Goal: Information Seeking & Learning: Learn about a topic

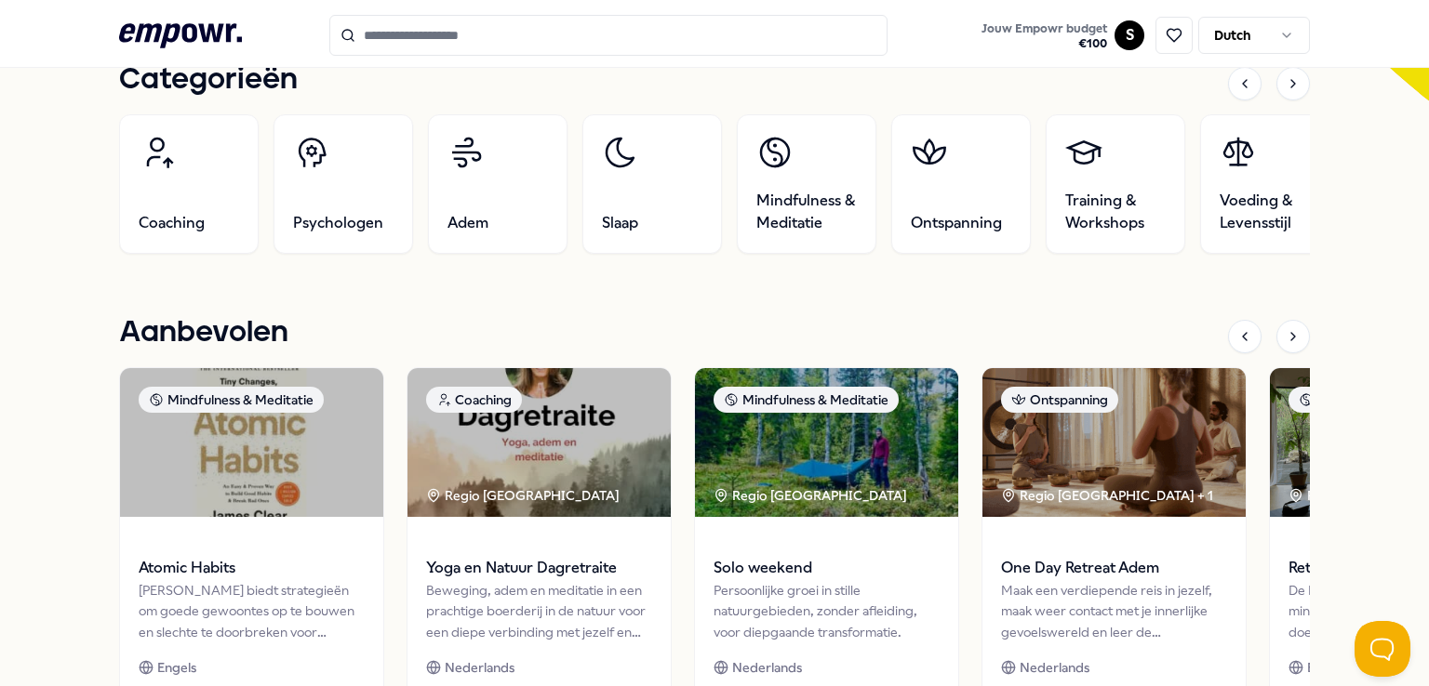
scroll to position [595, 0]
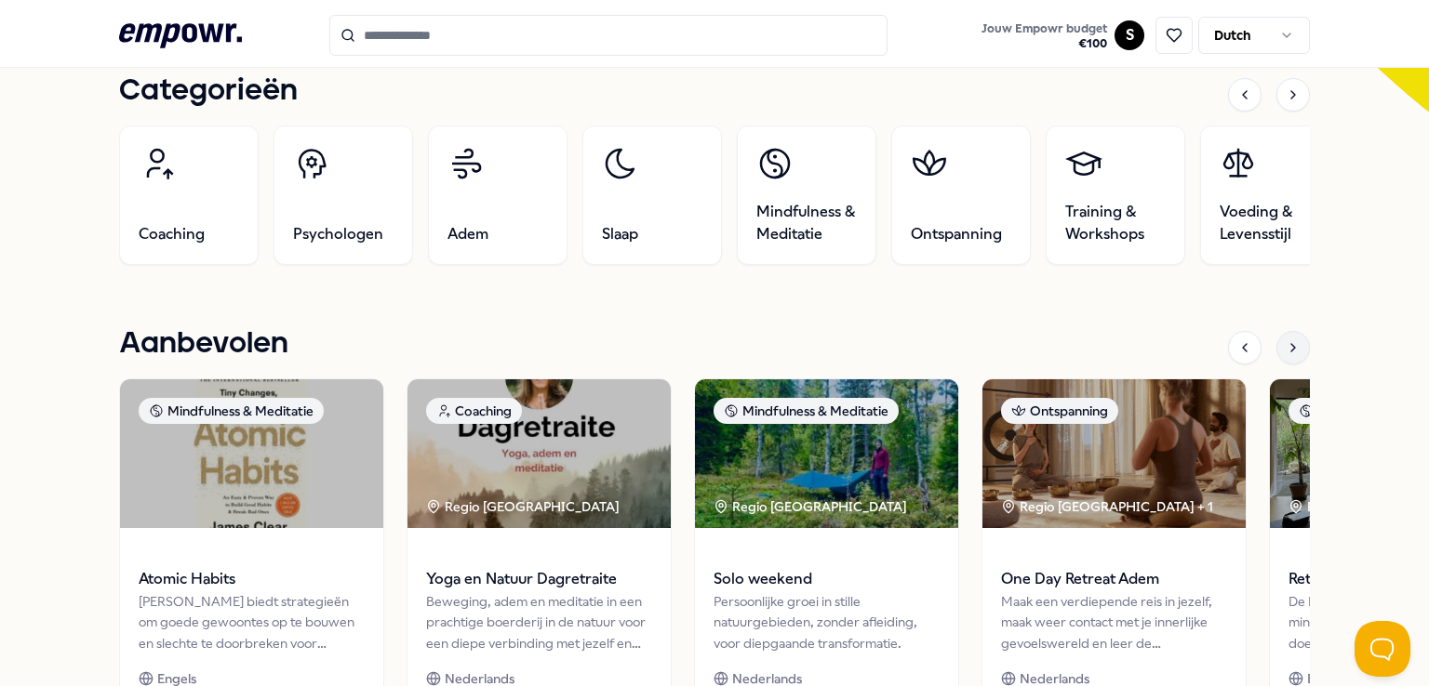
click at [1289, 343] on icon at bounding box center [1292, 347] width 15 height 15
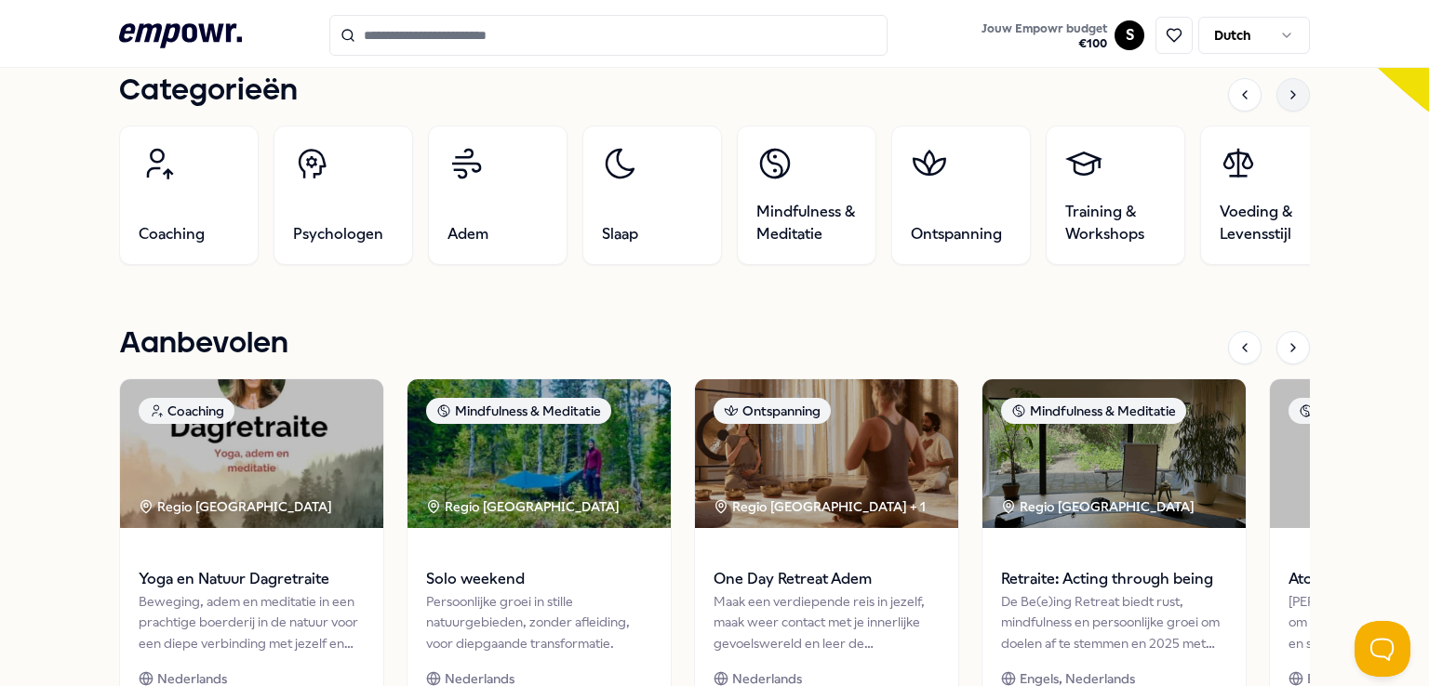
click at [1276, 101] on div at bounding box center [1292, 94] width 33 height 33
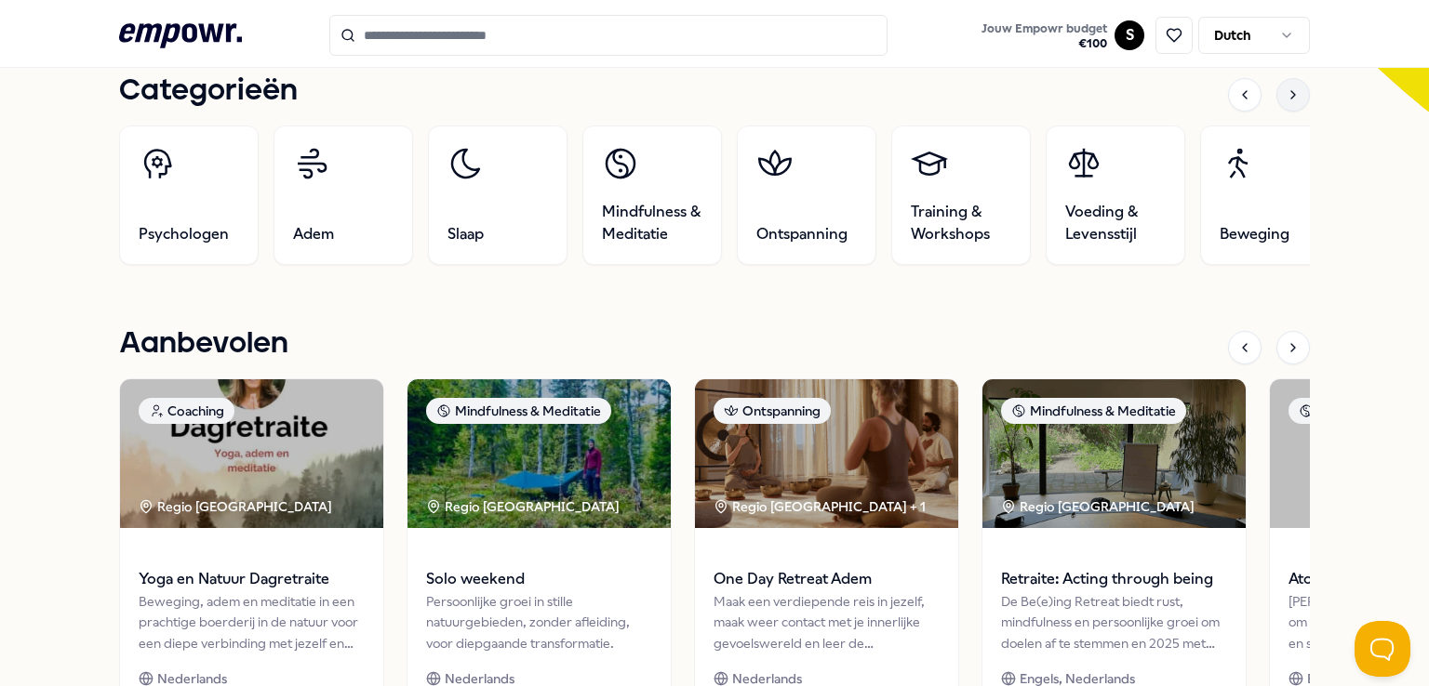
click at [1276, 101] on div at bounding box center [1292, 94] width 33 height 33
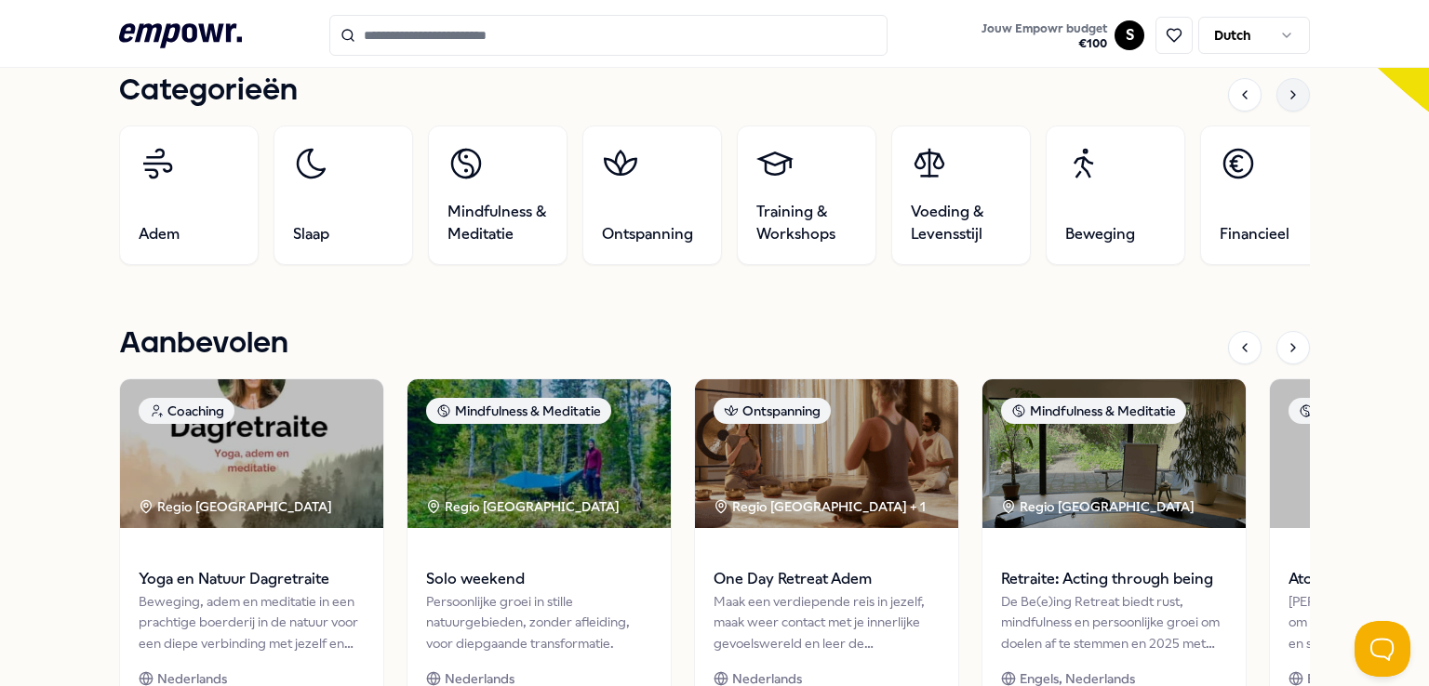
click at [1276, 101] on div at bounding box center [1292, 94] width 33 height 33
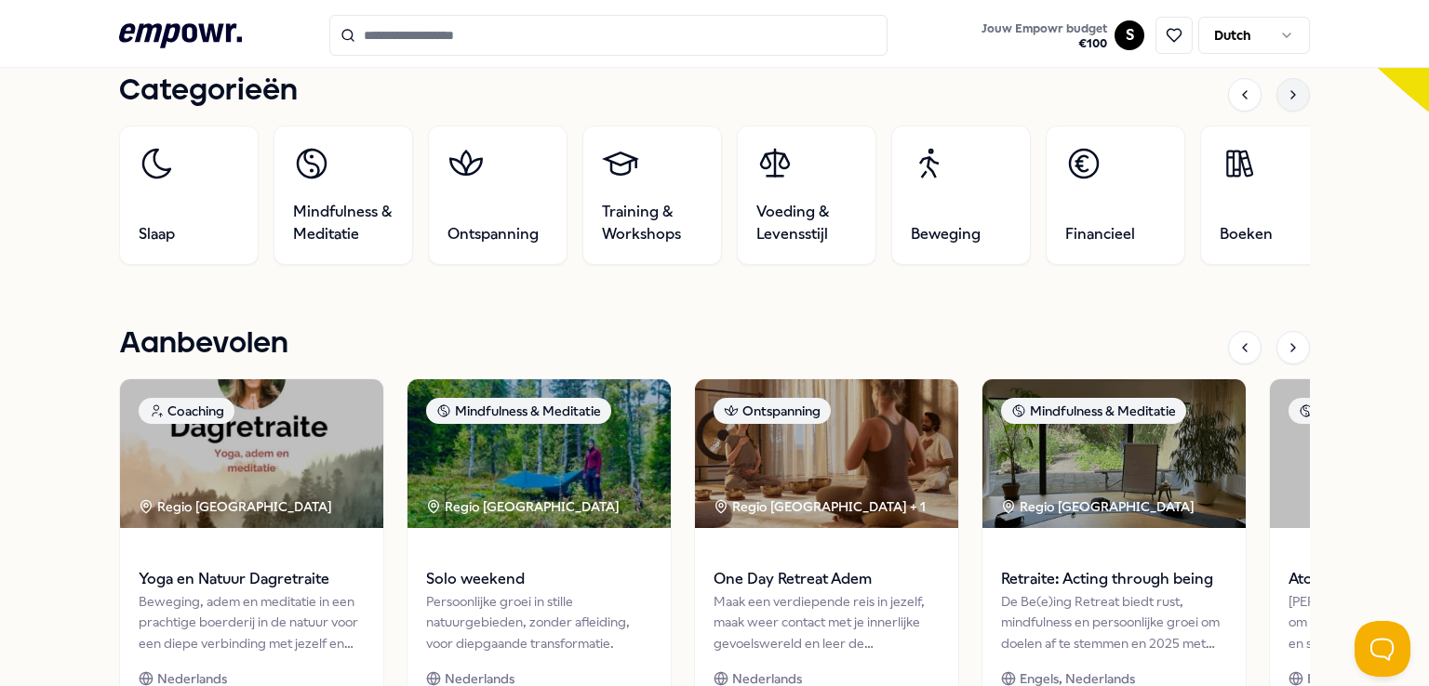
click at [1276, 101] on div at bounding box center [1292, 94] width 33 height 33
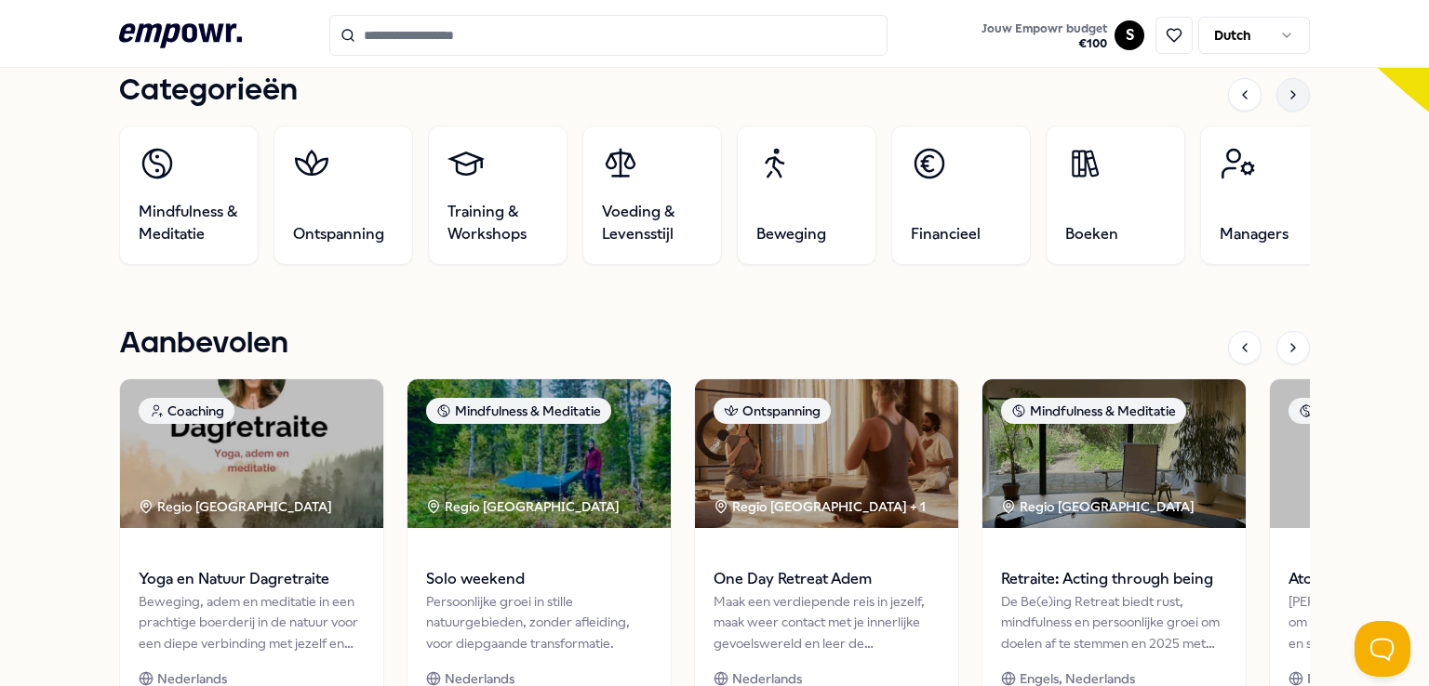
click at [1285, 94] on icon at bounding box center [1292, 94] width 15 height 15
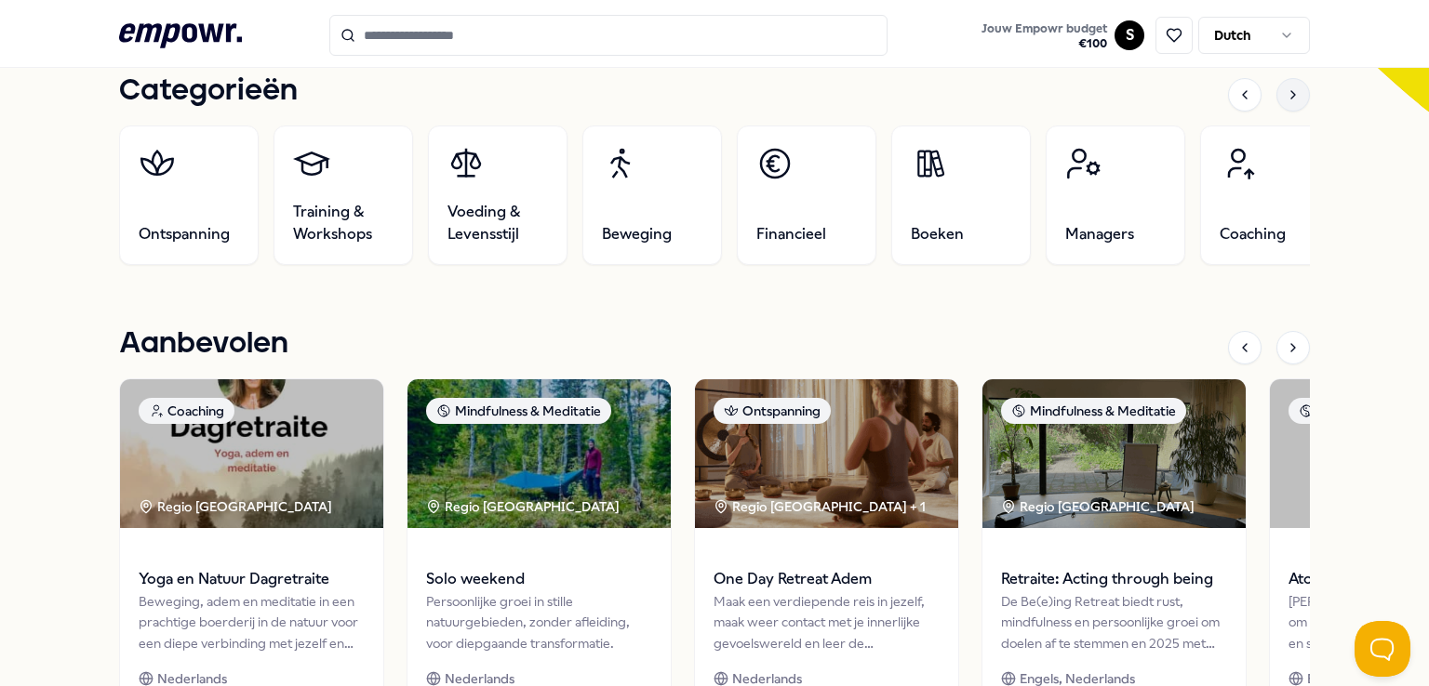
click at [1287, 92] on icon at bounding box center [1292, 94] width 15 height 15
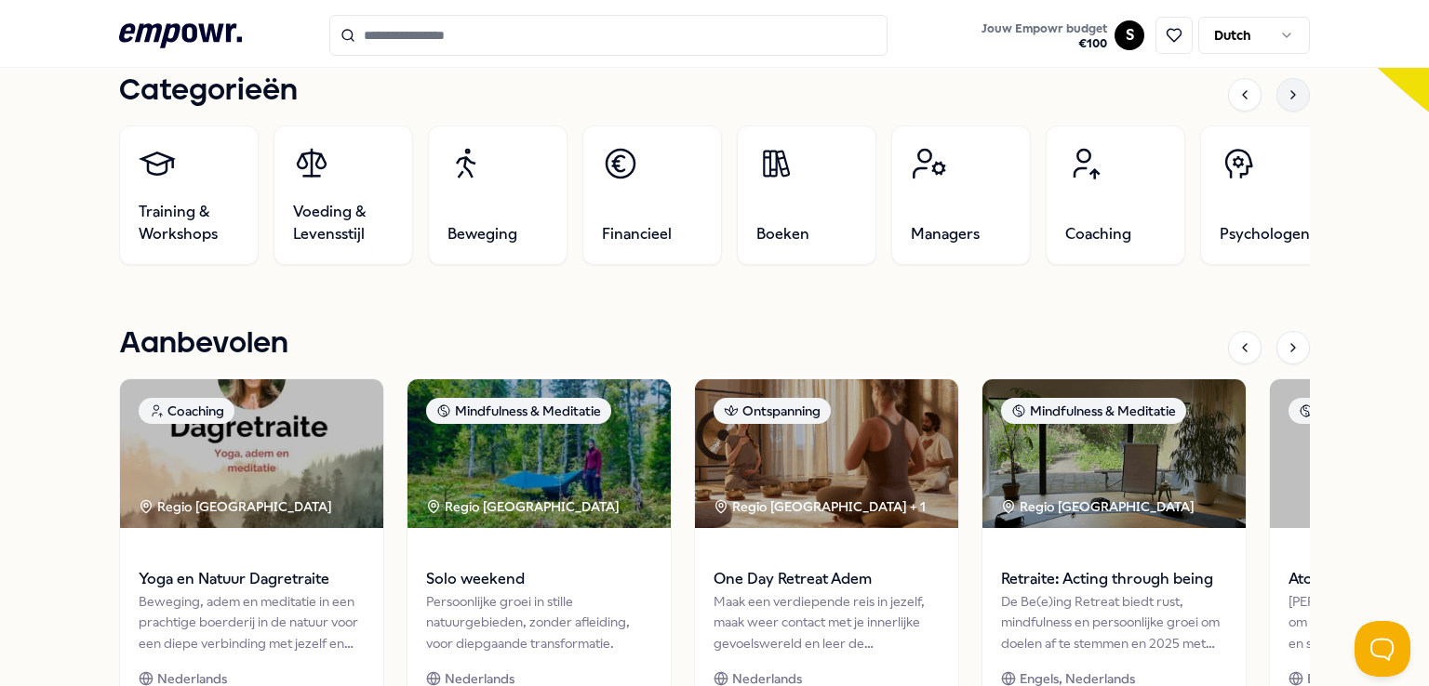
click at [1287, 92] on icon at bounding box center [1292, 94] width 15 height 15
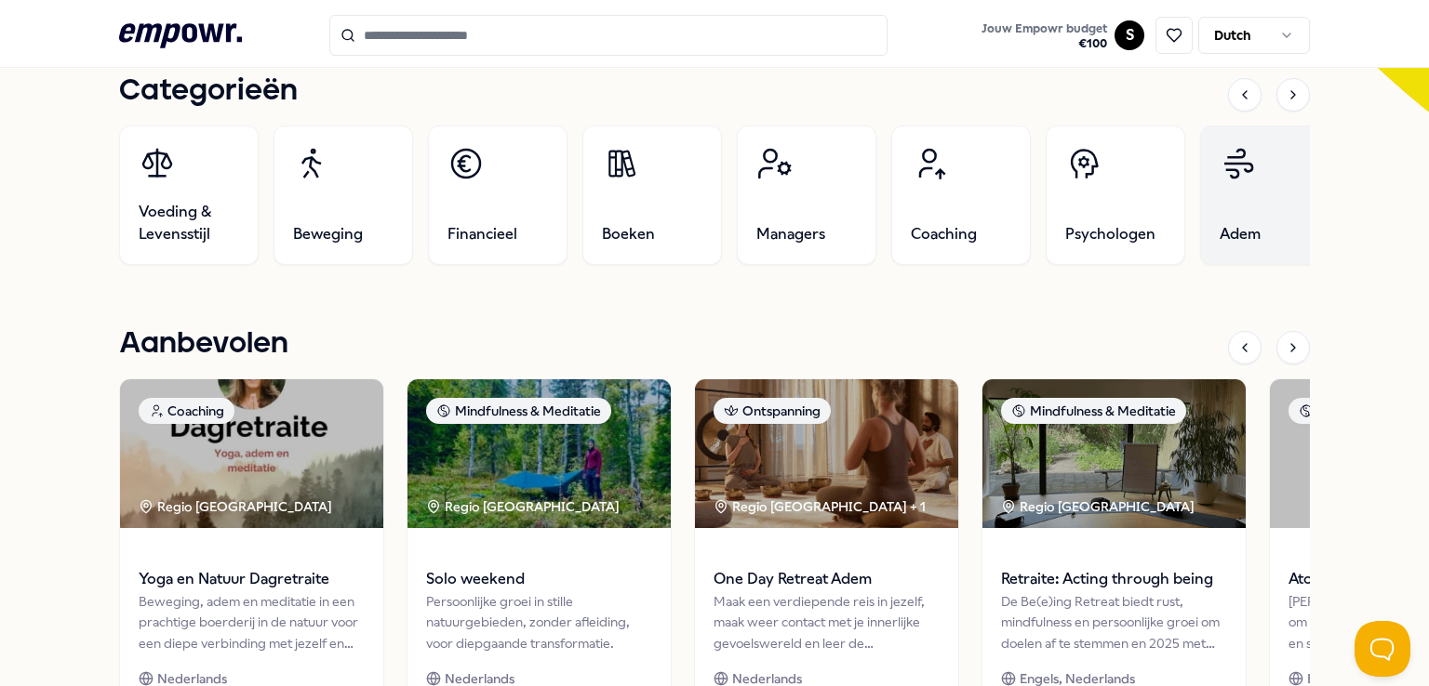
click at [1212, 210] on link "Adem" at bounding box center [1270, 196] width 140 height 140
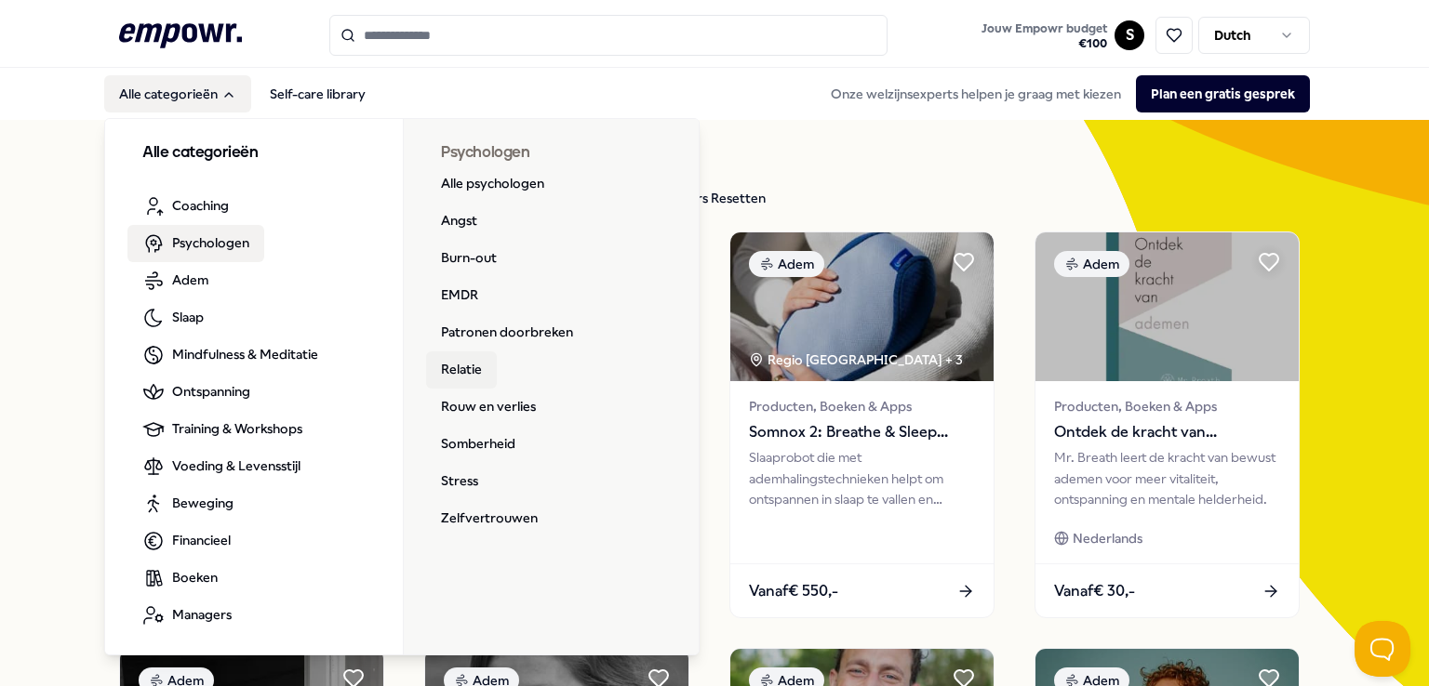
click at [457, 362] on link "Relatie" at bounding box center [461, 370] width 71 height 37
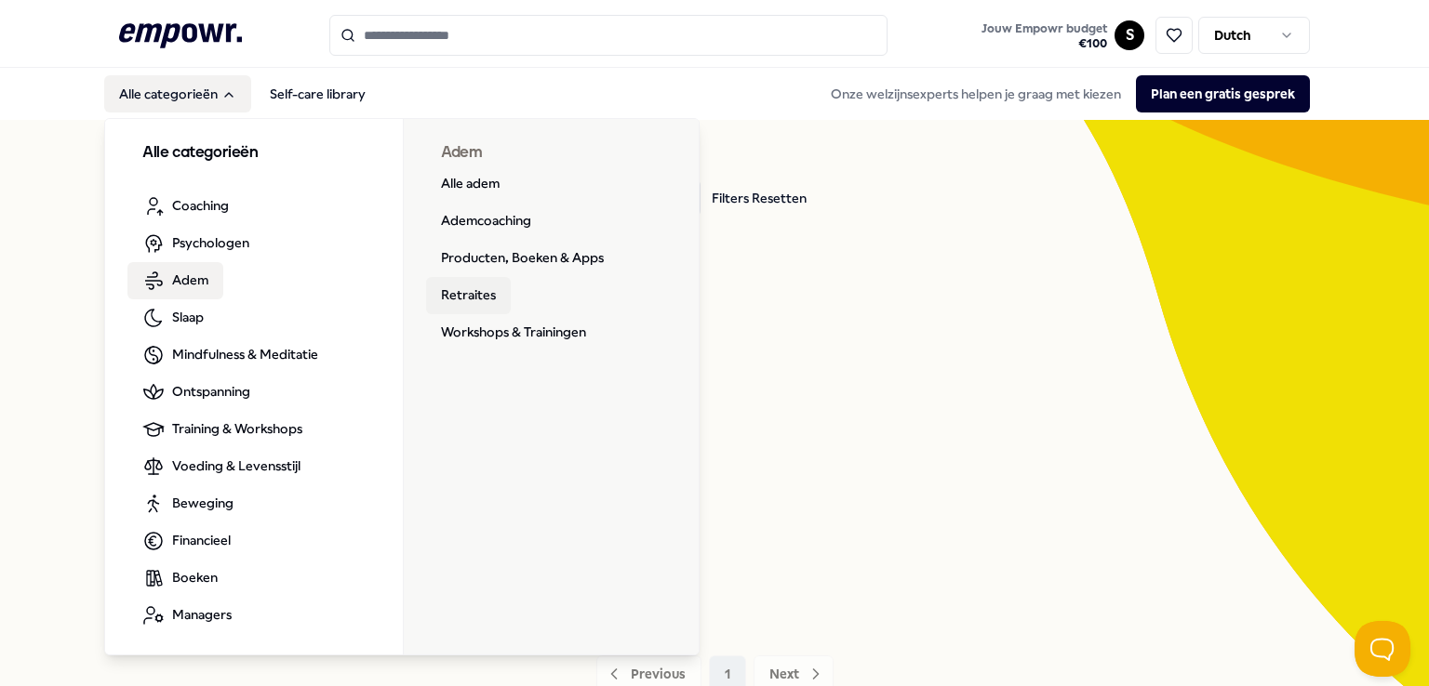
click at [469, 293] on link "Retraites" at bounding box center [468, 295] width 85 height 37
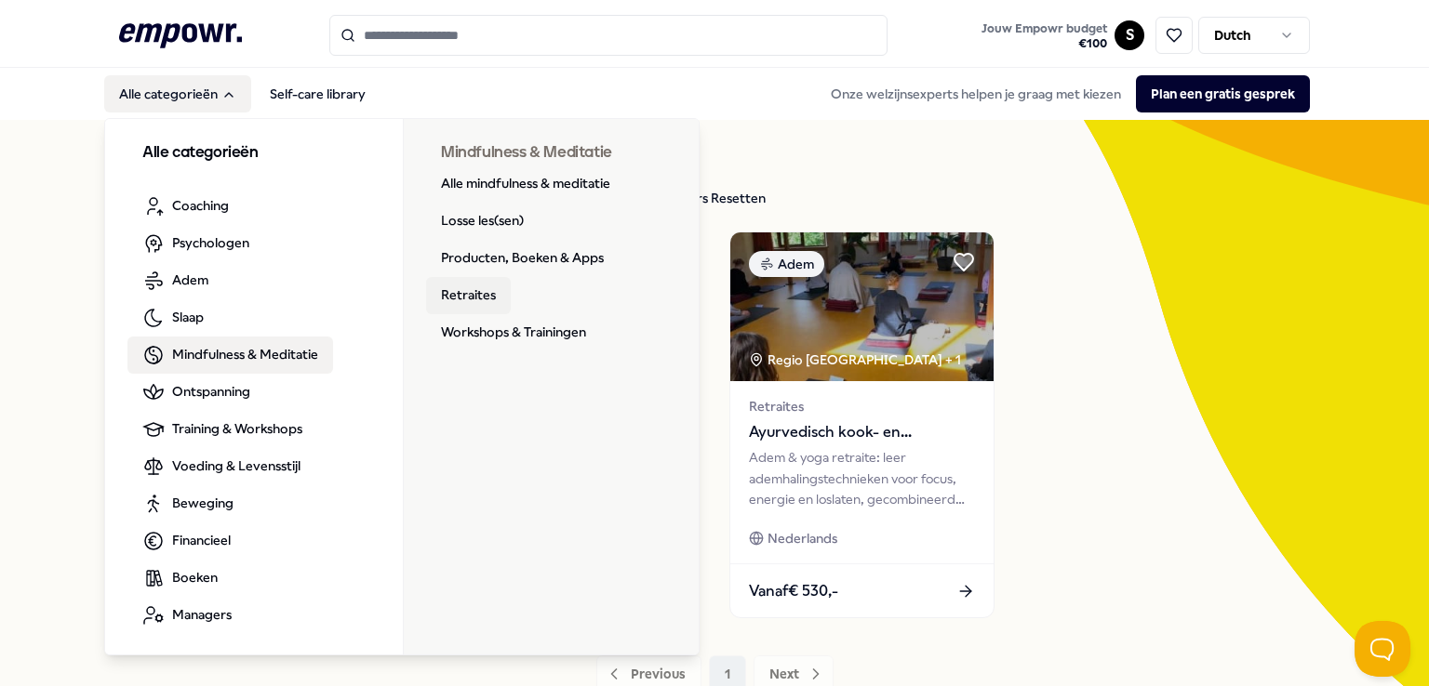
click at [471, 292] on link "Retraites" at bounding box center [468, 295] width 85 height 37
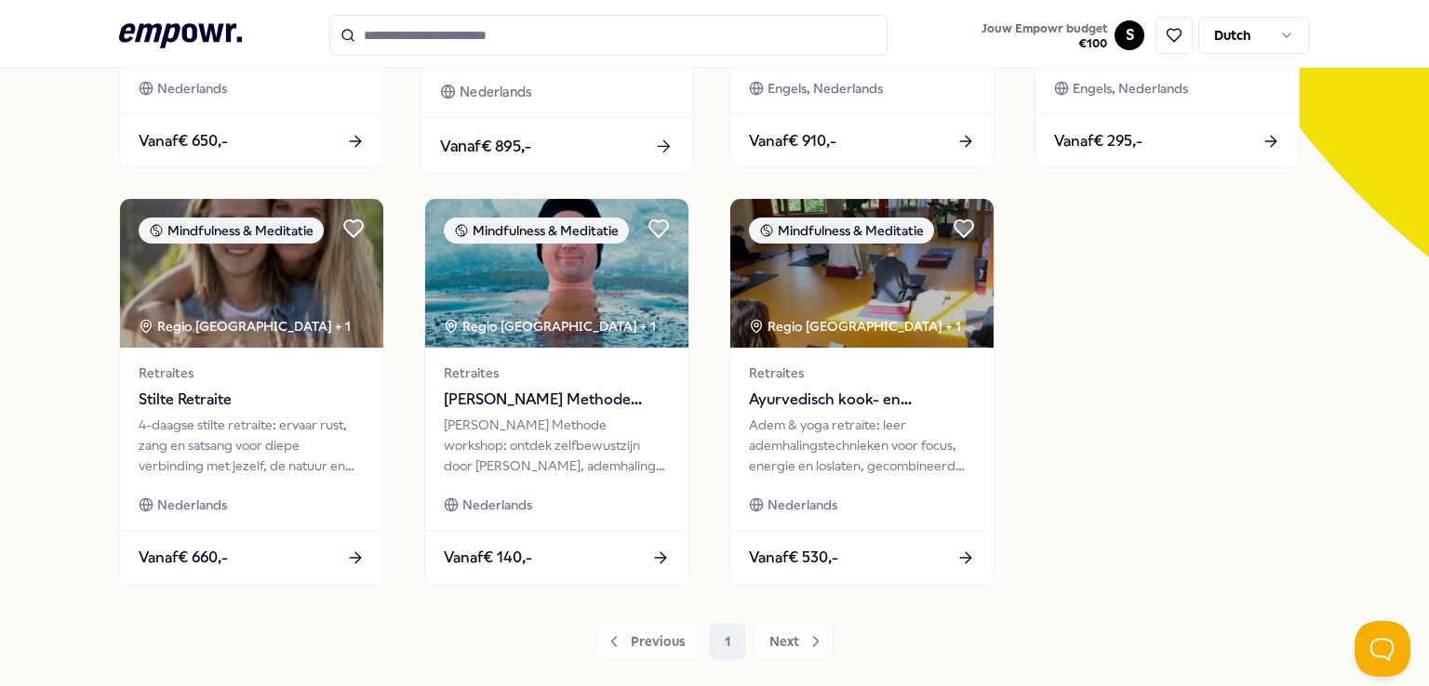
scroll to position [450, 0]
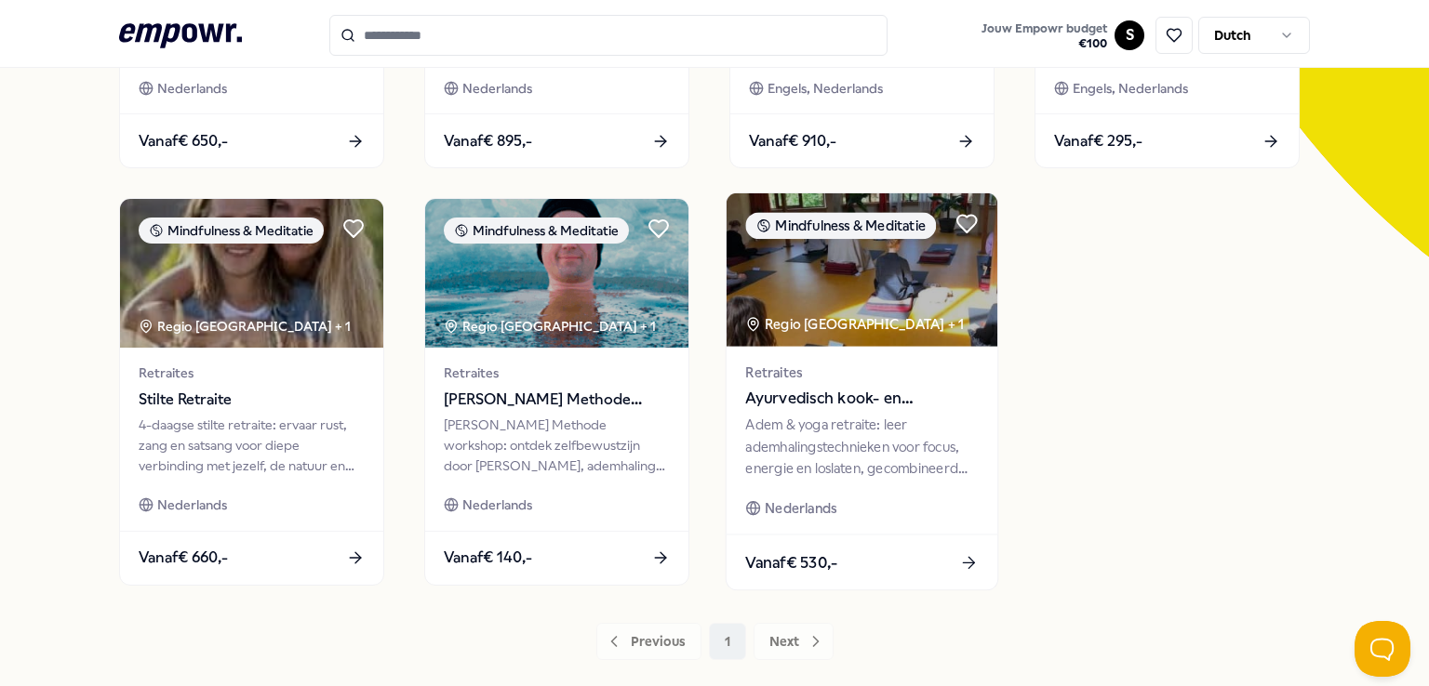
click at [884, 459] on div "Adem & yoga retraite: leer ademhalingstechnieken voor focus, energie en loslate…" at bounding box center [861, 447] width 233 height 64
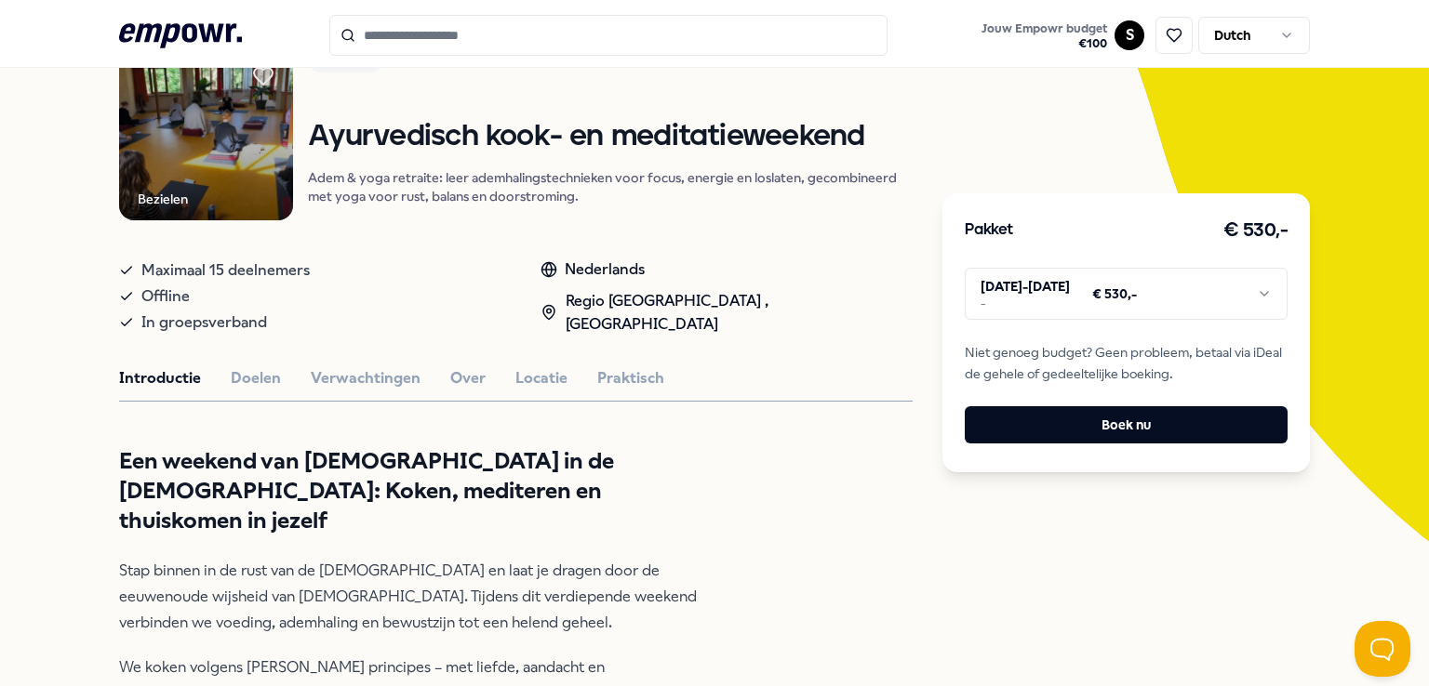
scroll to position [166, 0]
click at [241, 372] on button "Doelen" at bounding box center [256, 377] width 50 height 24
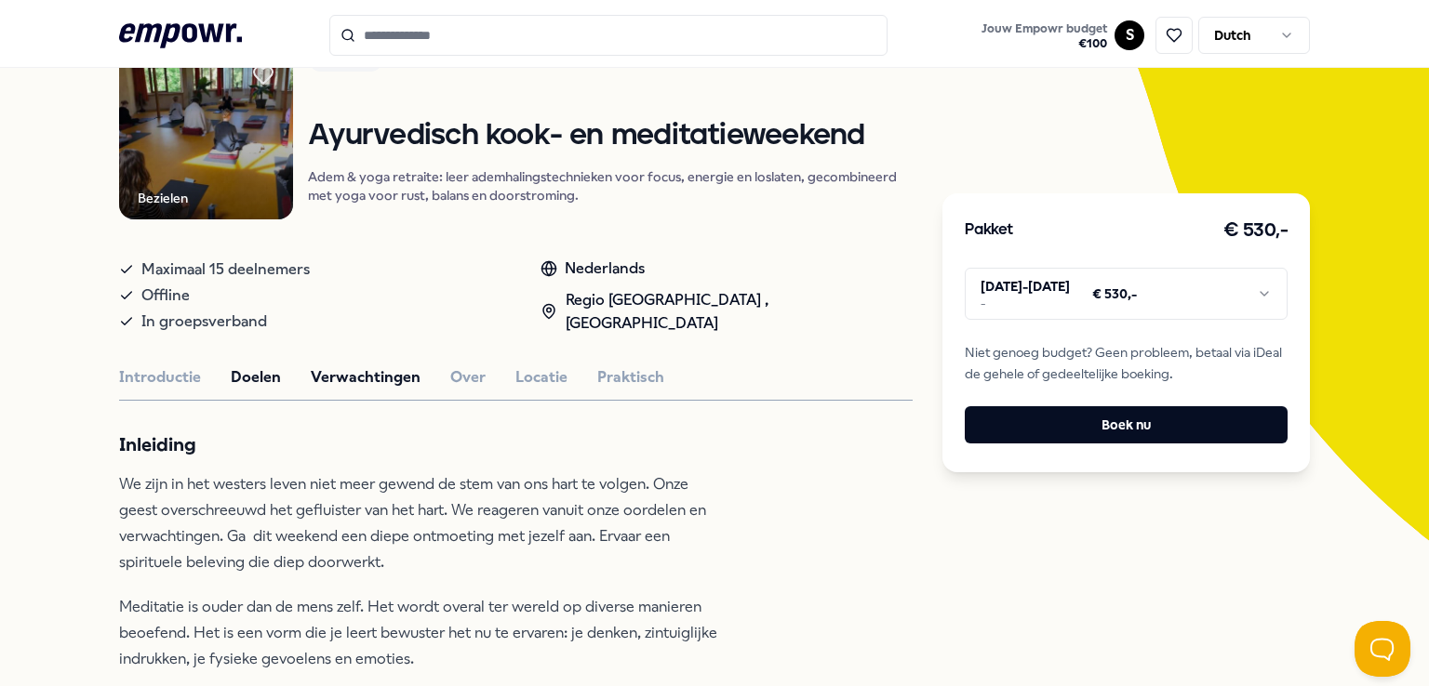
click at [358, 373] on button "Verwachtingen" at bounding box center [366, 377] width 110 height 24
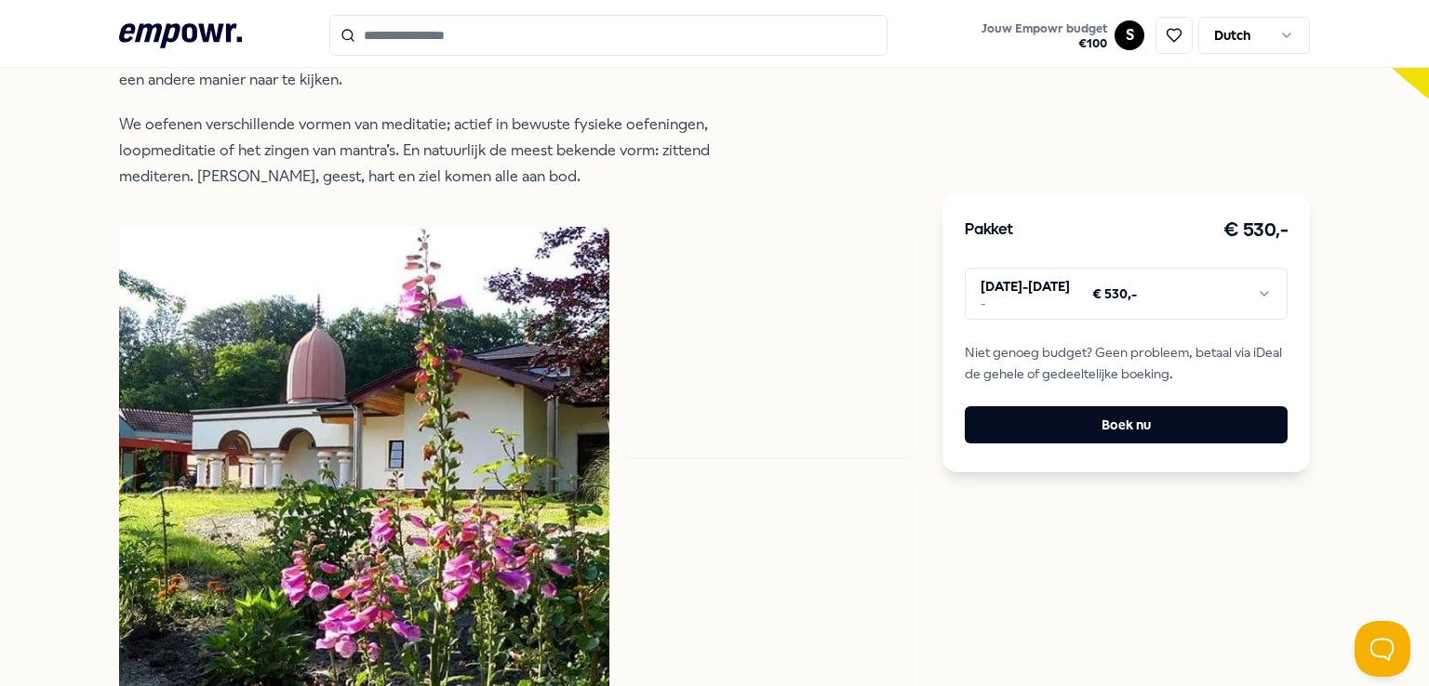
scroll to position [264, 0]
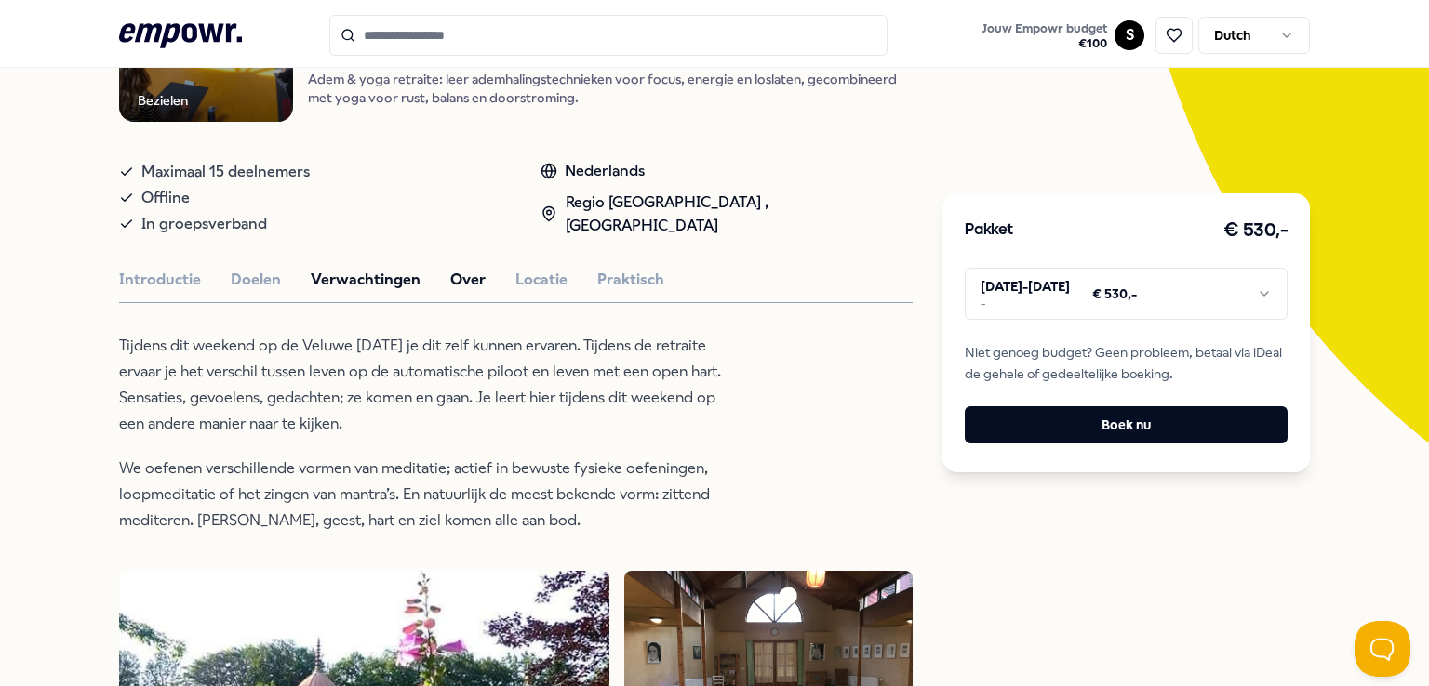
click at [465, 271] on button "Over" at bounding box center [467, 280] width 35 height 24
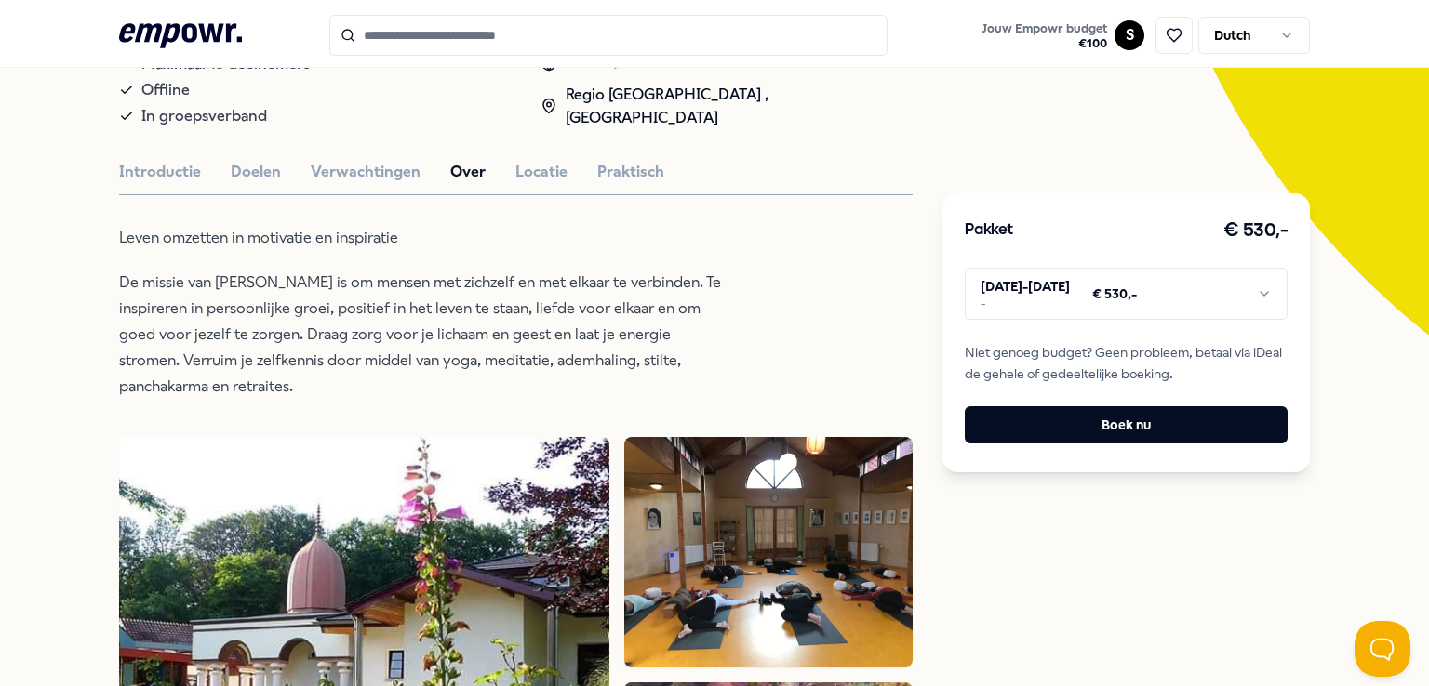
scroll to position [381, 0]
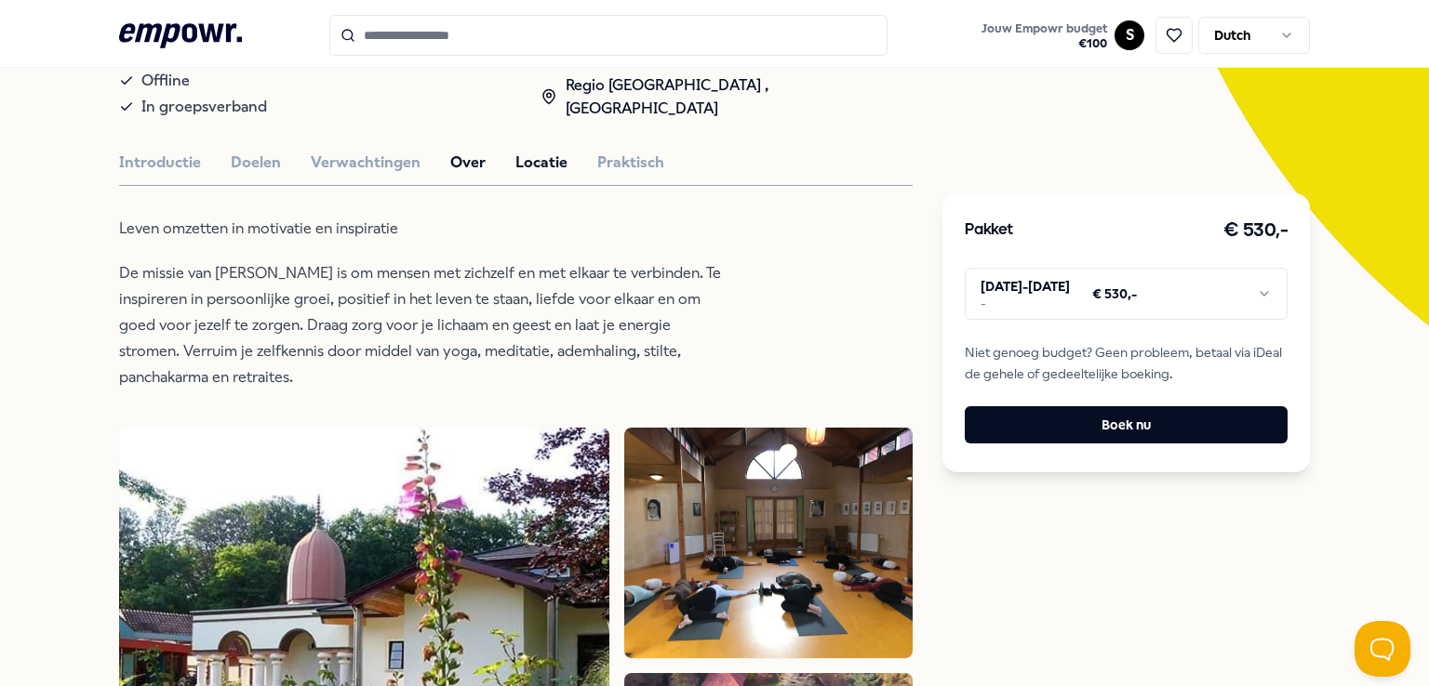
click at [532, 161] on button "Locatie" at bounding box center [541, 163] width 52 height 24
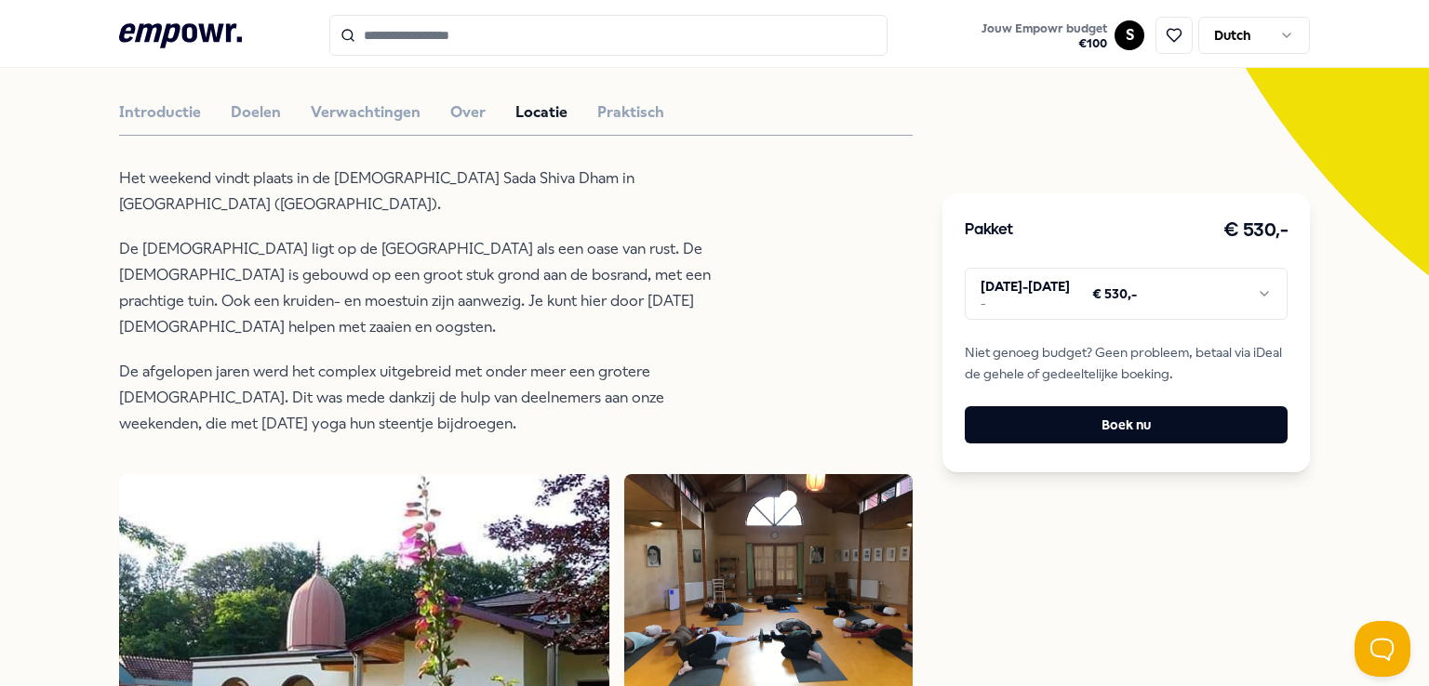
scroll to position [419, 0]
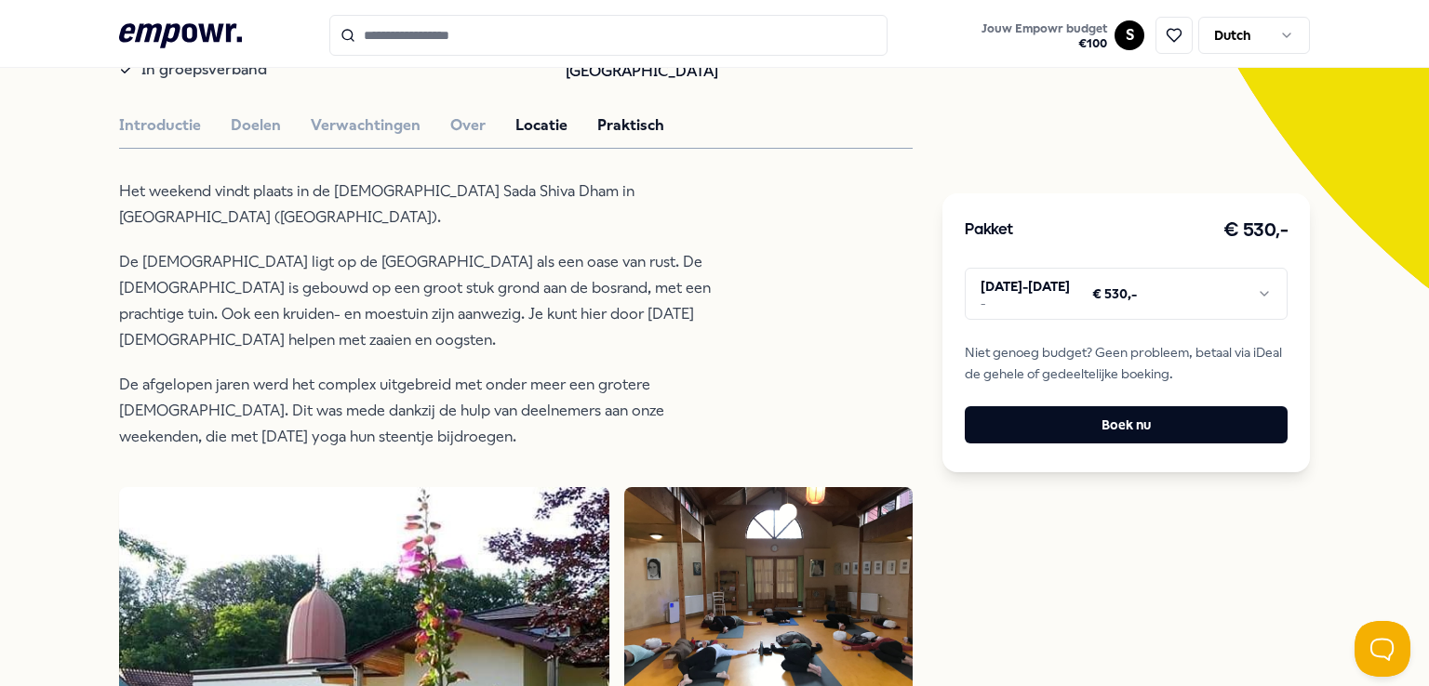
click at [632, 118] on button "Praktisch" at bounding box center [630, 125] width 67 height 24
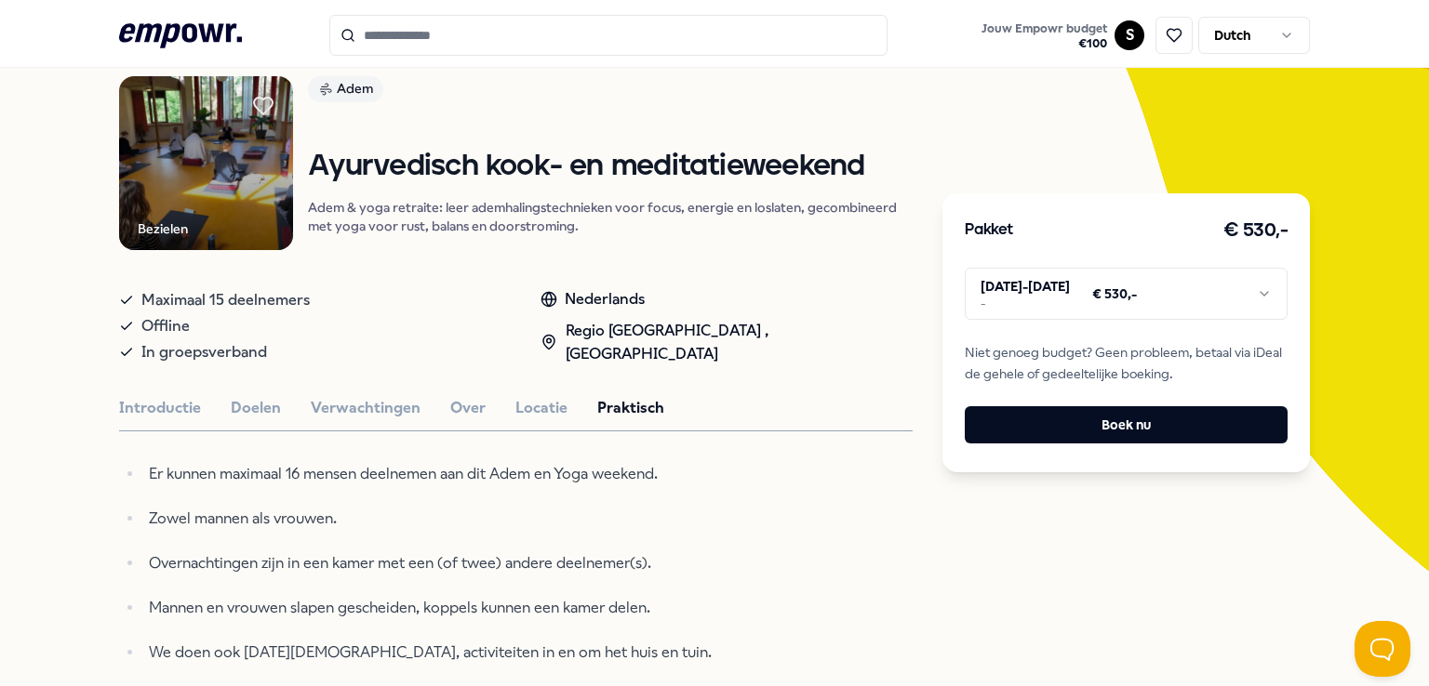
scroll to position [132, 0]
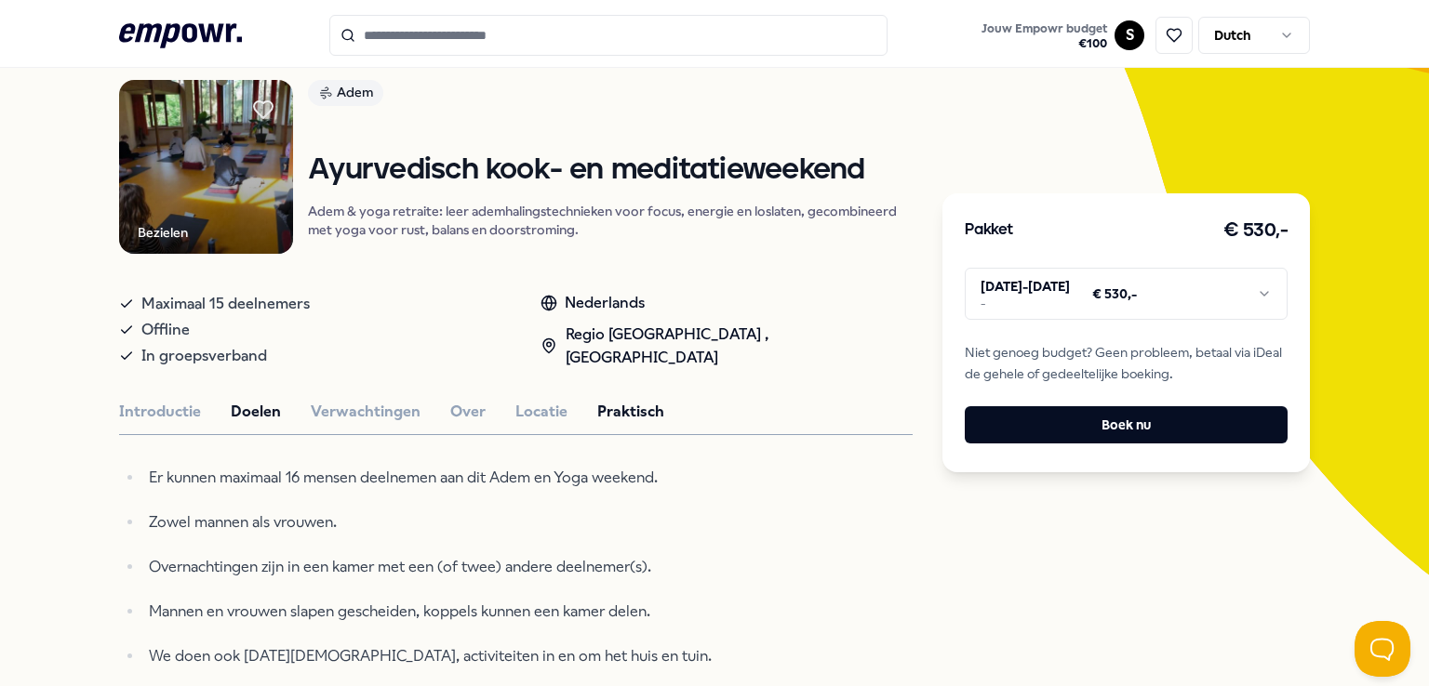
click at [245, 416] on button "Doelen" at bounding box center [256, 412] width 50 height 24
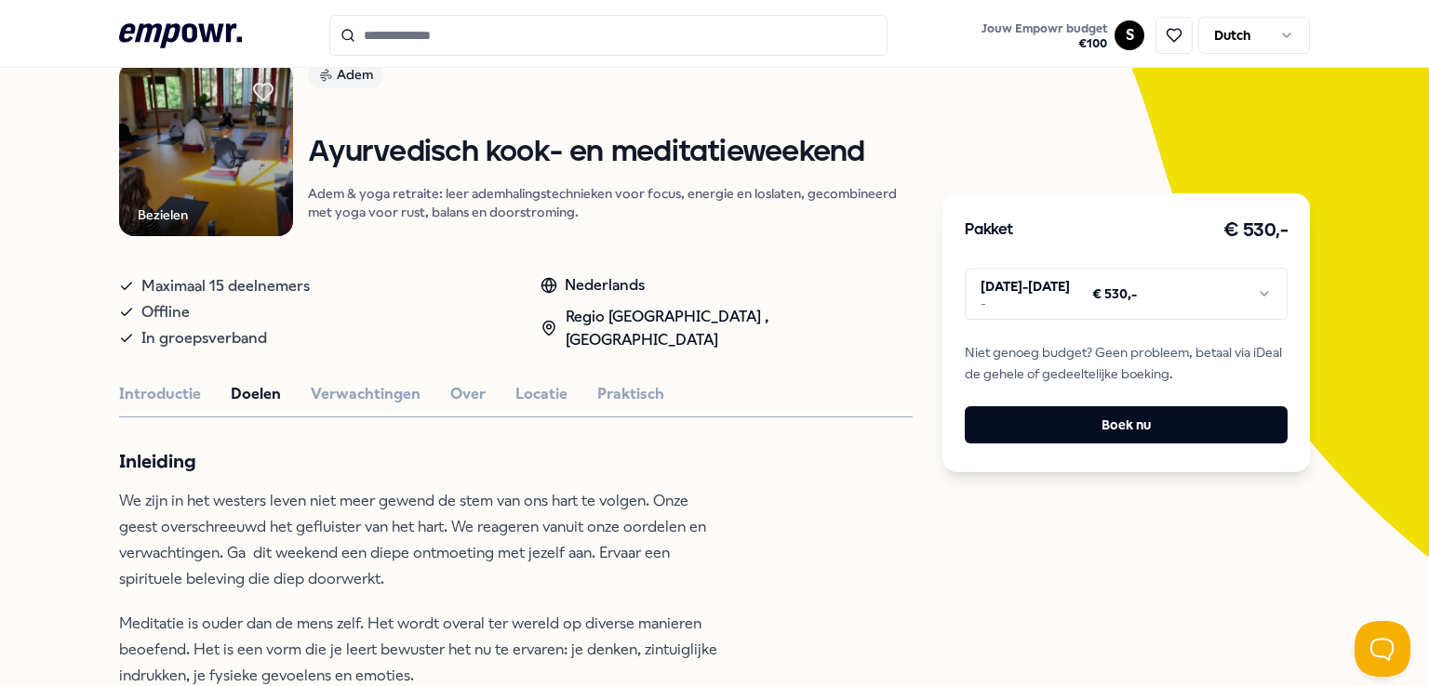
scroll to position [0, 0]
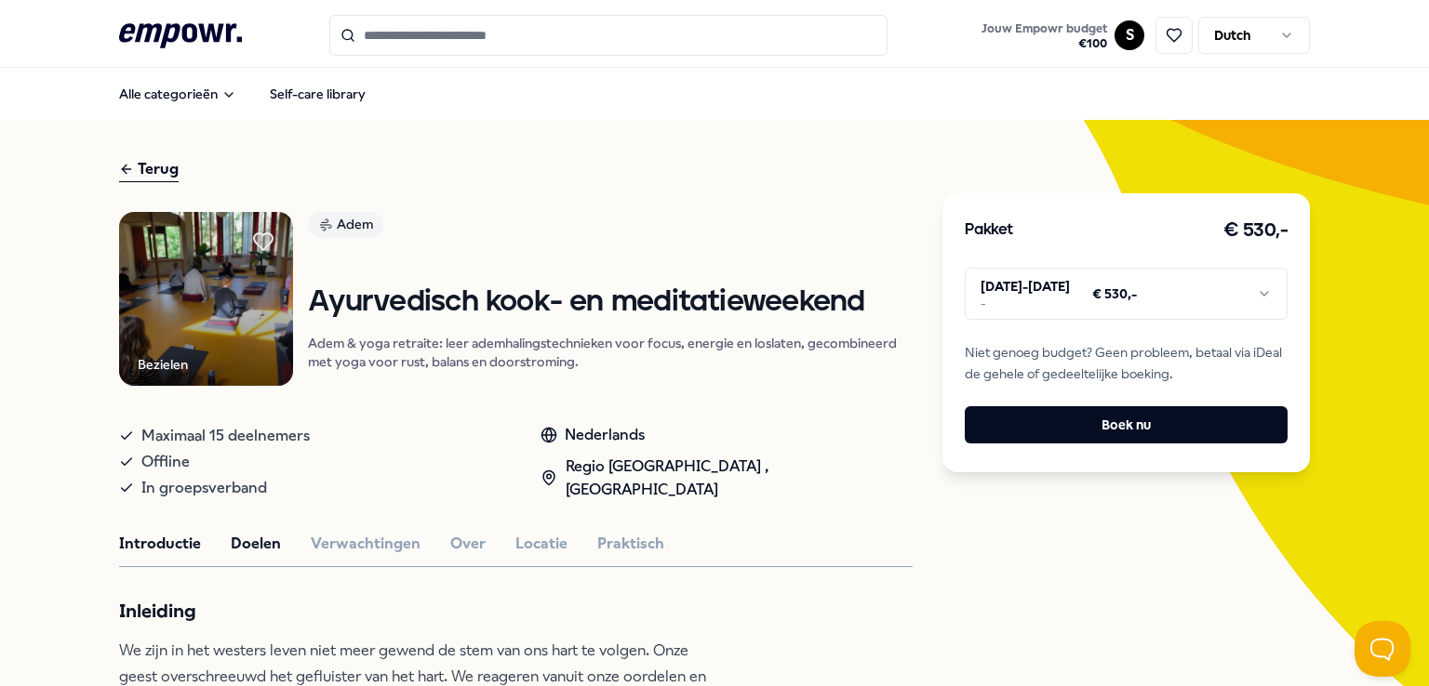
click at [176, 547] on button "Introductie" at bounding box center [160, 544] width 82 height 24
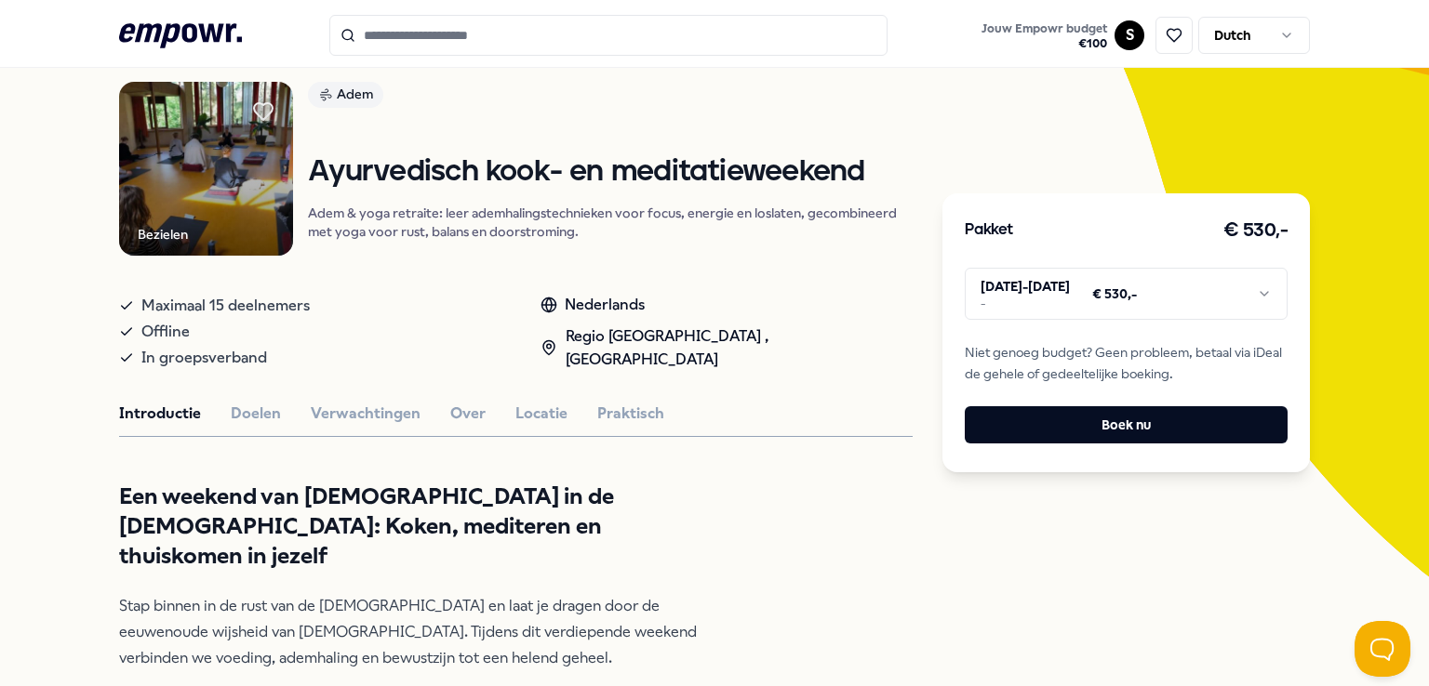
scroll to position [41, 0]
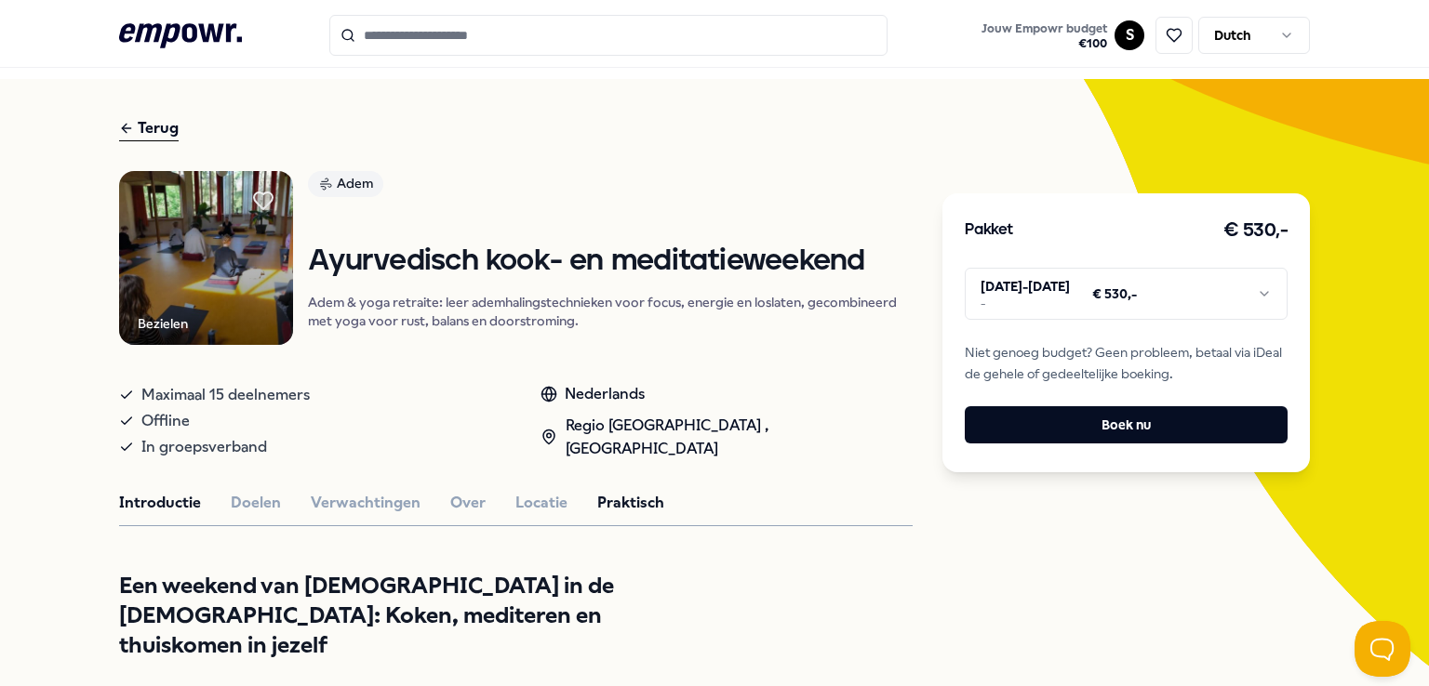
click at [631, 502] on button "Praktisch" at bounding box center [630, 503] width 67 height 24
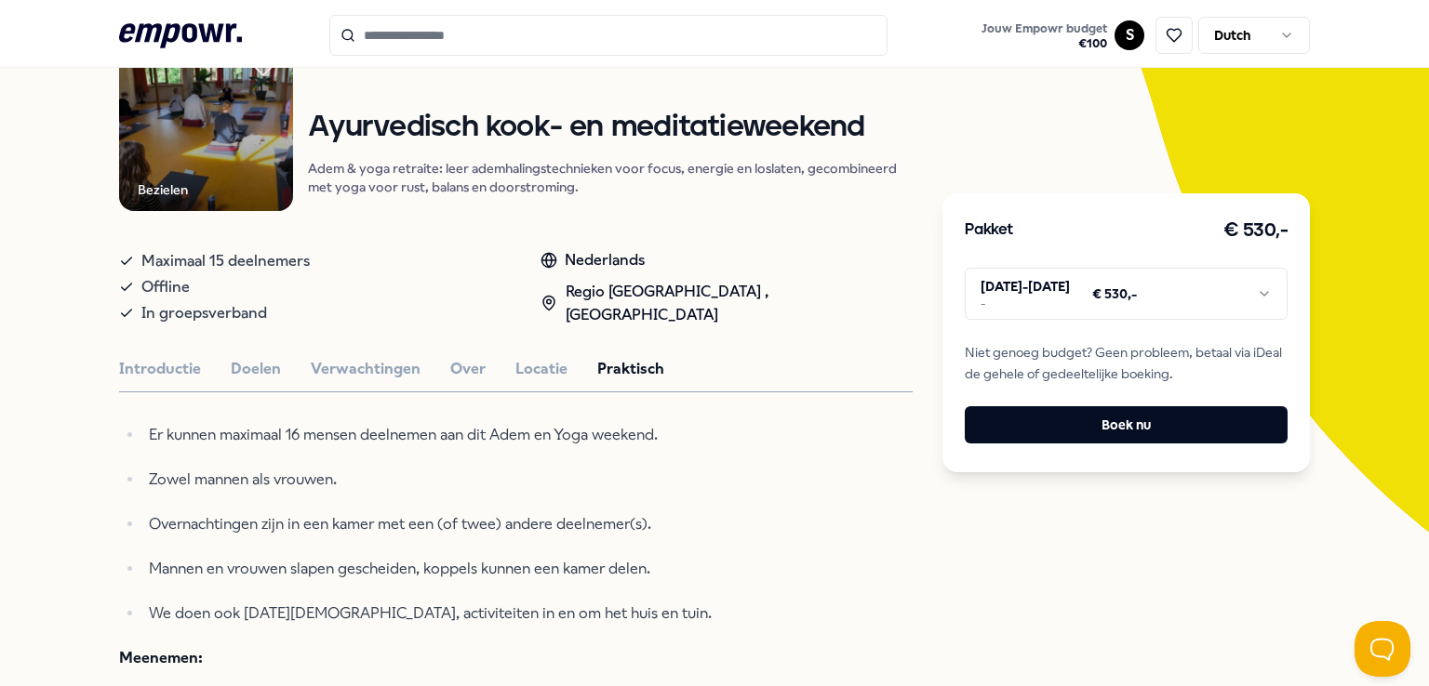
scroll to position [175, 0]
click at [543, 368] on button "Locatie" at bounding box center [541, 369] width 52 height 24
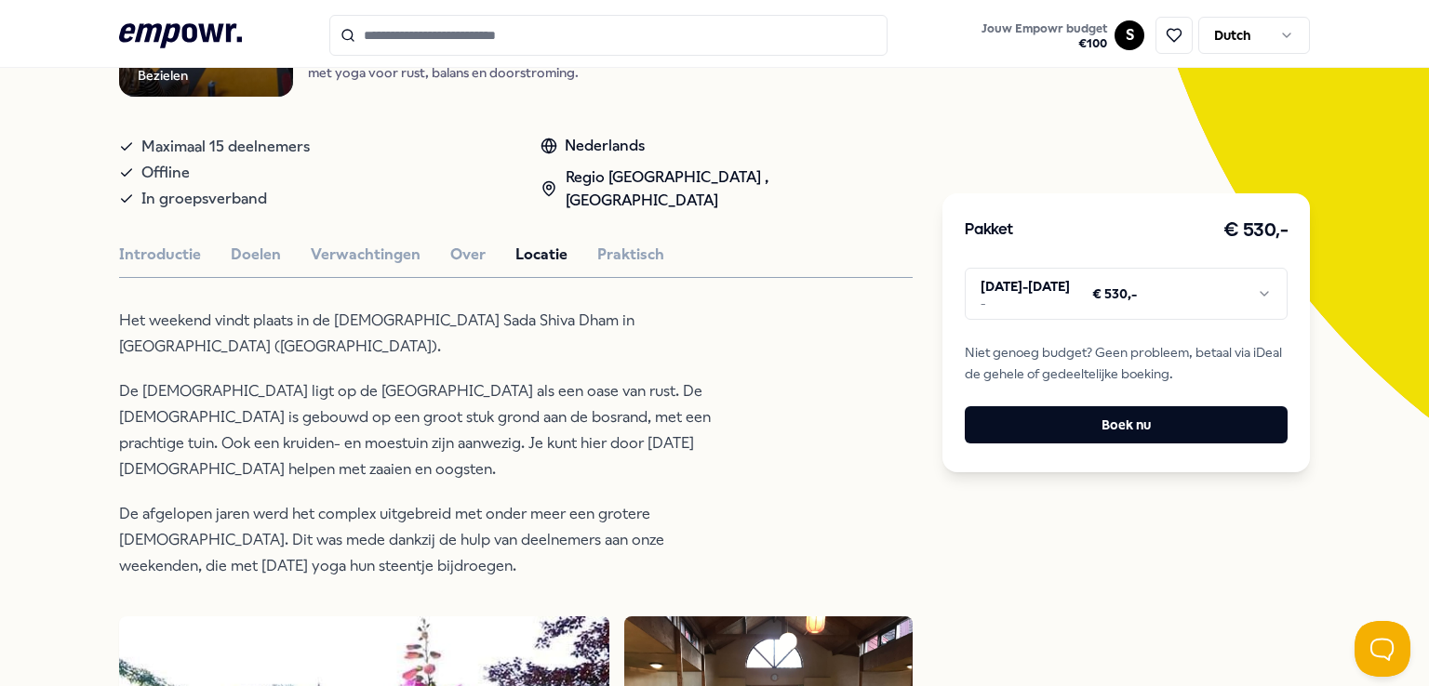
scroll to position [288, 0]
click at [129, 250] on button "Introductie" at bounding box center [160, 256] width 82 height 24
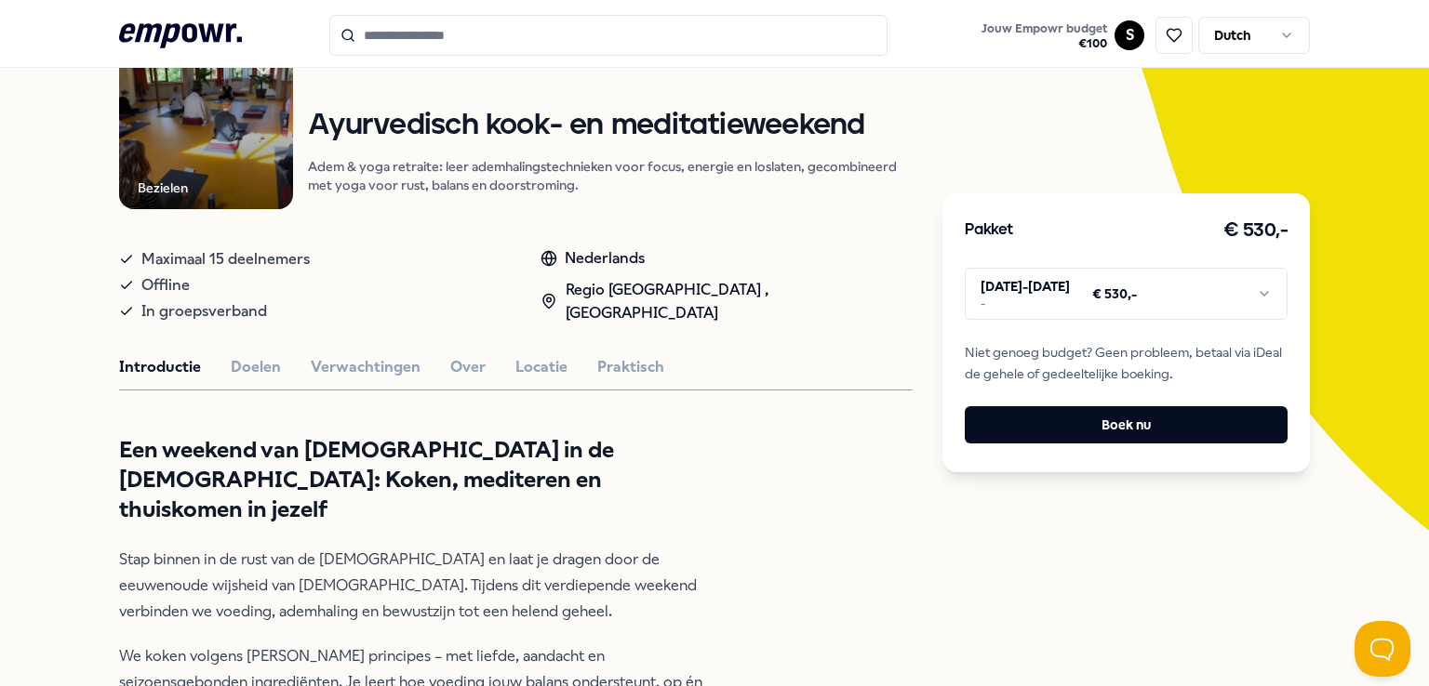
scroll to position [196, 0]
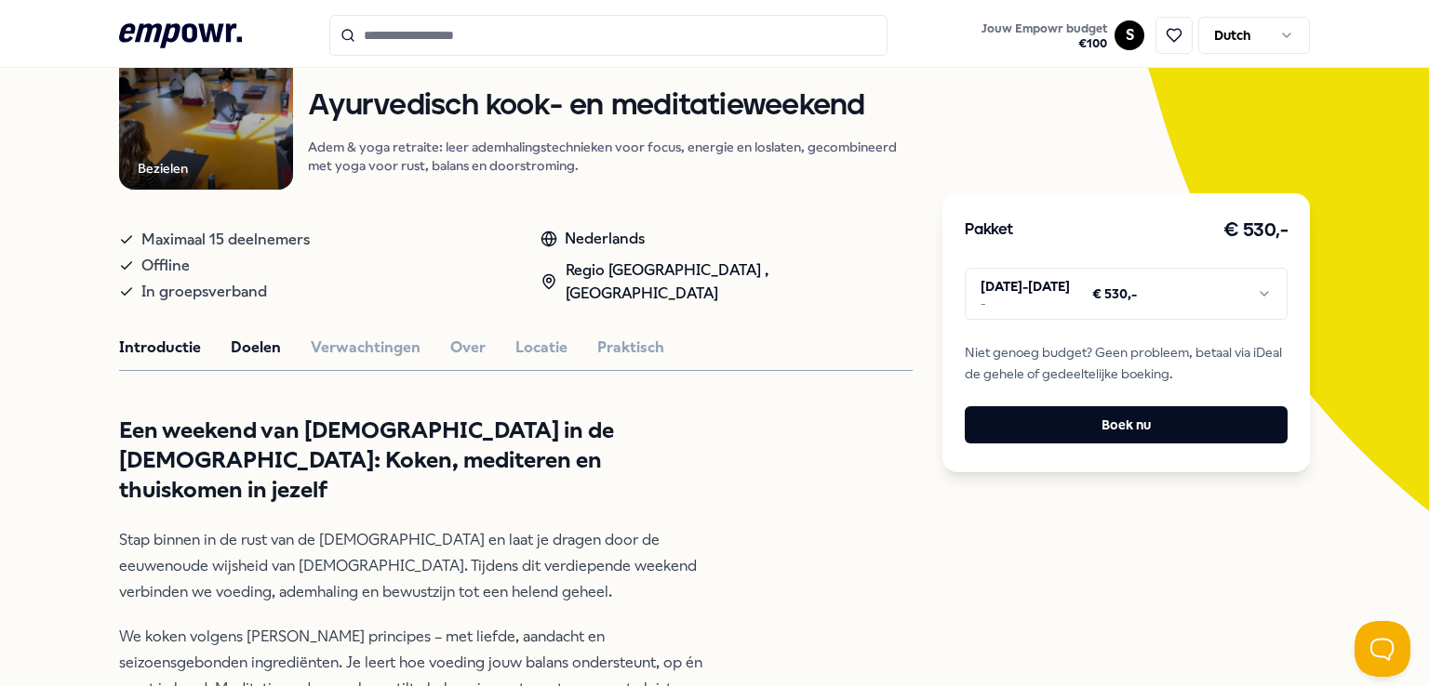
click at [252, 353] on button "Doelen" at bounding box center [256, 348] width 50 height 24
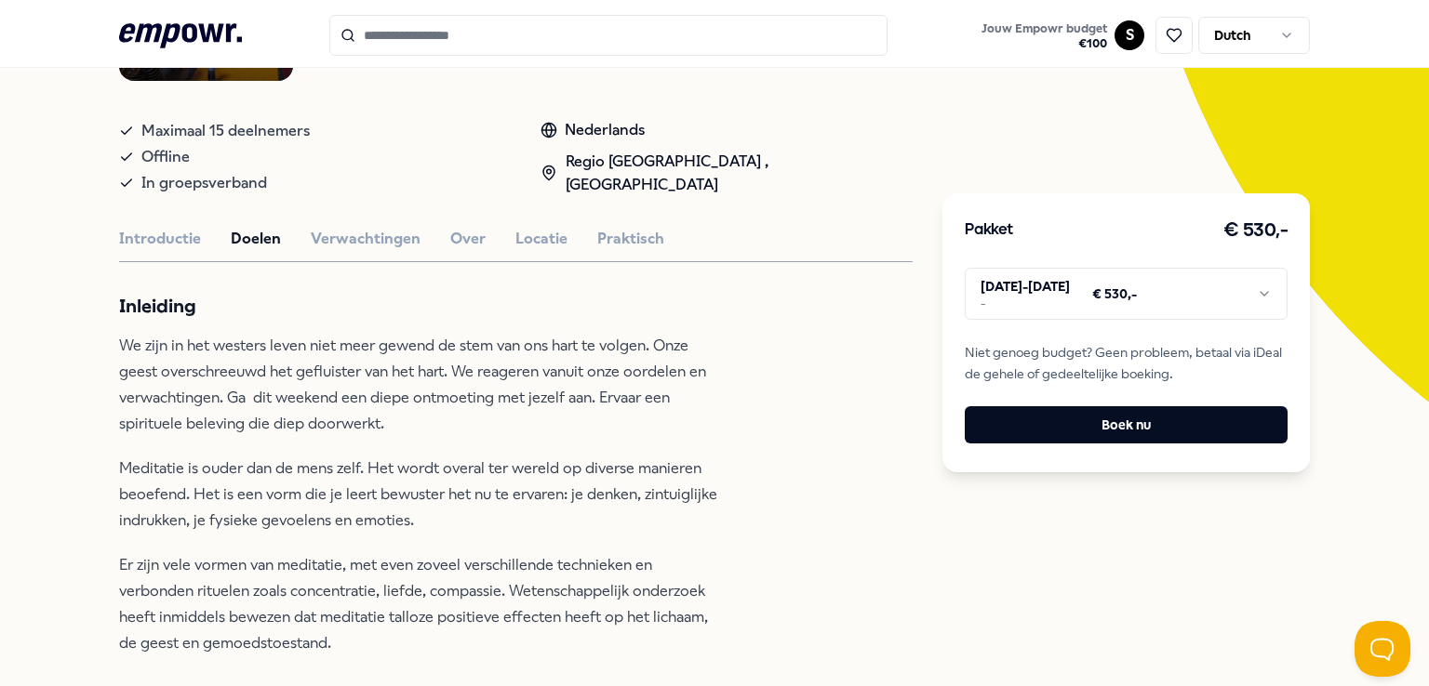
scroll to position [305, 0]
click at [353, 245] on button "Verwachtingen" at bounding box center [366, 239] width 110 height 24
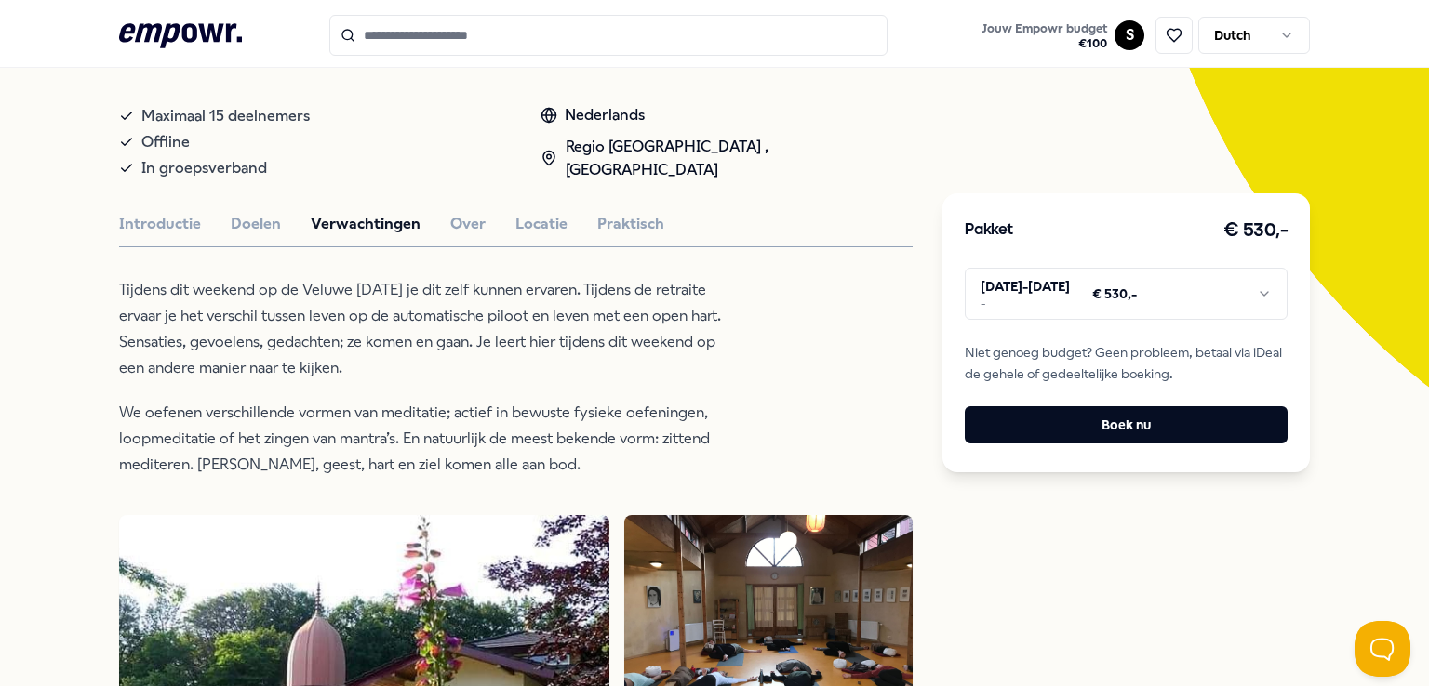
scroll to position [322, 0]
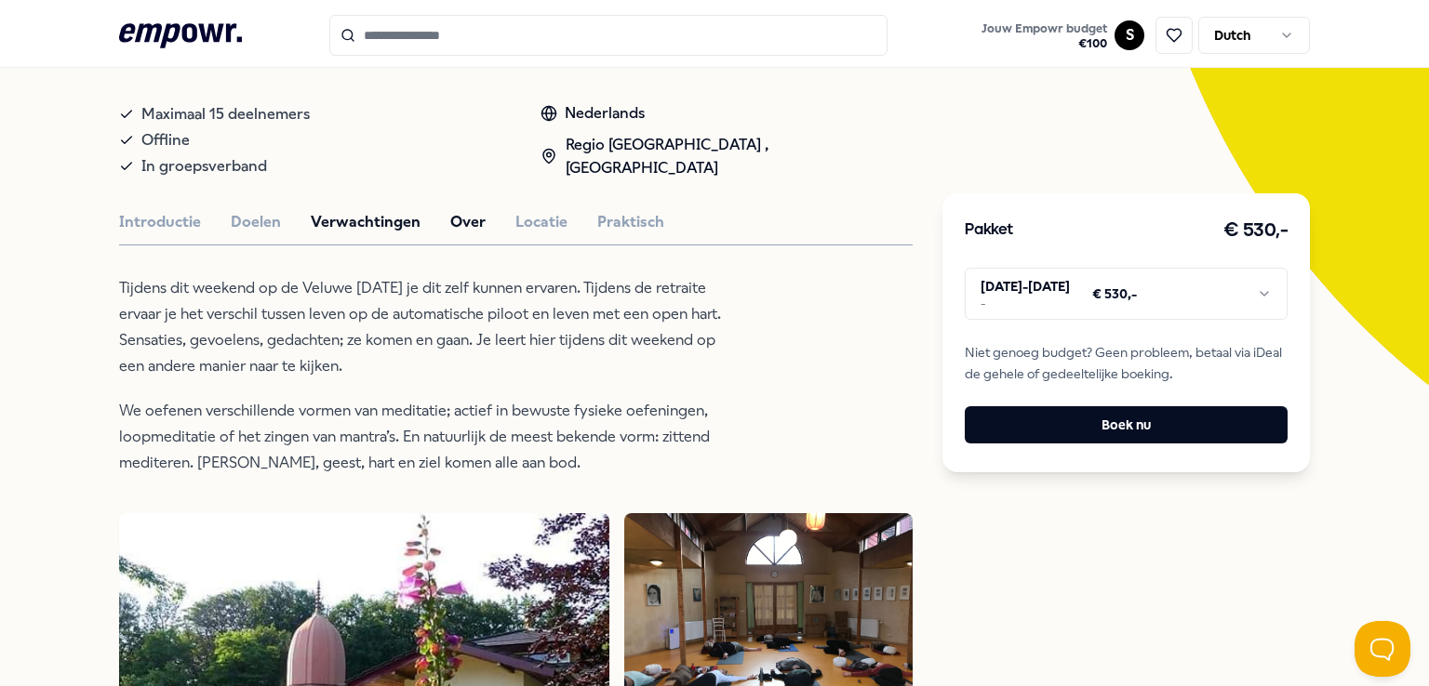
click at [461, 221] on button "Over" at bounding box center [467, 222] width 35 height 24
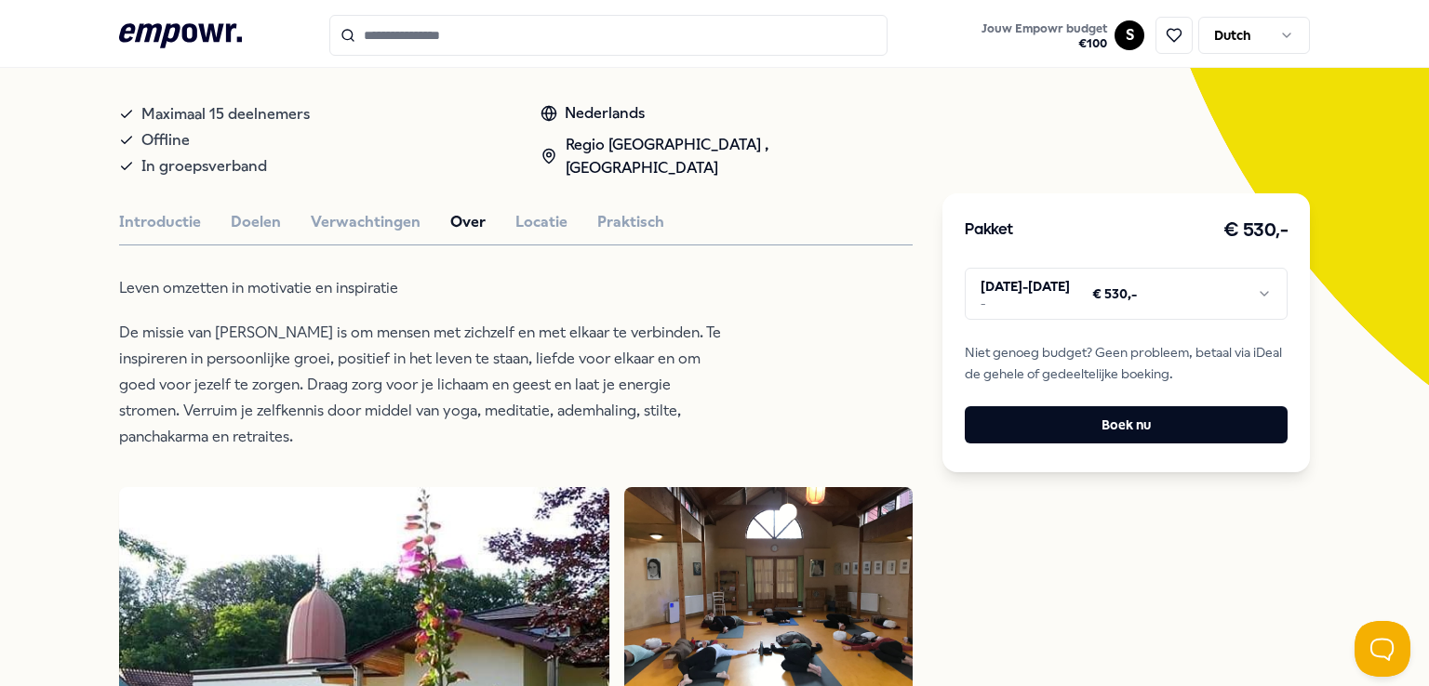
click at [465, 215] on button "Over" at bounding box center [467, 222] width 35 height 24
click at [519, 218] on button "Locatie" at bounding box center [541, 222] width 52 height 24
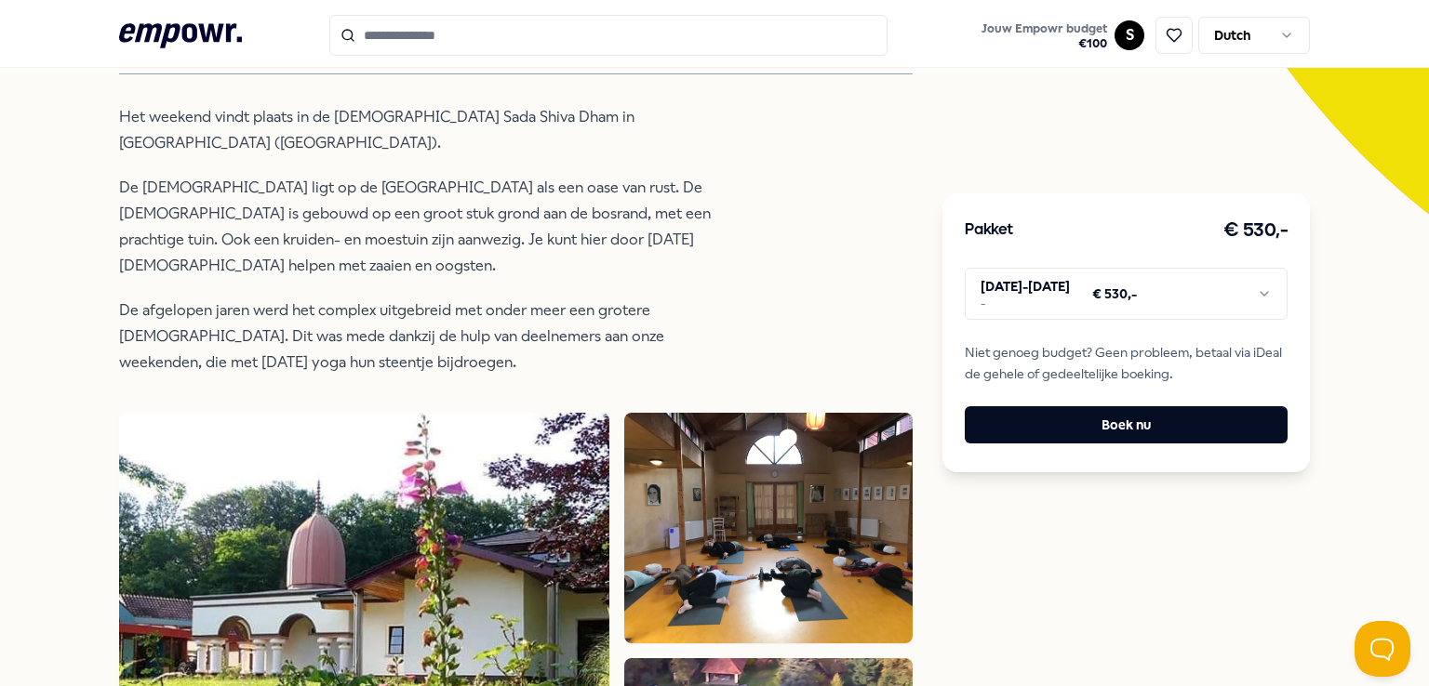
scroll to position [467, 0]
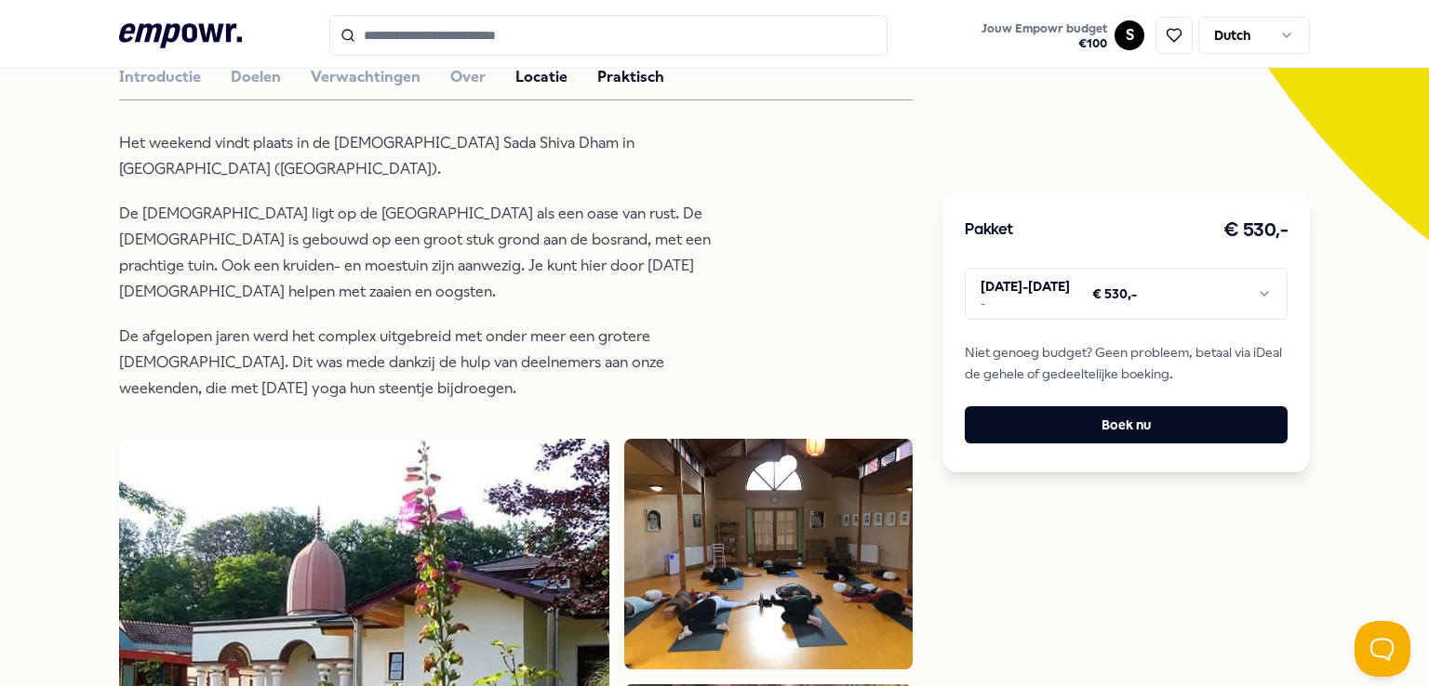
click at [599, 77] on button "Praktisch" at bounding box center [630, 77] width 67 height 24
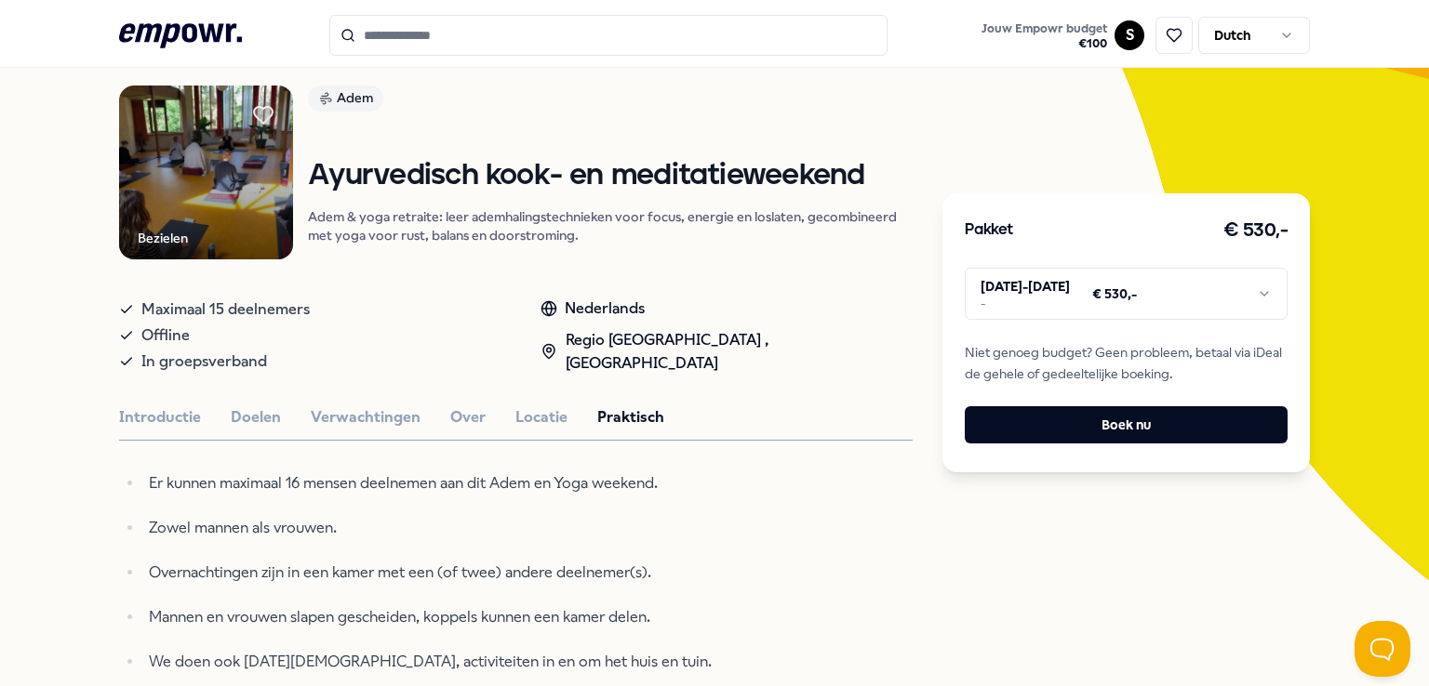
scroll to position [0, 0]
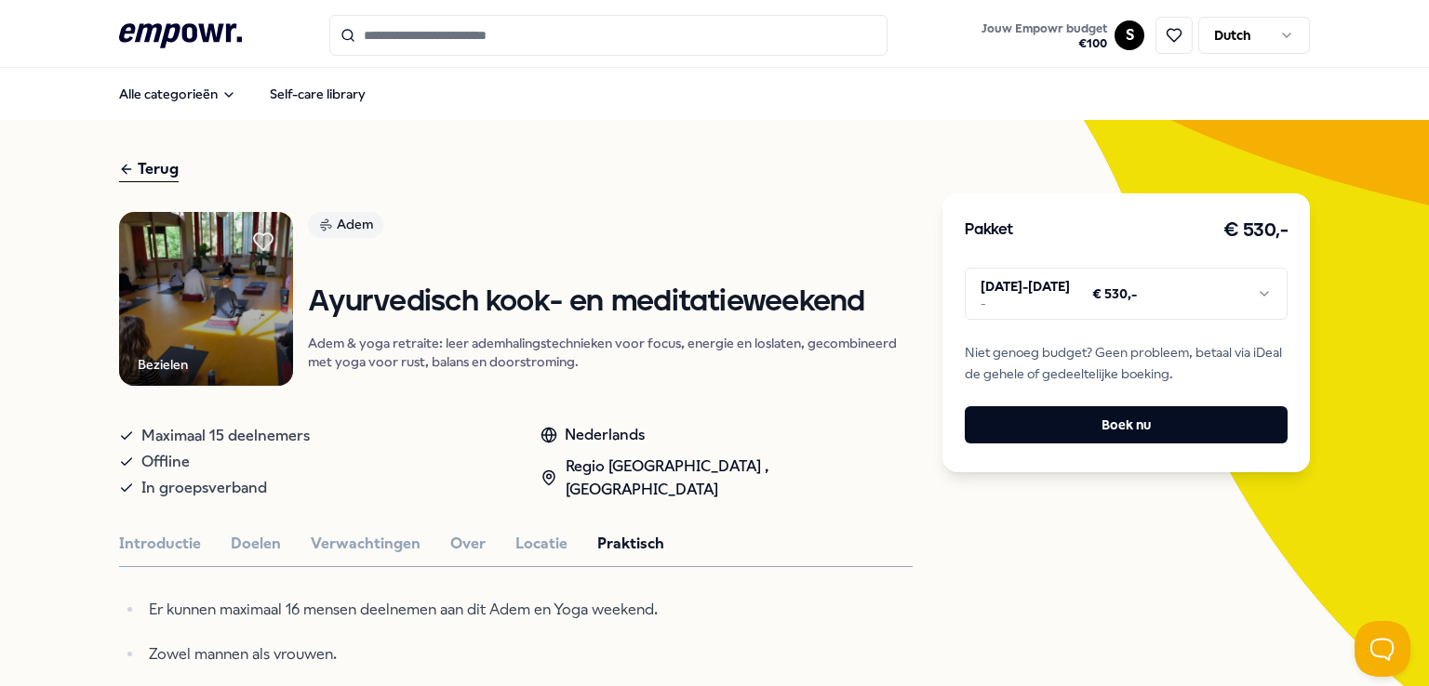
click at [130, 161] on div "Terug" at bounding box center [149, 169] width 60 height 25
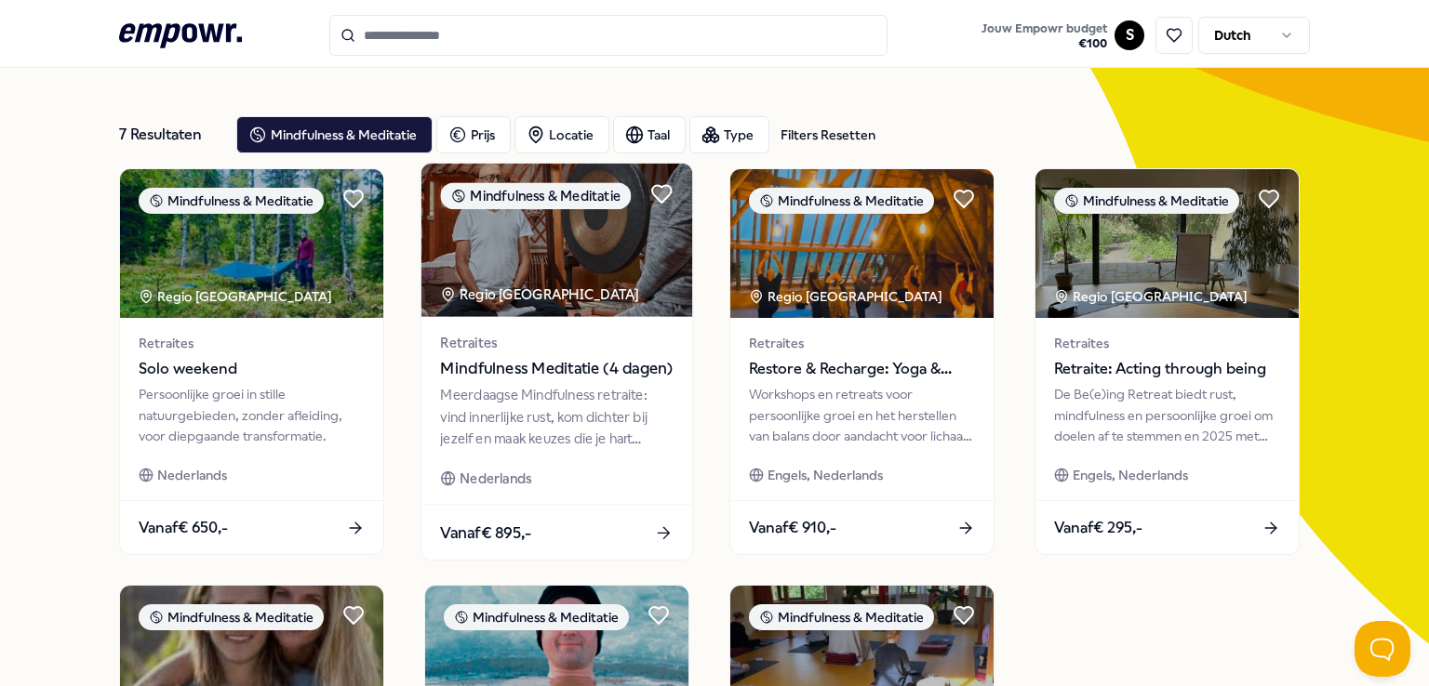
scroll to position [66, 0]
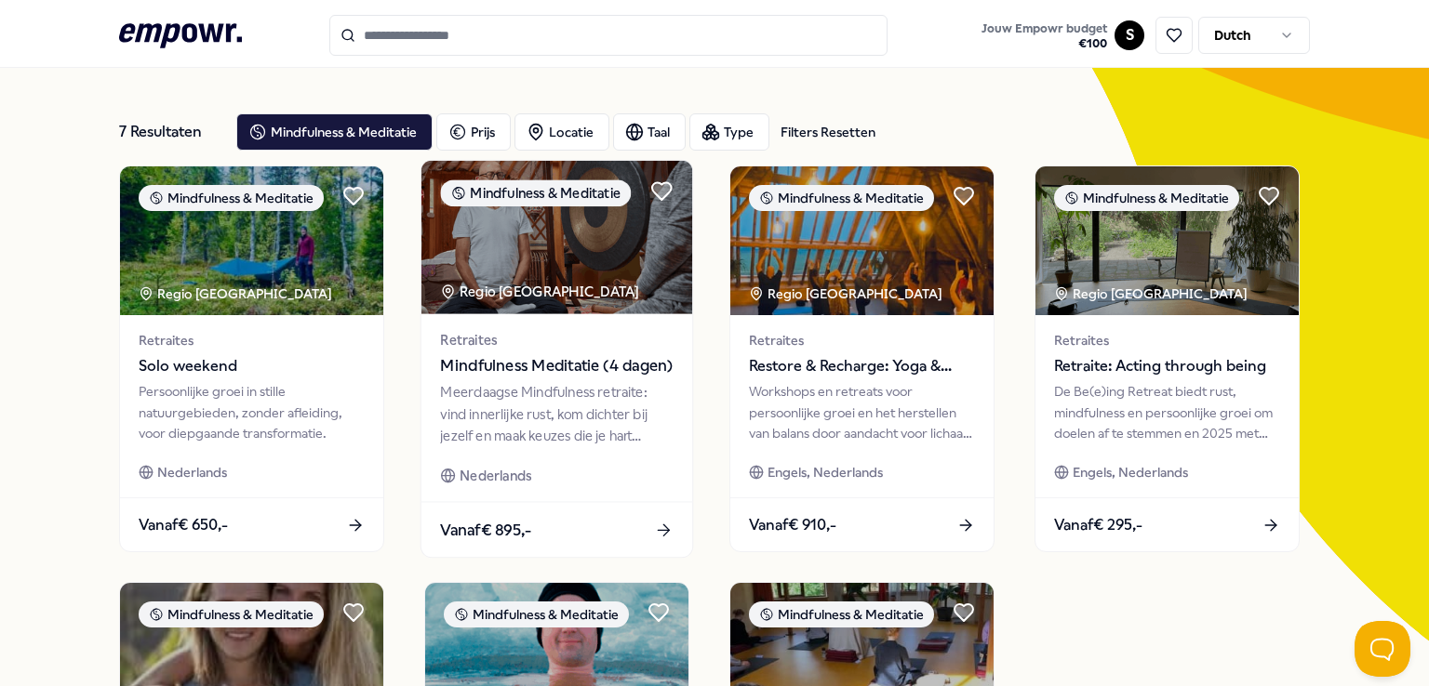
click at [591, 379] on div "Retraites Mindfulness Meditatie (4 dagen) Meerdaagse Mindfulness retraite: vind…" at bounding box center [556, 408] width 271 height 188
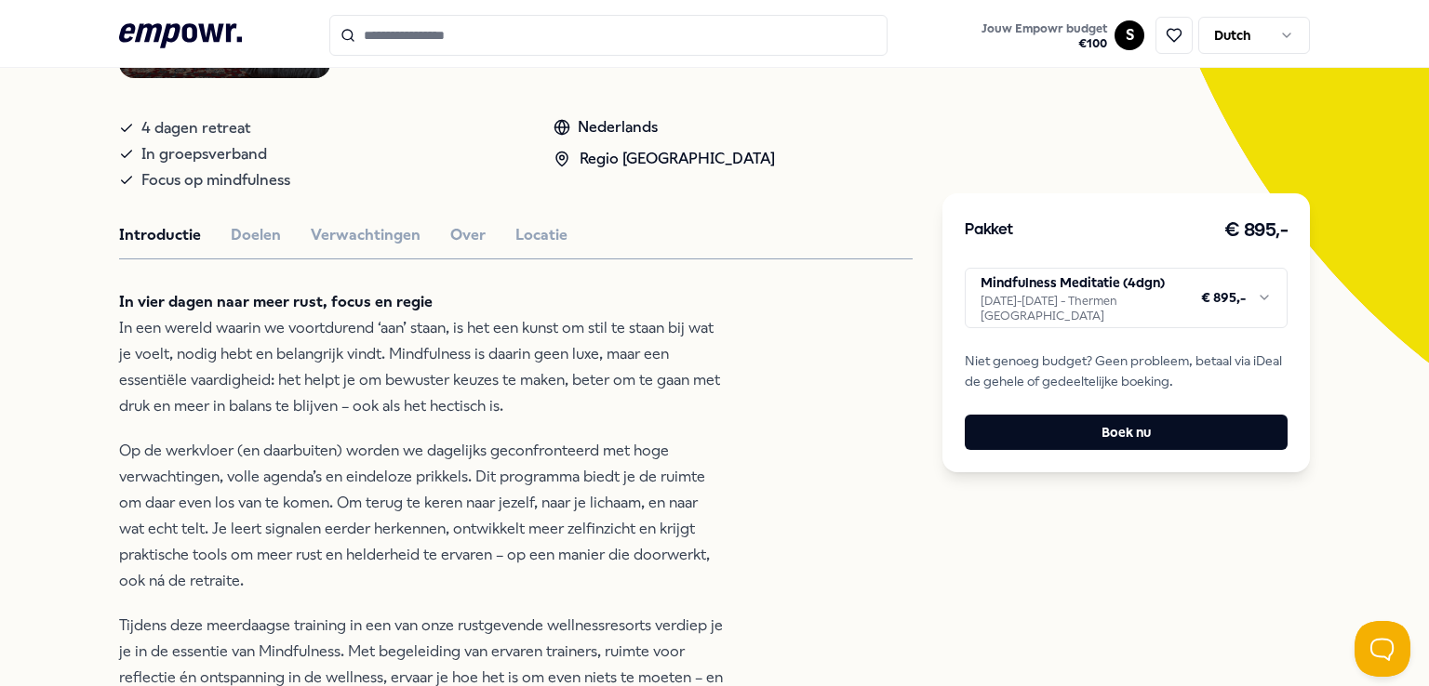
scroll to position [345, 0]
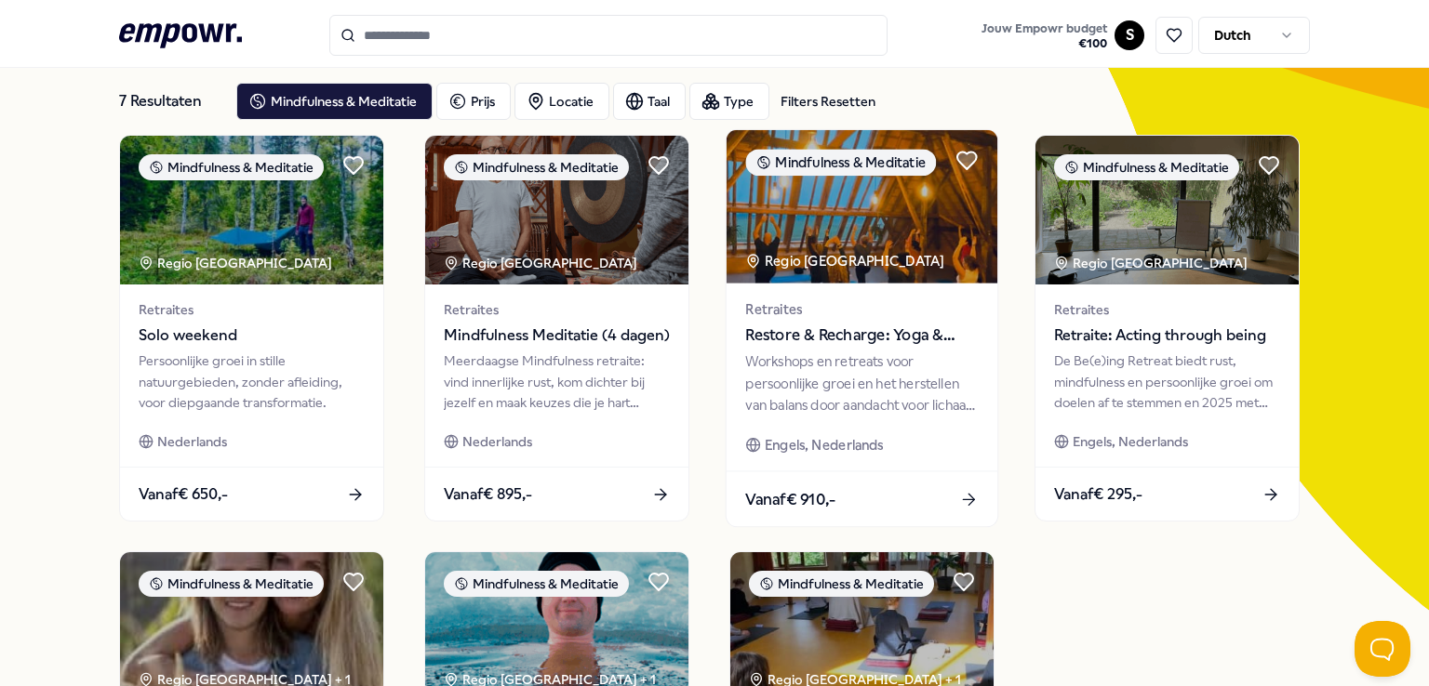
scroll to position [97, 0]
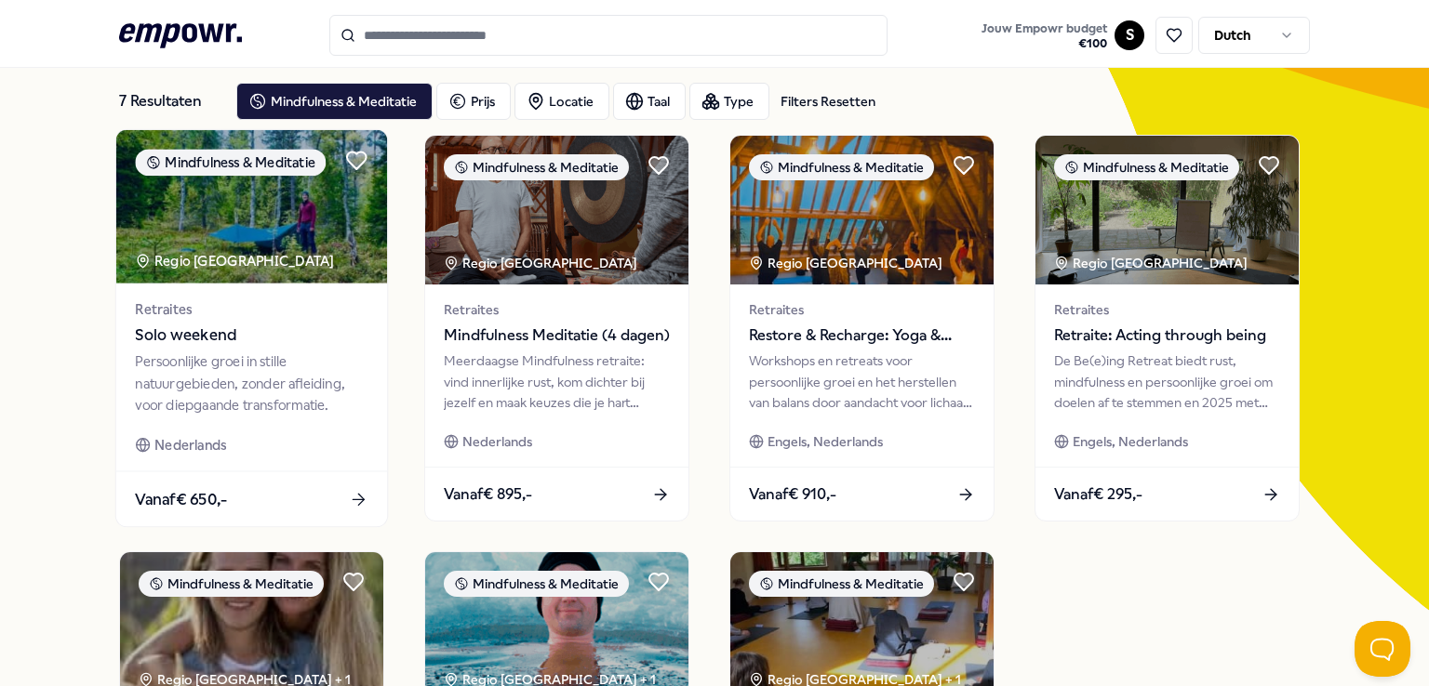
click at [227, 393] on div "Persoonlijke groei in stille natuurgebieden, zonder afleiding, voor diepgaande …" at bounding box center [251, 384] width 233 height 64
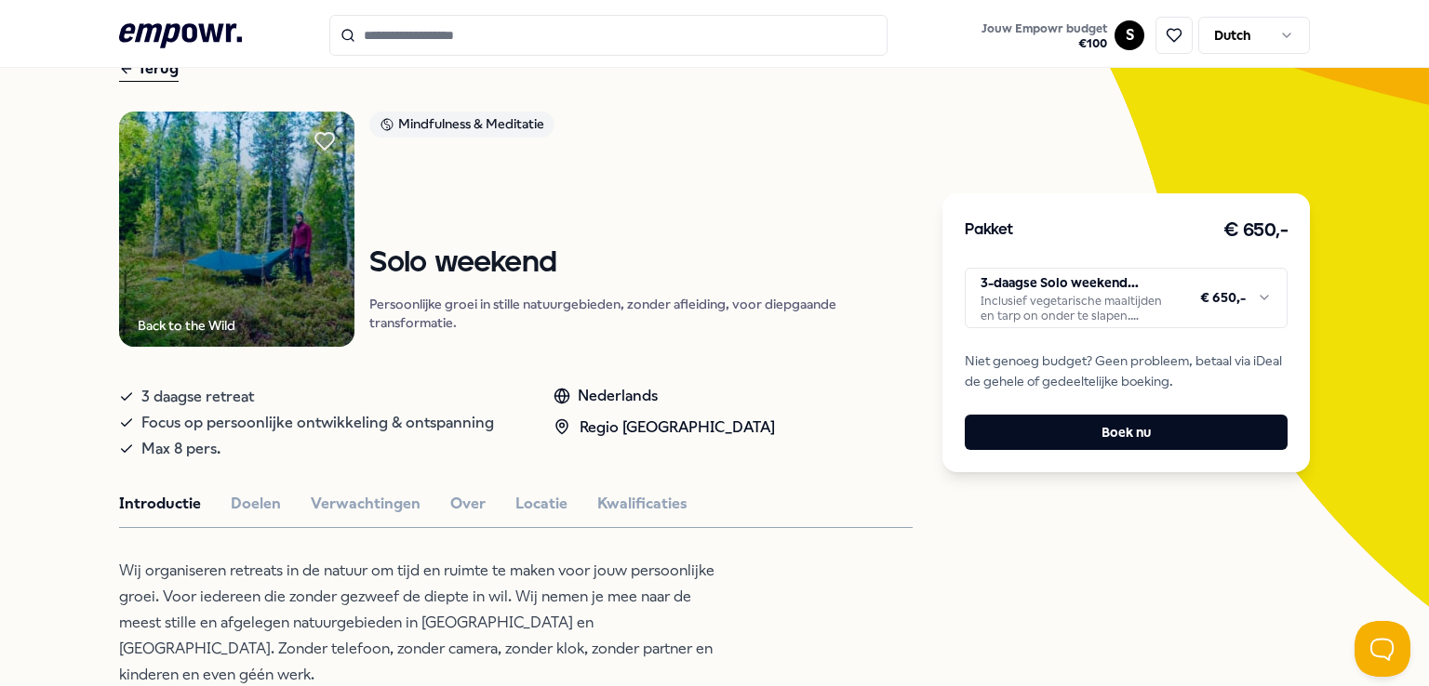
scroll to position [104, 0]
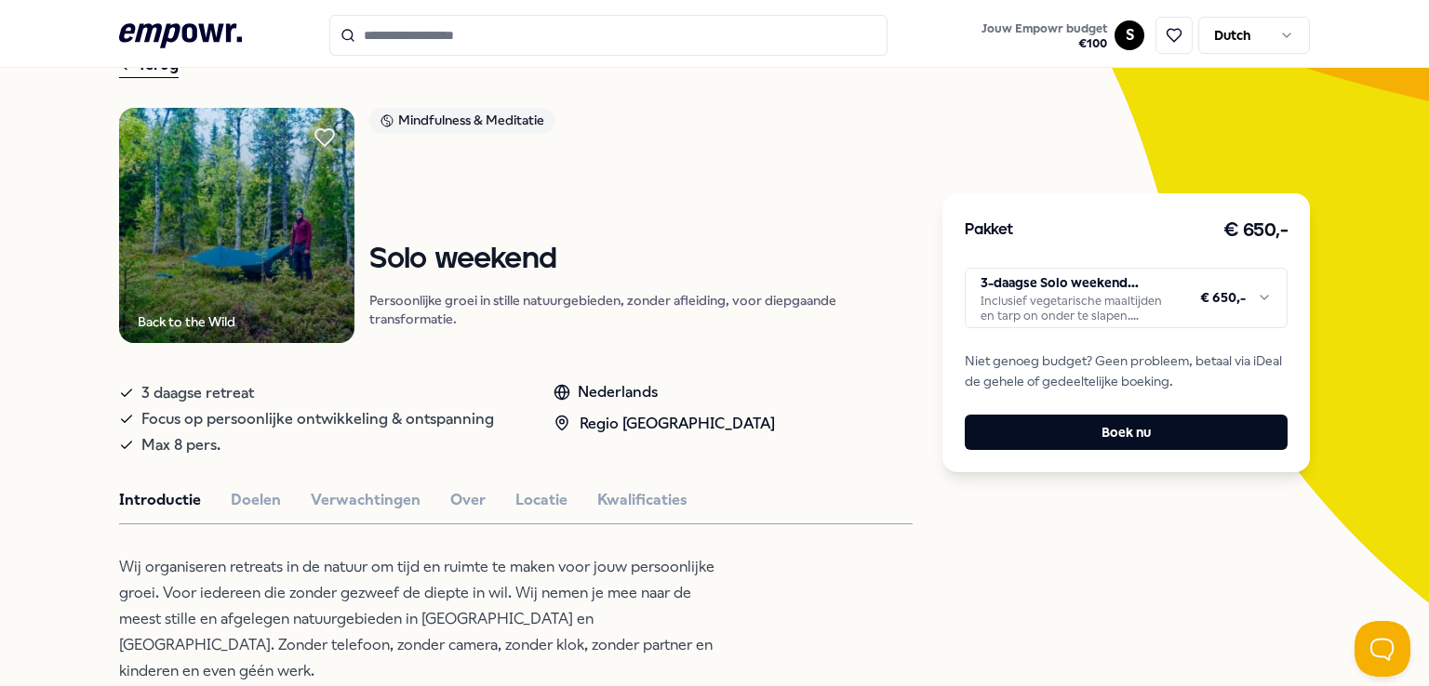
click at [1209, 307] on html ".empowr-logo_svg__cls-1{fill:#03032f} Jouw Empowr budget € 100 S Dutch Alle cat…" at bounding box center [714, 343] width 1429 height 686
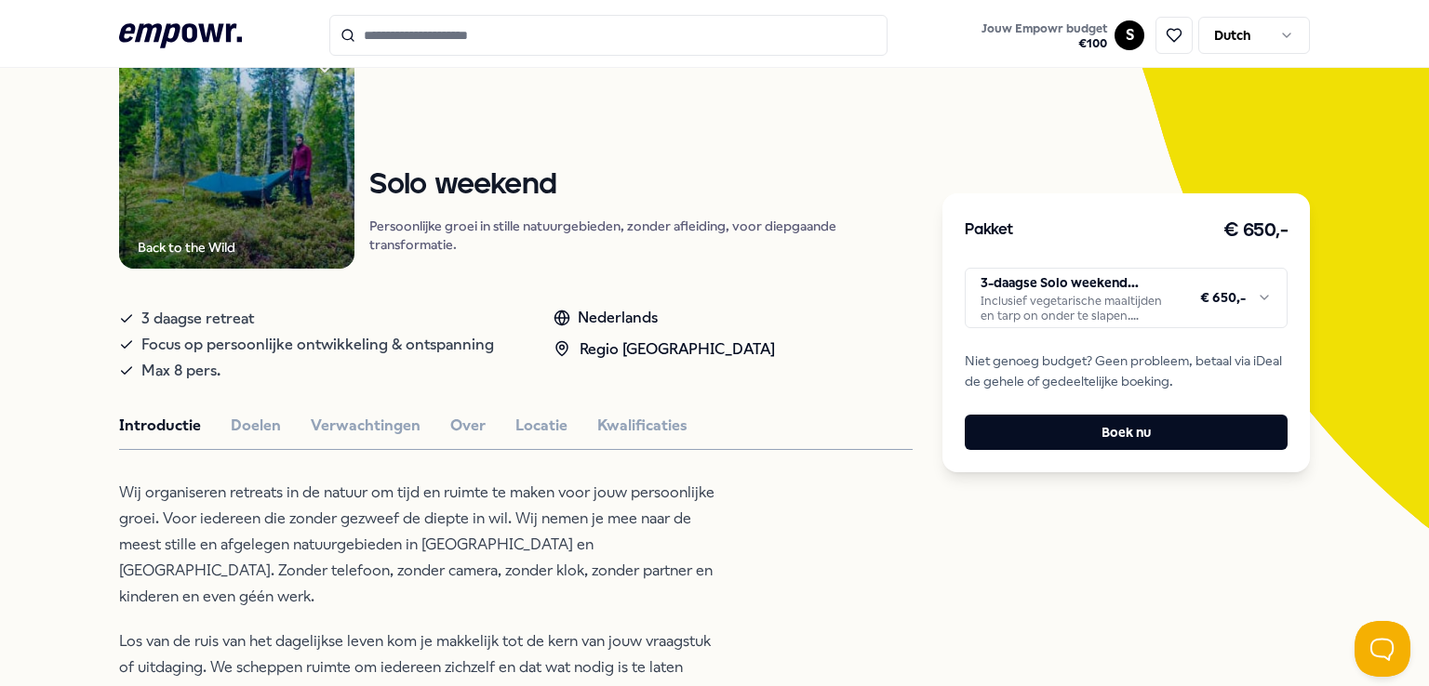
scroll to position [181, 0]
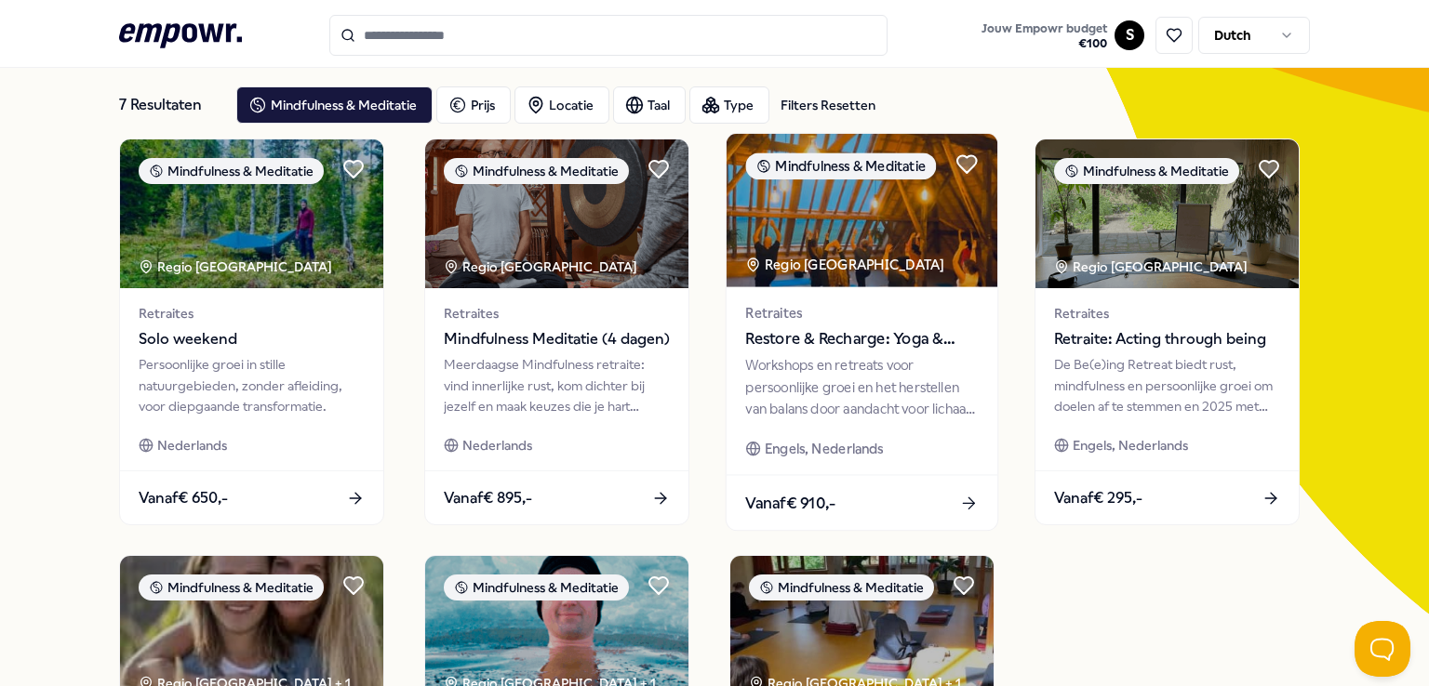
scroll to position [93, 0]
click at [889, 417] on div "Workshops en retreats voor persoonlijke groei en het herstellen van balans door…" at bounding box center [861, 387] width 233 height 64
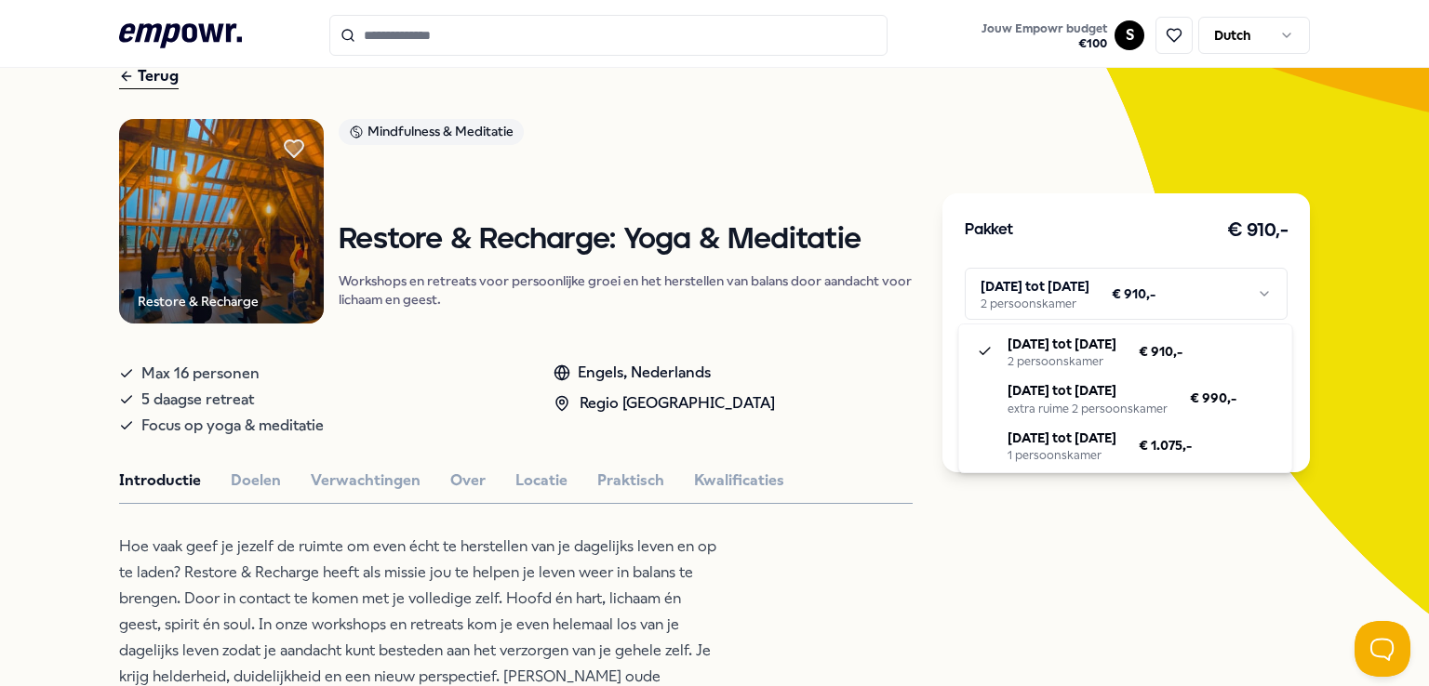
click at [1082, 301] on html ".empowr-logo_svg__cls-1{fill:#03032f} Jouw Empowr budget € 100 S Dutch Alle cat…" at bounding box center [714, 343] width 1429 height 686
click at [1098, 284] on html ".empowr-logo_svg__cls-1{fill:#03032f} Jouw Empowr budget € 100 S Dutch Alle cat…" at bounding box center [714, 343] width 1429 height 686
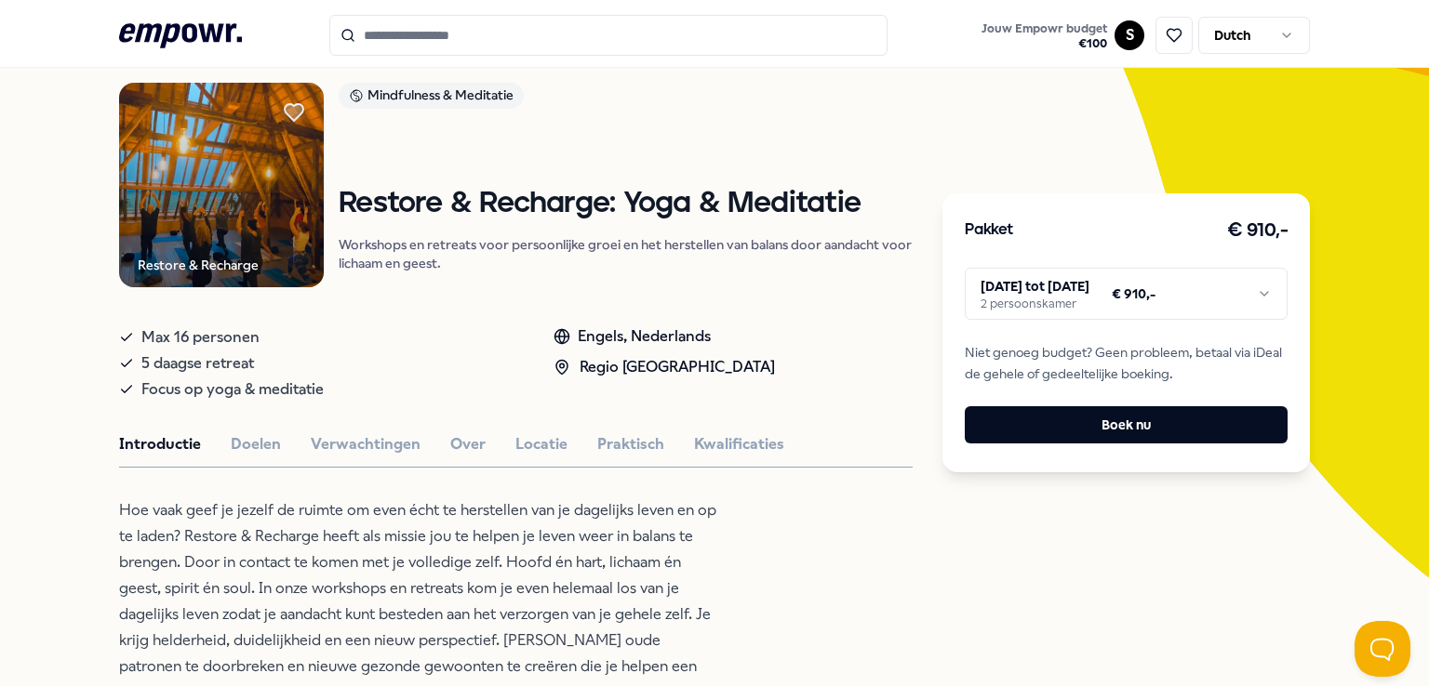
scroll to position [130, 0]
click at [618, 439] on button "Praktisch" at bounding box center [630, 444] width 67 height 24
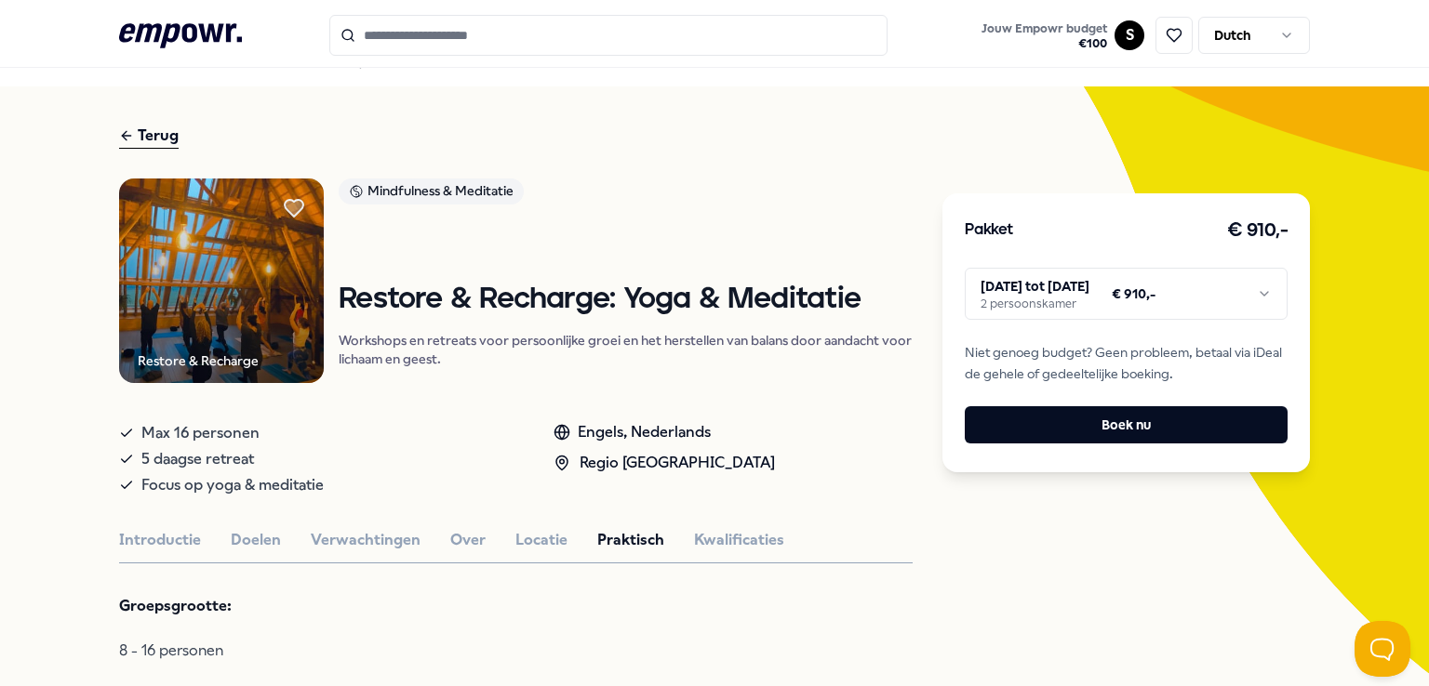
scroll to position [0, 0]
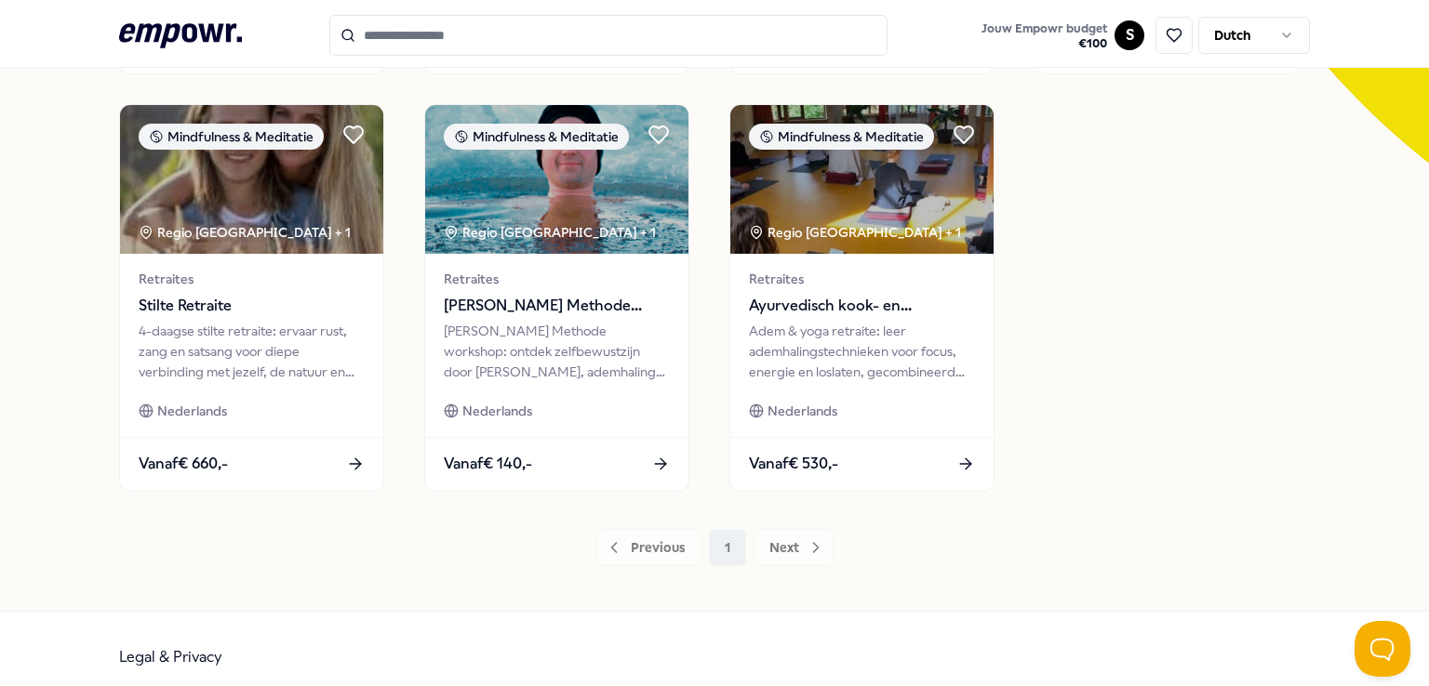
scroll to position [543, 0]
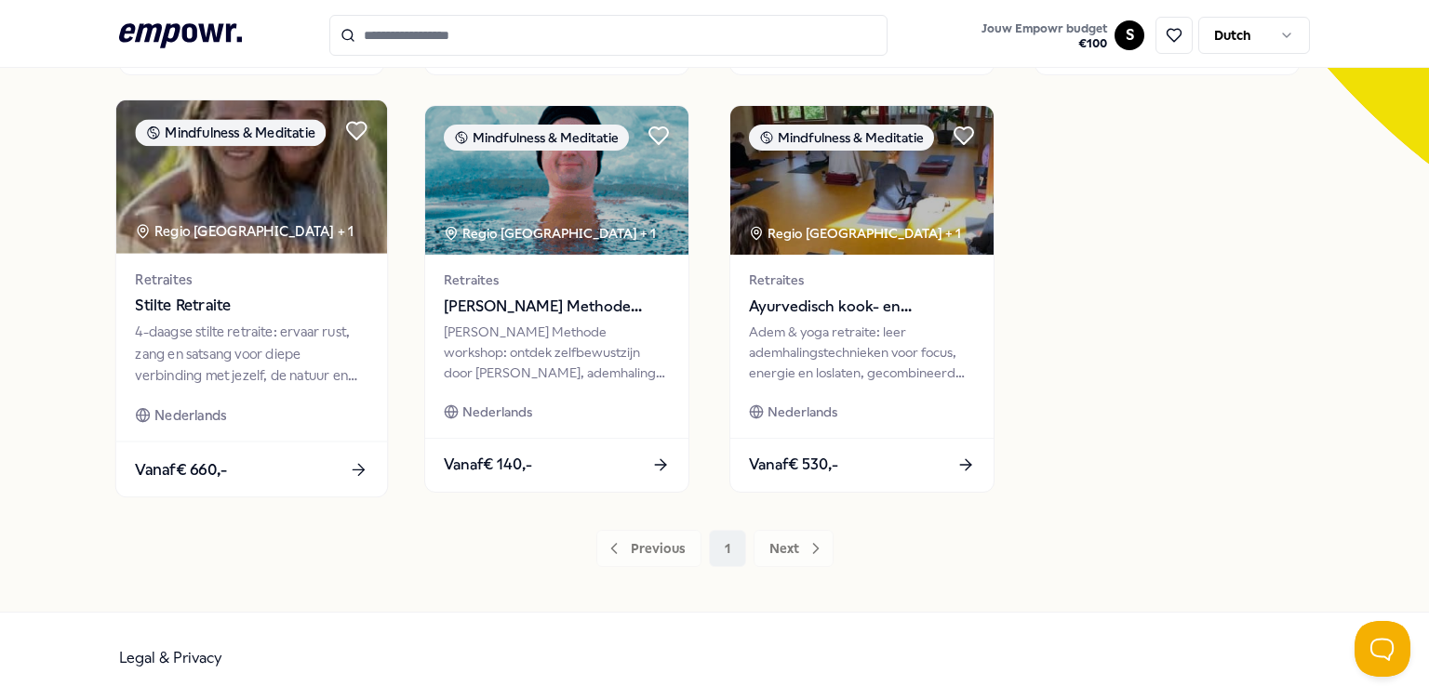
click at [262, 359] on div "4-daagse stilte retraite: ervaar rust, zang en satsang voor diepe verbinding me…" at bounding box center [251, 354] width 233 height 64
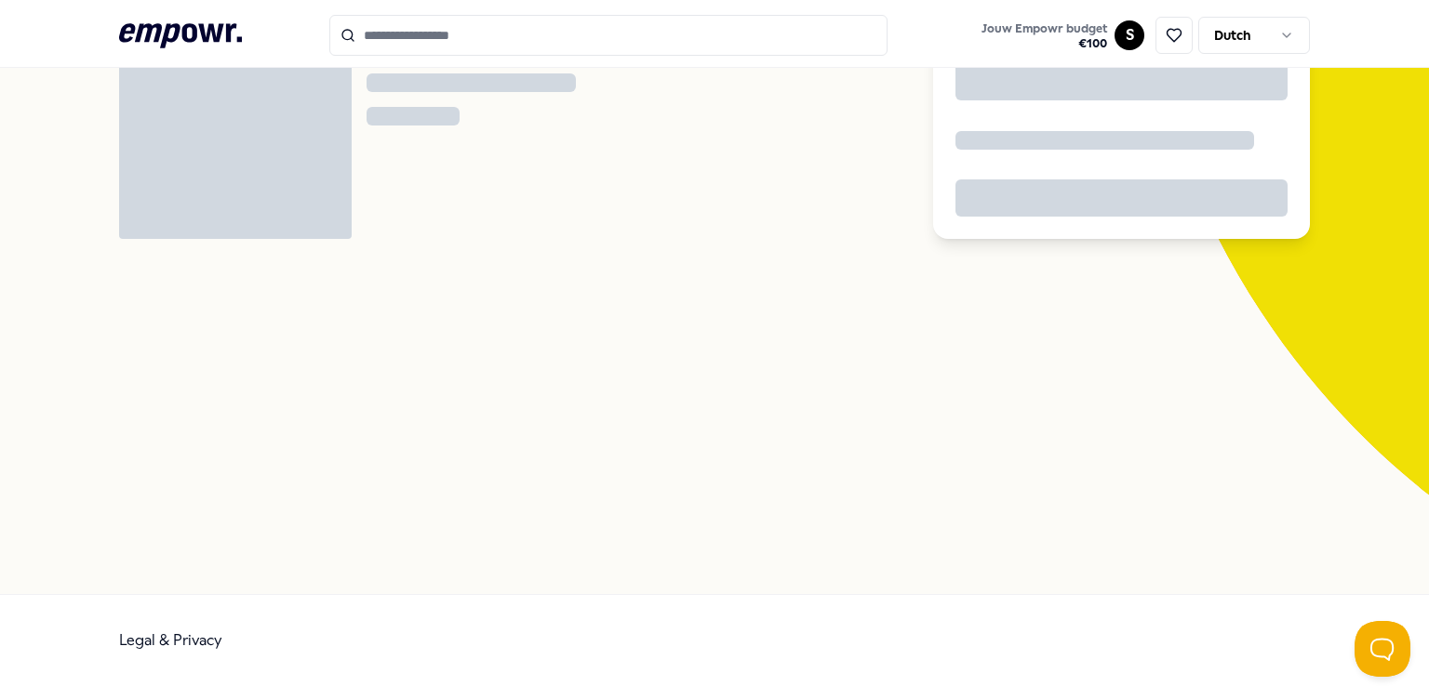
scroll to position [119, 0]
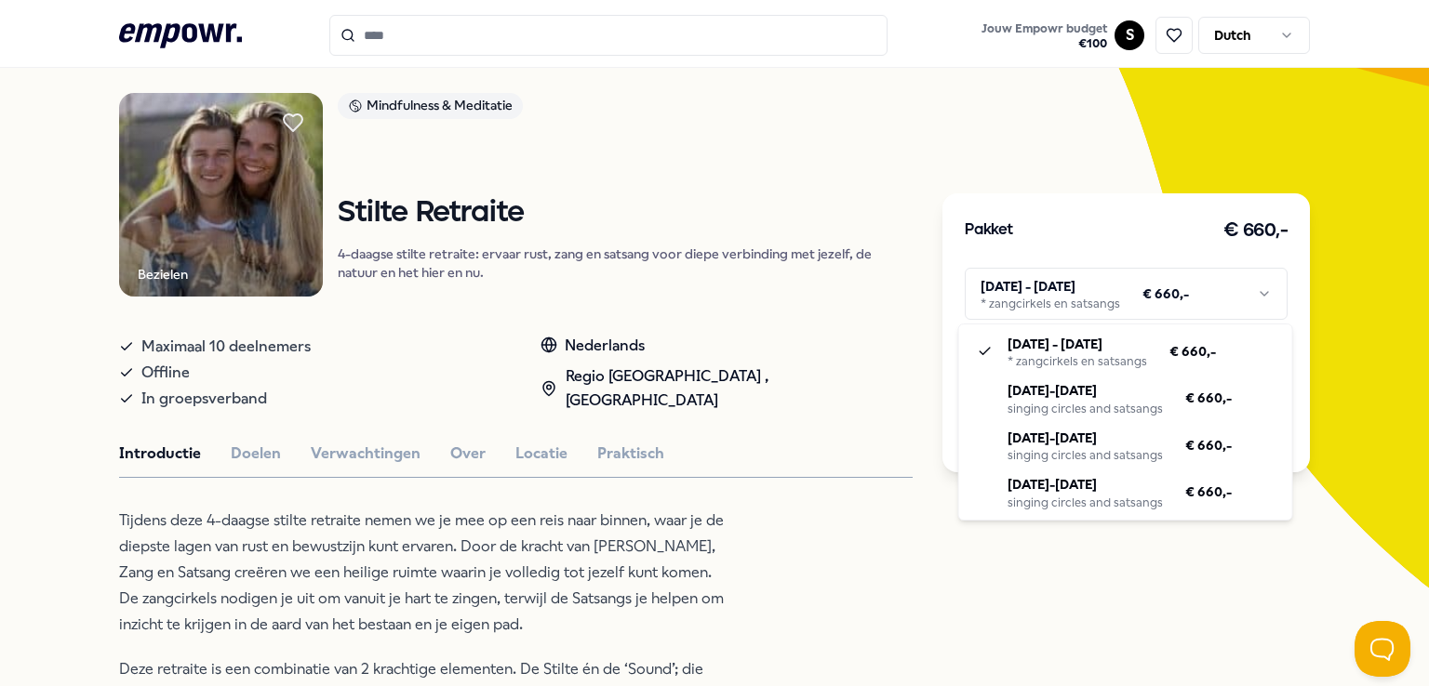
click at [1066, 299] on html ".empowr-logo_svg__cls-1{fill:#03032f} Jouw Empowr budget € 100 S Dutch Alle cat…" at bounding box center [714, 343] width 1429 height 686
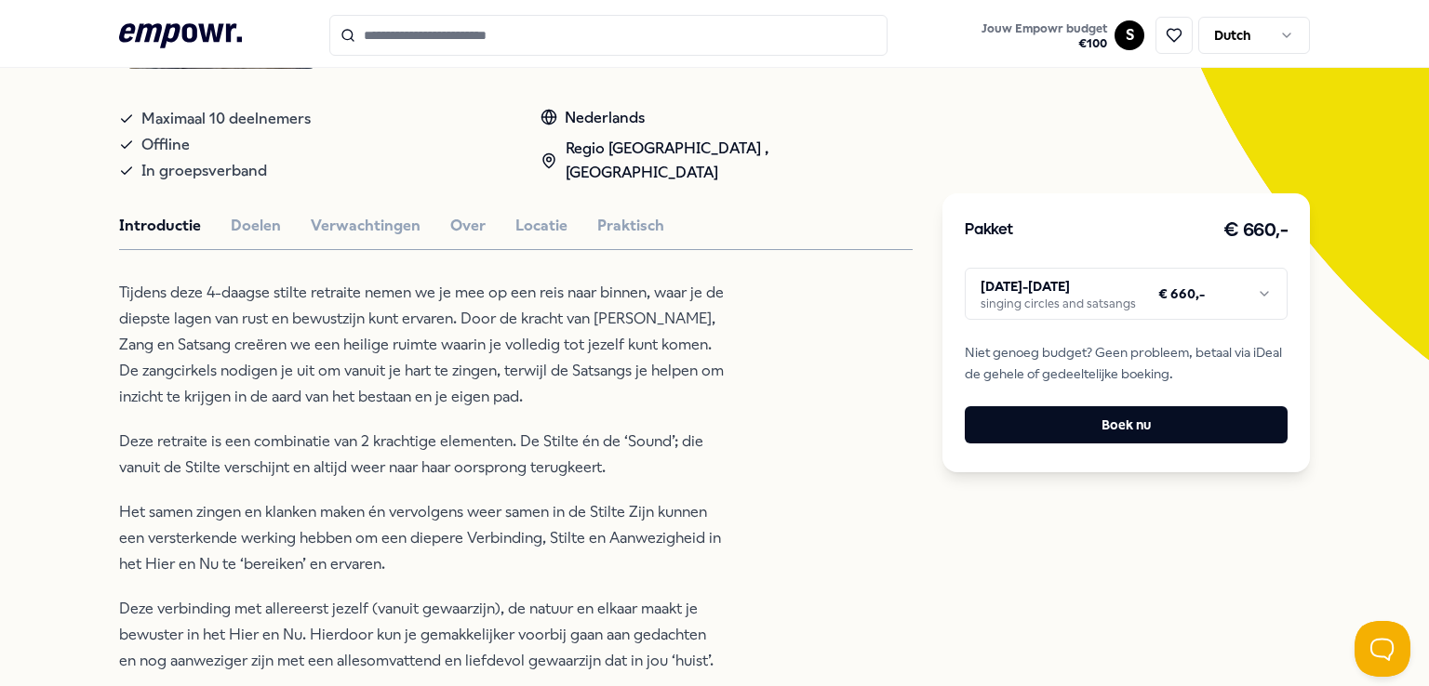
scroll to position [346, 0]
click at [597, 227] on button "Praktisch" at bounding box center [630, 227] width 67 height 24
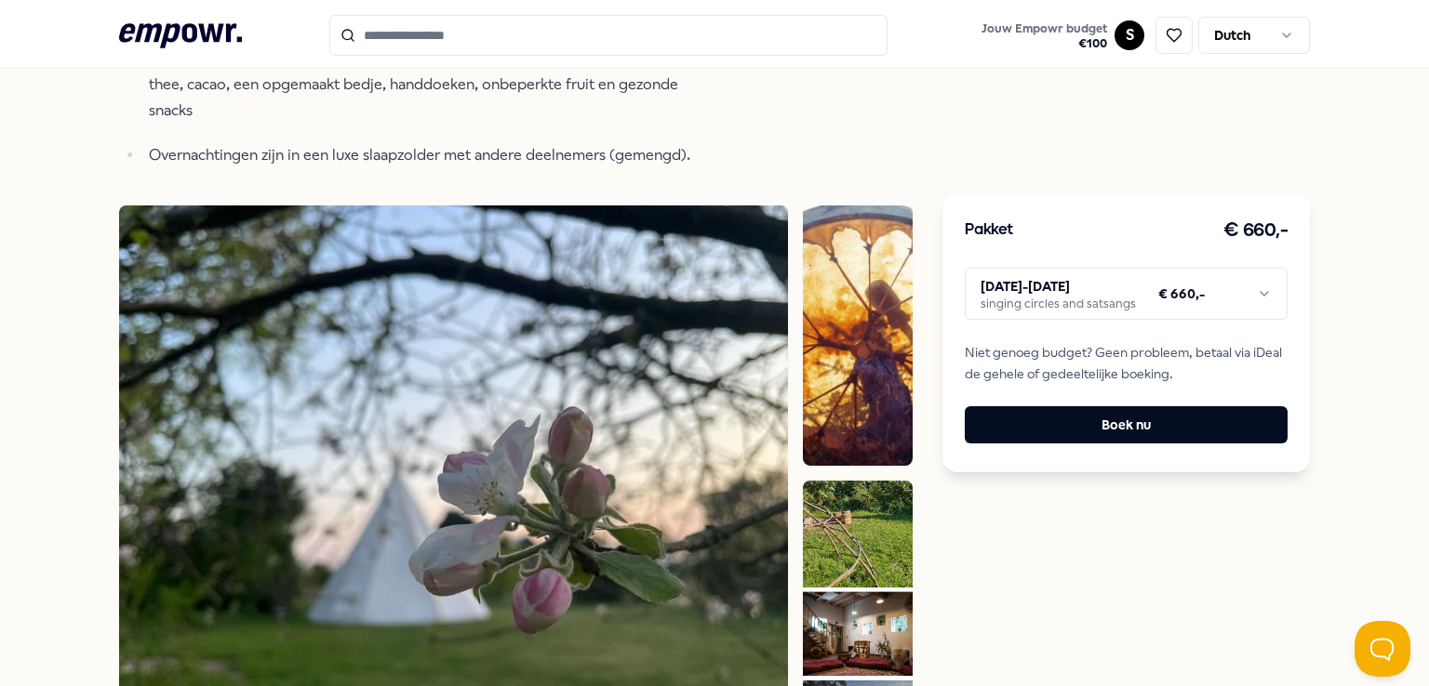
scroll to position [867, 0]
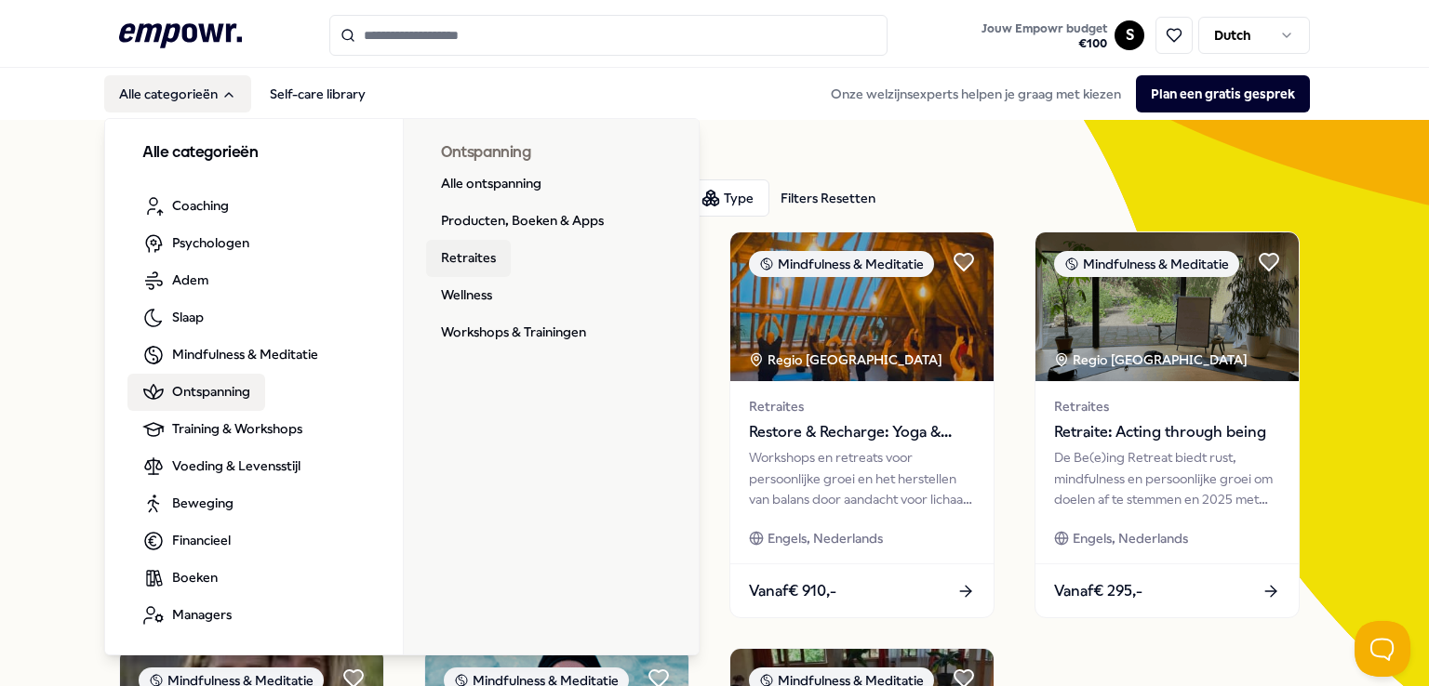
click at [461, 252] on link "Retraites" at bounding box center [468, 258] width 85 height 37
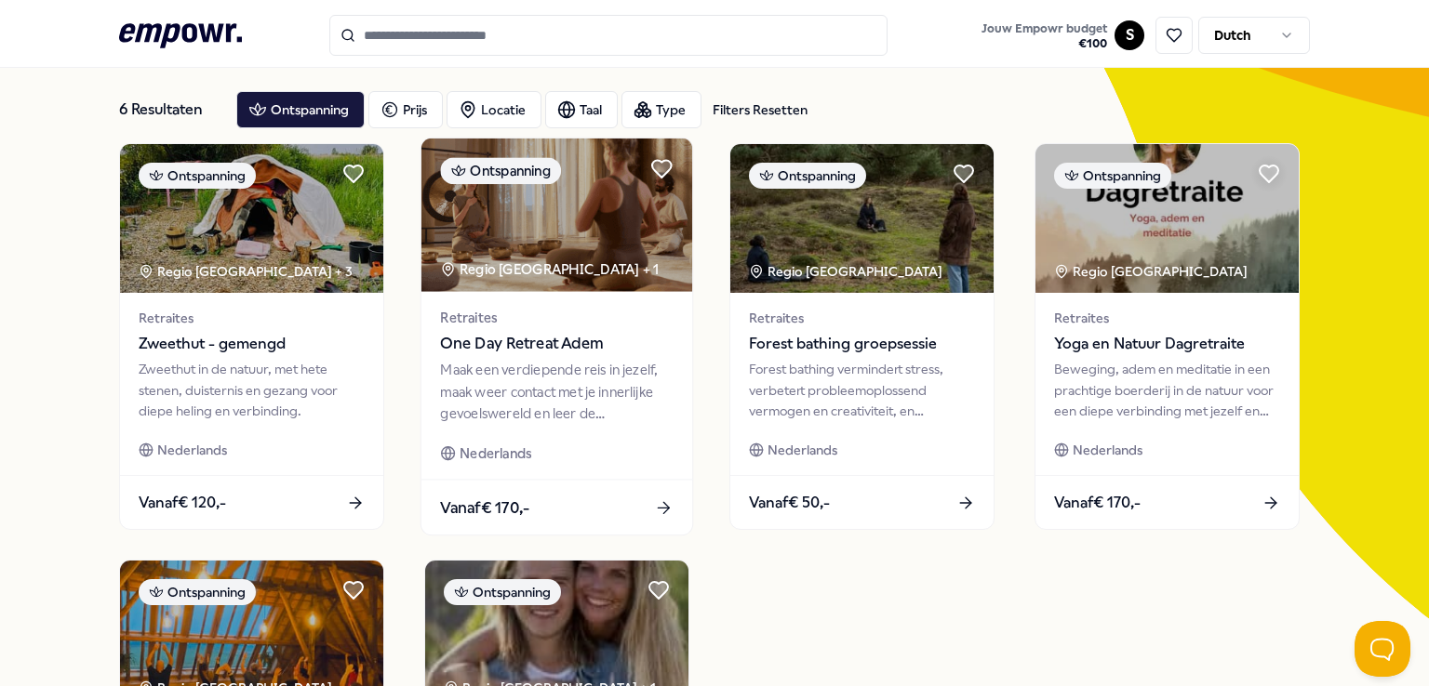
scroll to position [89, 0]
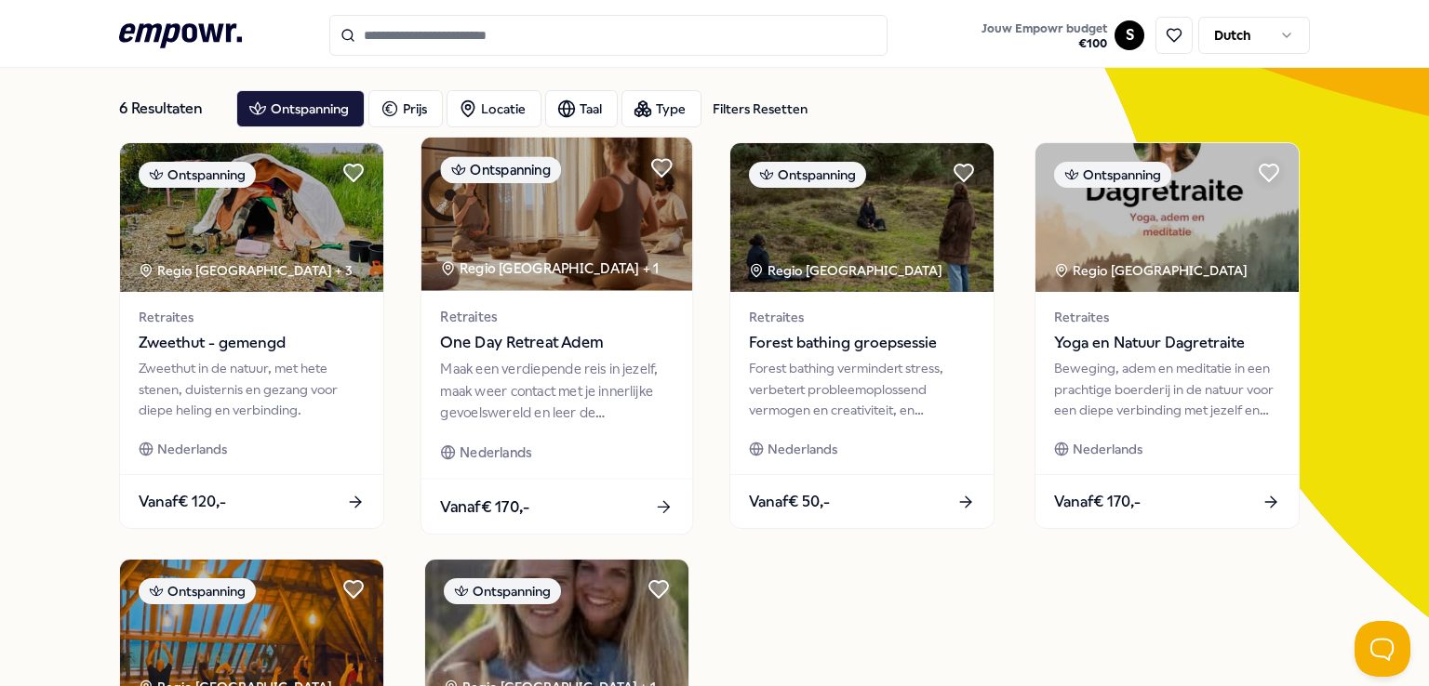
click at [567, 371] on div "Maak een verdiepende reis in jezelf, maak weer contact met je innerlijke gevoel…" at bounding box center [556, 391] width 233 height 64
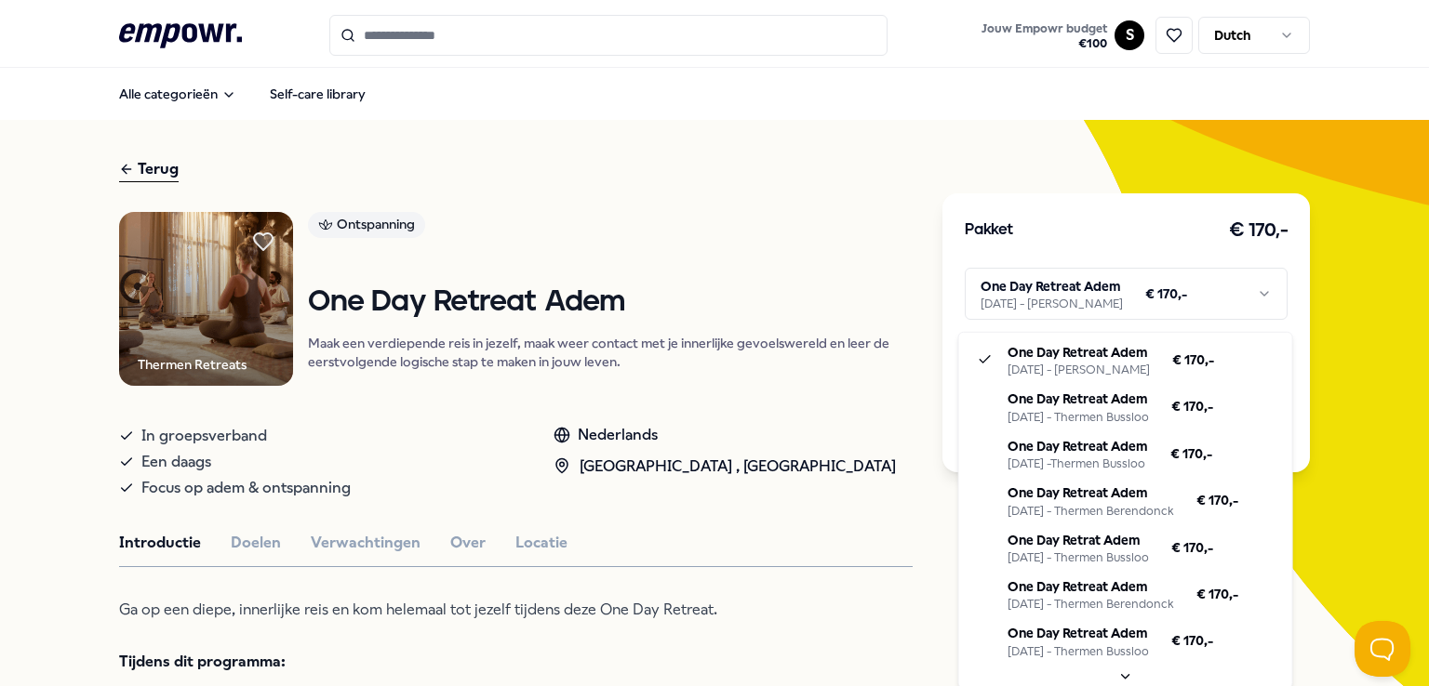
click at [1114, 301] on html ".empowr-logo_svg__cls-1{fill:#03032f} Jouw Empowr budget € 100 S Dutch Alle cat…" at bounding box center [714, 343] width 1429 height 686
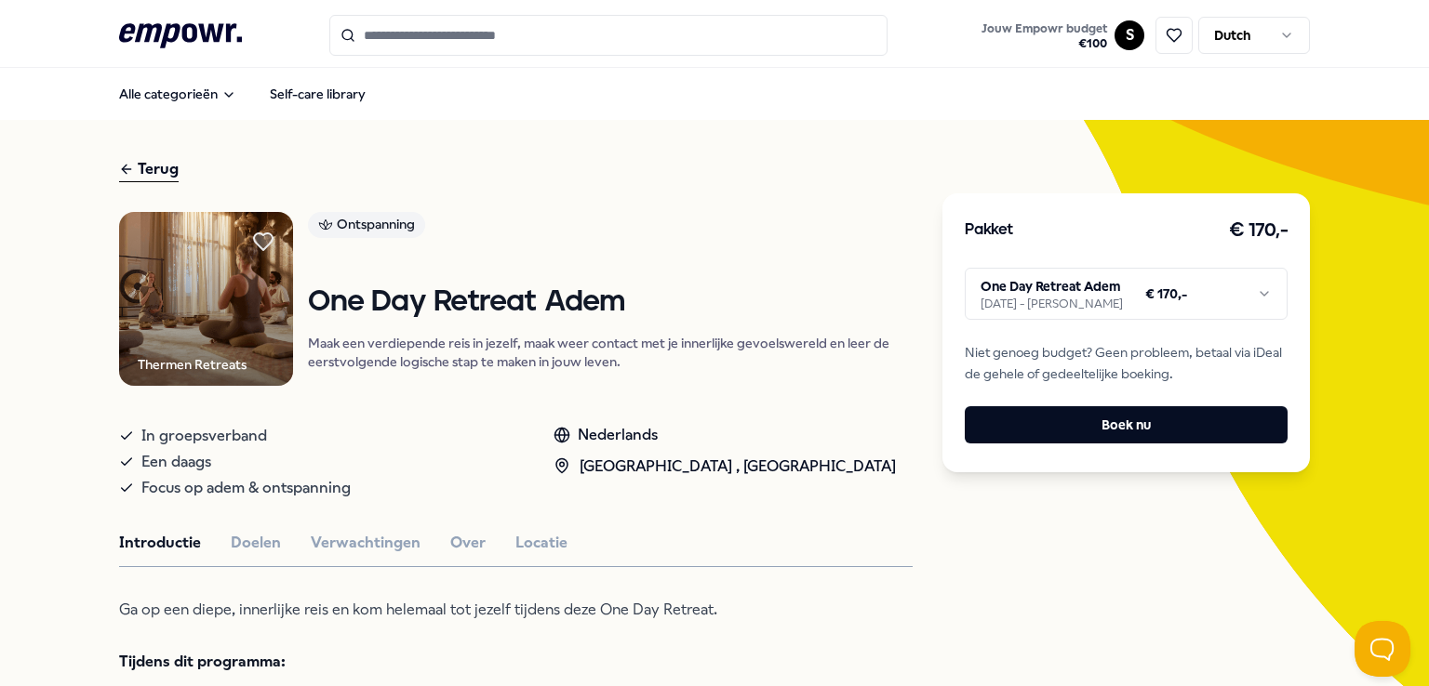
click at [831, 460] on html ".empowr-logo_svg__cls-1{fill:#03032f} Jouw Empowr budget € 100 S Dutch Alle cat…" at bounding box center [714, 343] width 1429 height 686
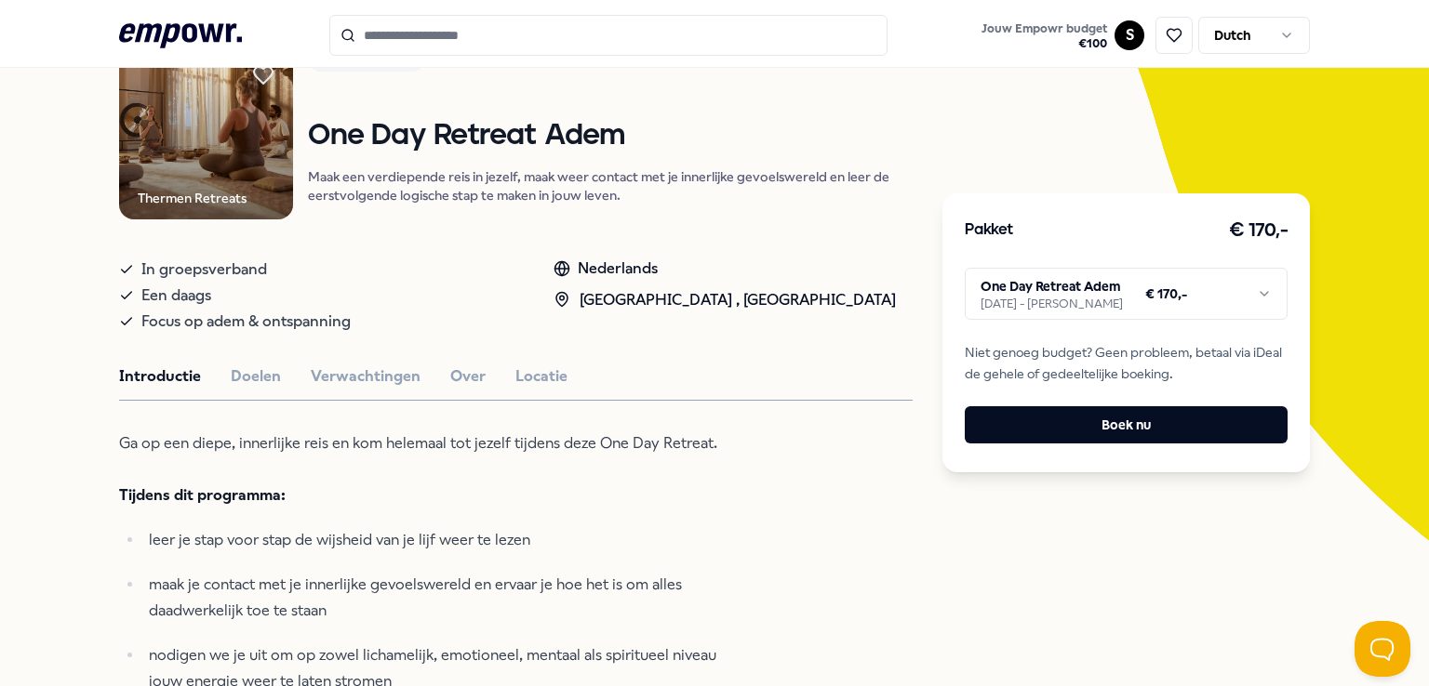
scroll to position [181, 0]
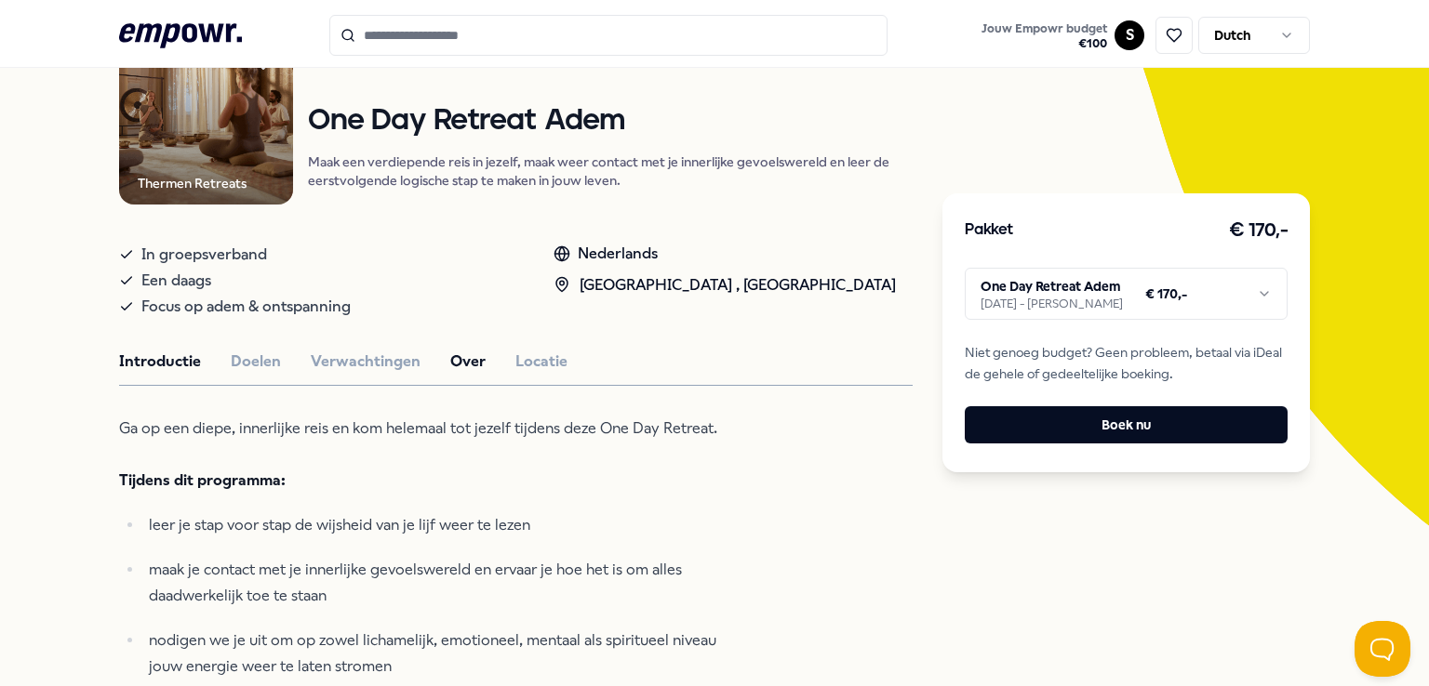
click at [459, 367] on button "Over" at bounding box center [467, 362] width 35 height 24
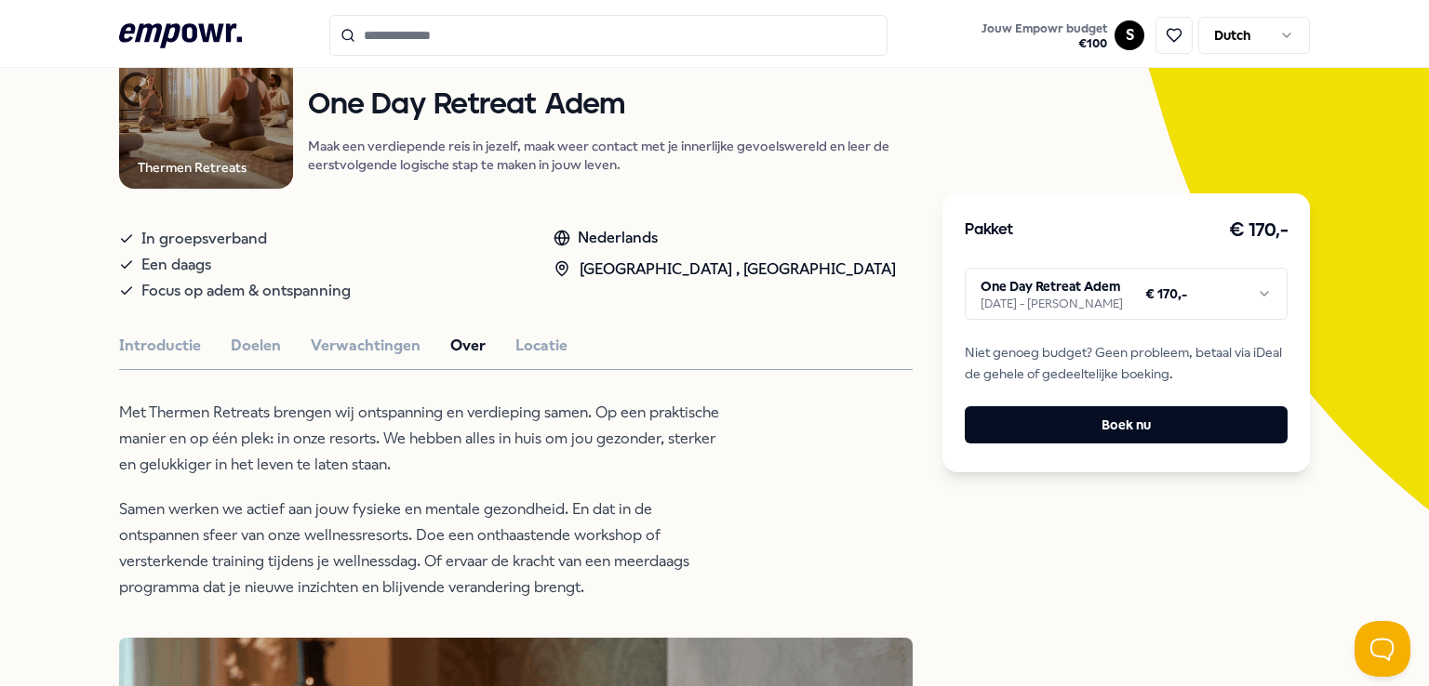
scroll to position [196, 0]
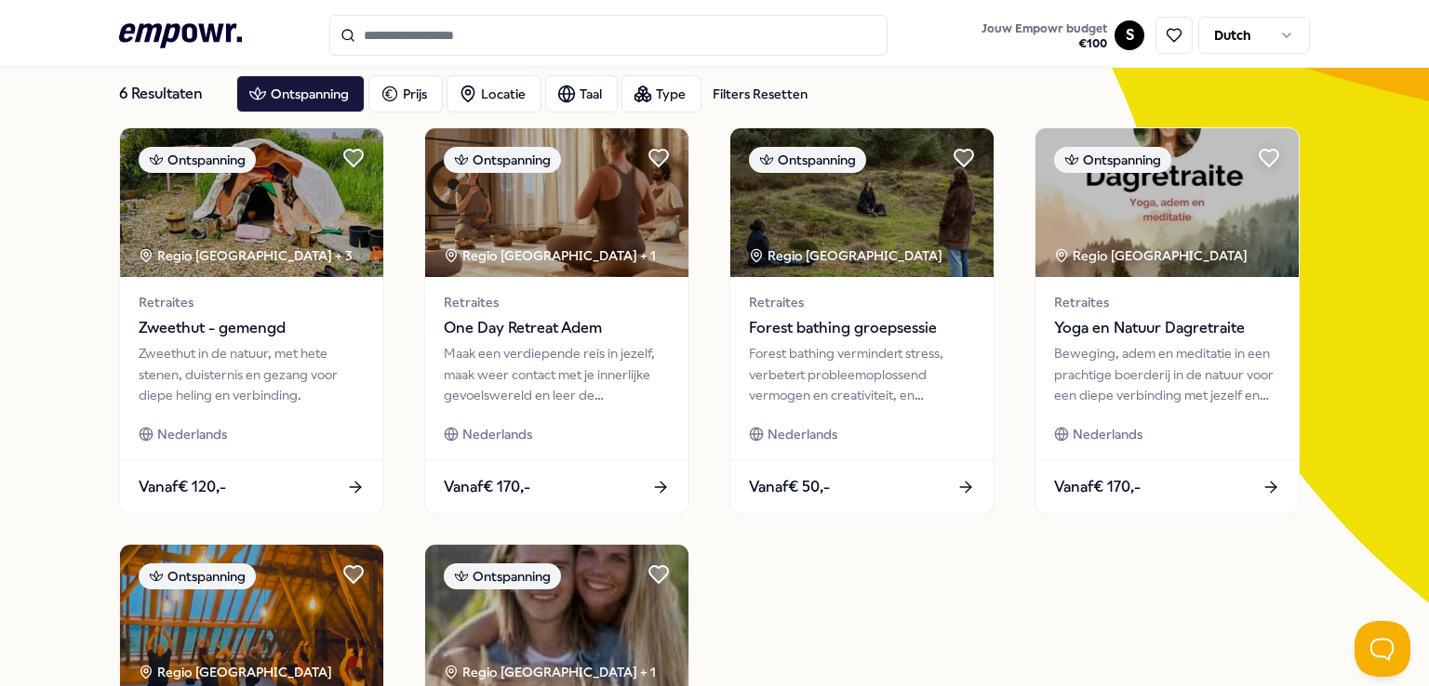
scroll to position [104, 0]
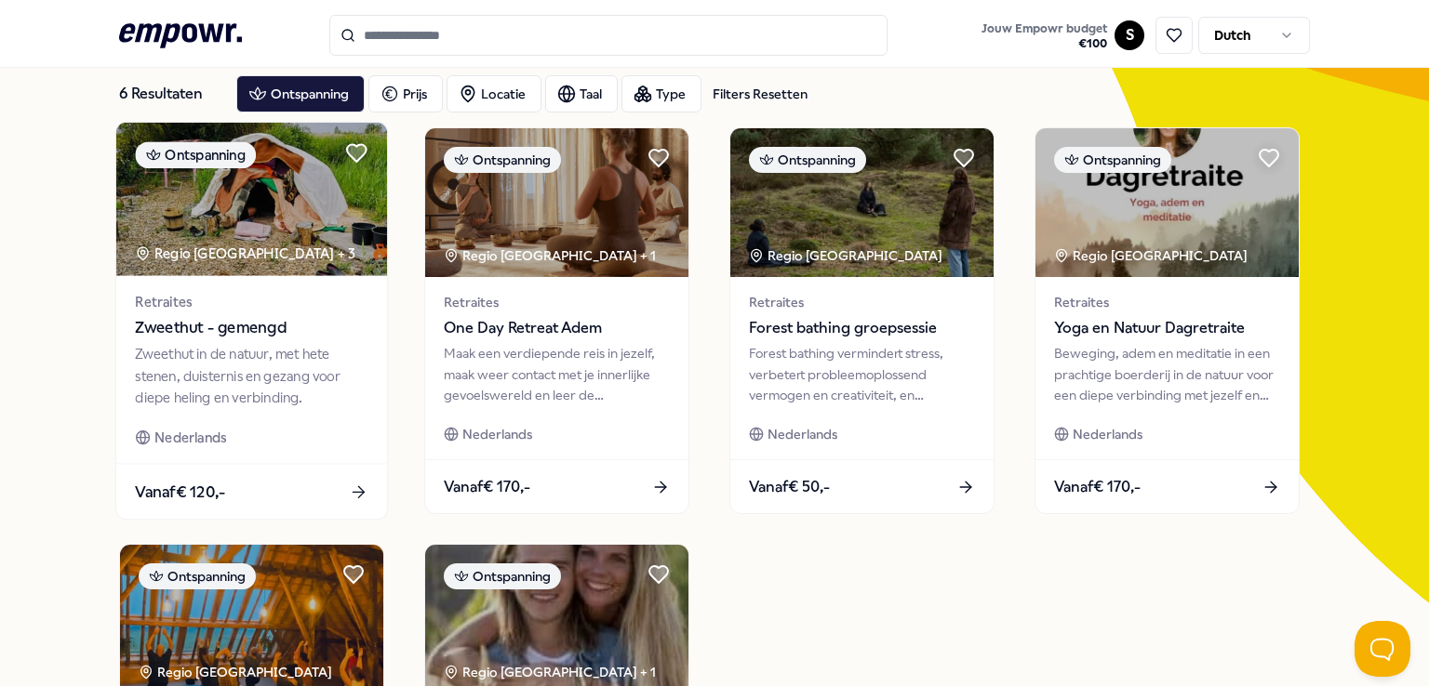
click at [288, 393] on div "Zweethut in de natuur, met hete stenen, duisternis en gezang voor diepe heling …" at bounding box center [251, 376] width 233 height 64
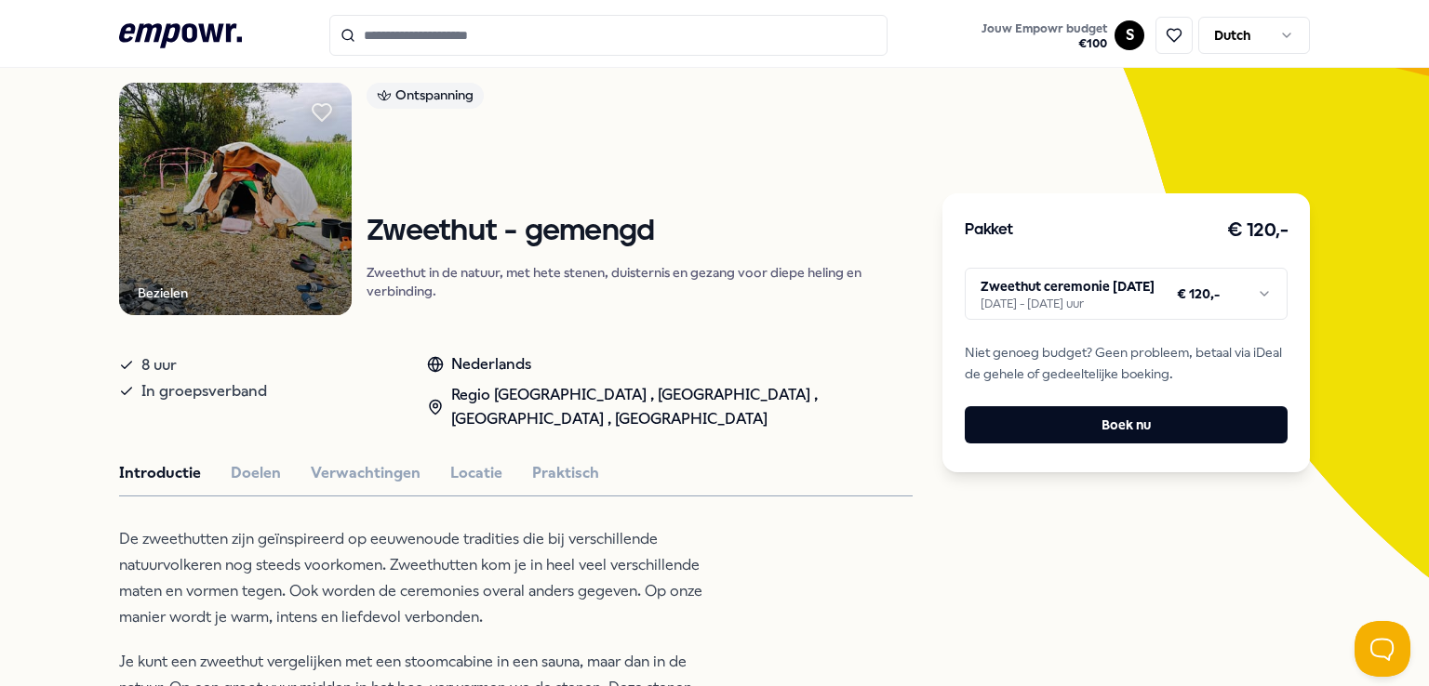
scroll to position [130, 0]
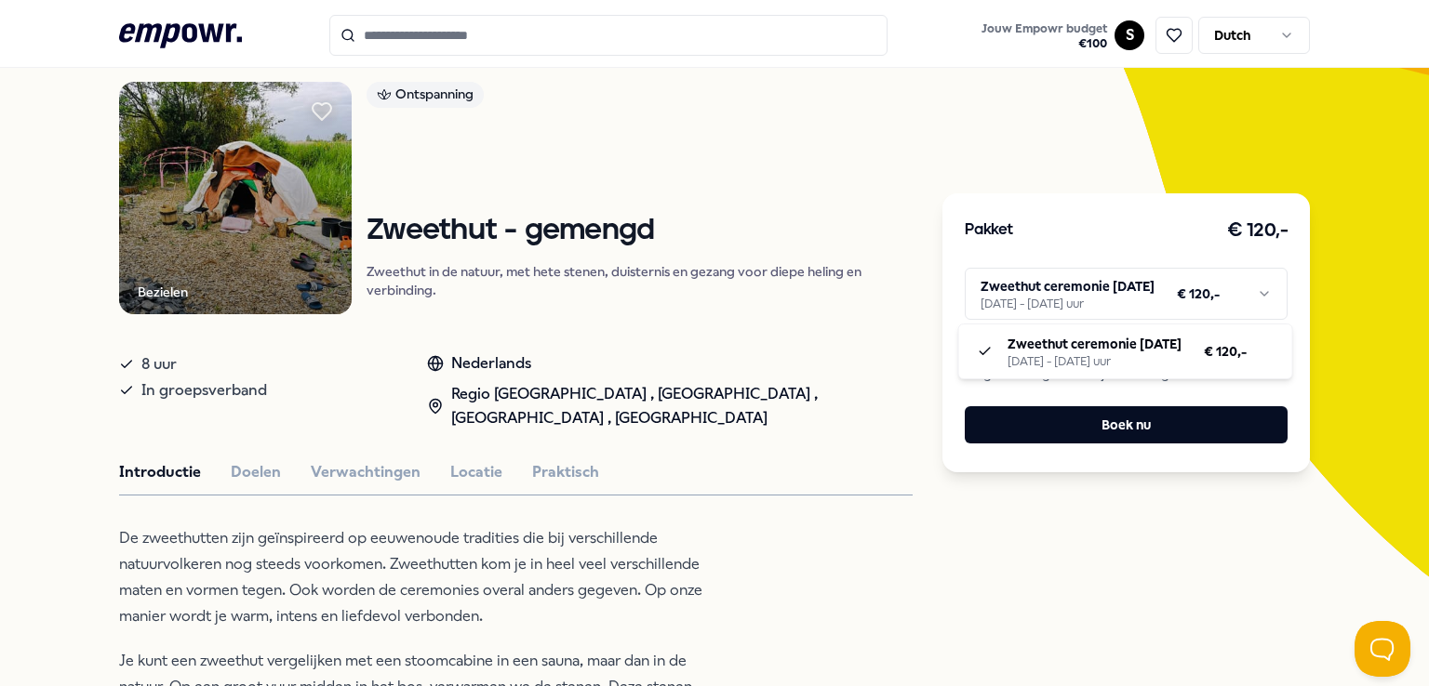
click at [1021, 306] on html ".empowr-logo_svg__cls-1{fill:#03032f} Jouw Empowr budget € 100 S Dutch Alle cat…" at bounding box center [714, 343] width 1429 height 686
click at [704, 600] on html ".empowr-logo_svg__cls-1{fill:#03032f} Jouw Empowr budget € 100 S Dutch Alle cat…" at bounding box center [714, 343] width 1429 height 686
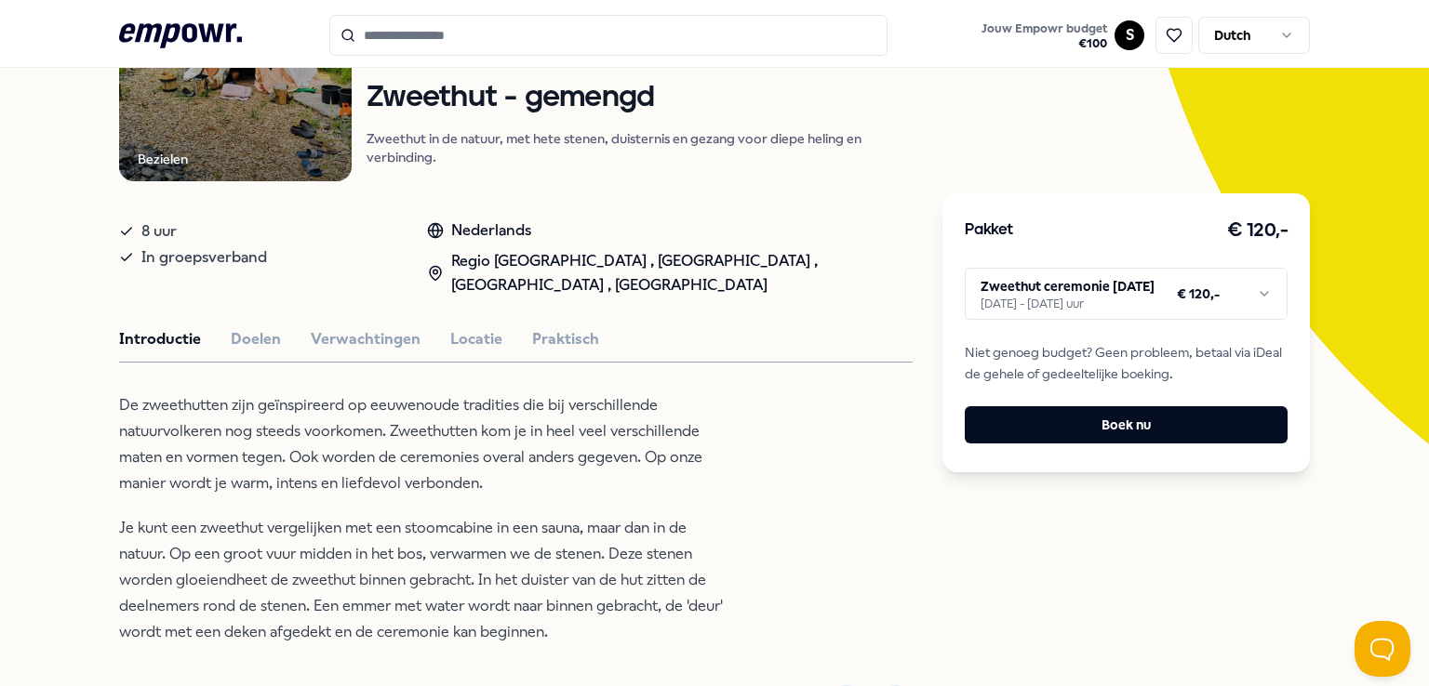
scroll to position [260, 0]
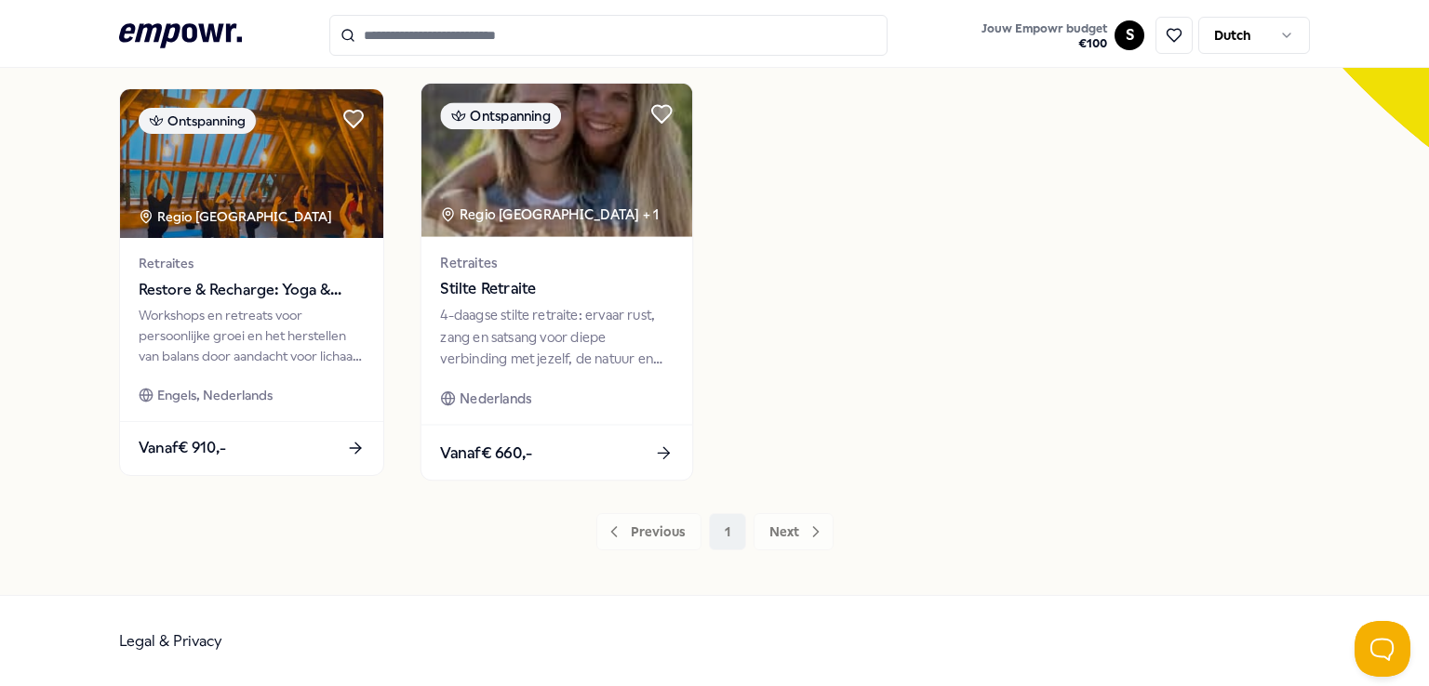
scroll to position [69, 0]
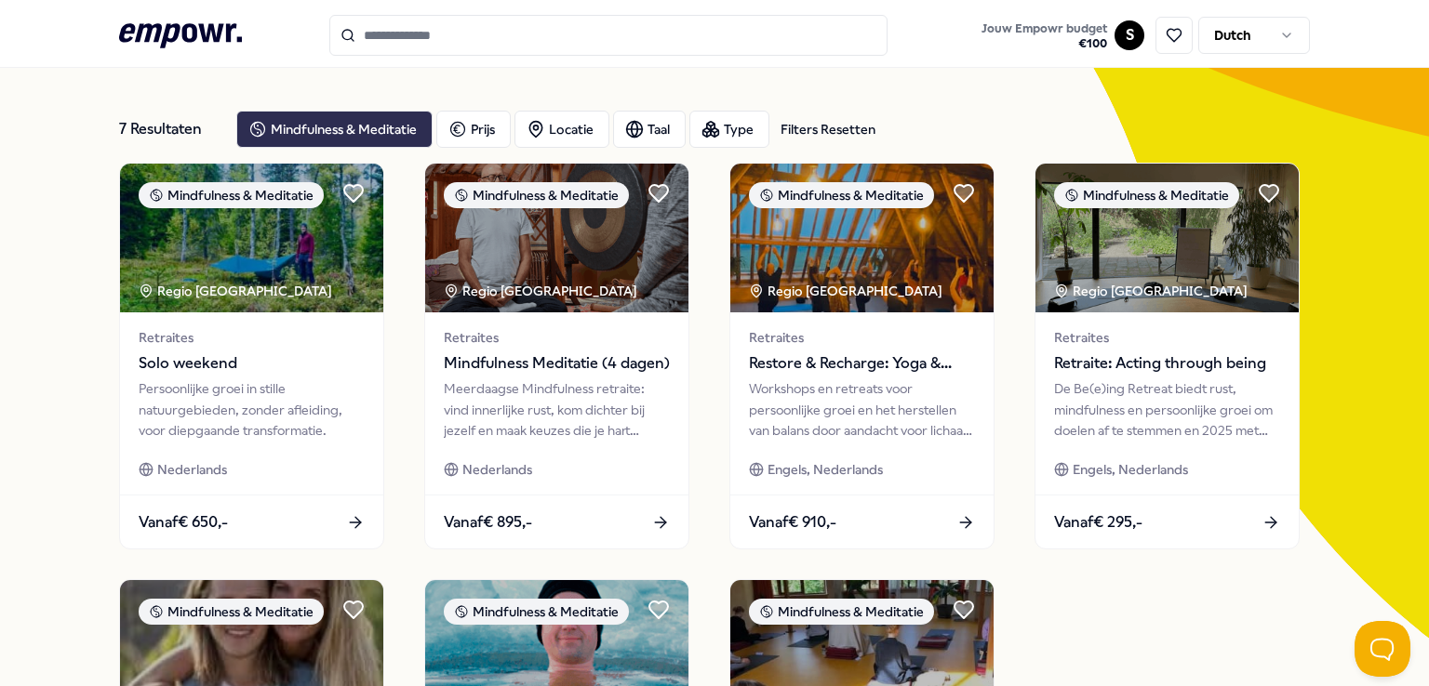
click at [286, 136] on div "Mindfulness & Meditatie" at bounding box center [334, 129] width 196 height 37
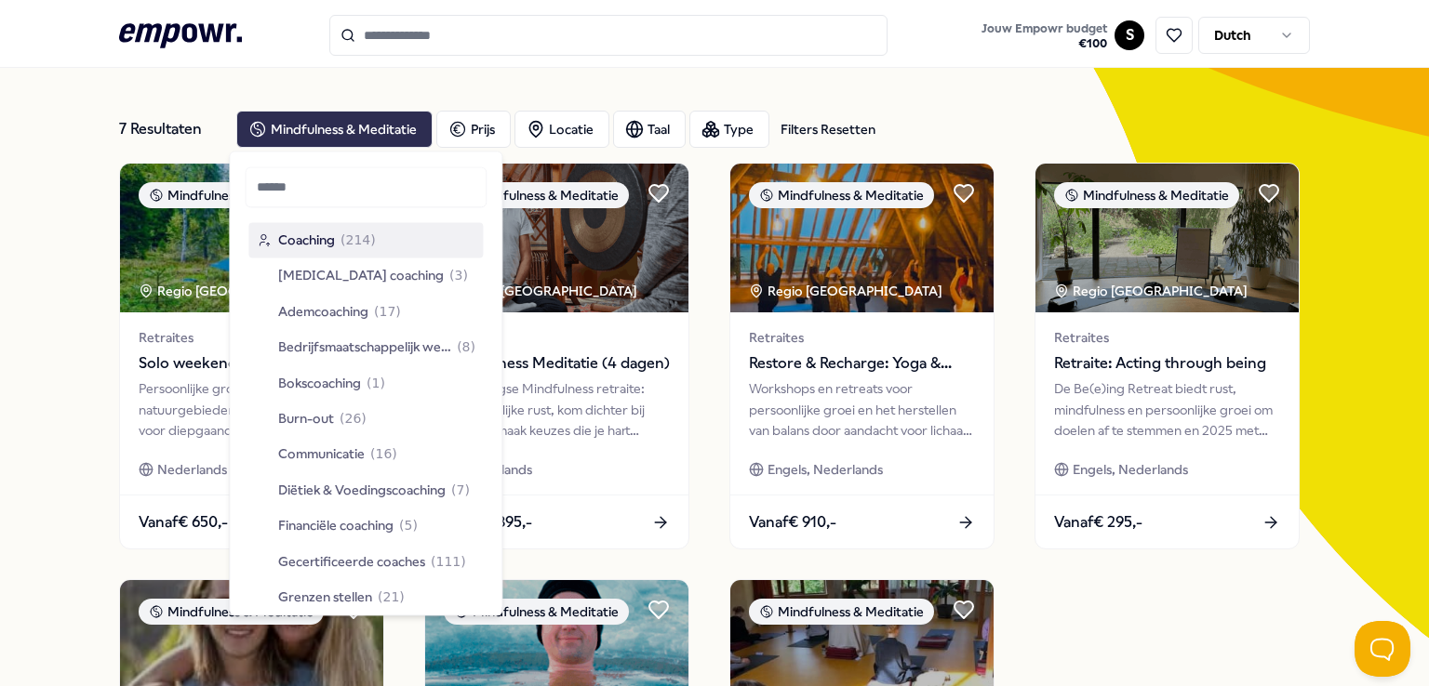
click at [319, 139] on div "Mindfulness & Meditatie" at bounding box center [334, 129] width 196 height 37
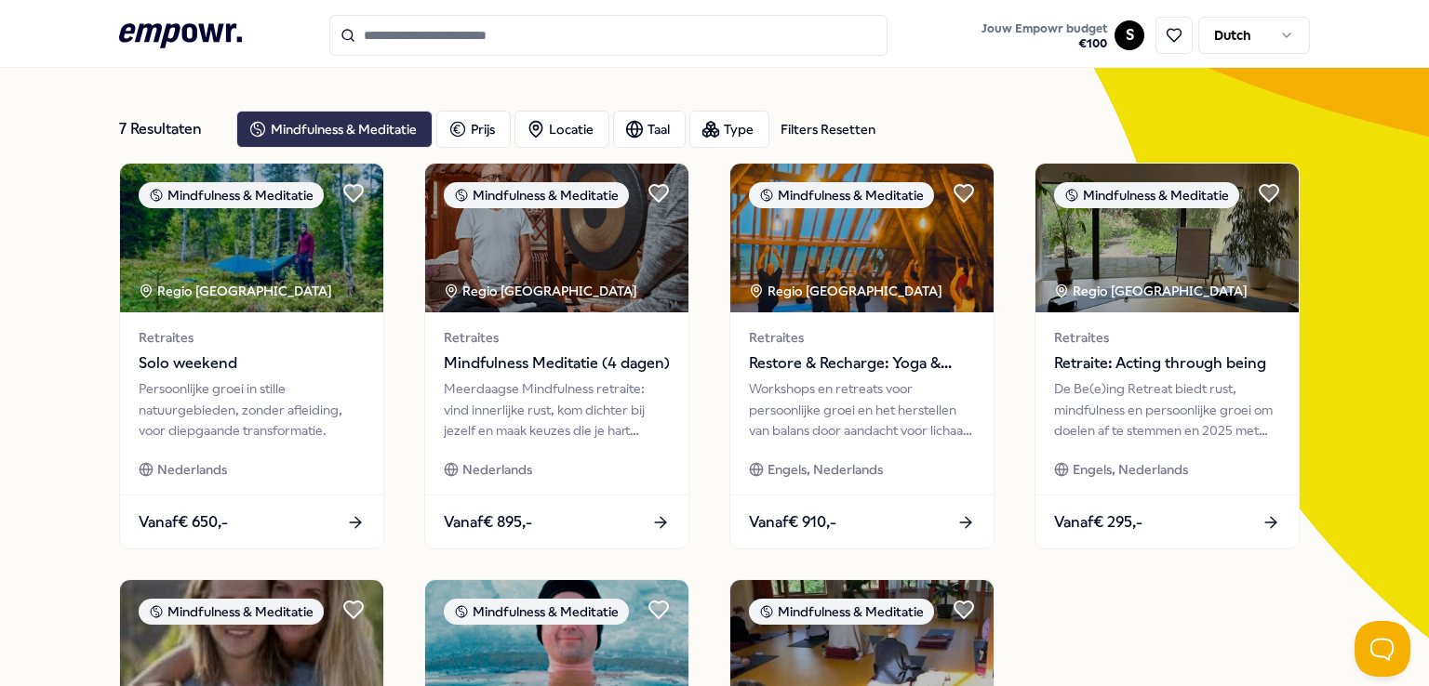
click at [319, 139] on div "Mindfulness & Meditatie" at bounding box center [334, 129] width 196 height 37
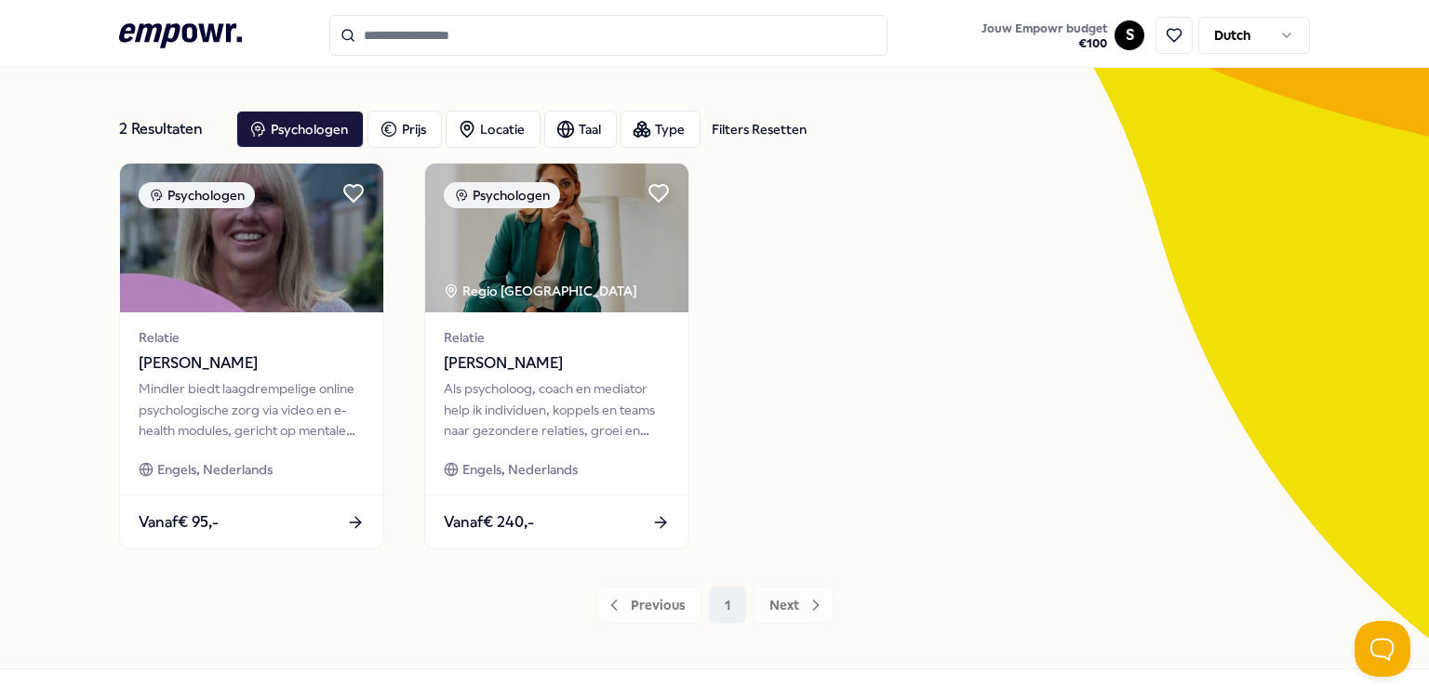
click at [175, 23] on icon ".empowr-logo_svg__cls-1{fill:#03032f}" at bounding box center [180, 36] width 123 height 34
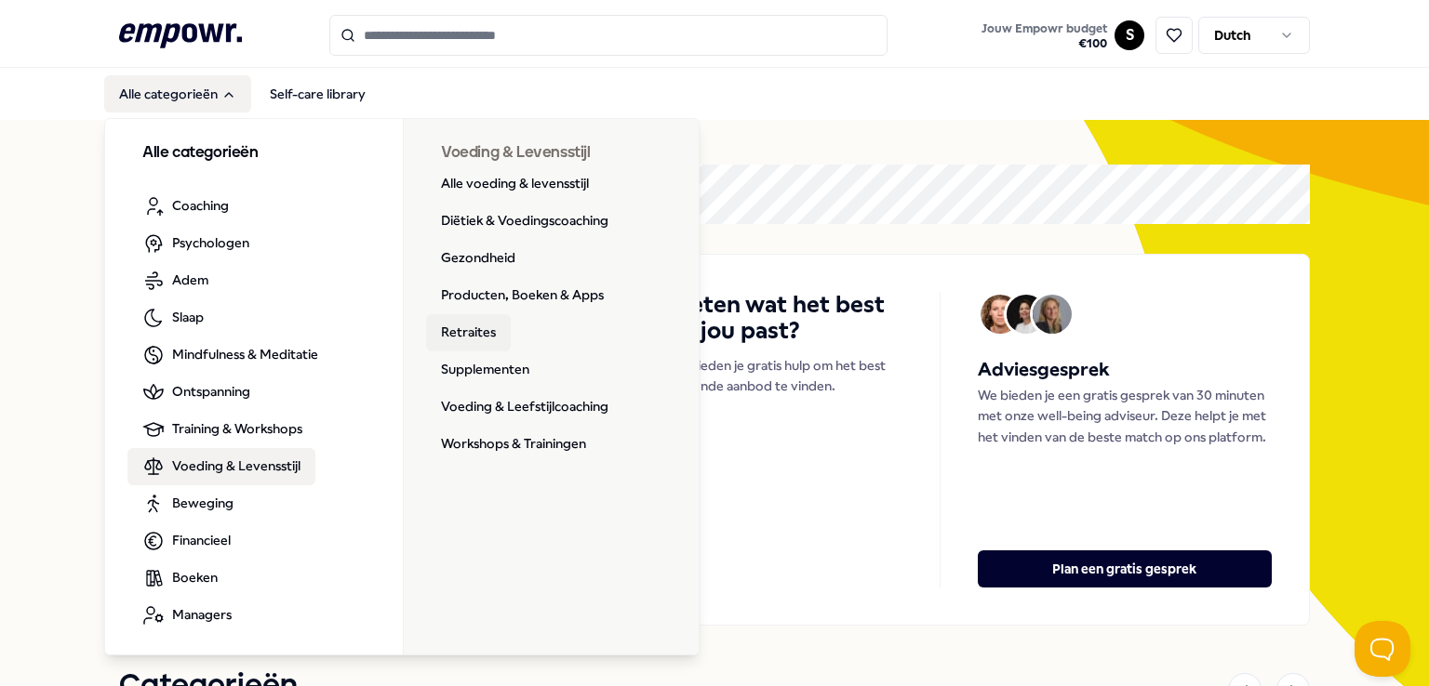
click at [464, 324] on link "Retraites" at bounding box center [468, 332] width 85 height 37
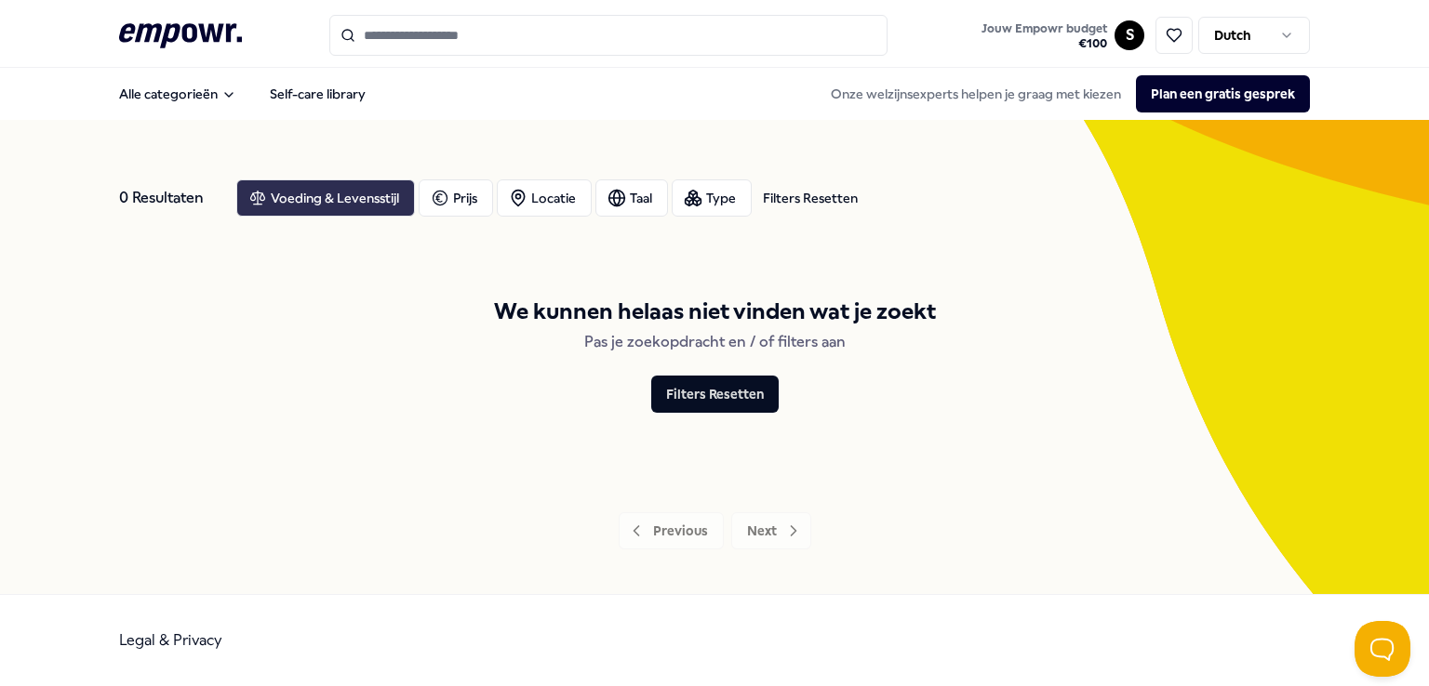
click at [309, 208] on div "Voeding & Levensstijl" at bounding box center [325, 197] width 179 height 37
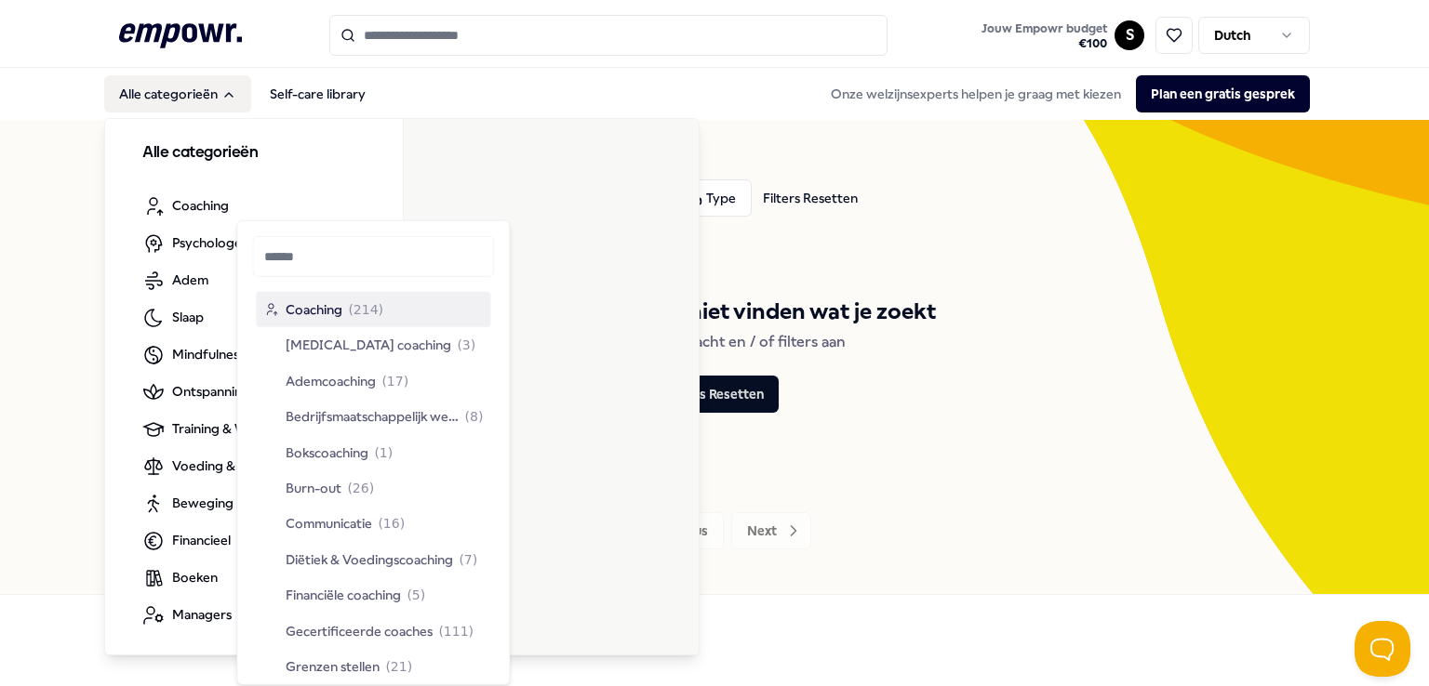
click at [153, 93] on button "Alle categorieën" at bounding box center [177, 93] width 147 height 37
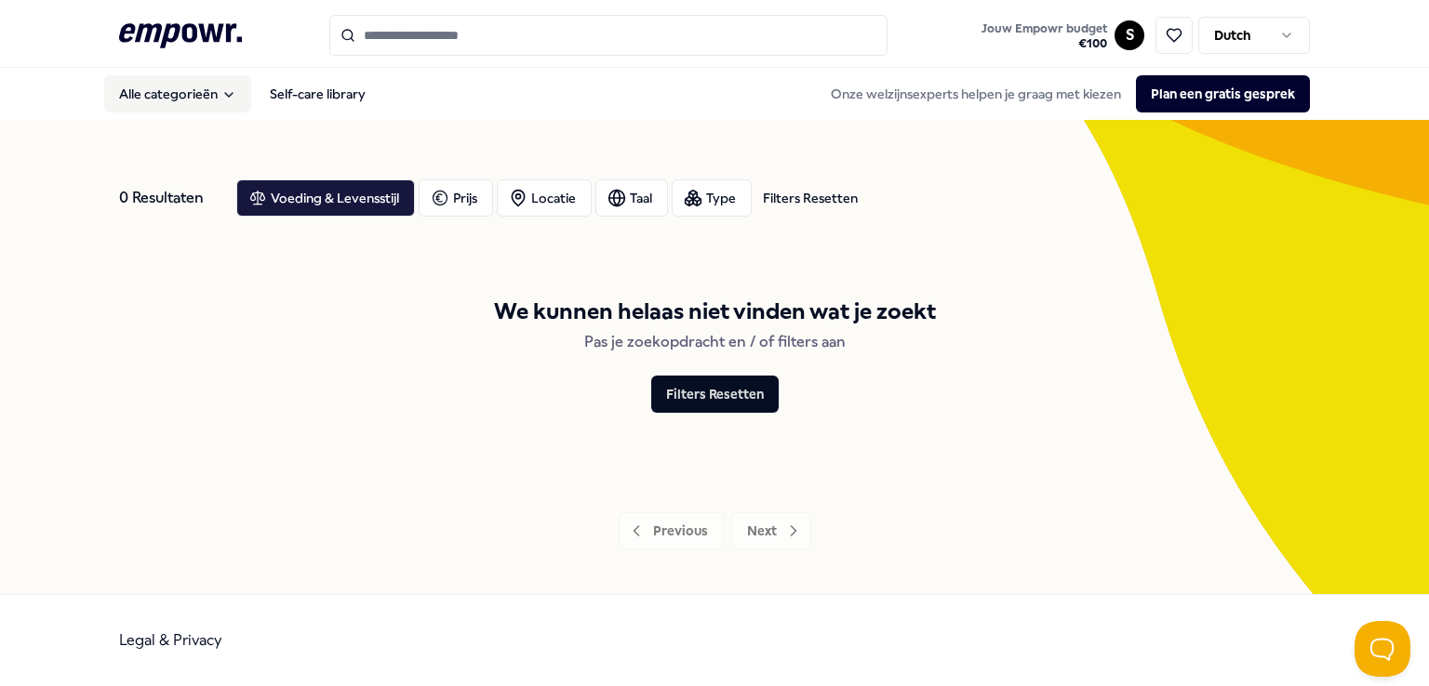
click at [153, 93] on button "Alle categorieën" at bounding box center [177, 93] width 147 height 37
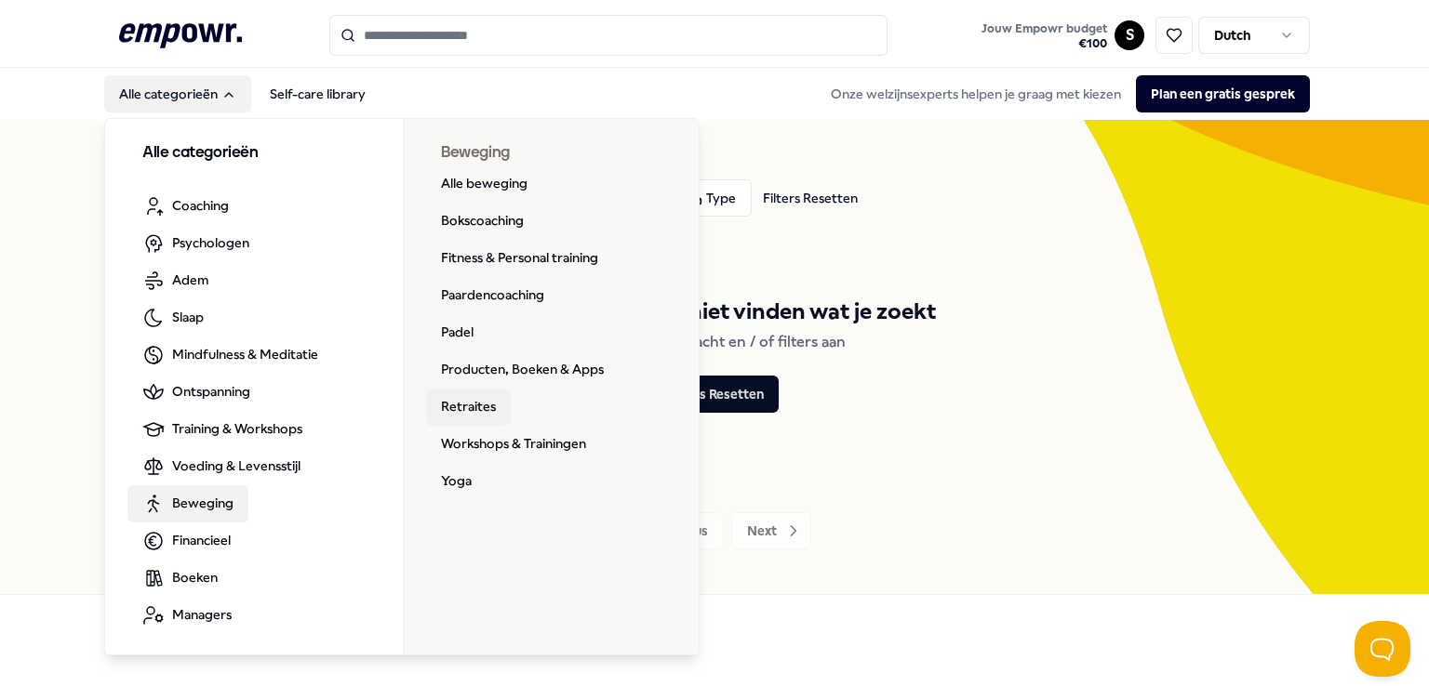
click at [461, 405] on link "Retraites" at bounding box center [468, 407] width 85 height 37
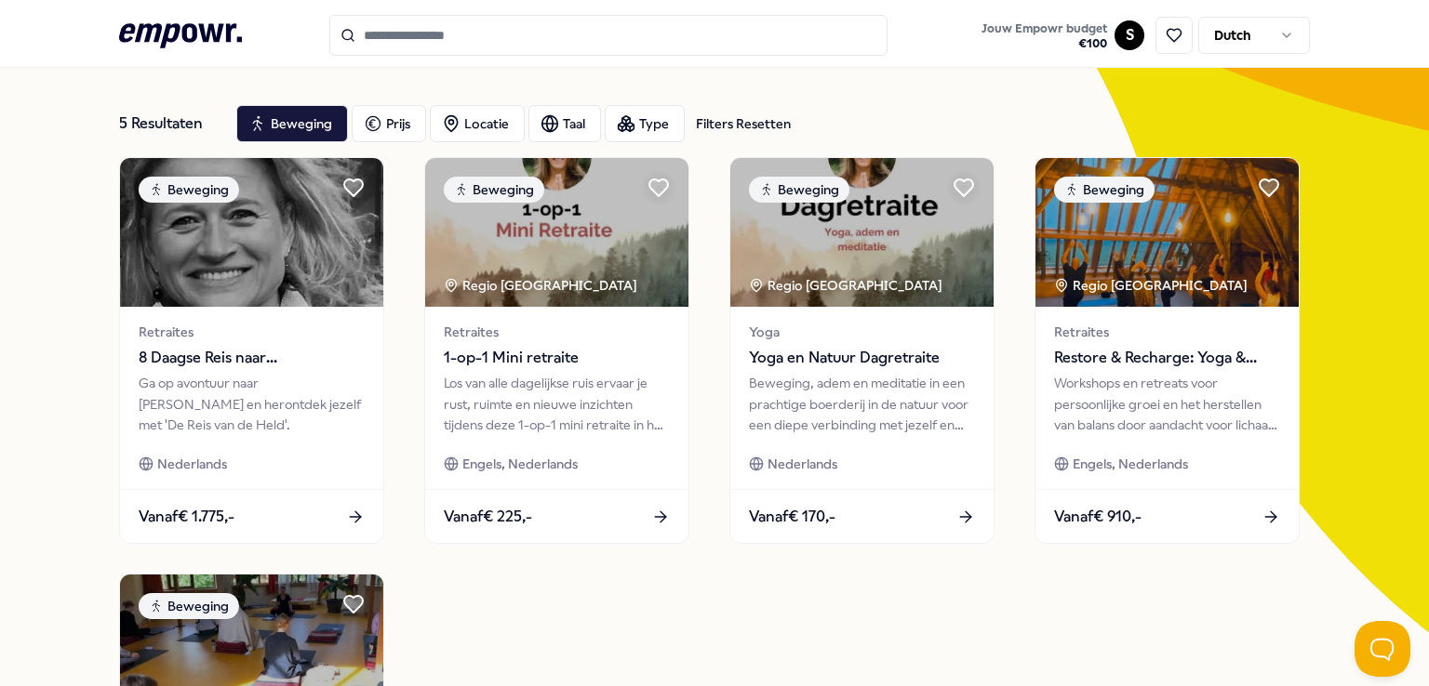
scroll to position [80, 0]
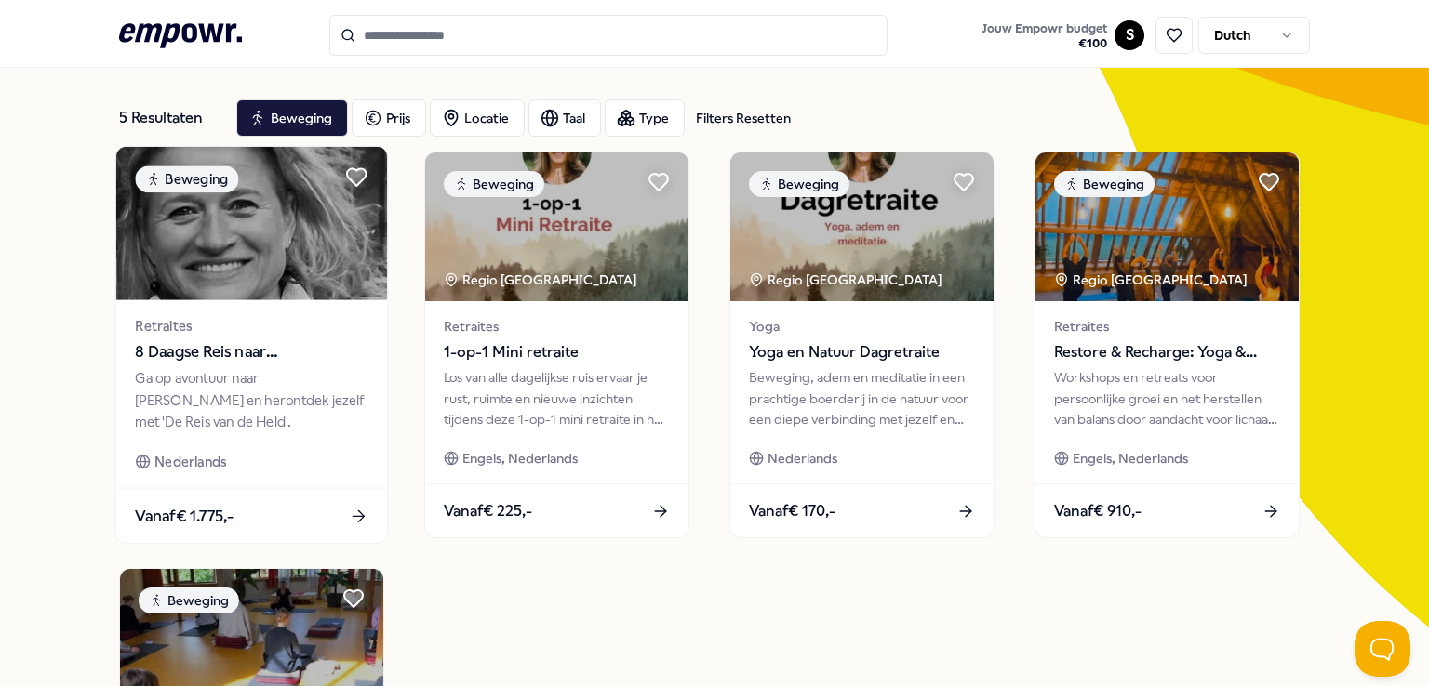
click at [276, 400] on div "Ga op avontuur naar [PERSON_NAME] en herontdek jezelf met 'De Reis van de Held'." at bounding box center [251, 400] width 233 height 64
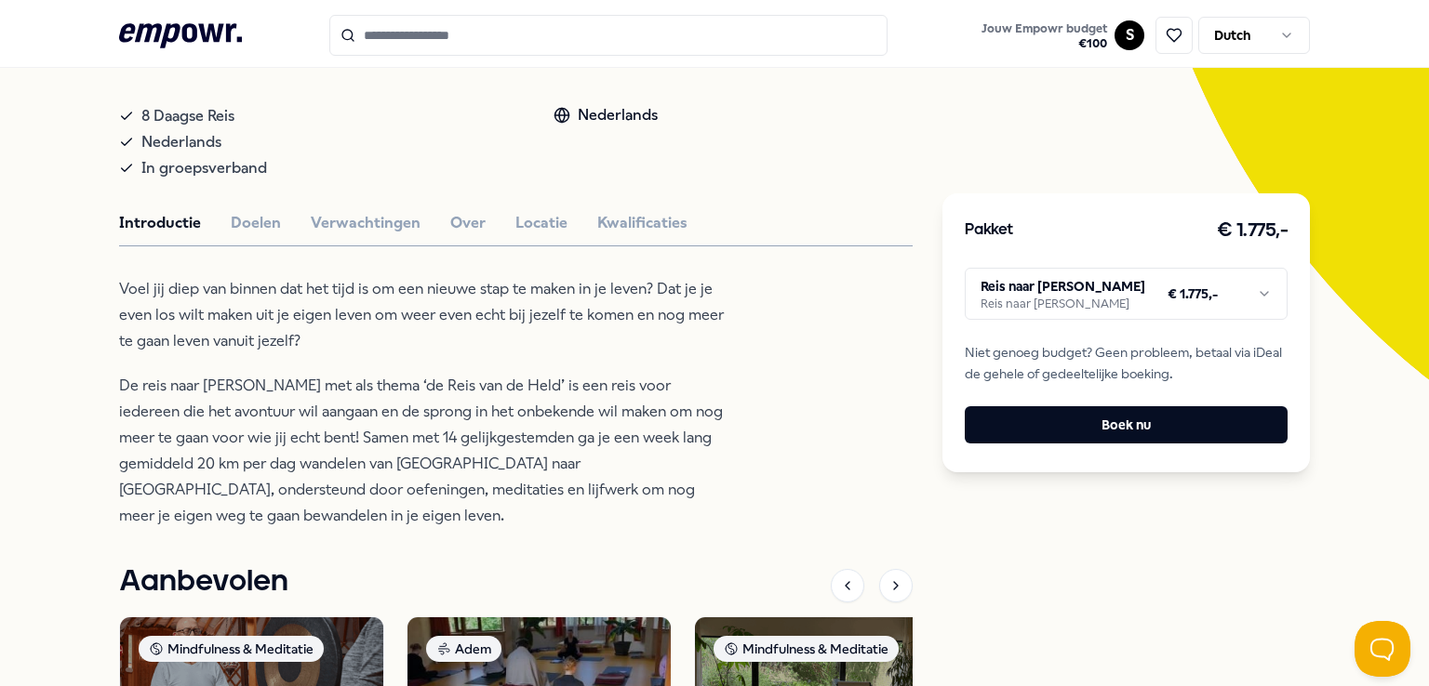
scroll to position [329, 0]
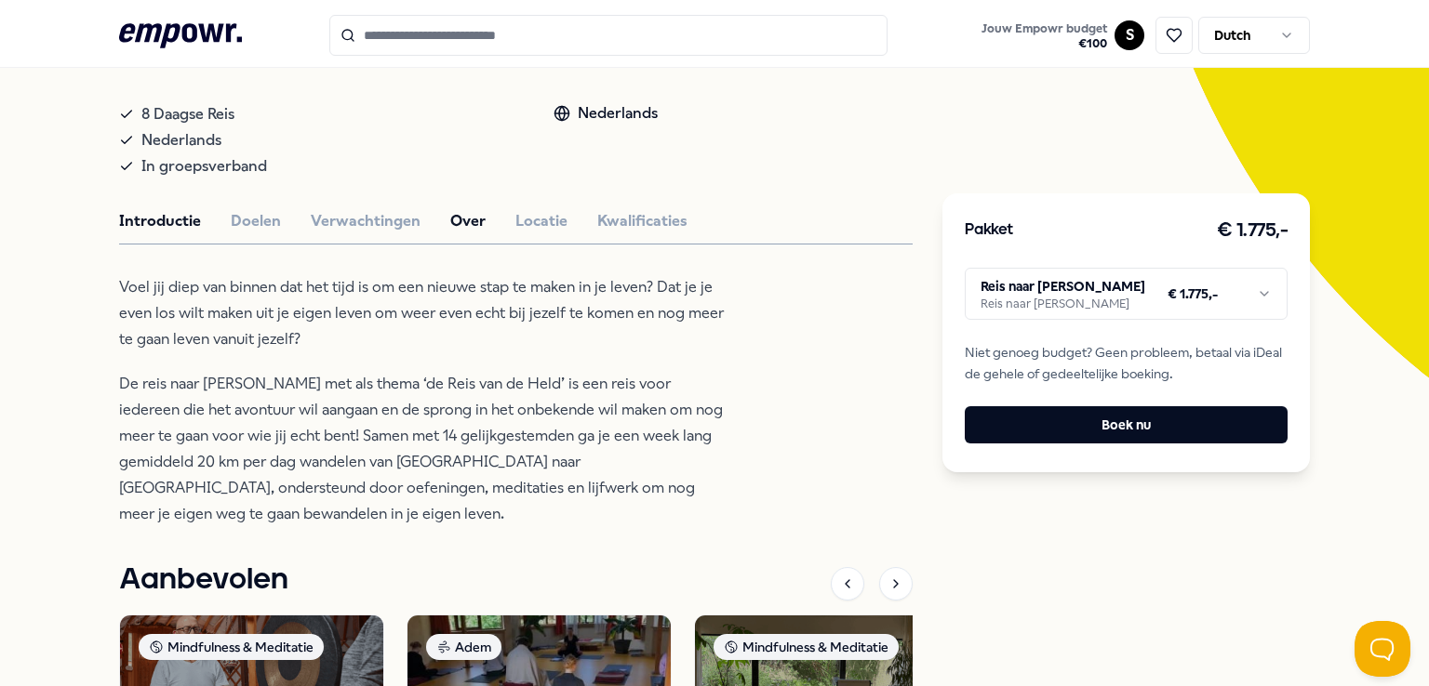
click at [450, 211] on button "Over" at bounding box center [467, 221] width 35 height 24
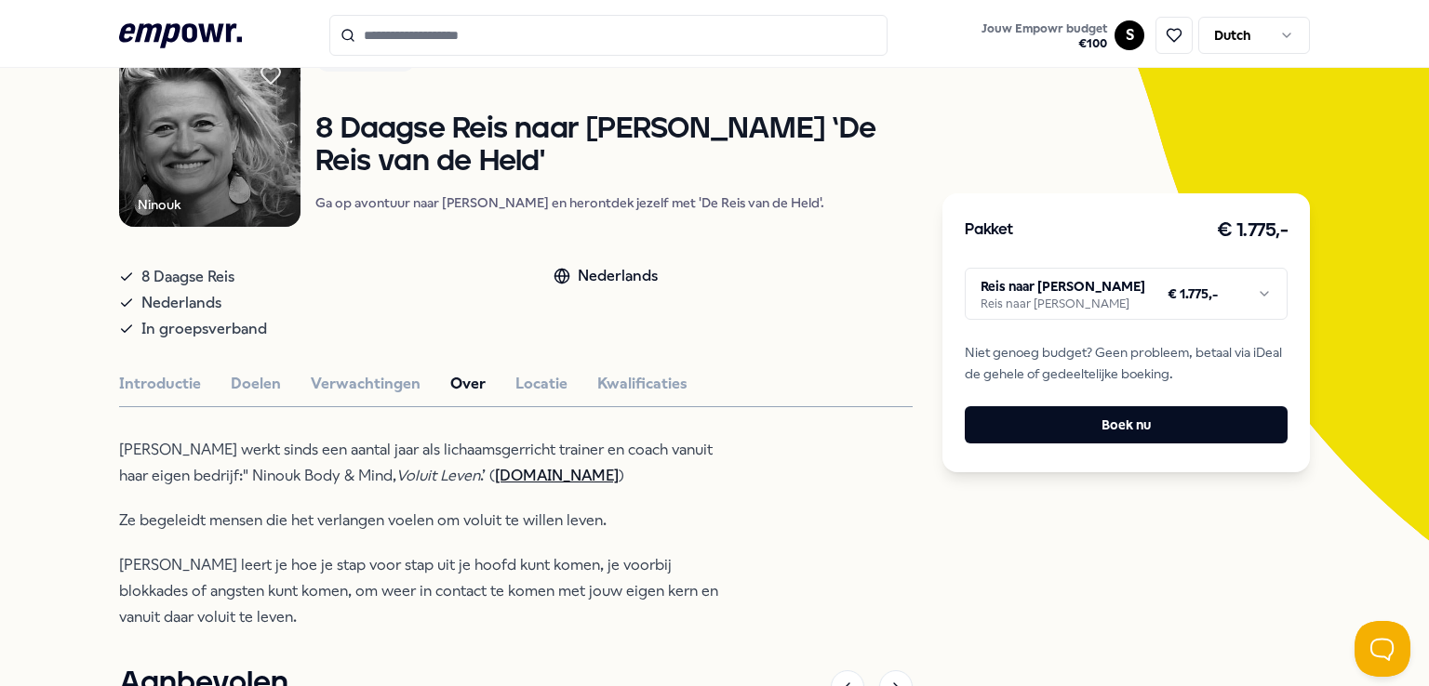
scroll to position [166, 0]
click at [606, 379] on button "Kwalificaties" at bounding box center [642, 384] width 90 height 24
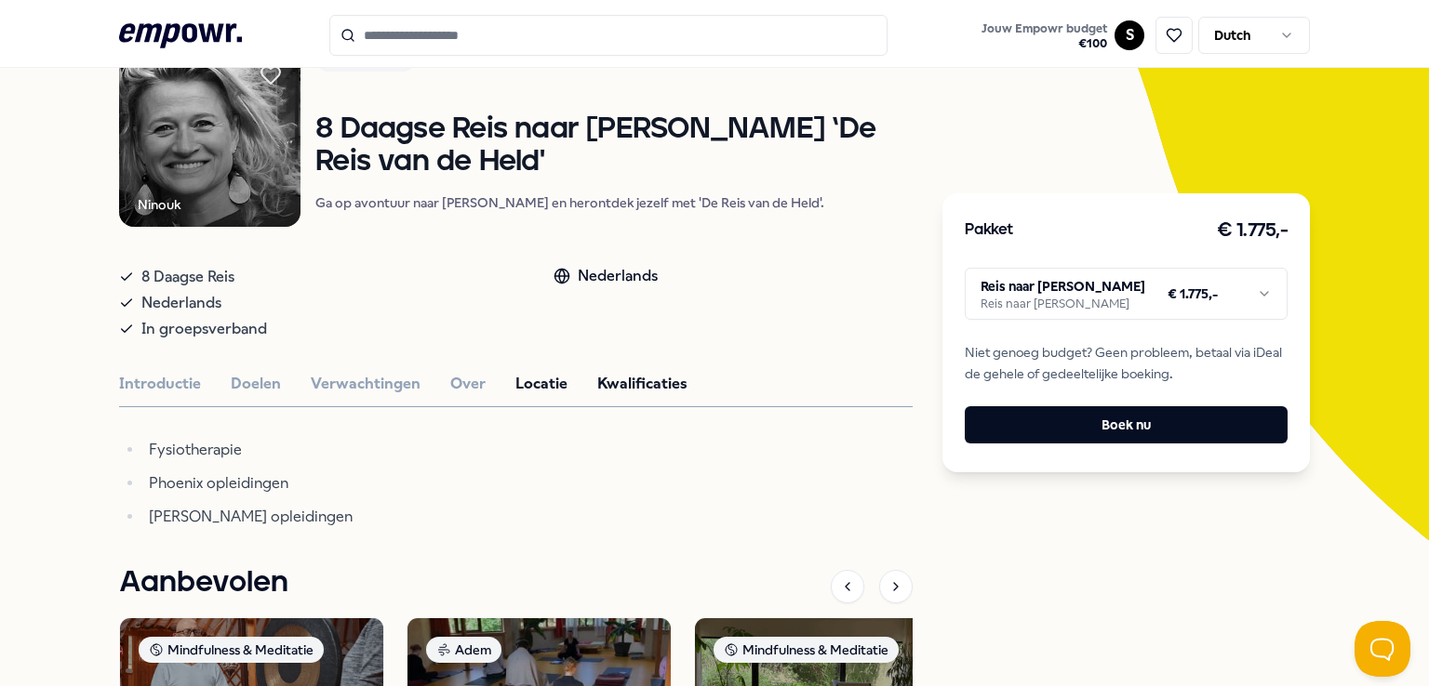
click at [532, 374] on button "Locatie" at bounding box center [541, 384] width 52 height 24
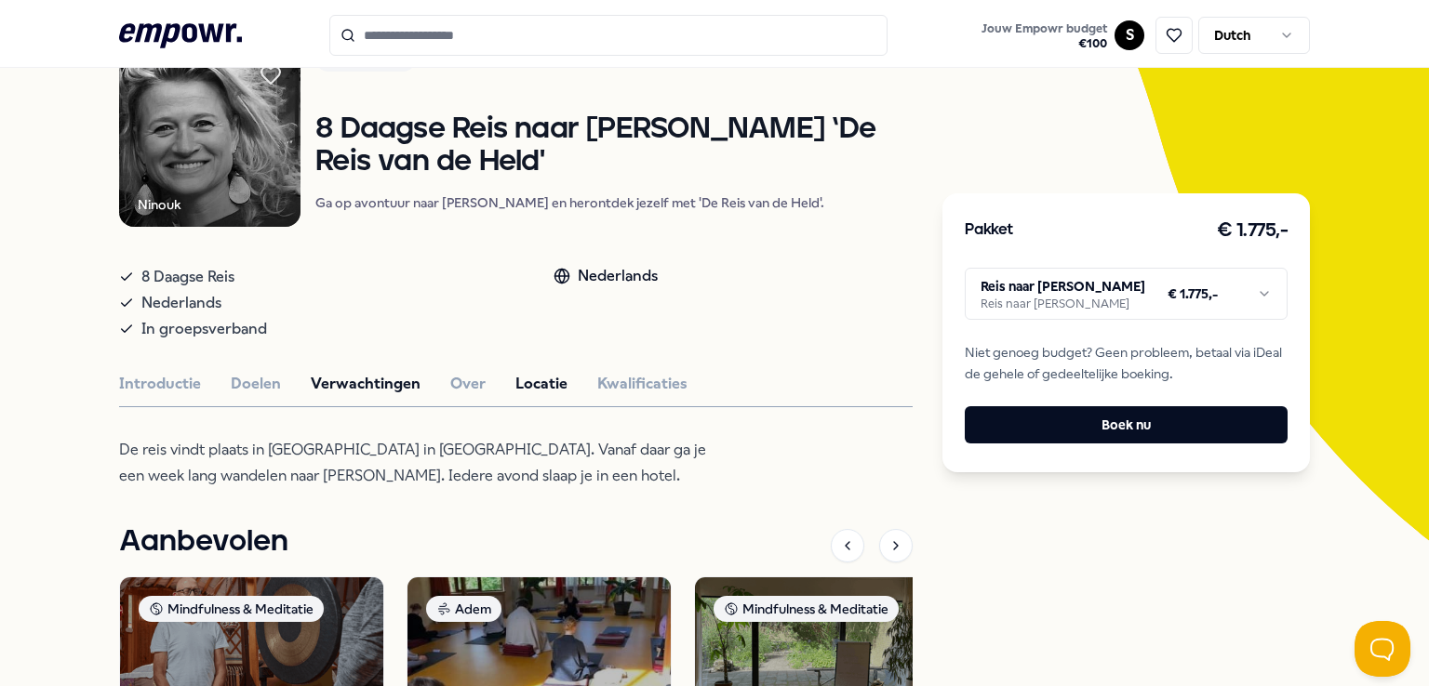
click at [350, 385] on button "Verwachtingen" at bounding box center [366, 384] width 110 height 24
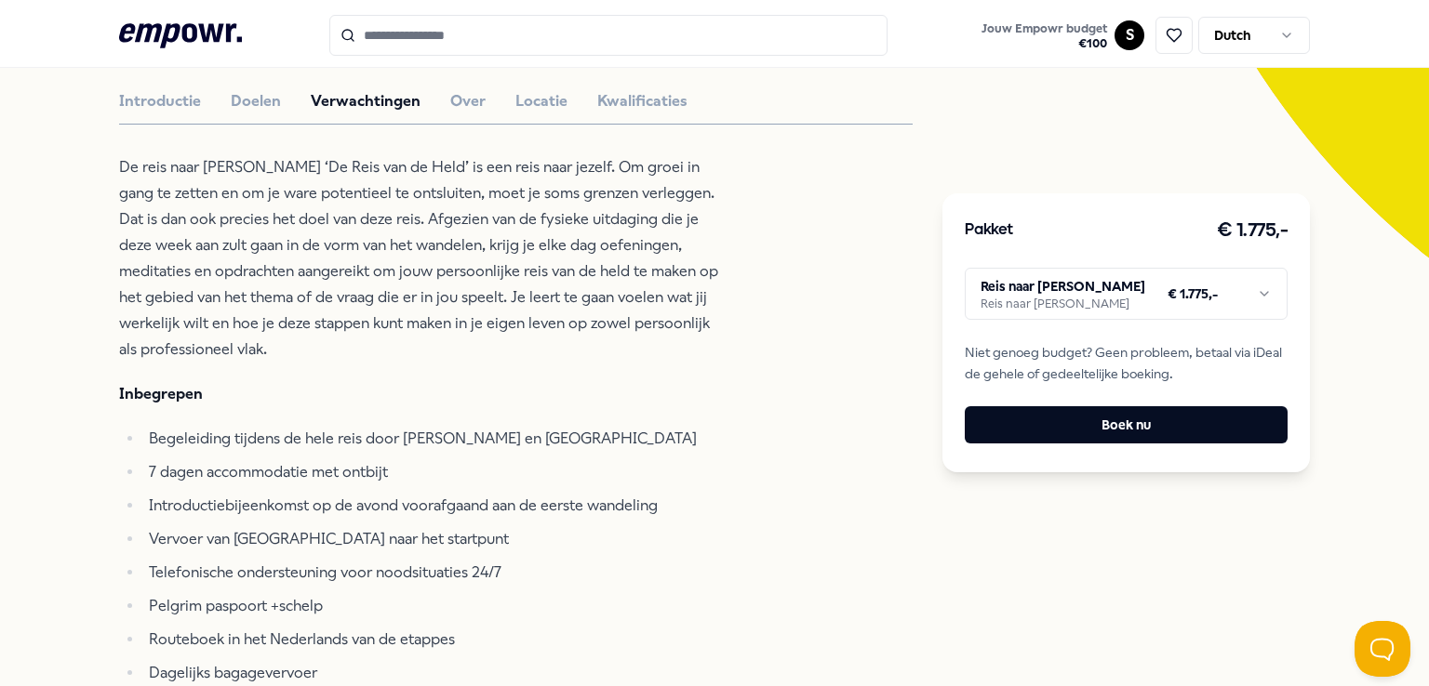
scroll to position [374, 0]
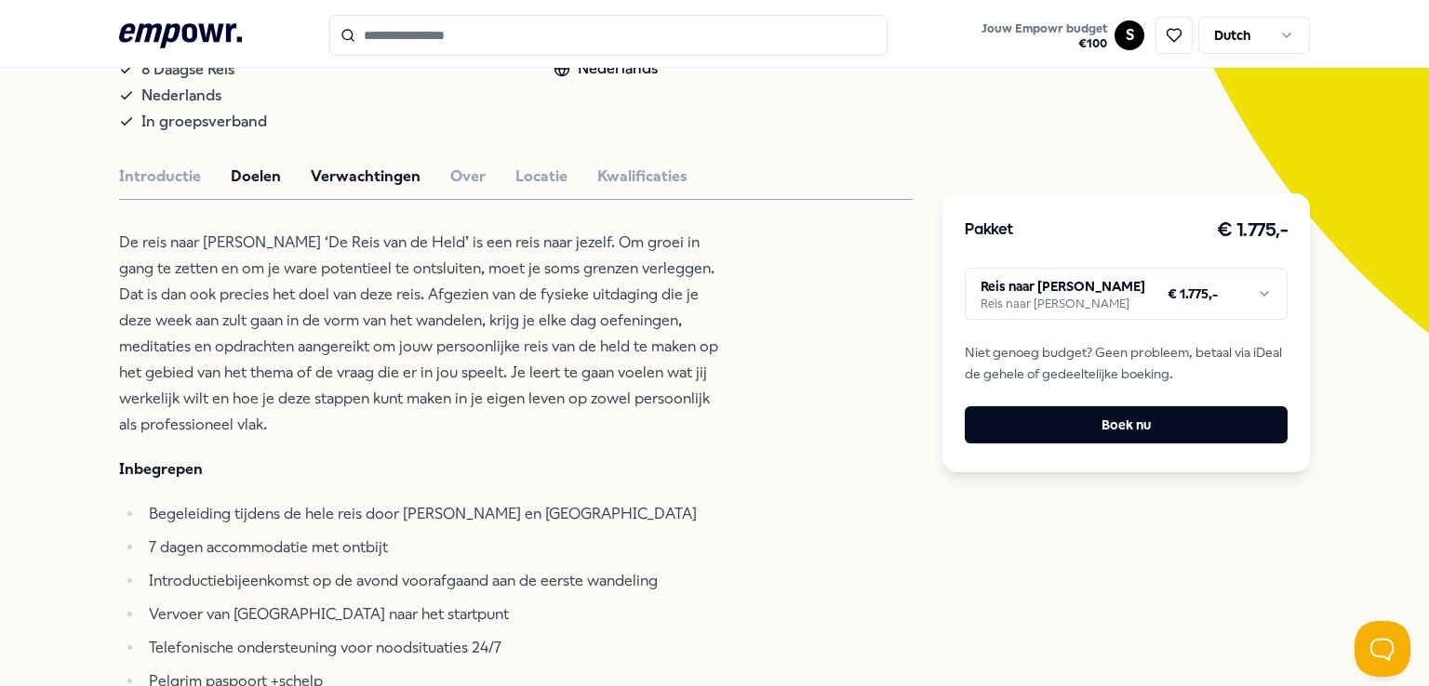
click at [242, 165] on button "Doelen" at bounding box center [256, 177] width 50 height 24
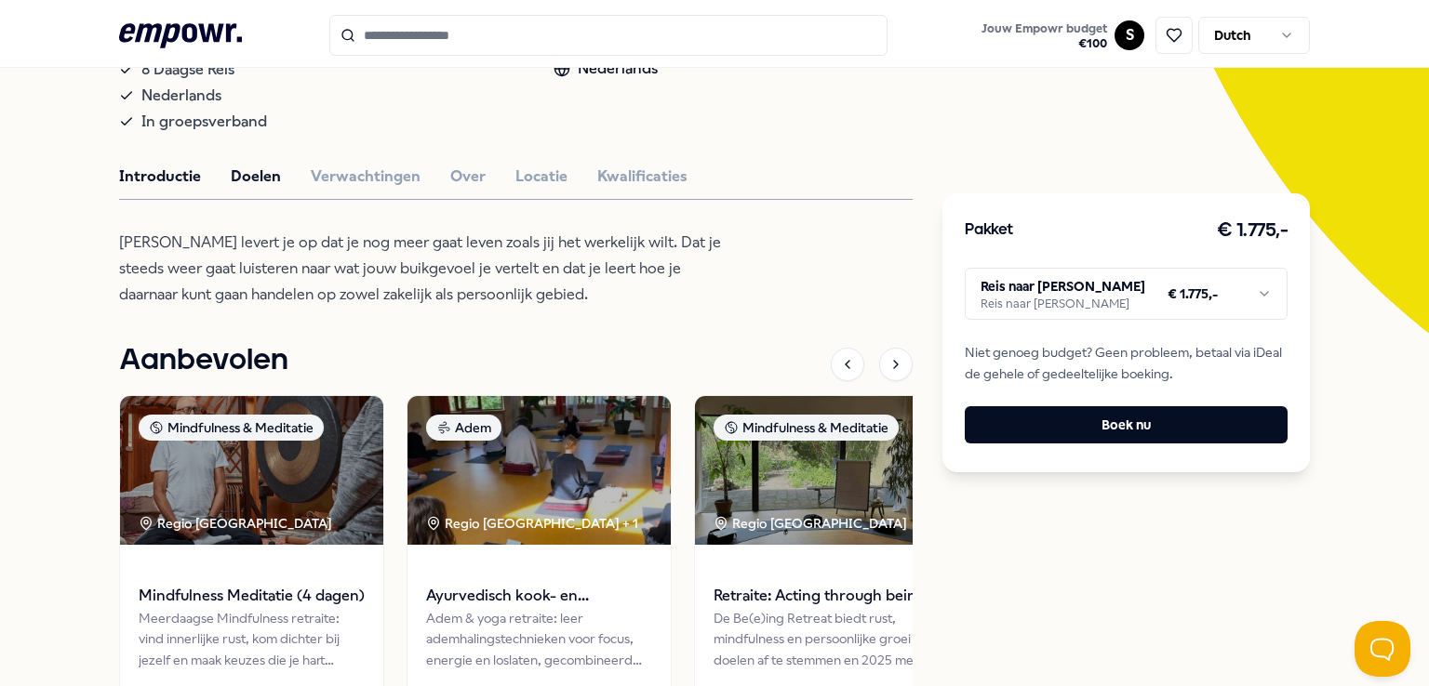
click at [172, 165] on button "Introductie" at bounding box center [160, 177] width 82 height 24
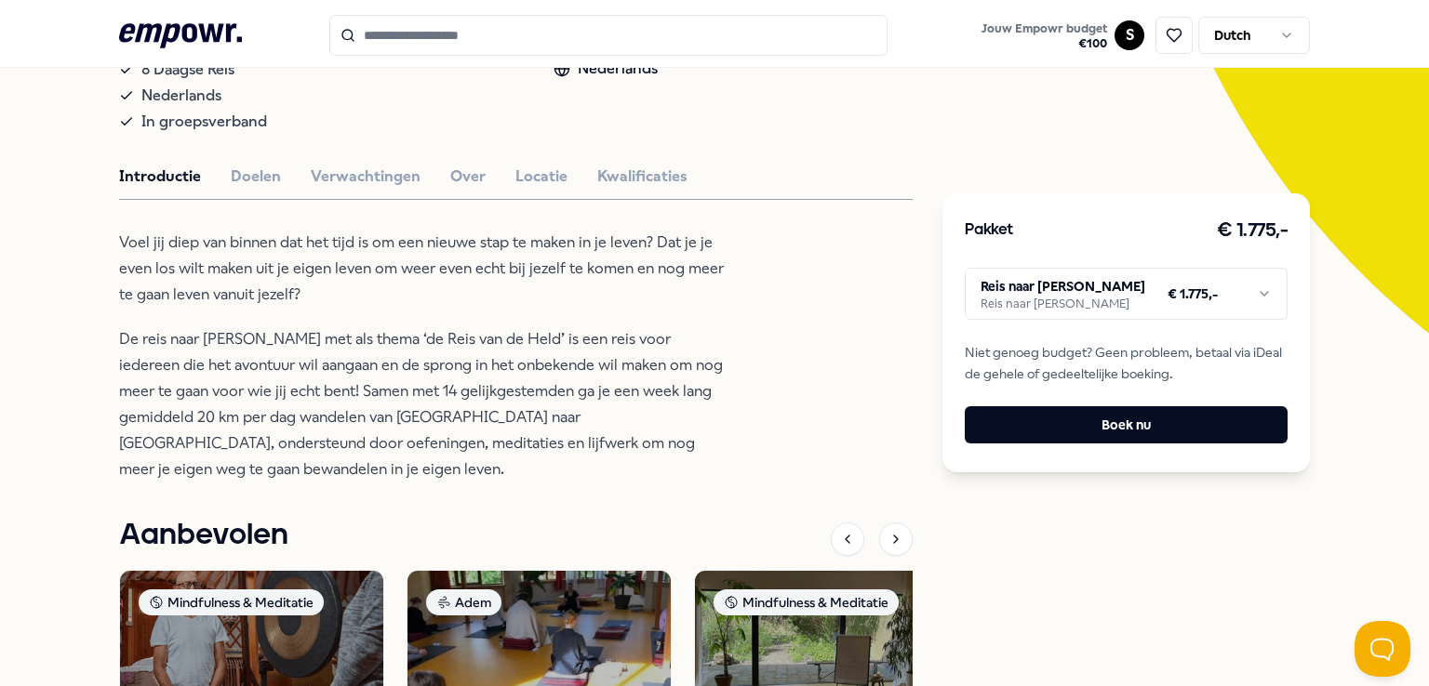
click at [1097, 287] on html ".empowr-logo_svg__cls-1{fill:#03032f} Jouw Empowr budget € 100 S Dutch Alle cat…" at bounding box center [714, 343] width 1429 height 686
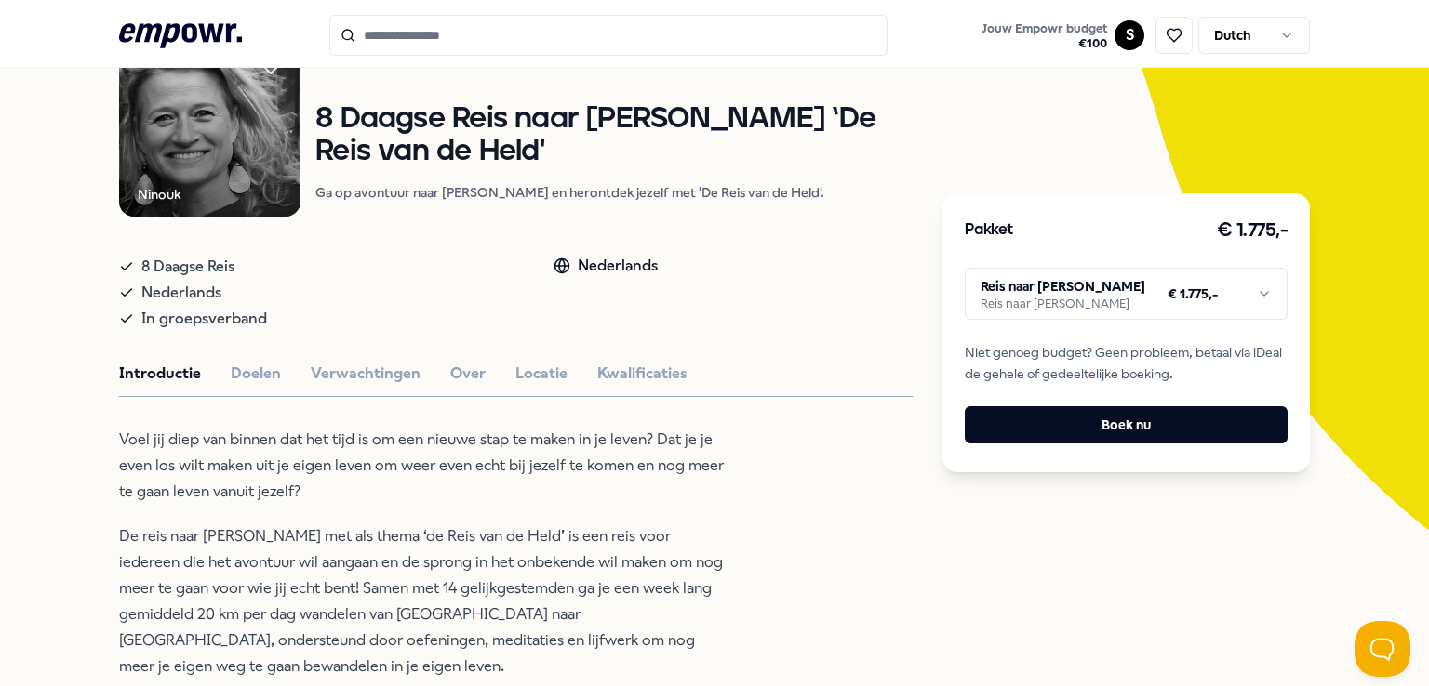
scroll to position [178, 0]
click at [250, 361] on button "Doelen" at bounding box center [256, 373] width 50 height 24
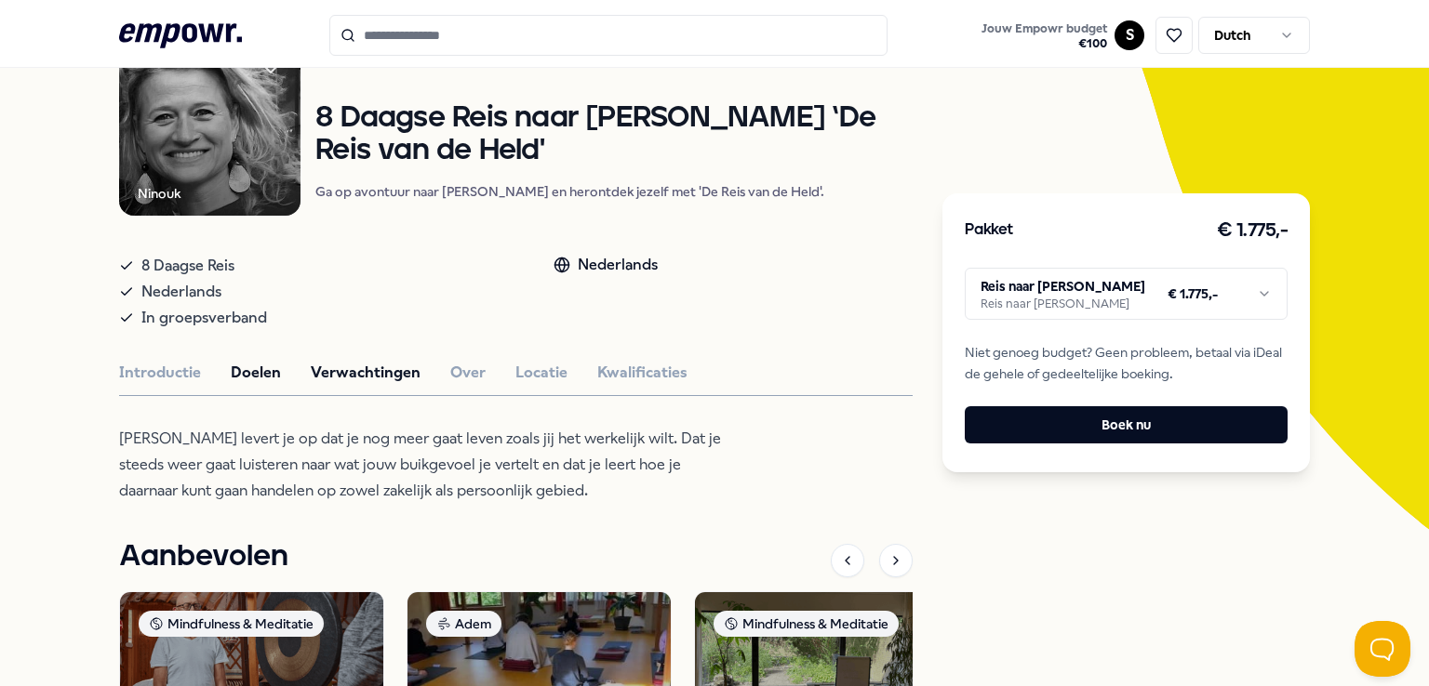
click at [350, 361] on button "Verwachtingen" at bounding box center [366, 373] width 110 height 24
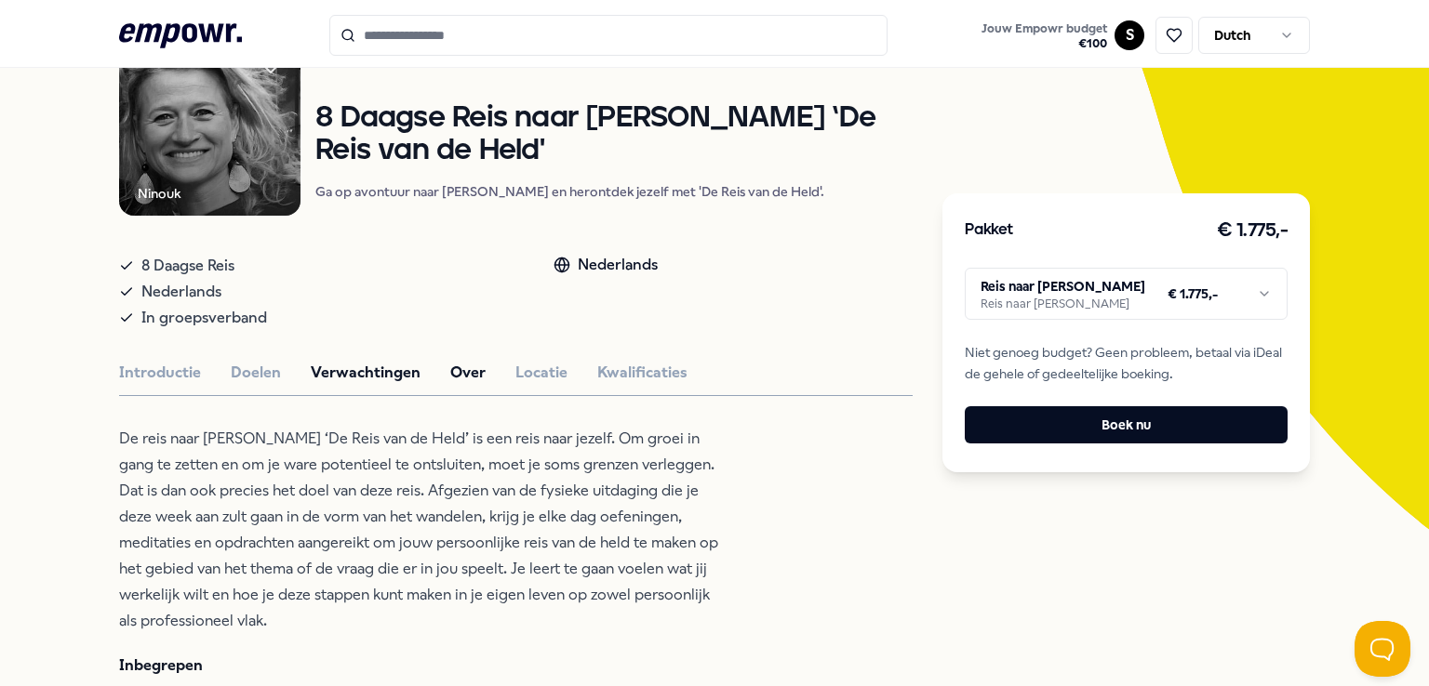
click at [450, 361] on button "Over" at bounding box center [467, 373] width 35 height 24
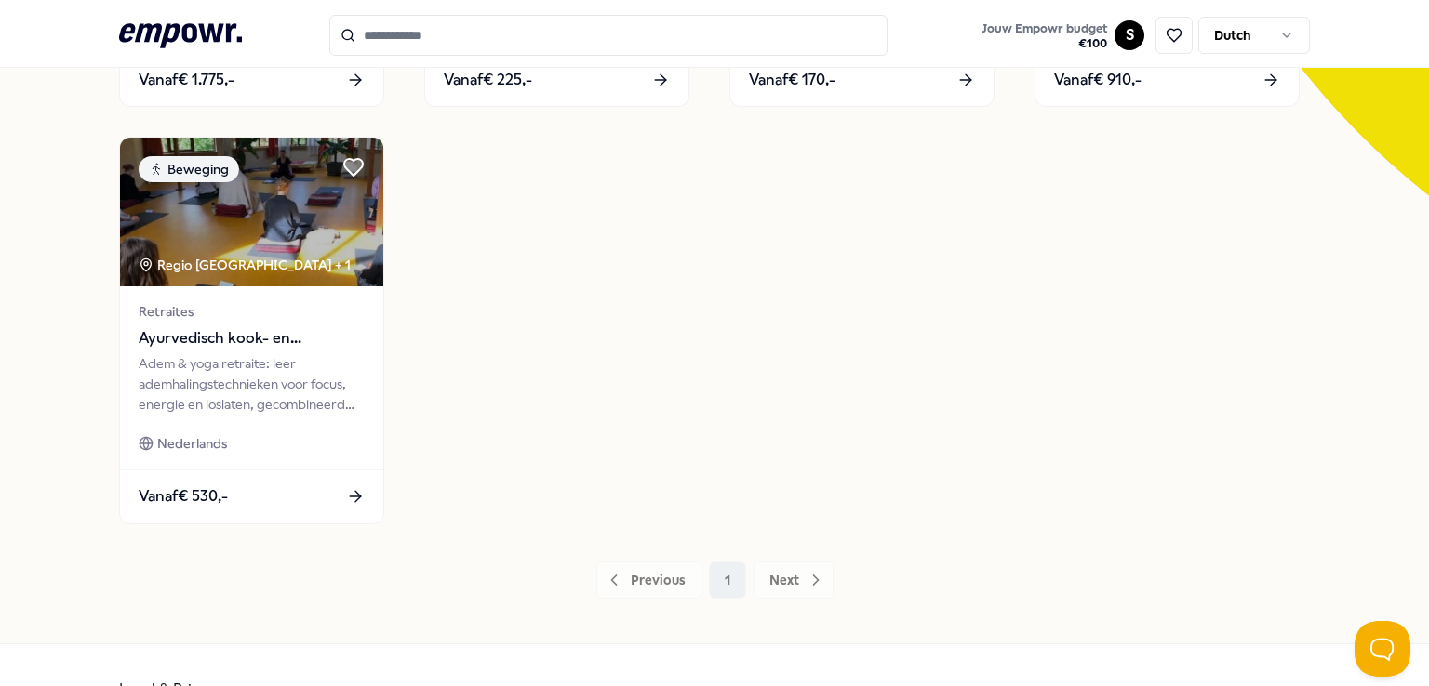
scroll to position [512, 0]
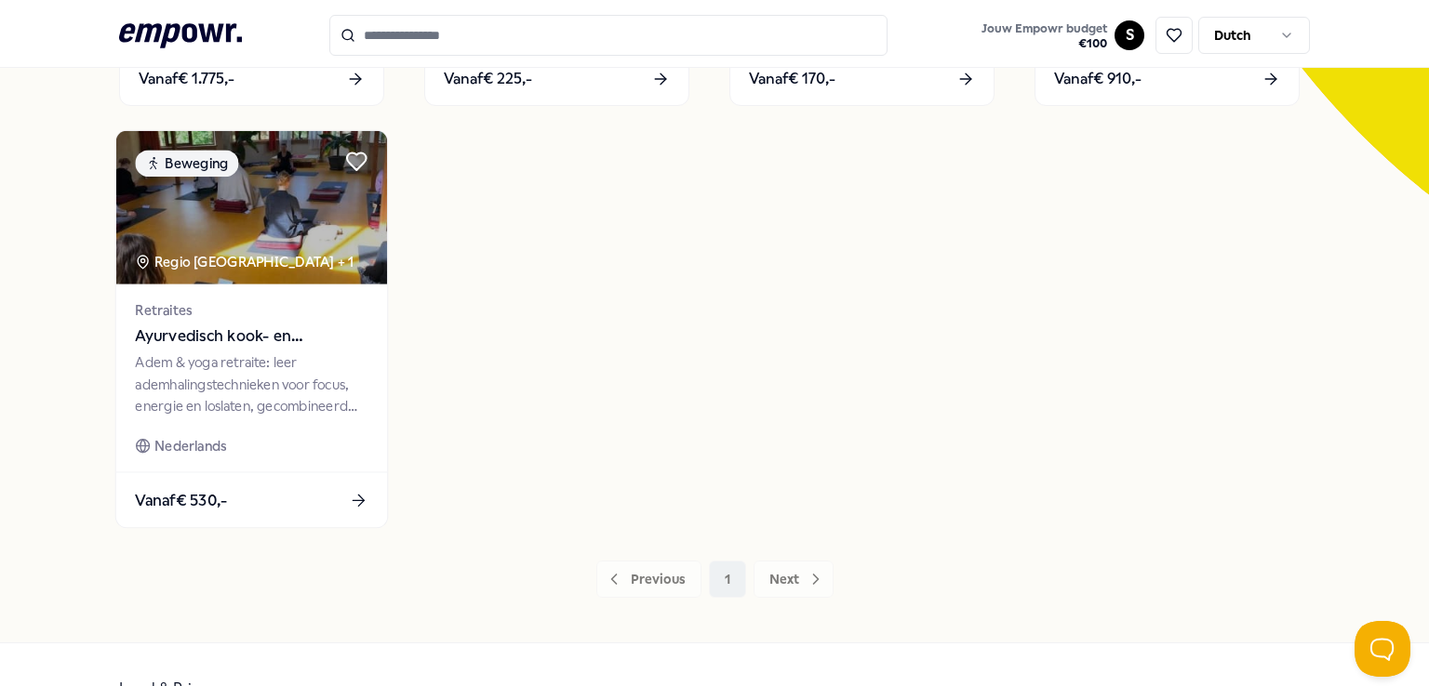
click at [294, 357] on div "Adem & yoga retraite: leer ademhalingstechnieken voor focus, energie en loslate…" at bounding box center [251, 384] width 233 height 64
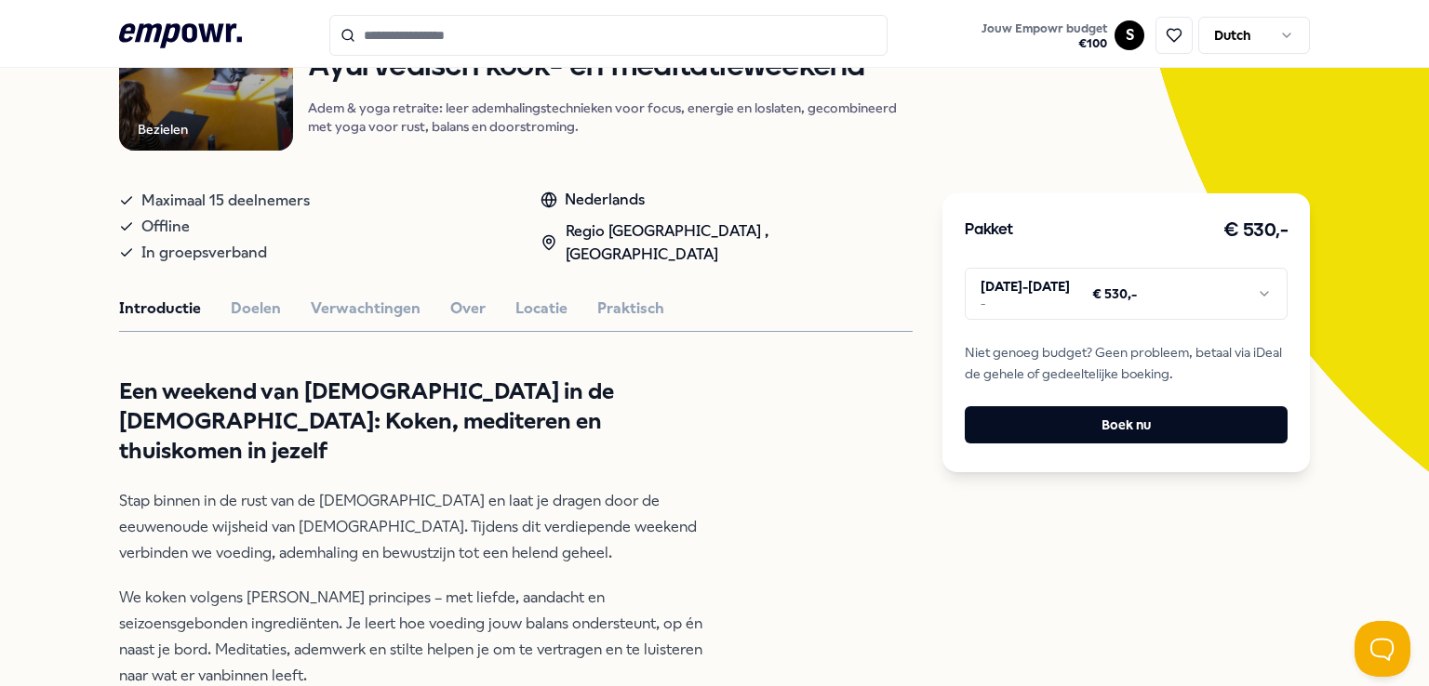
scroll to position [238, 0]
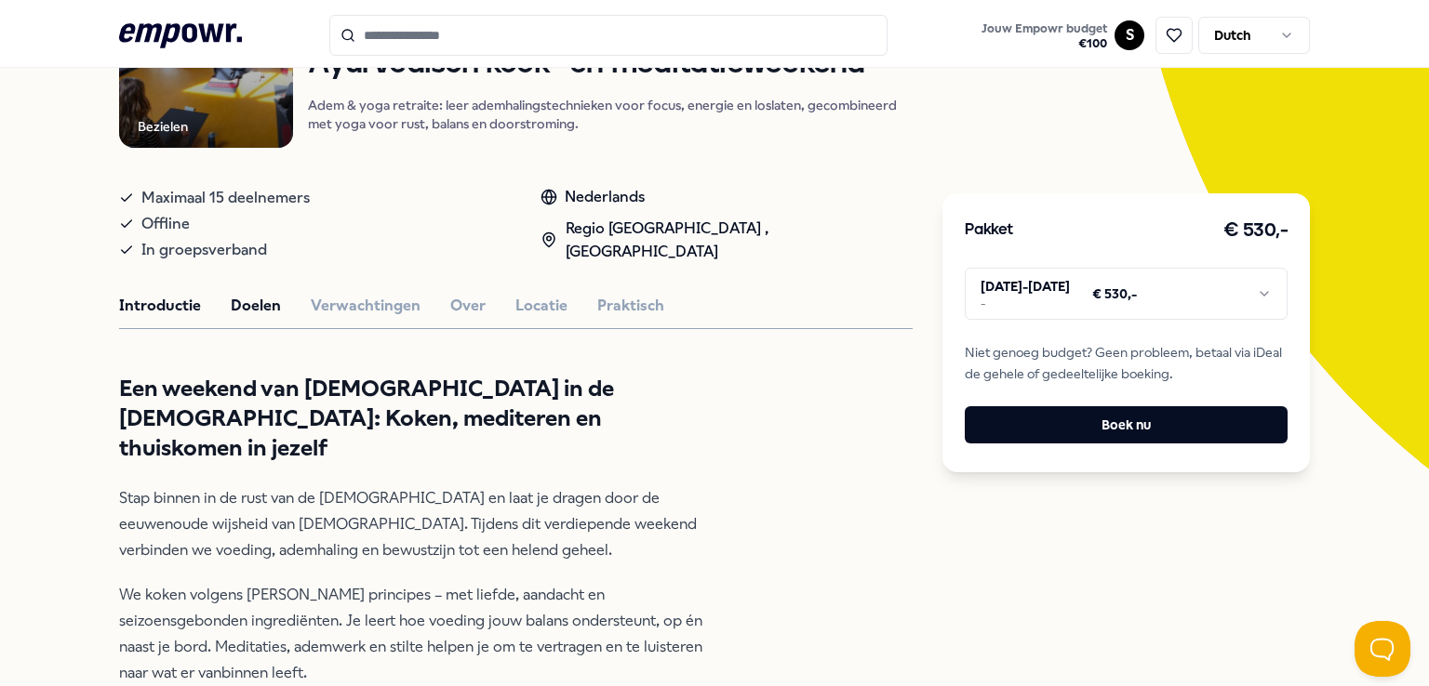
click at [253, 305] on button "Doelen" at bounding box center [256, 306] width 50 height 24
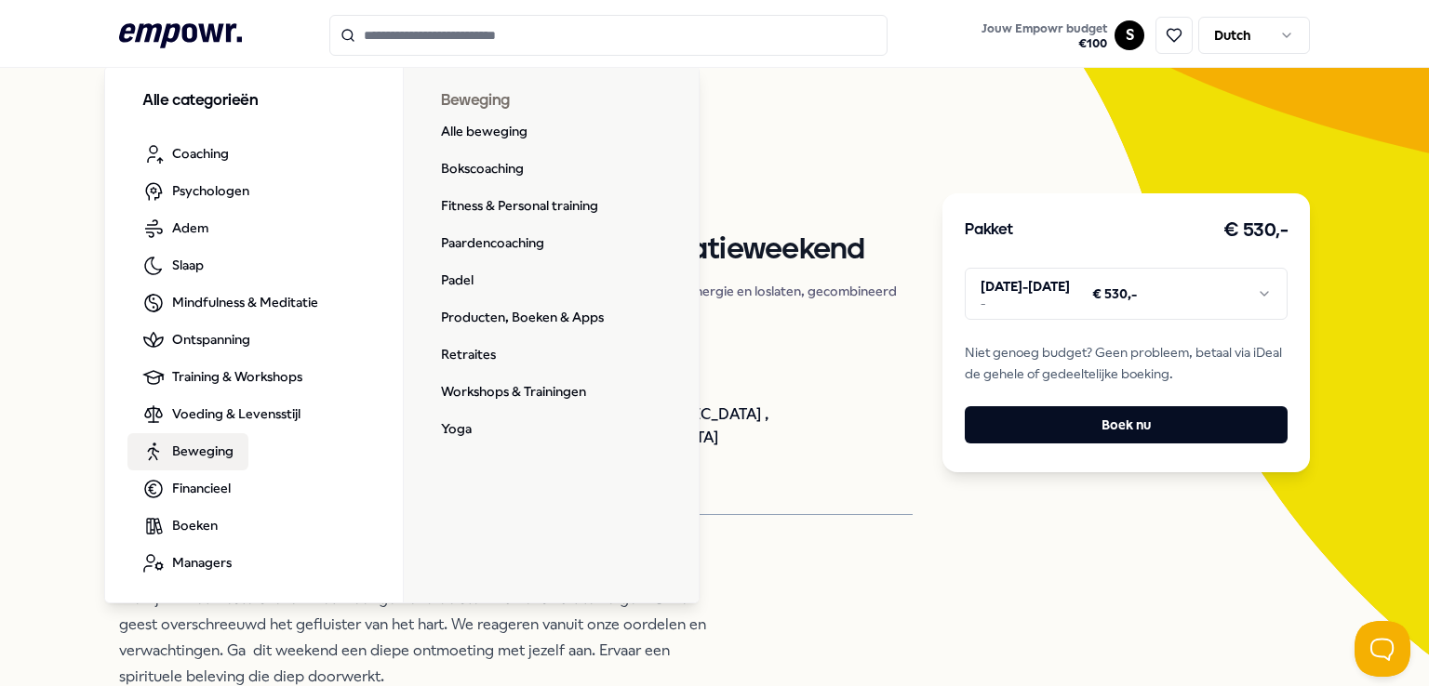
scroll to position [0, 0]
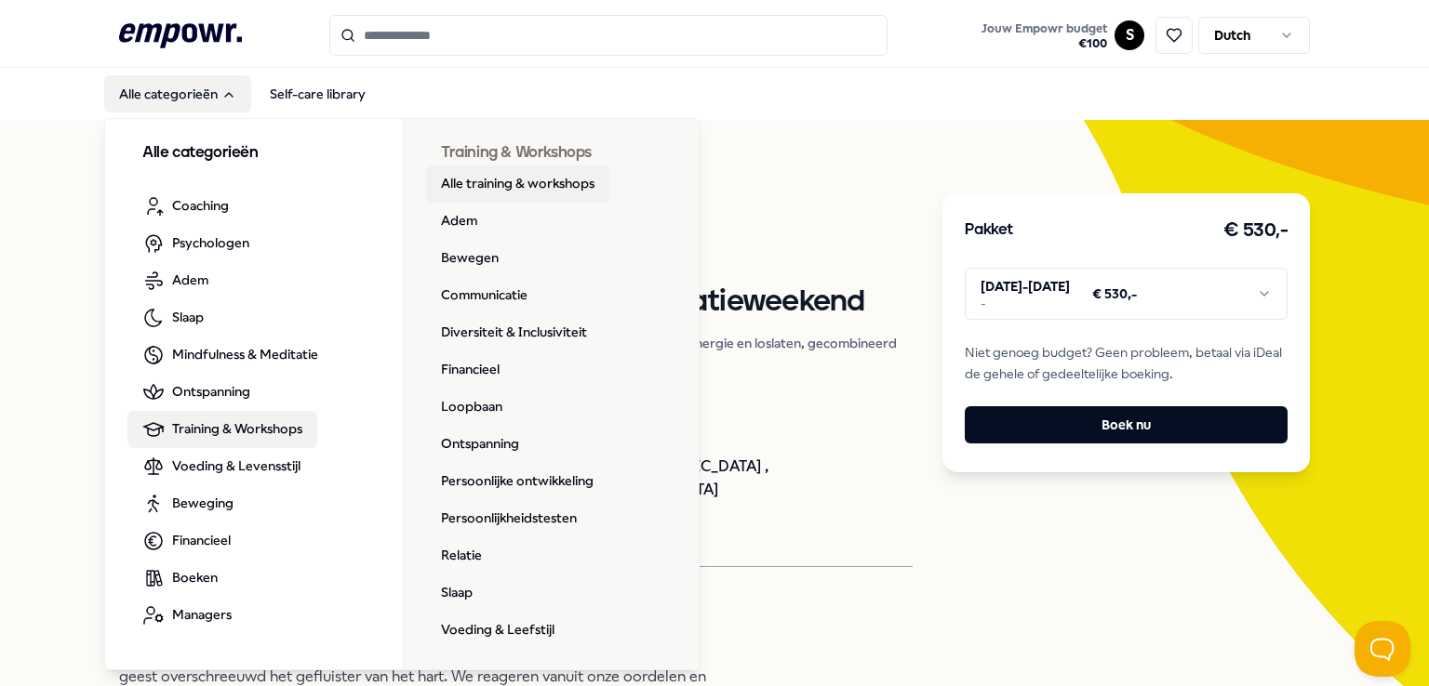
click at [488, 183] on link "Alle training & workshops" at bounding box center [517, 184] width 183 height 37
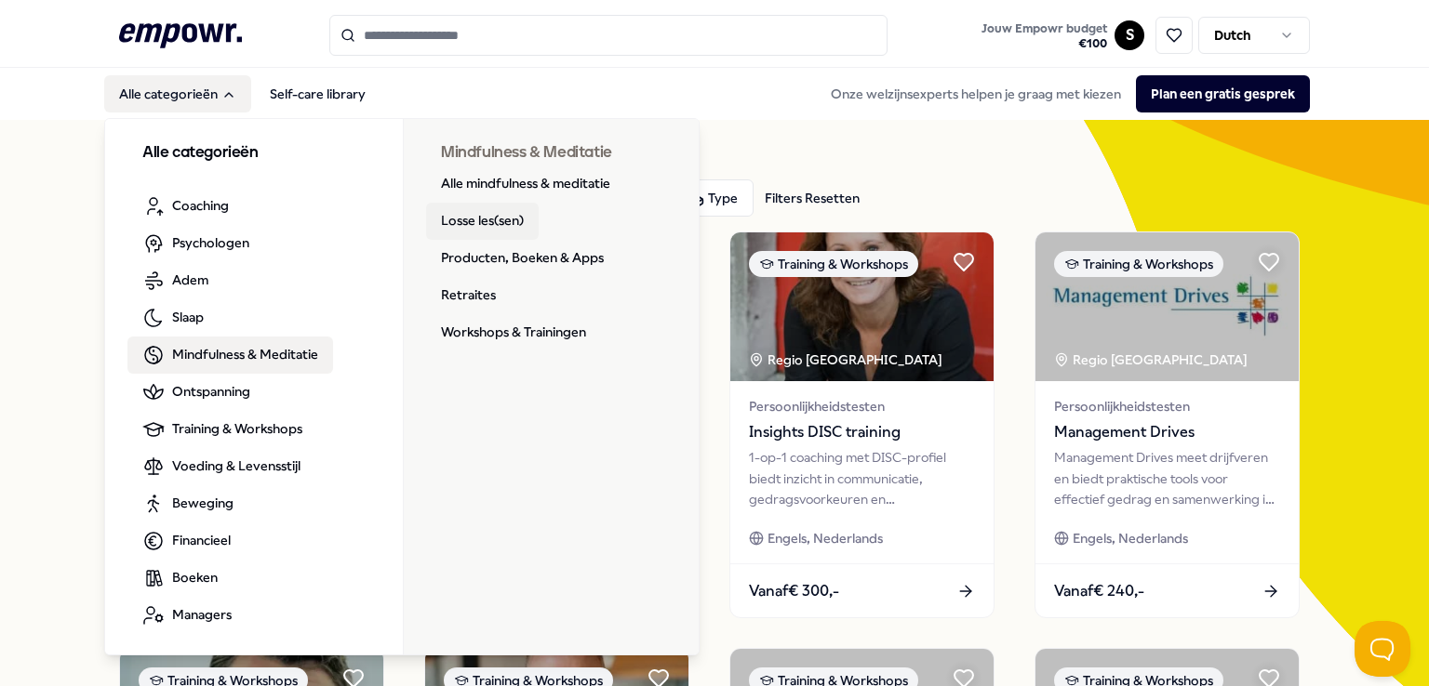
click at [461, 221] on link "Losse les(sen)" at bounding box center [482, 221] width 113 height 37
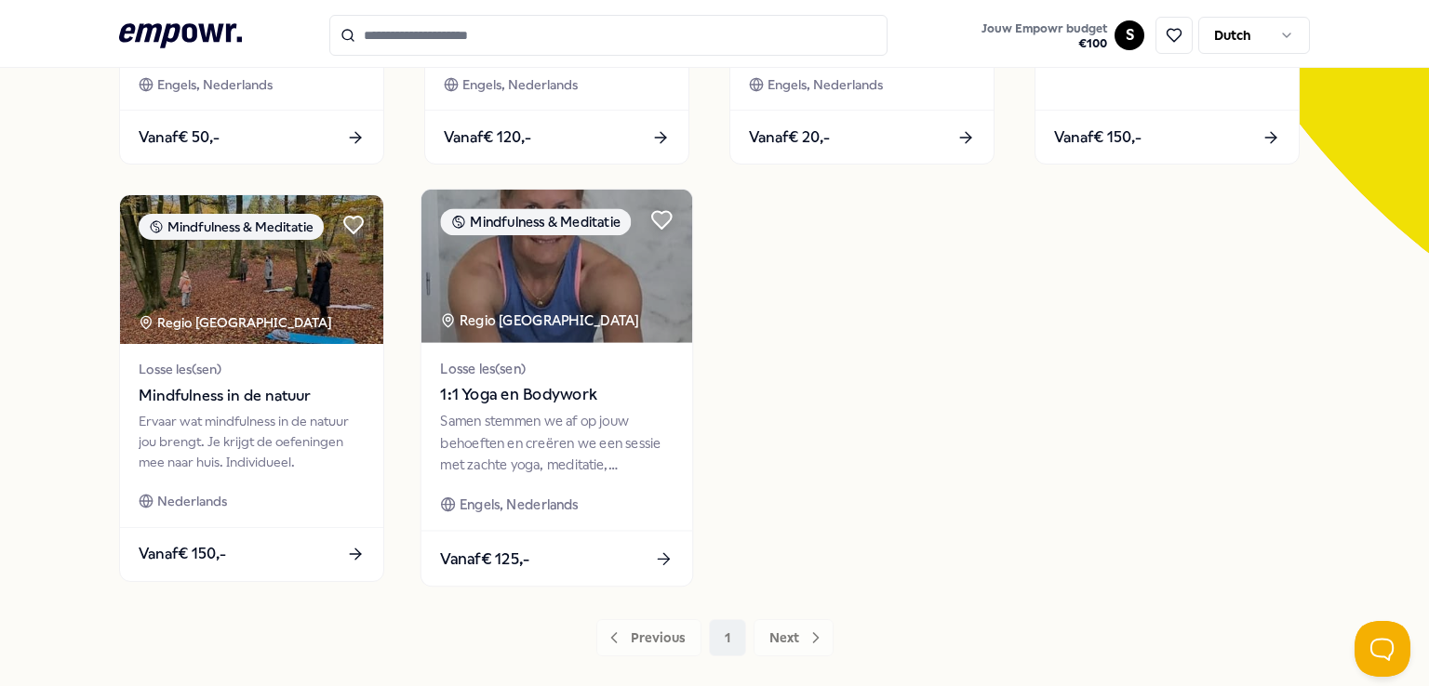
scroll to position [454, 0]
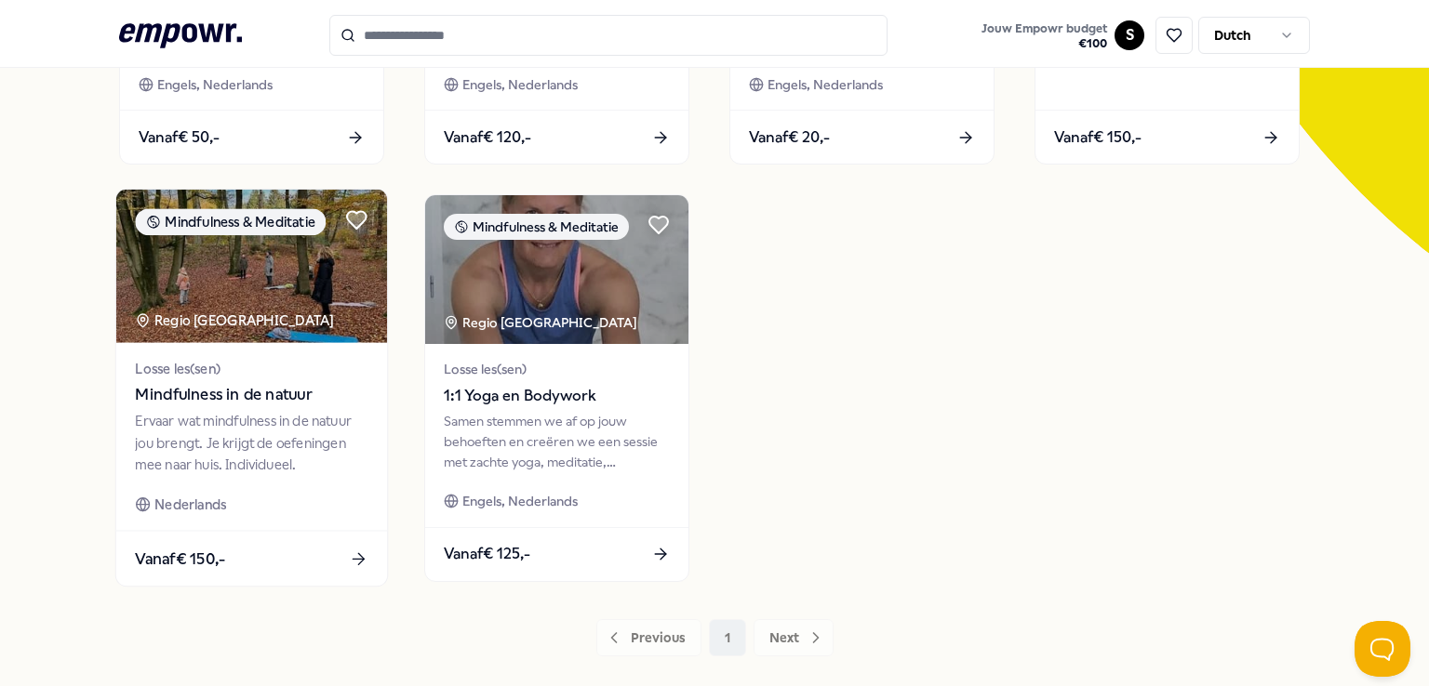
click at [252, 462] on div "Ervaar wat mindfulness in de natuur jou brengt. Je krijgt de oefeningen mee naa…" at bounding box center [251, 443] width 233 height 64
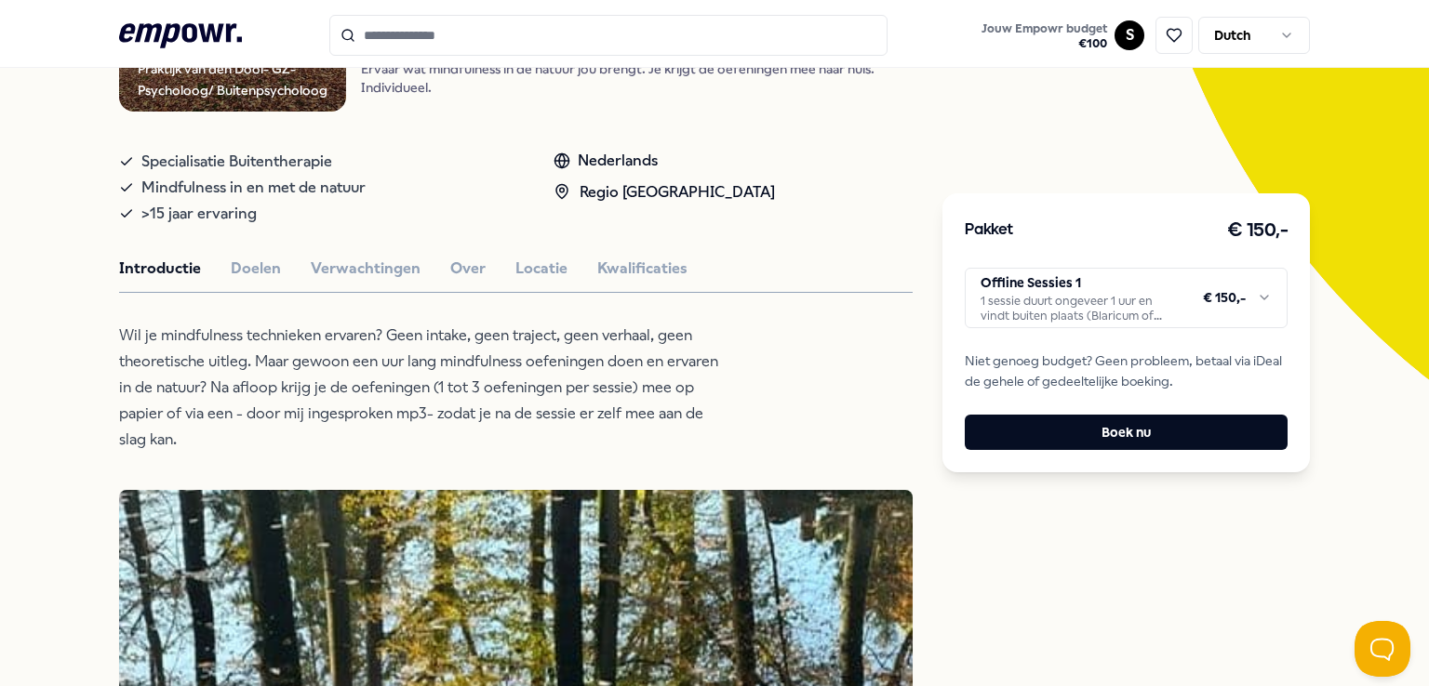
scroll to position [328, 0]
click at [1096, 299] on html ".empowr-logo_svg__cls-1{fill:#03032f} Jouw Empowr budget € 100 S Dutch Alle cat…" at bounding box center [714, 343] width 1429 height 686
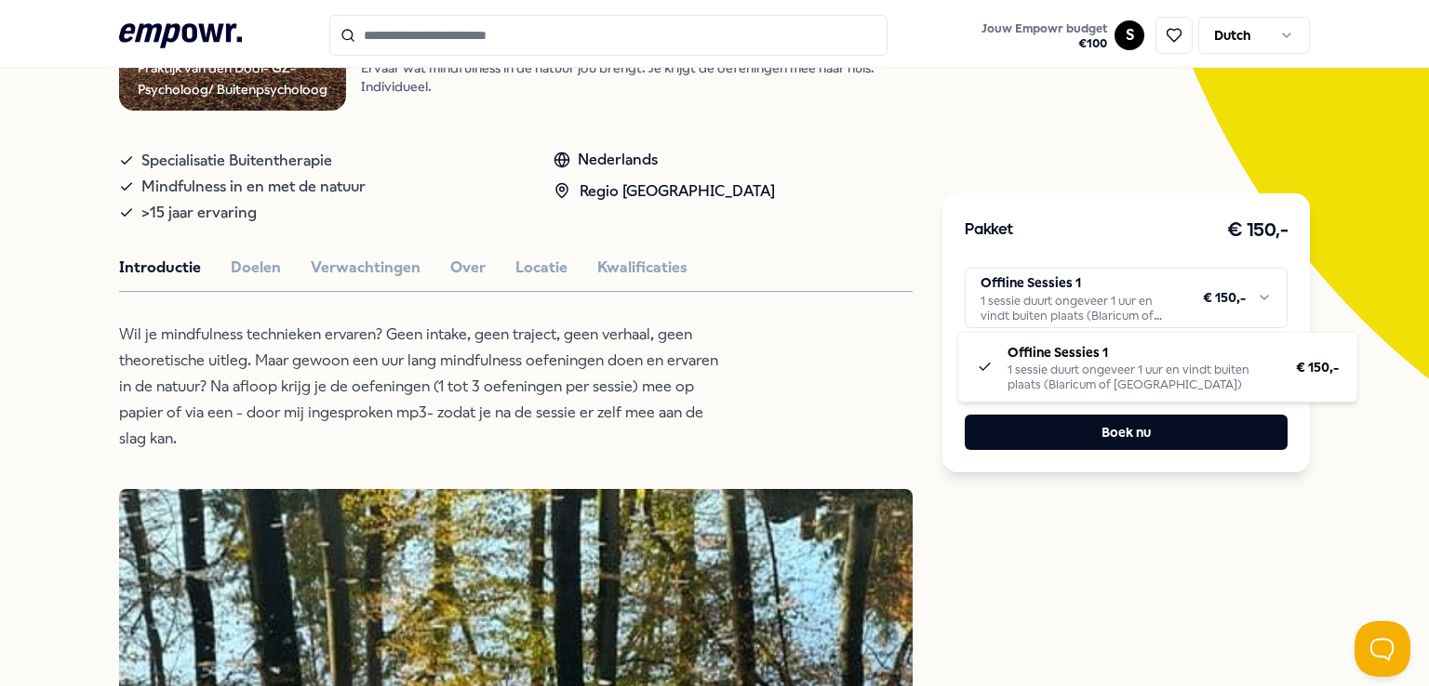
click at [1096, 299] on html ".empowr-logo_svg__cls-1{fill:#03032f} Jouw Empowr budget € 100 S Dutch Alle cat…" at bounding box center [714, 343] width 1429 height 686
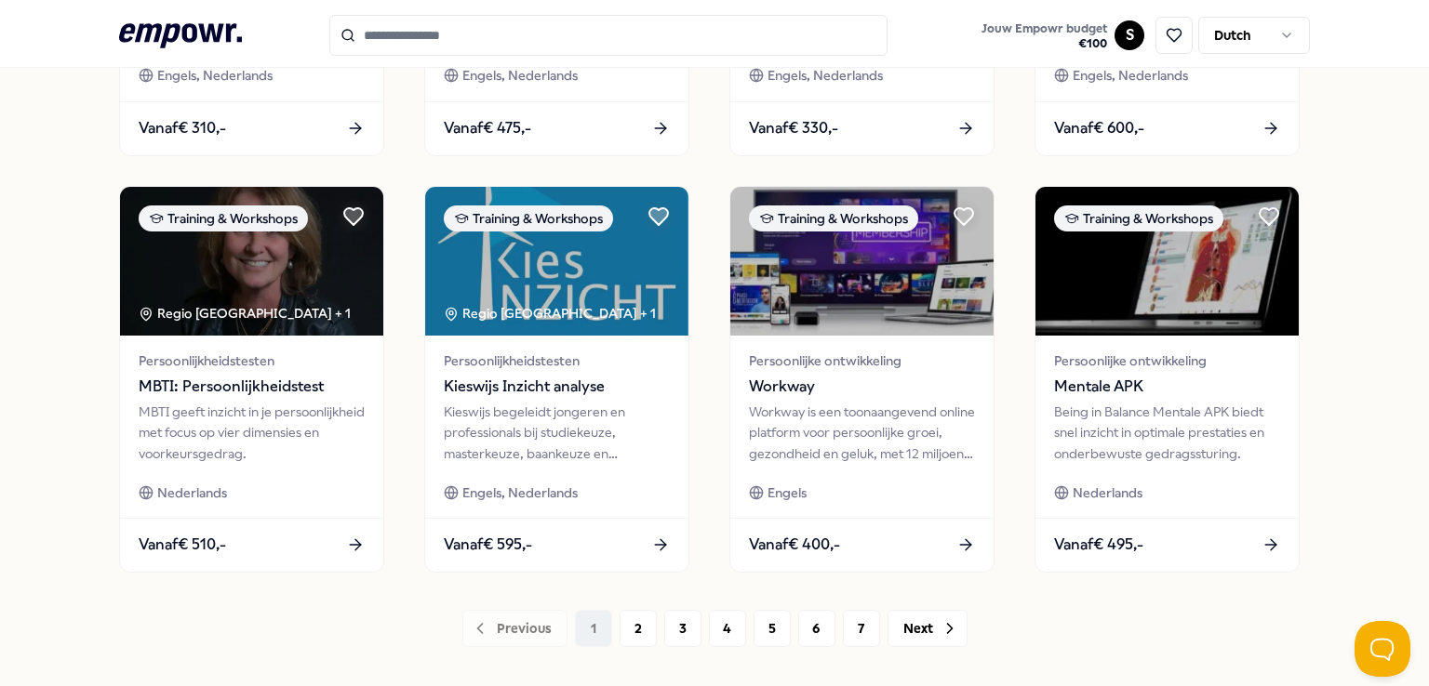
scroll to position [977, 0]
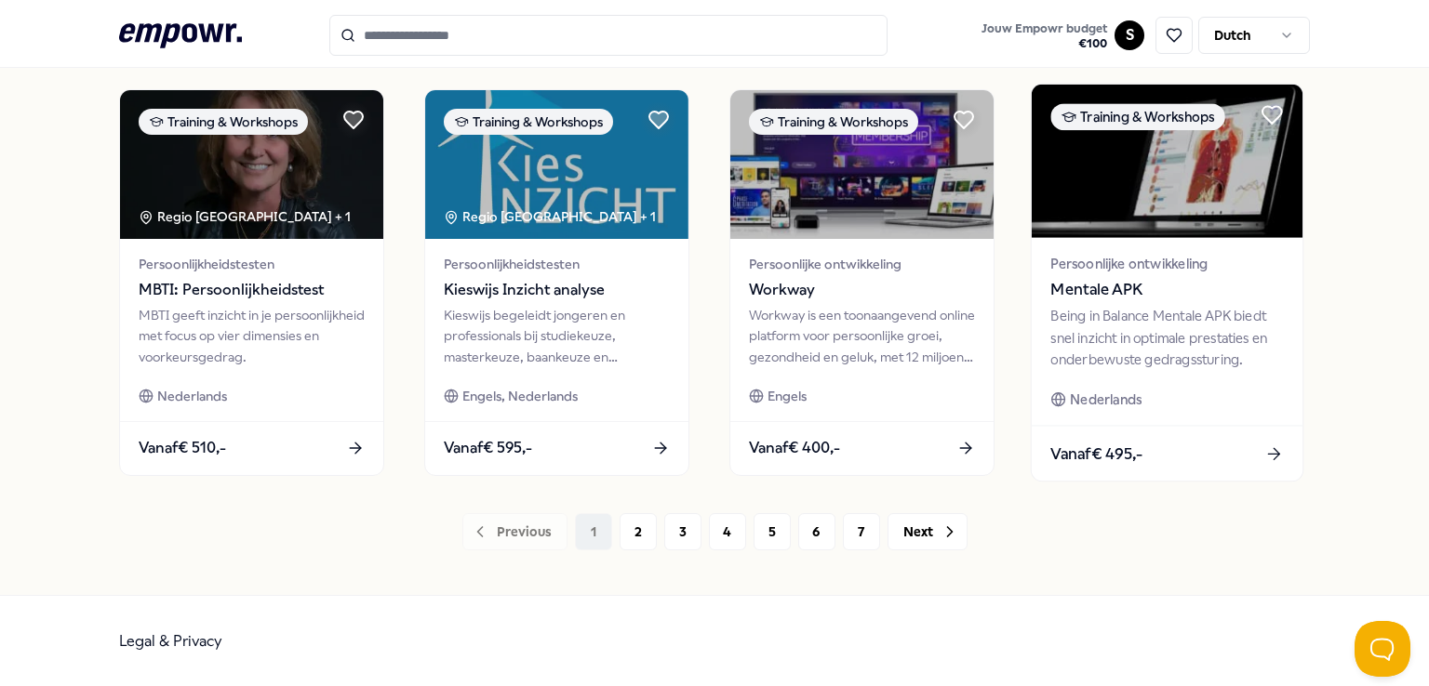
click at [1184, 292] on span "Mentale APK" at bounding box center [1166, 290] width 233 height 24
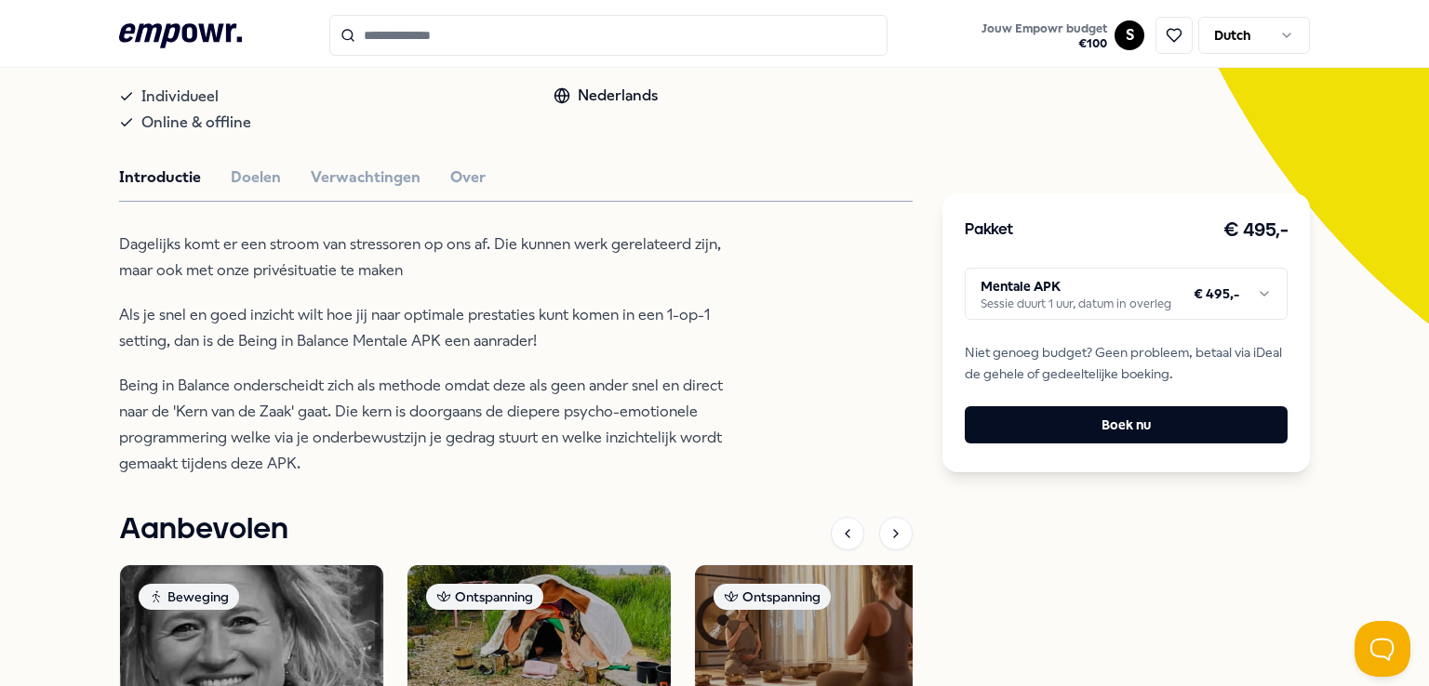
scroll to position [360, 0]
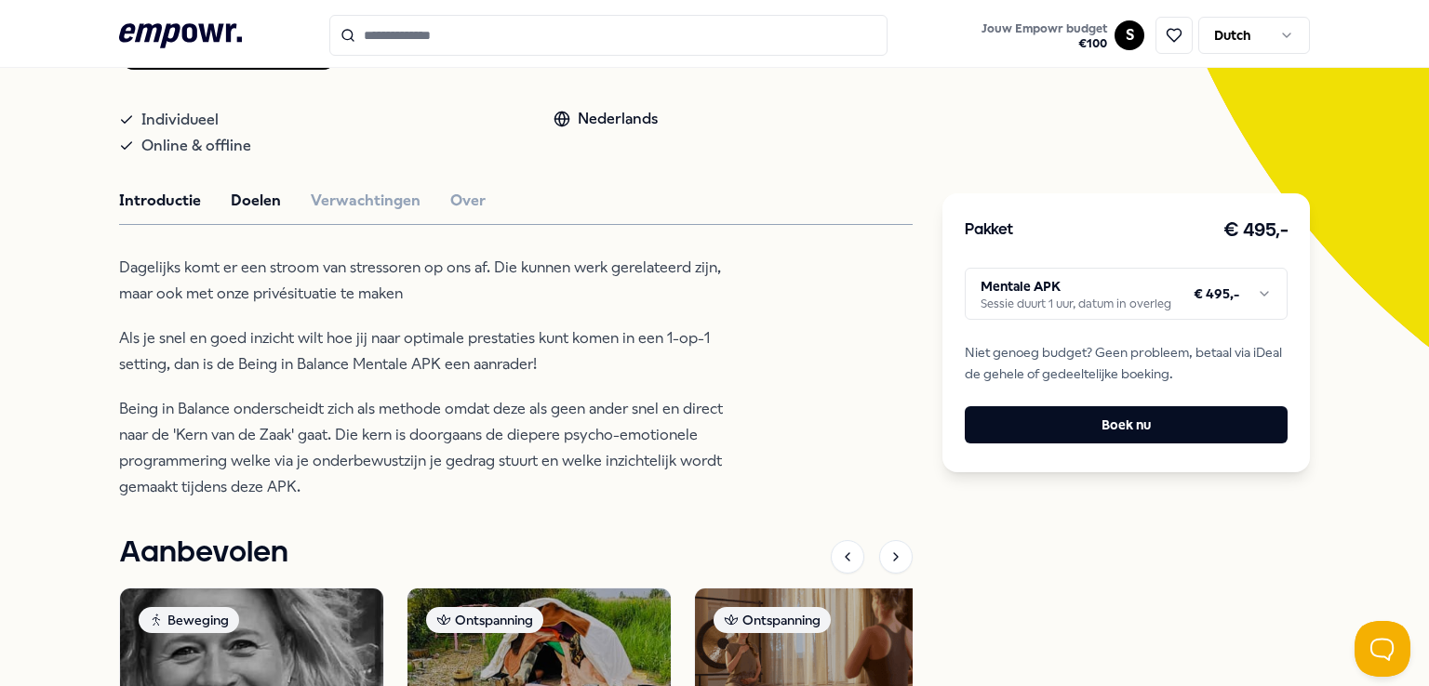
click at [257, 191] on button "Doelen" at bounding box center [256, 201] width 50 height 24
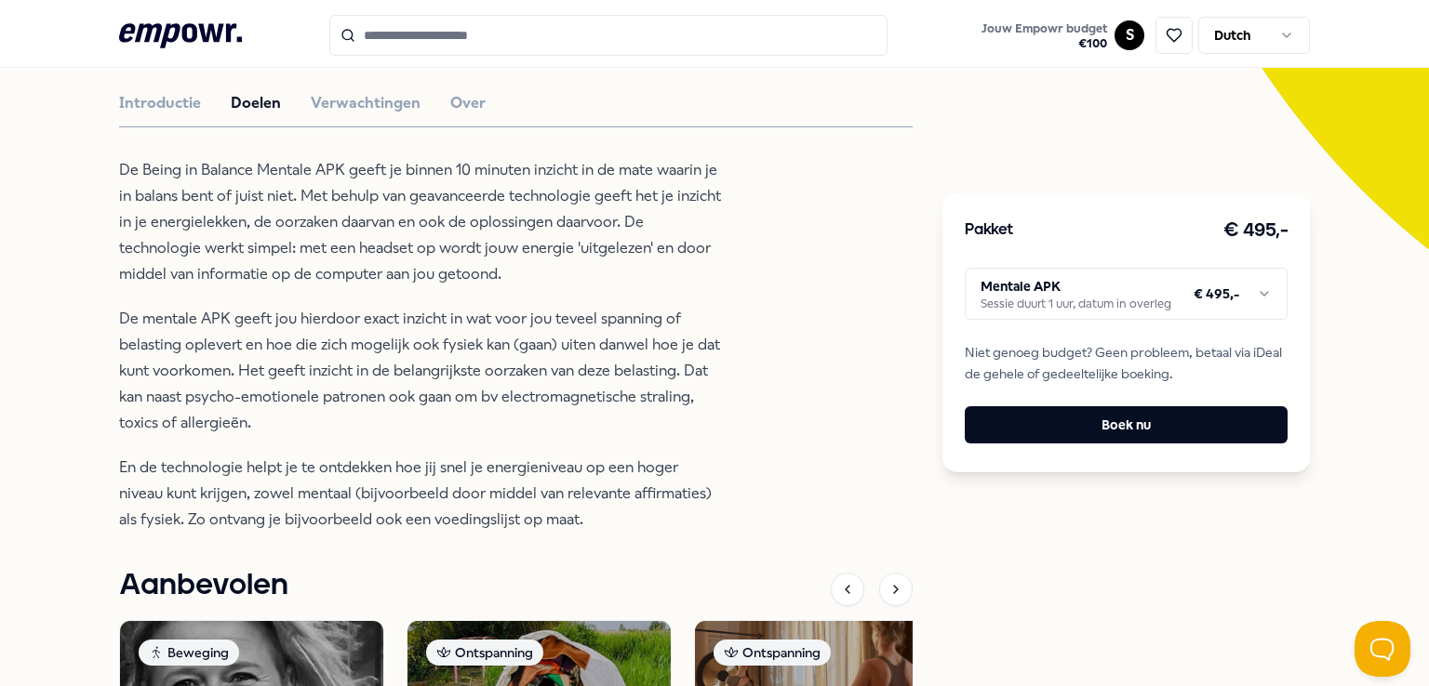
scroll to position [417, 0]
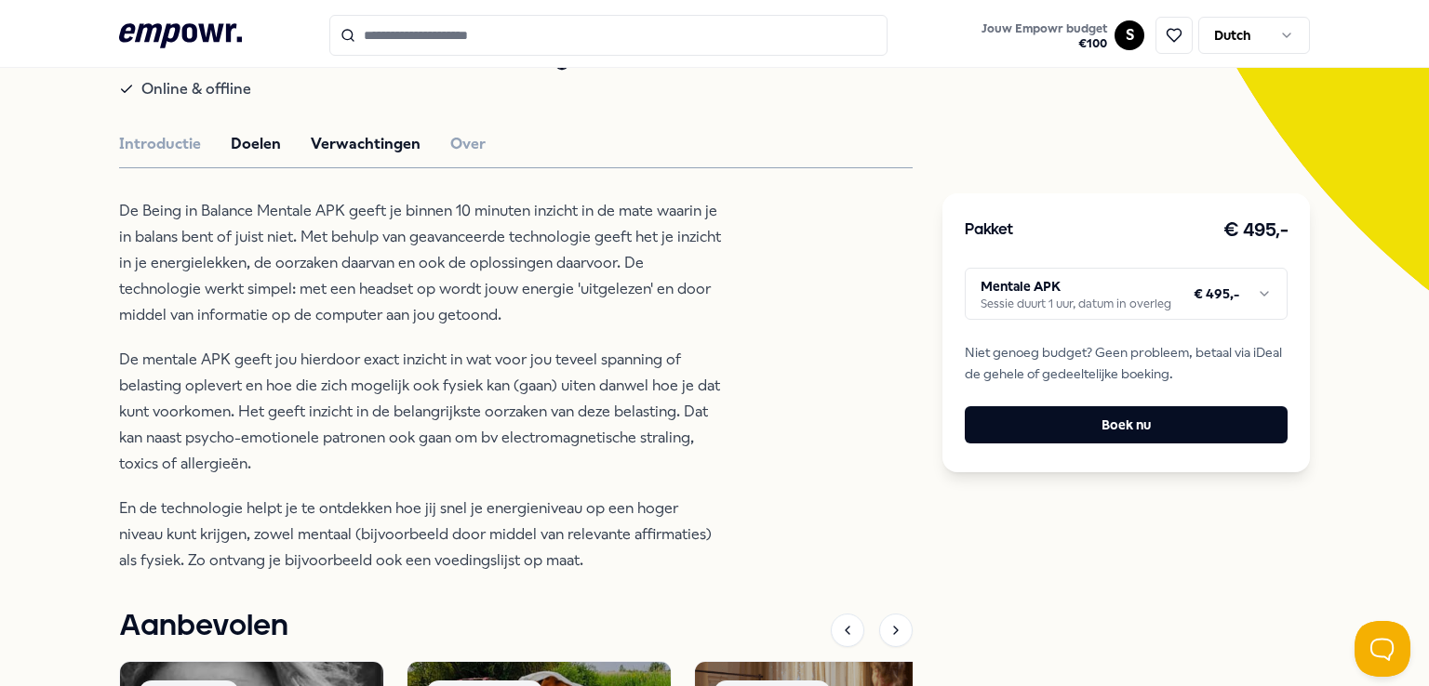
click at [363, 144] on button "Verwachtingen" at bounding box center [366, 144] width 110 height 24
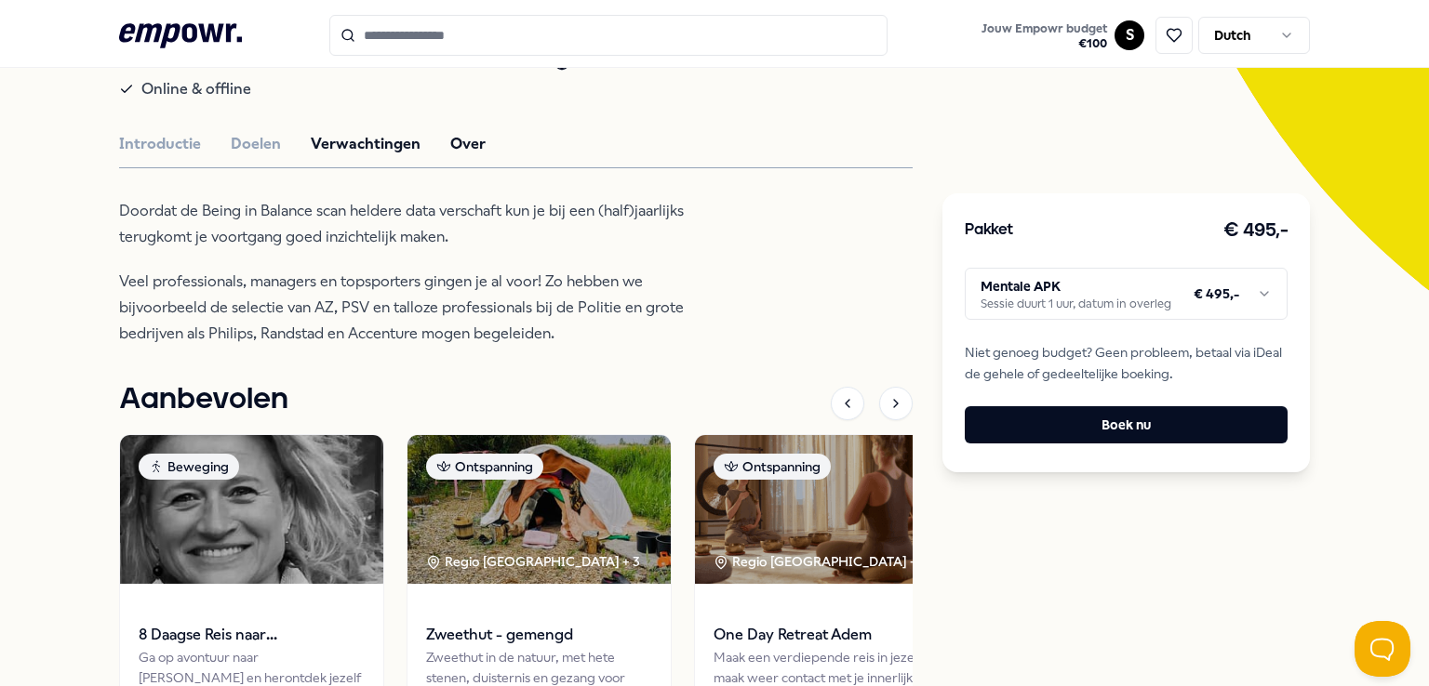
click at [450, 146] on button "Over" at bounding box center [467, 144] width 35 height 24
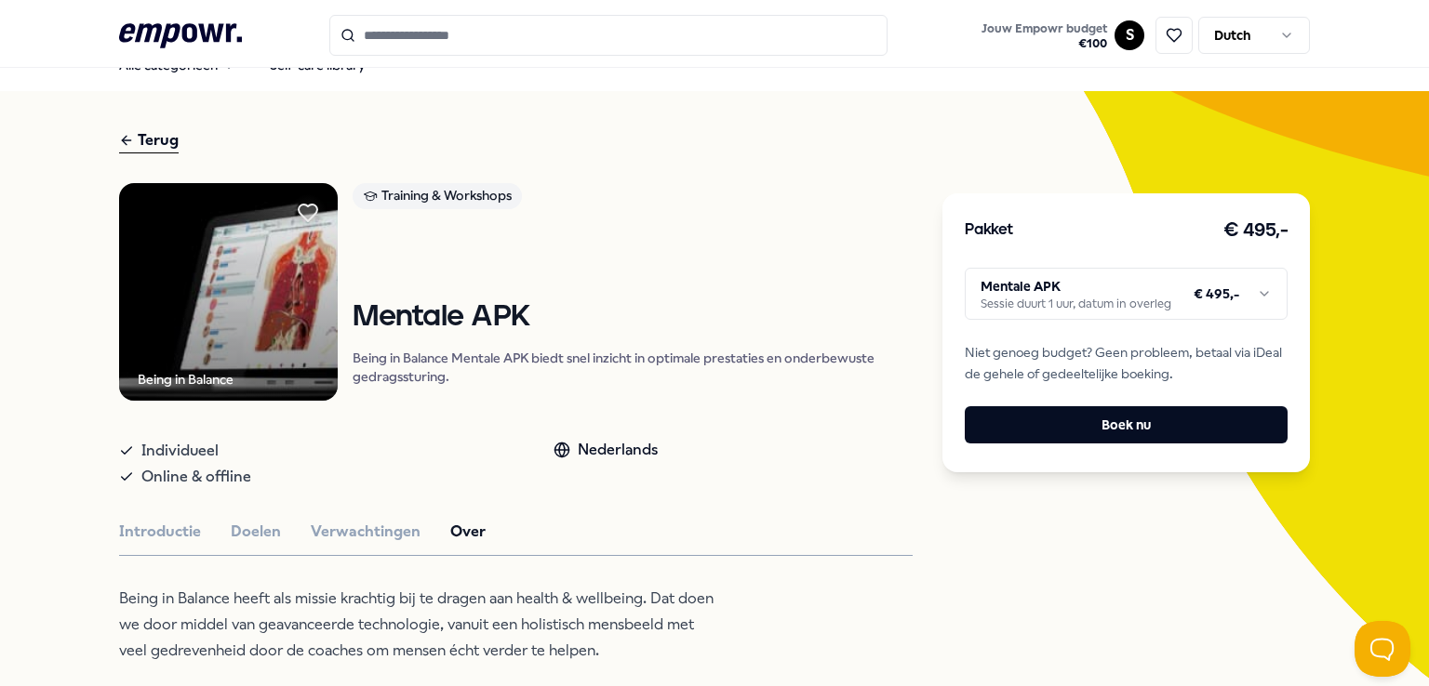
scroll to position [30, 0]
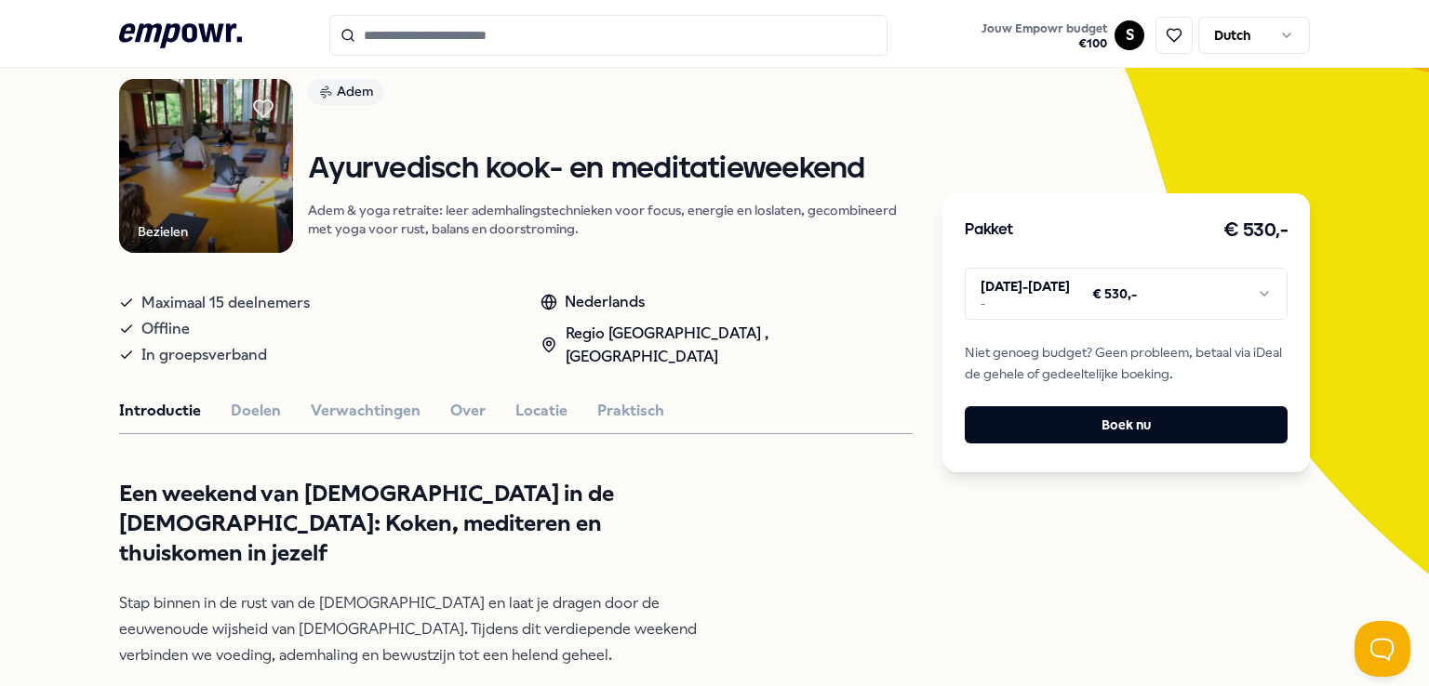
scroll to position [131, 0]
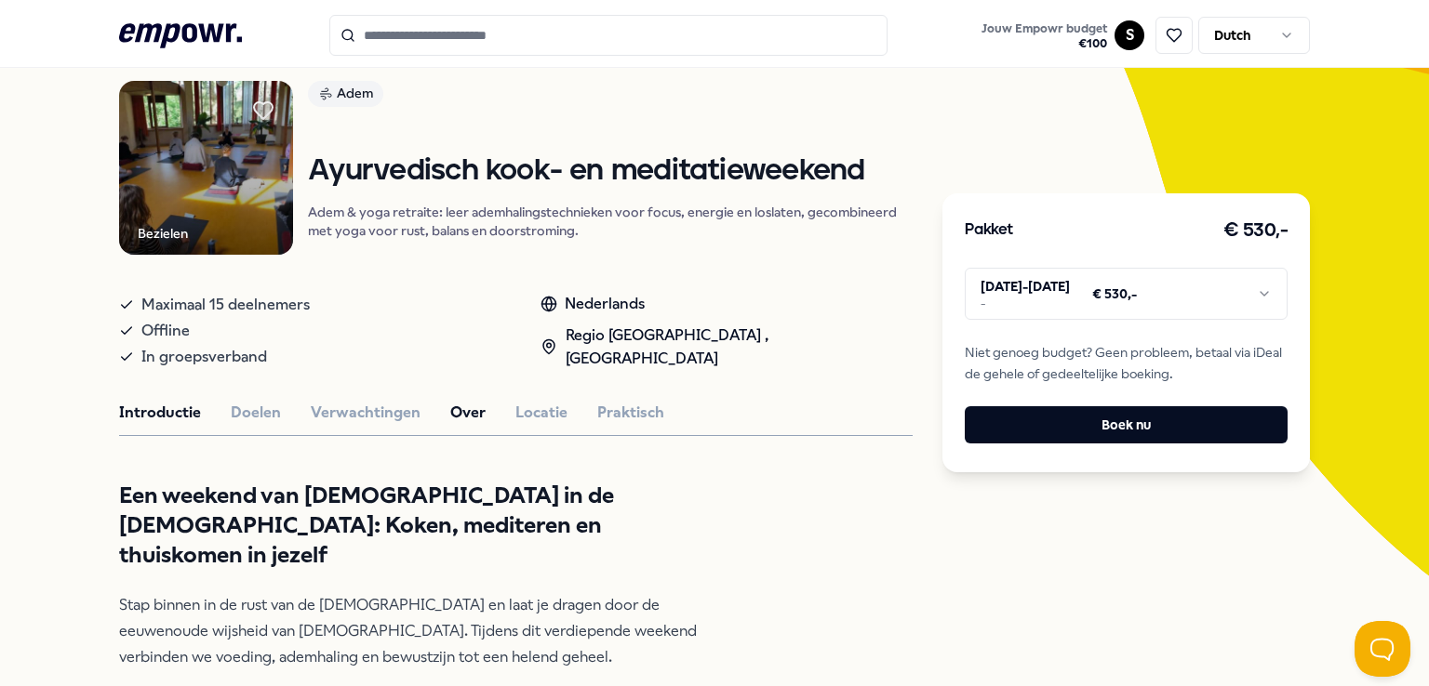
click at [465, 409] on button "Over" at bounding box center [467, 413] width 35 height 24
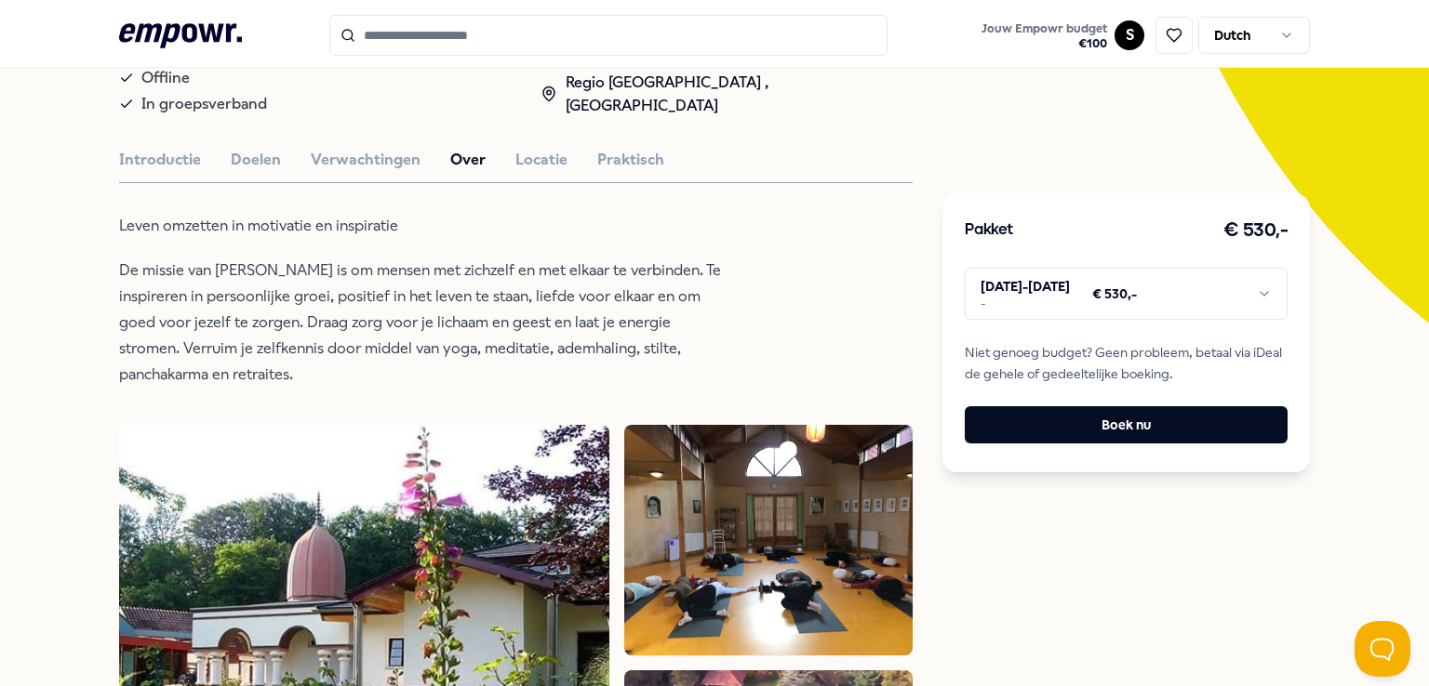
scroll to position [383, 0]
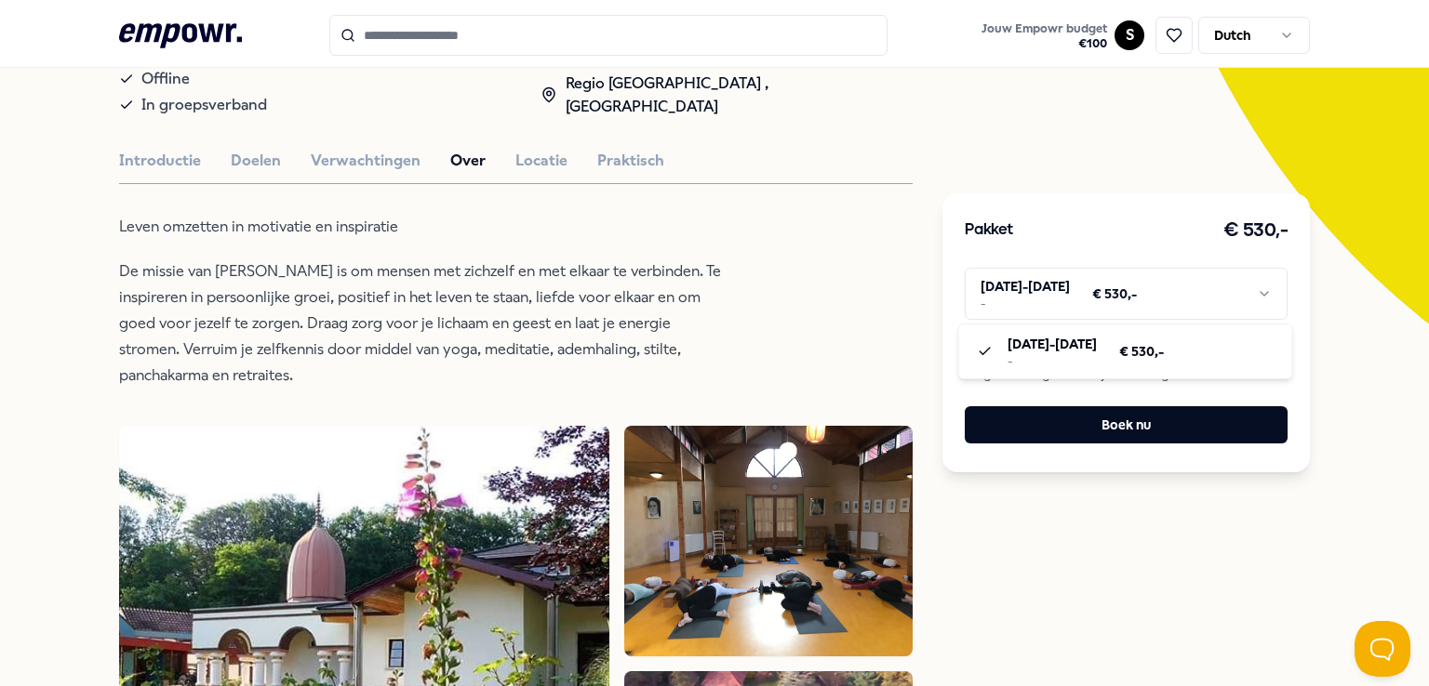
click at [1138, 307] on html ".empowr-logo_svg__cls-1{fill:#03032f} Jouw Empowr budget € 100 S Dutch Alle cat…" at bounding box center [714, 343] width 1429 height 686
click at [1138, 304] on html ".empowr-logo_svg__cls-1{fill:#03032f} Jouw Empowr budget € 100 S Dutch Alle cat…" at bounding box center [714, 343] width 1429 height 686
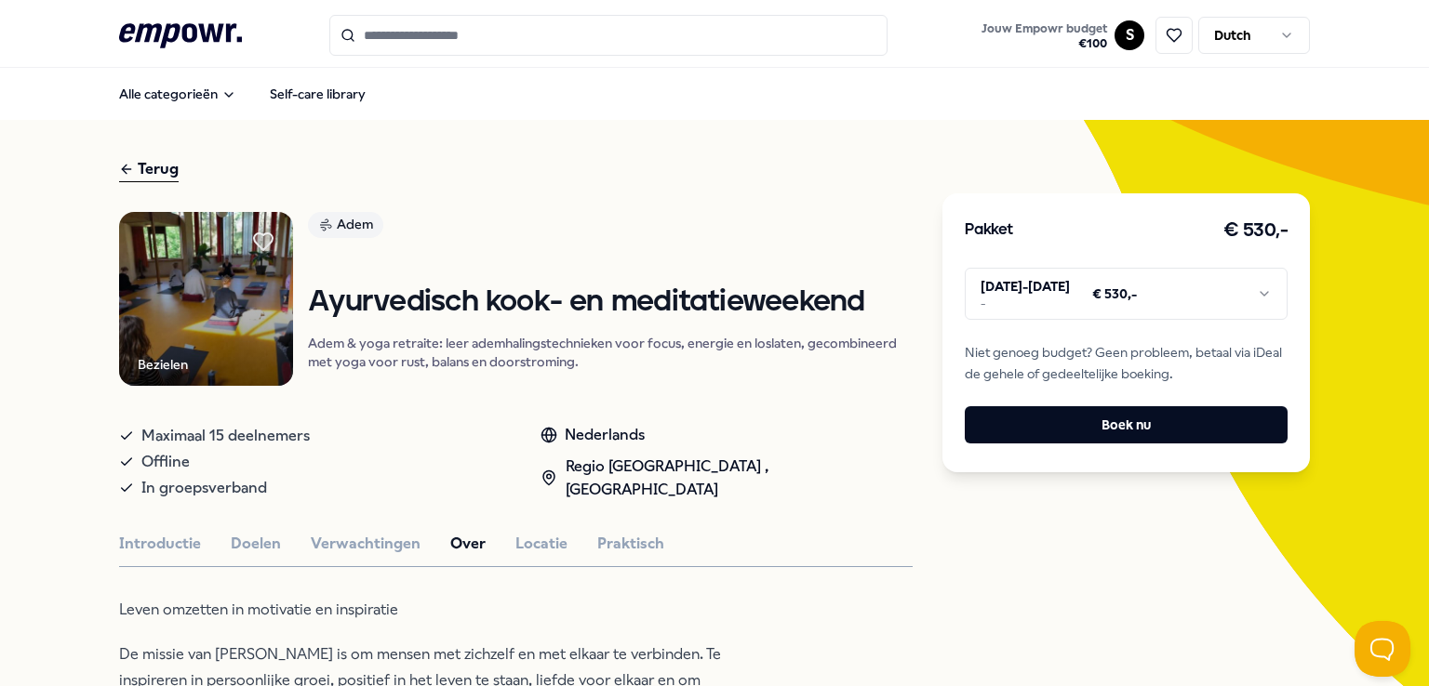
scroll to position [0, 0]
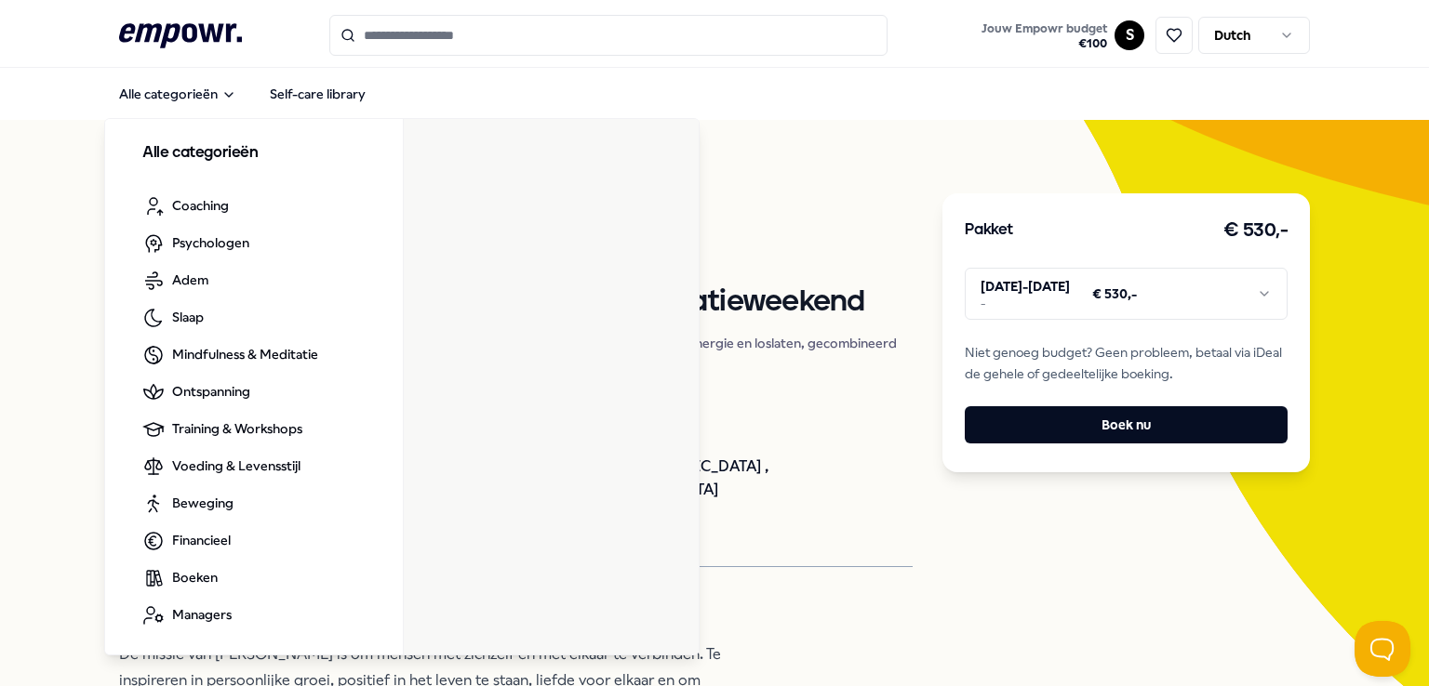
click at [183, 30] on icon ".empowr-logo_svg__cls-1{fill:#03032f}" at bounding box center [180, 36] width 123 height 34
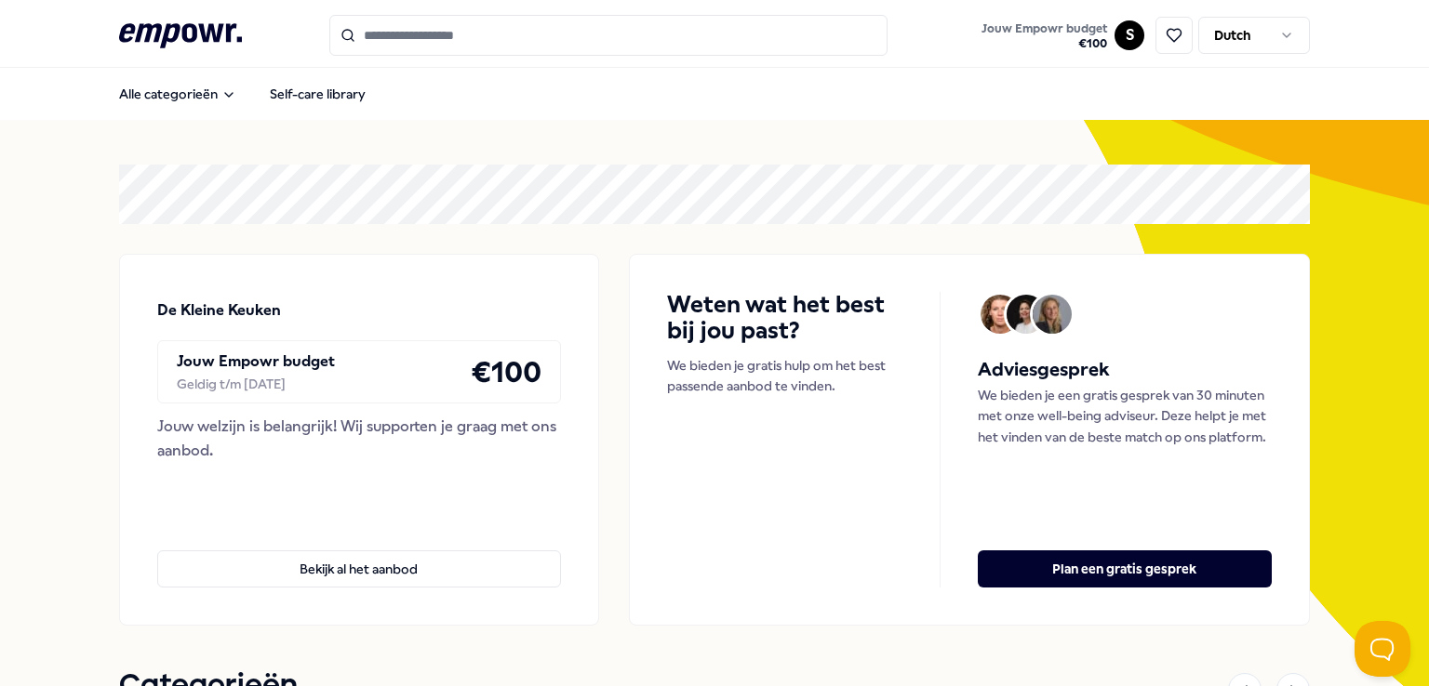
click at [184, 32] on icon ".empowr-logo_svg__cls-1{fill:#03032f}" at bounding box center [180, 36] width 123 height 34
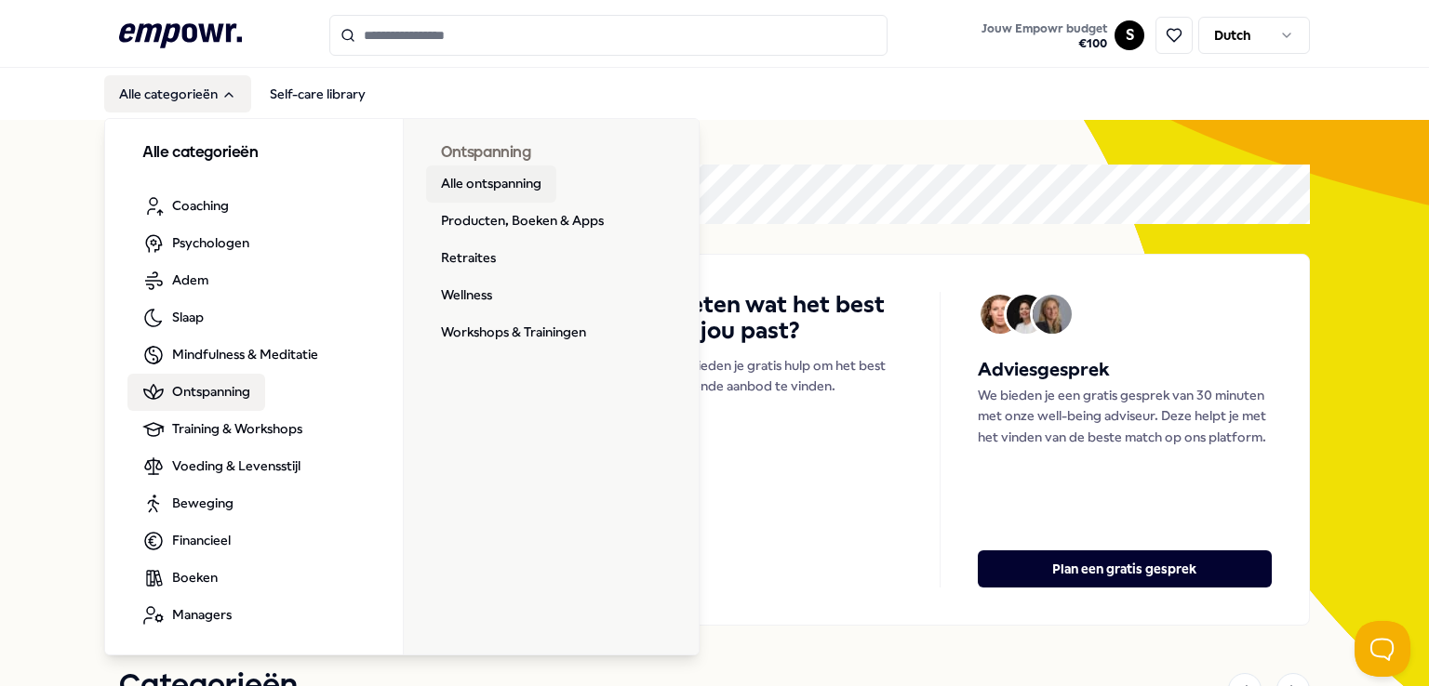
click at [502, 178] on link "Alle ontspanning" at bounding box center [491, 184] width 130 height 37
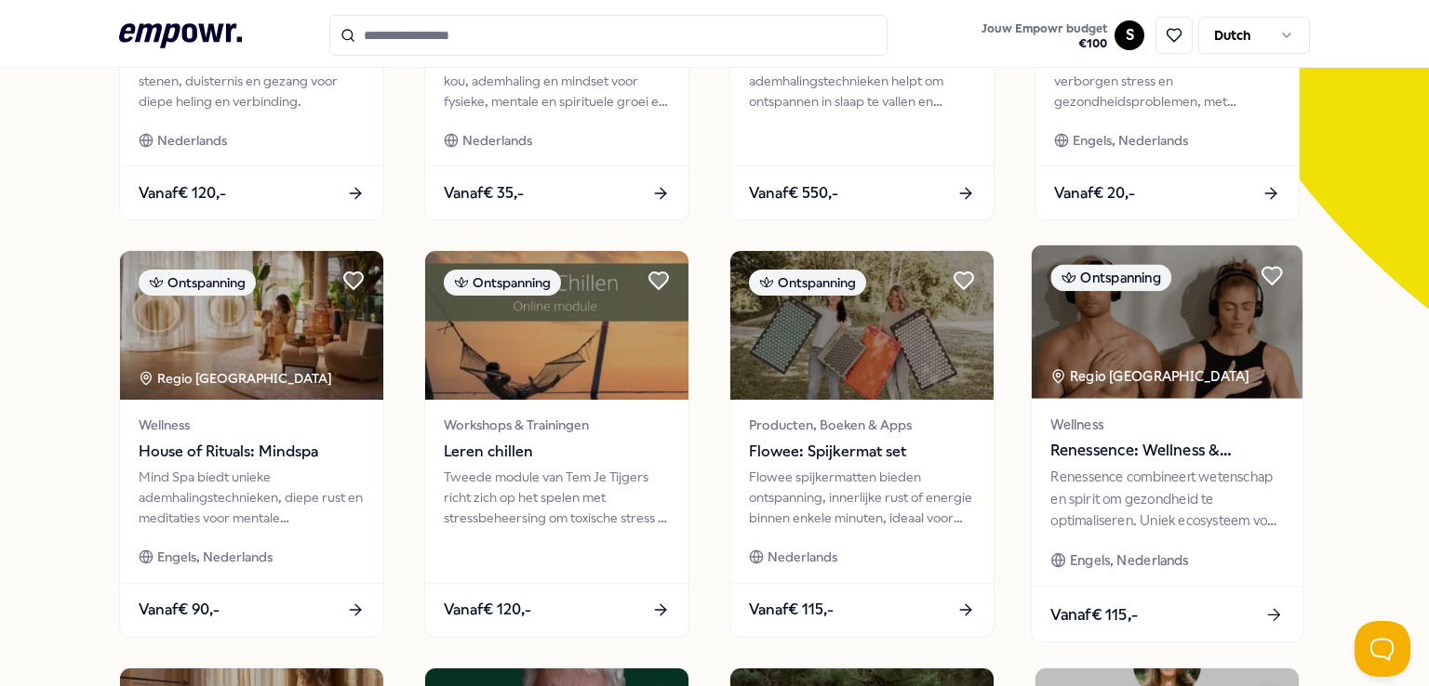
scroll to position [401, 0]
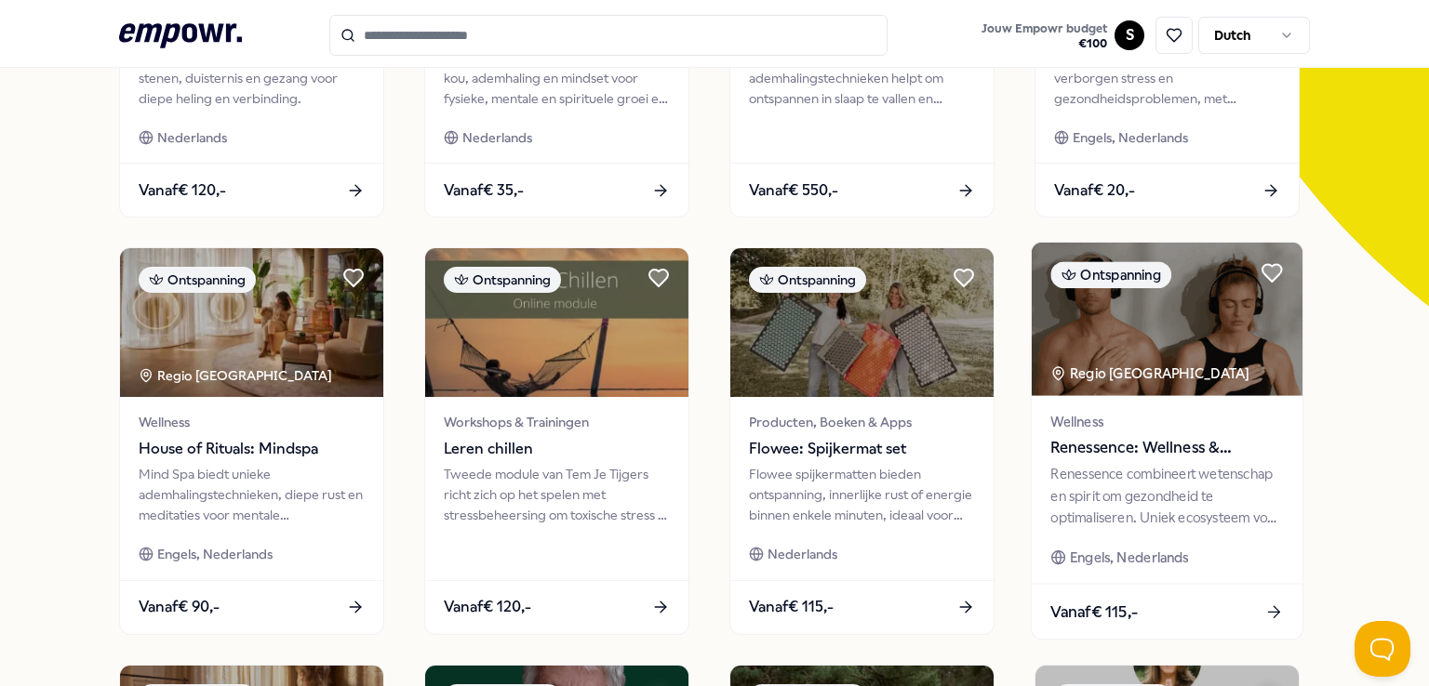
click at [1172, 488] on div "Renessence combineert wetenschap en spirit om gezondheid te optimaliseren. Unie…" at bounding box center [1166, 496] width 233 height 64
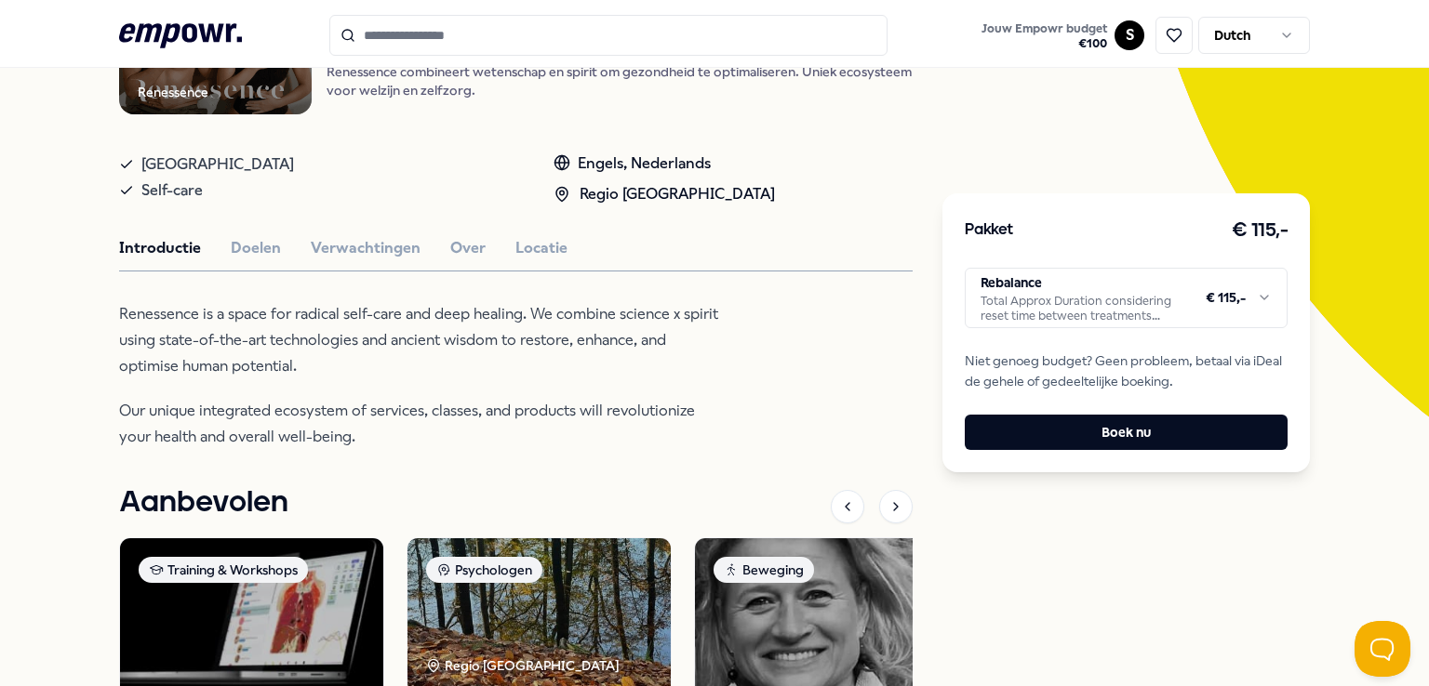
scroll to position [290, 0]
click at [456, 248] on button "Over" at bounding box center [467, 248] width 35 height 24
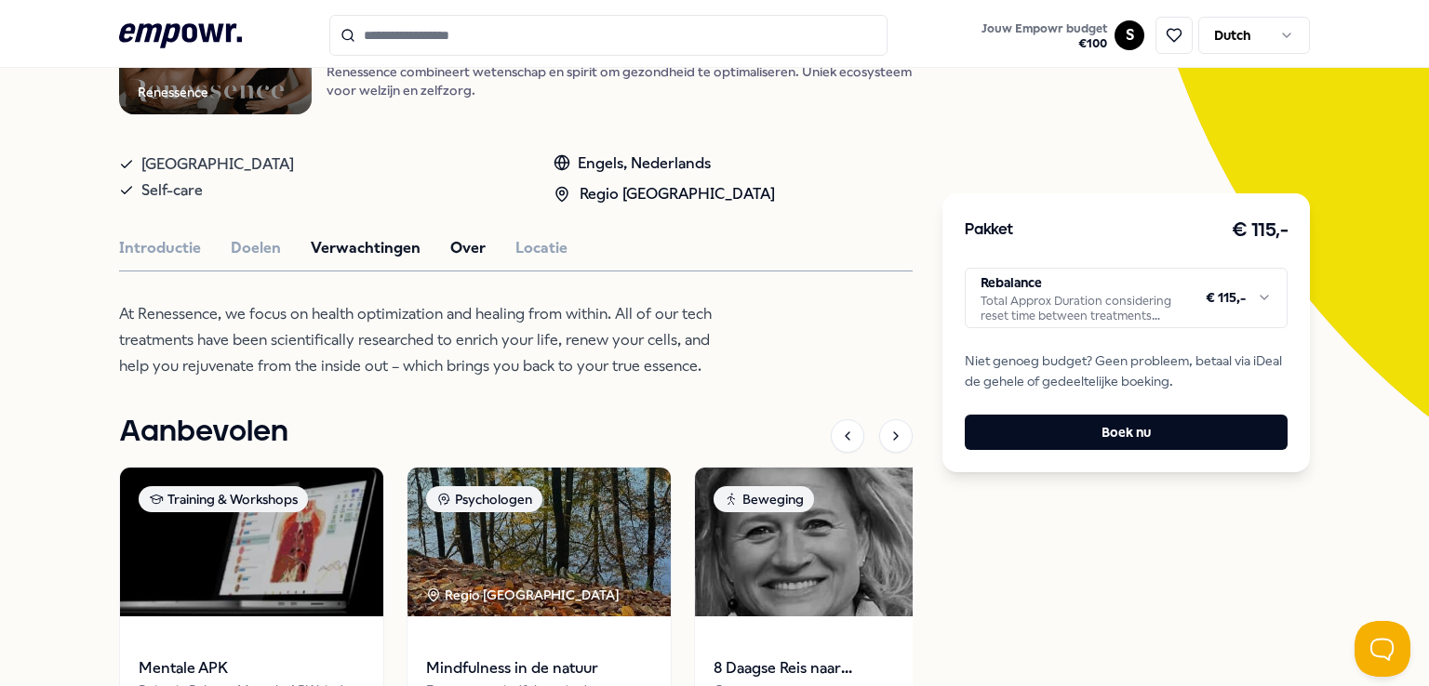
click at [362, 248] on button "Verwachtingen" at bounding box center [366, 248] width 110 height 24
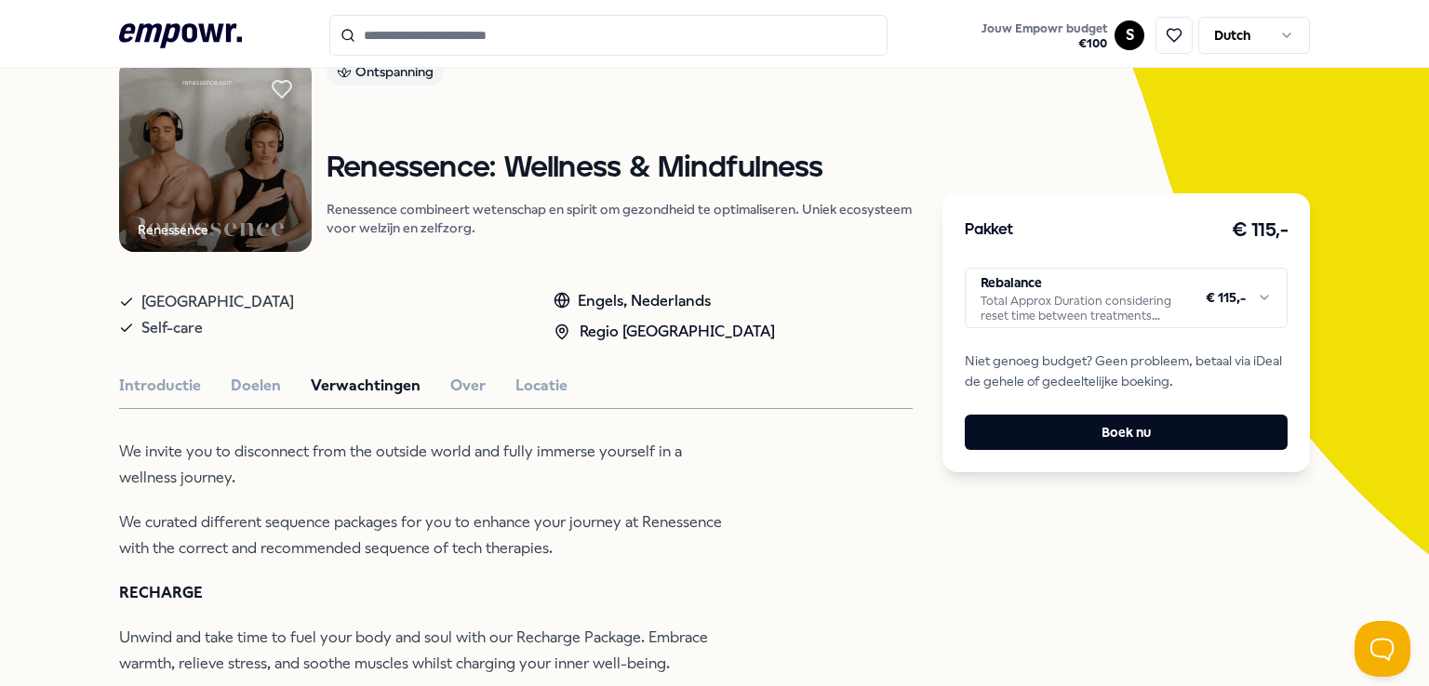
scroll to position [151, 0]
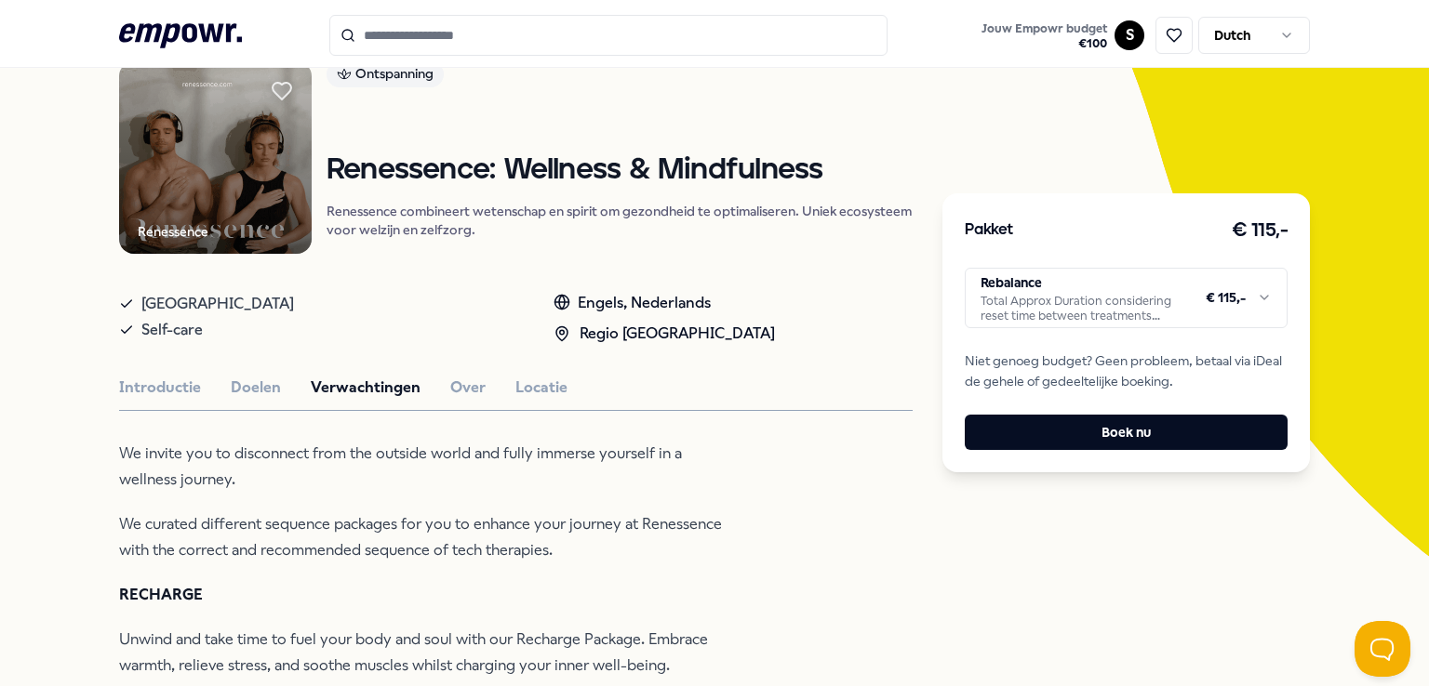
click at [1231, 302] on html ".empowr-logo_svg__cls-1{fill:#03032f} Jouw Empowr budget € 100 S Dutch Alle cat…" at bounding box center [714, 343] width 1429 height 686
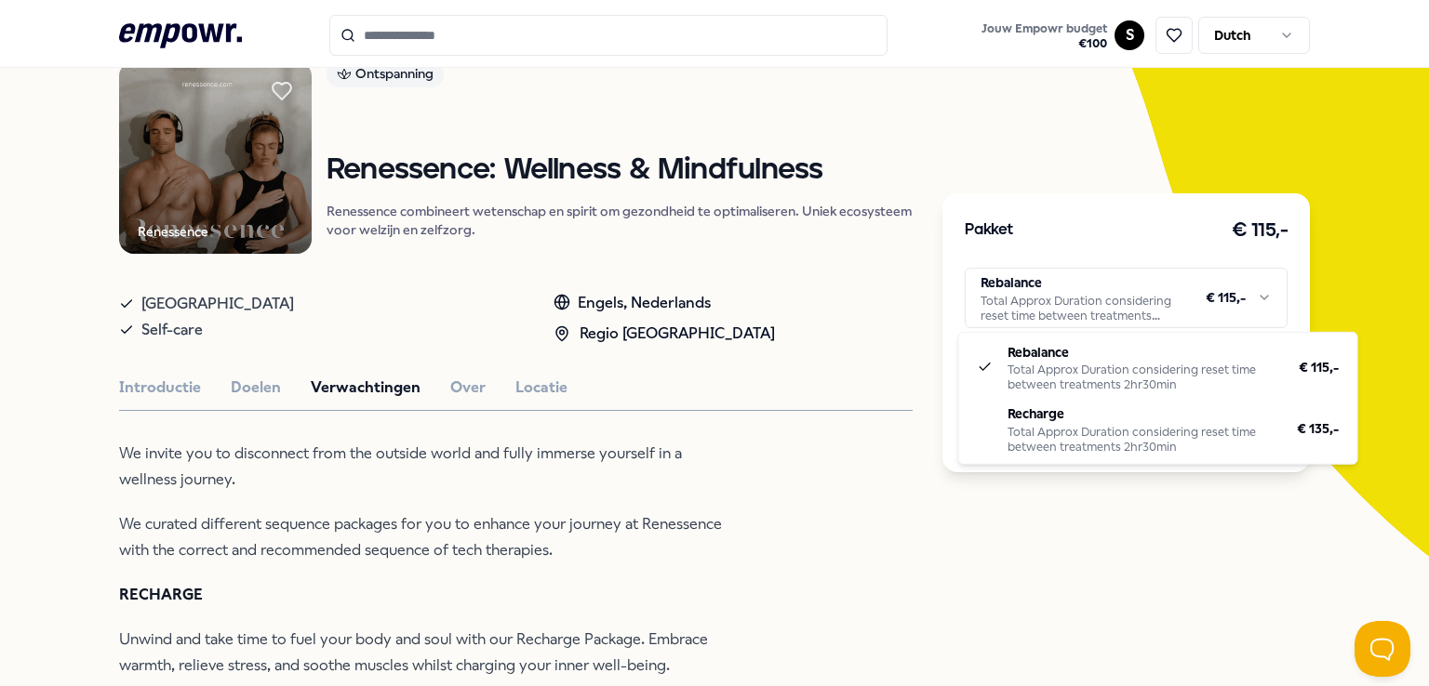
click at [761, 543] on html ".empowr-logo_svg__cls-1{fill:#03032f} Jouw Empowr budget € 100 S Dutch Alle cat…" at bounding box center [714, 343] width 1429 height 686
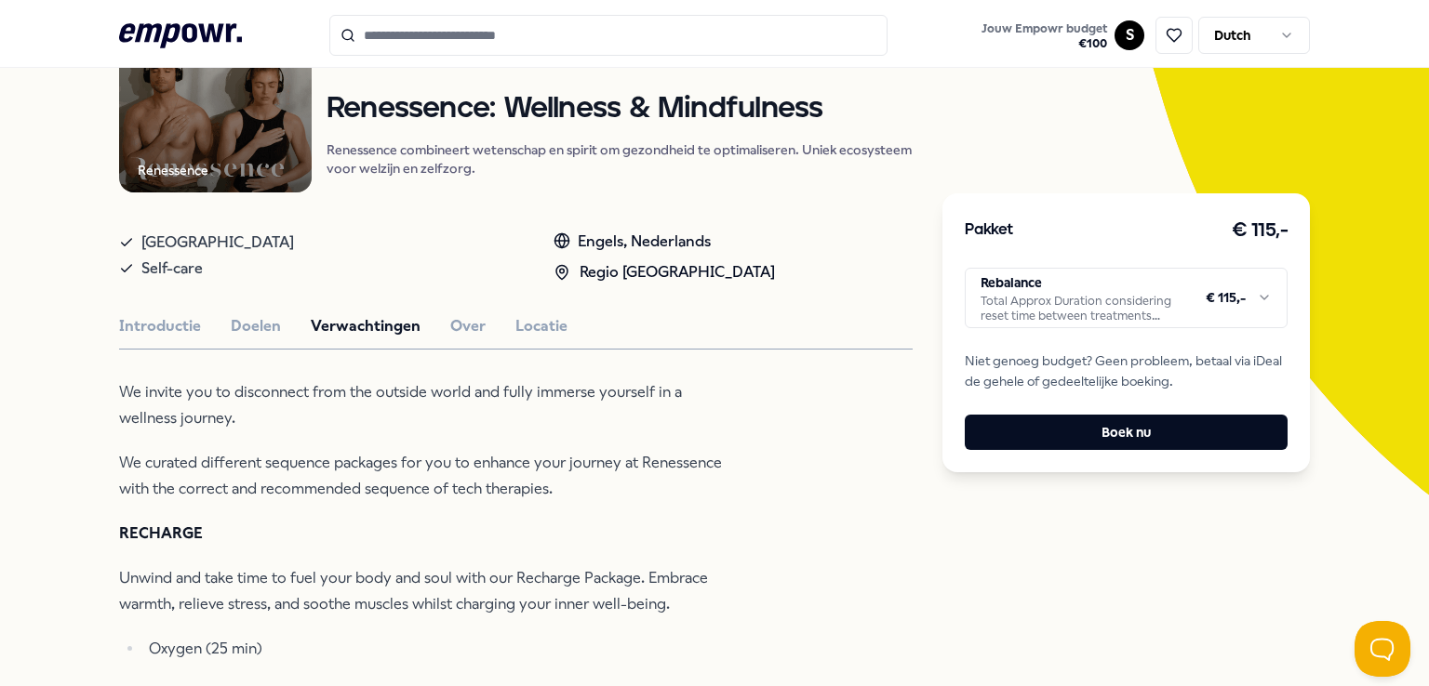
scroll to position [212, 0]
click at [456, 321] on button "Over" at bounding box center [467, 326] width 35 height 24
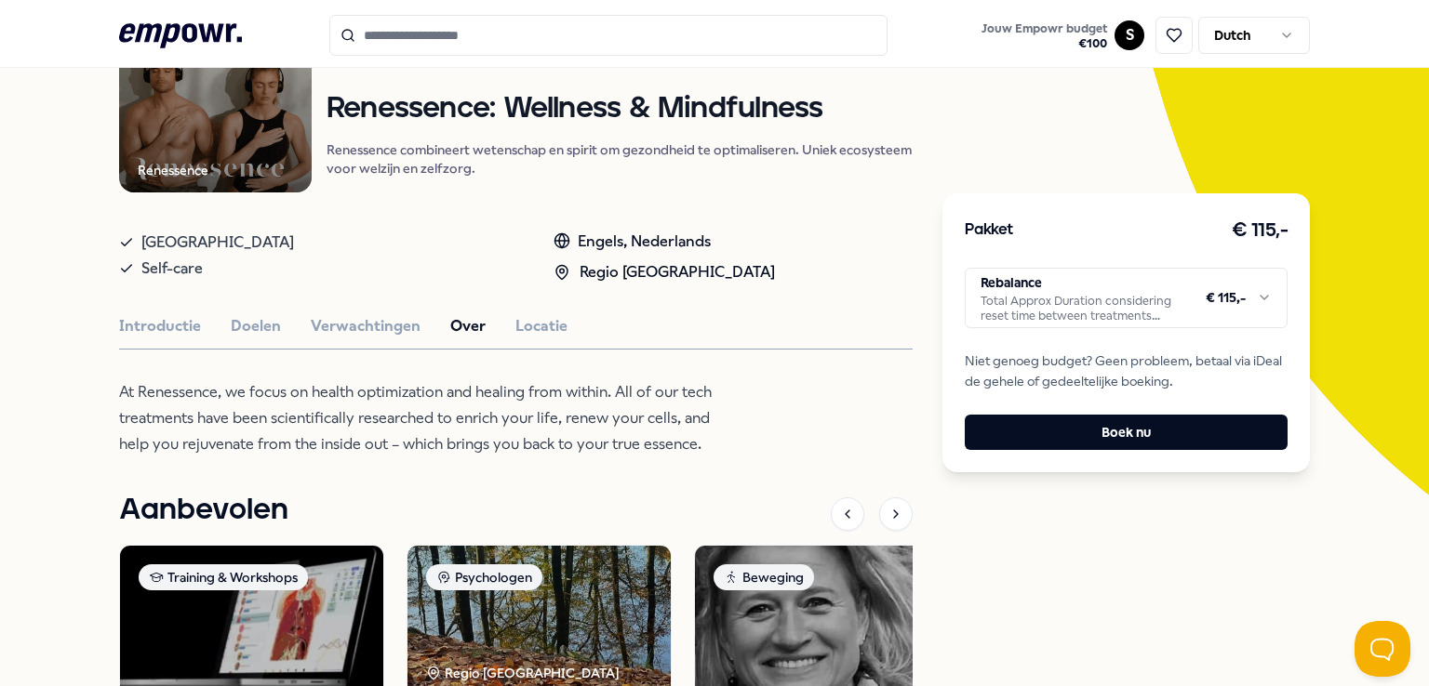
drag, startPoint x: 180, startPoint y: 392, endPoint x: 179, endPoint y: 423, distance: 31.6
click at [183, 404] on p "At Renessence, we focus on health optimization and healing from within. All of …" at bounding box center [421, 418] width 605 height 78
click at [179, 423] on p "At Renessence, we focus on health optimization and healing from within. All of …" at bounding box center [421, 418] width 605 height 78
click at [167, 395] on p "At Renessence, we focus on health optimization and healing from within. All of …" at bounding box center [421, 418] width 605 height 78
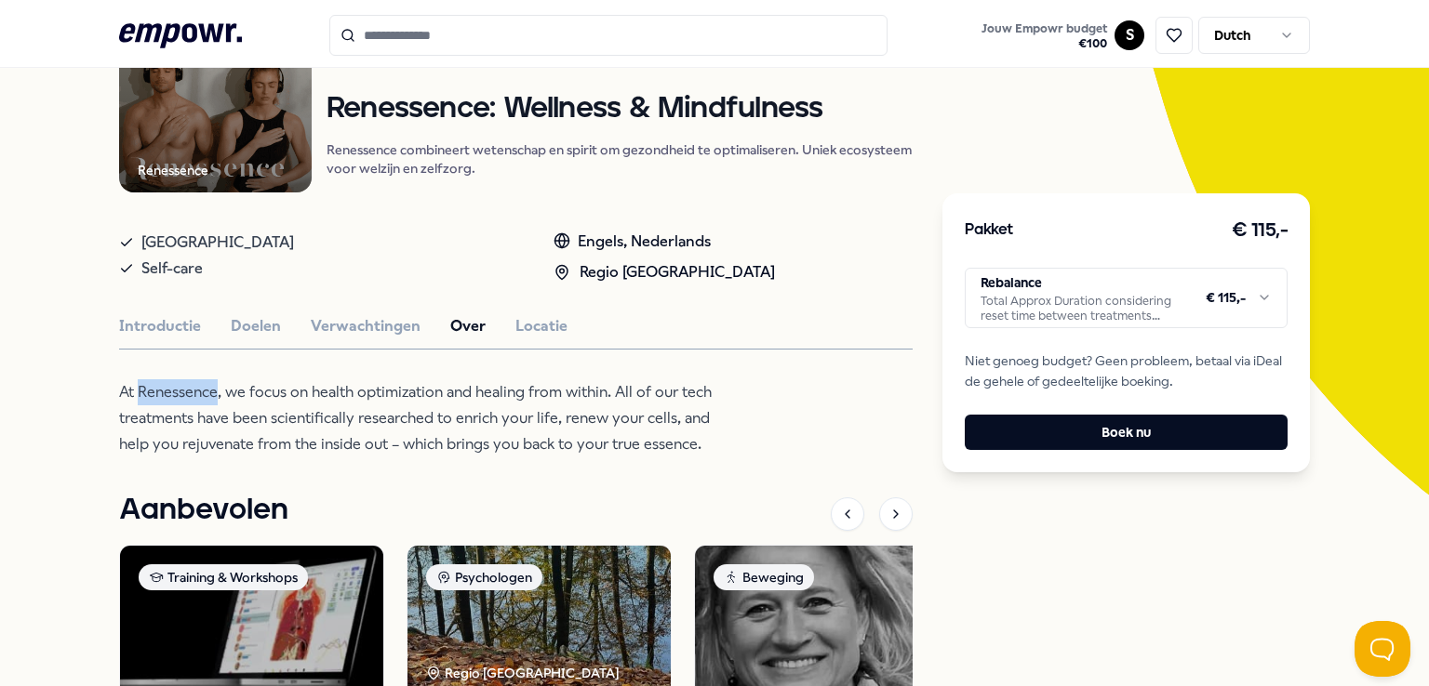
copy p "Renessence"
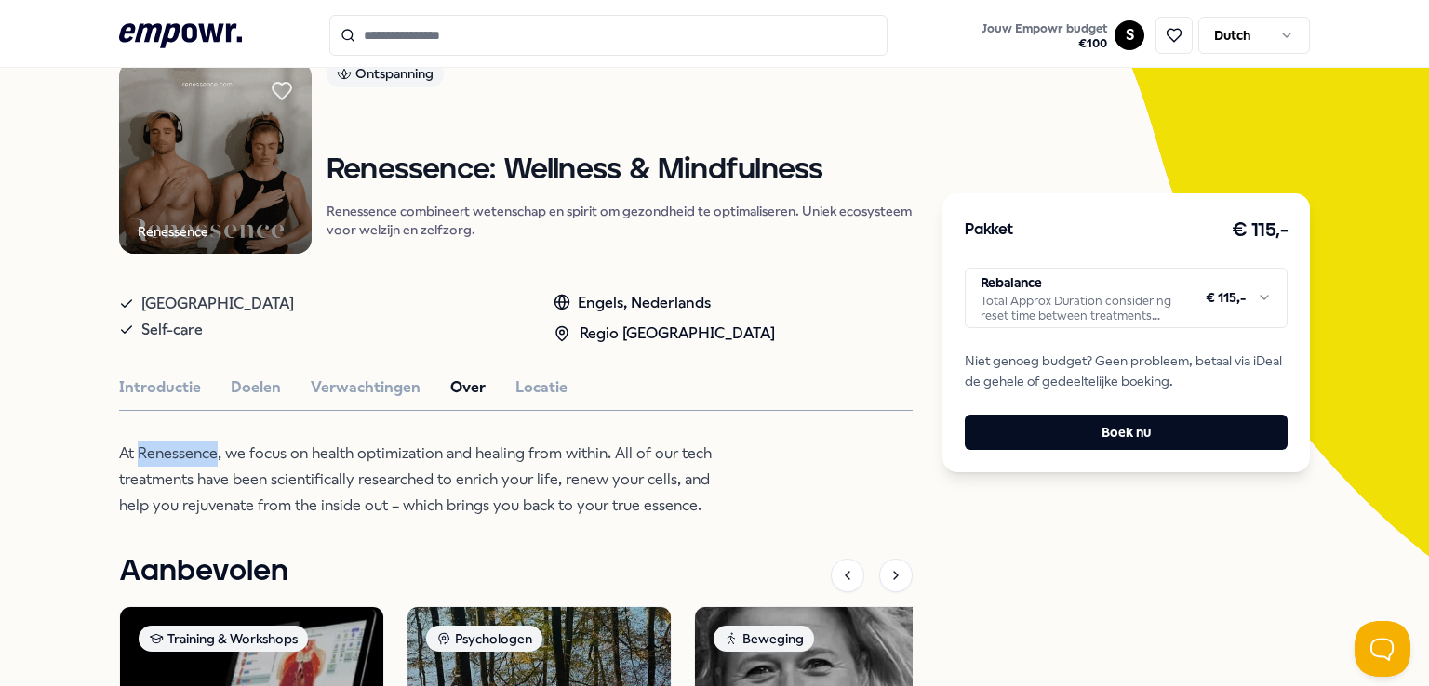
scroll to position [67, 0]
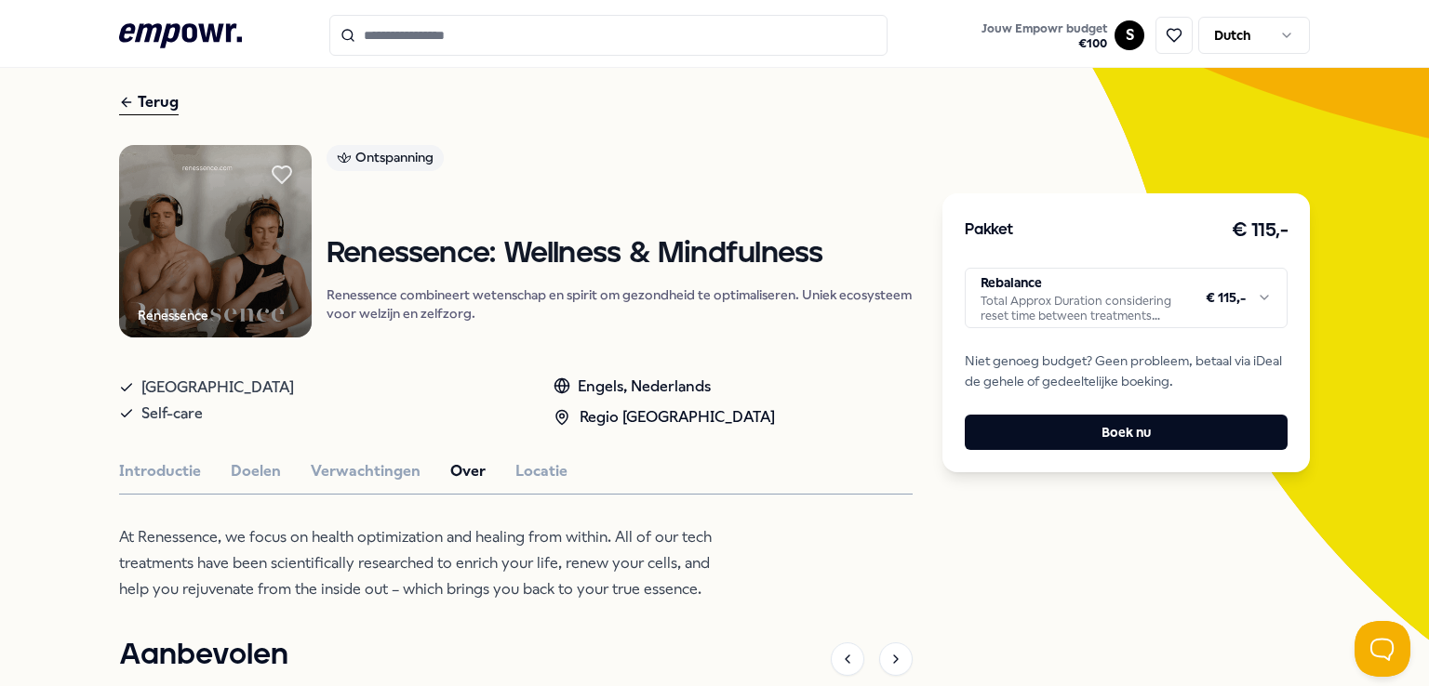
click at [125, 96] on icon at bounding box center [126, 102] width 15 height 22
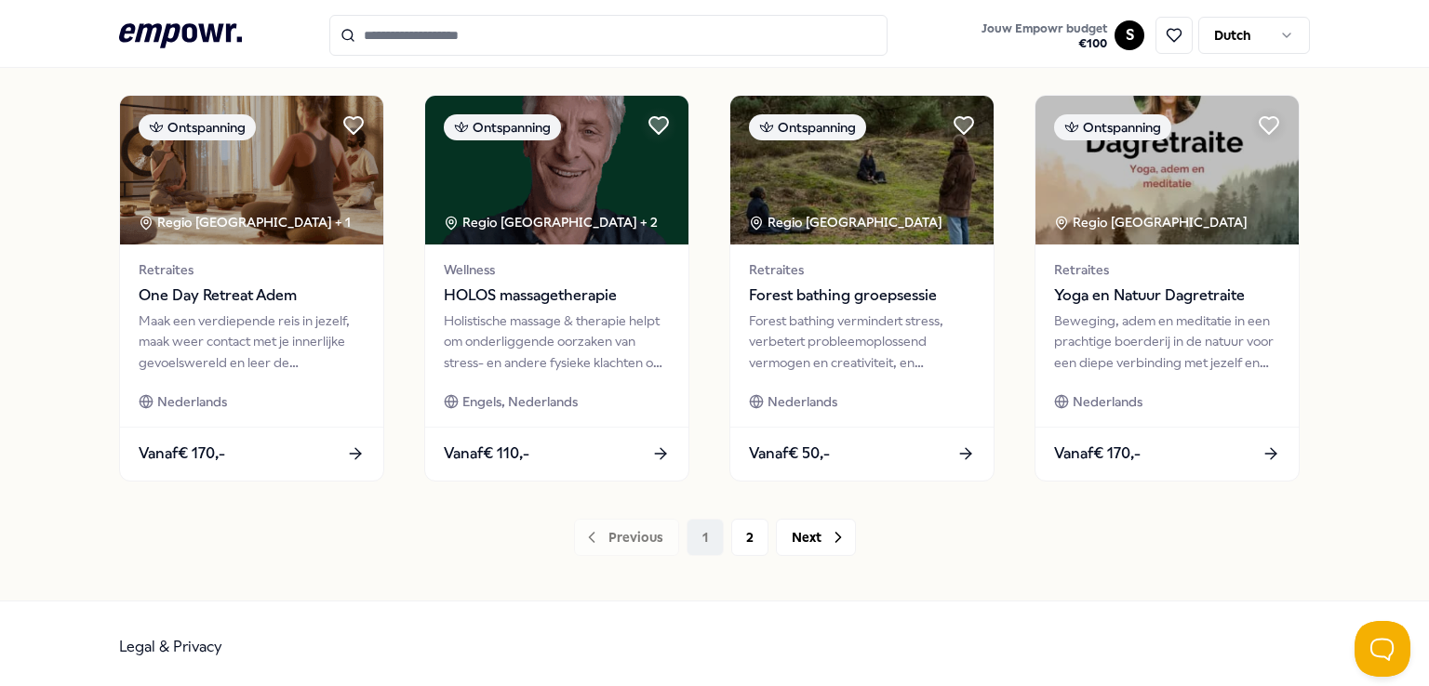
scroll to position [977, 0]
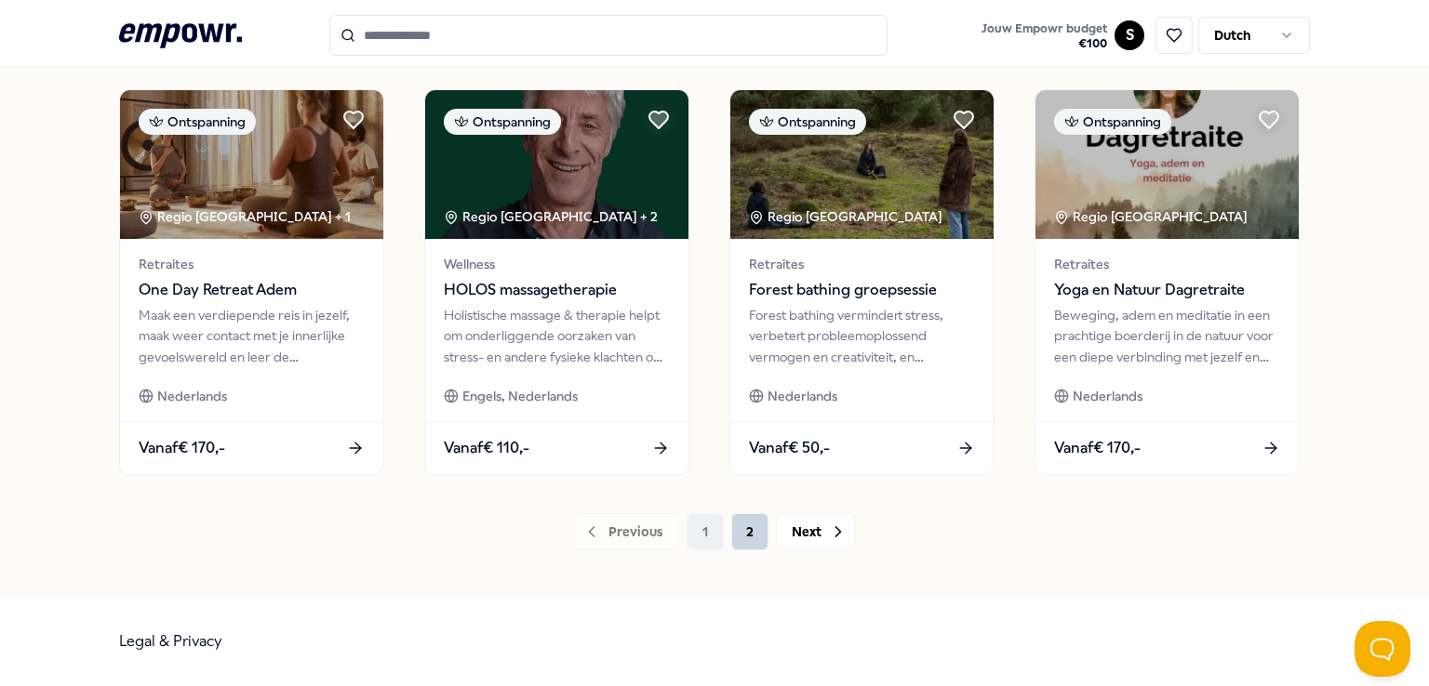
click at [734, 533] on button "2" at bounding box center [749, 531] width 37 height 37
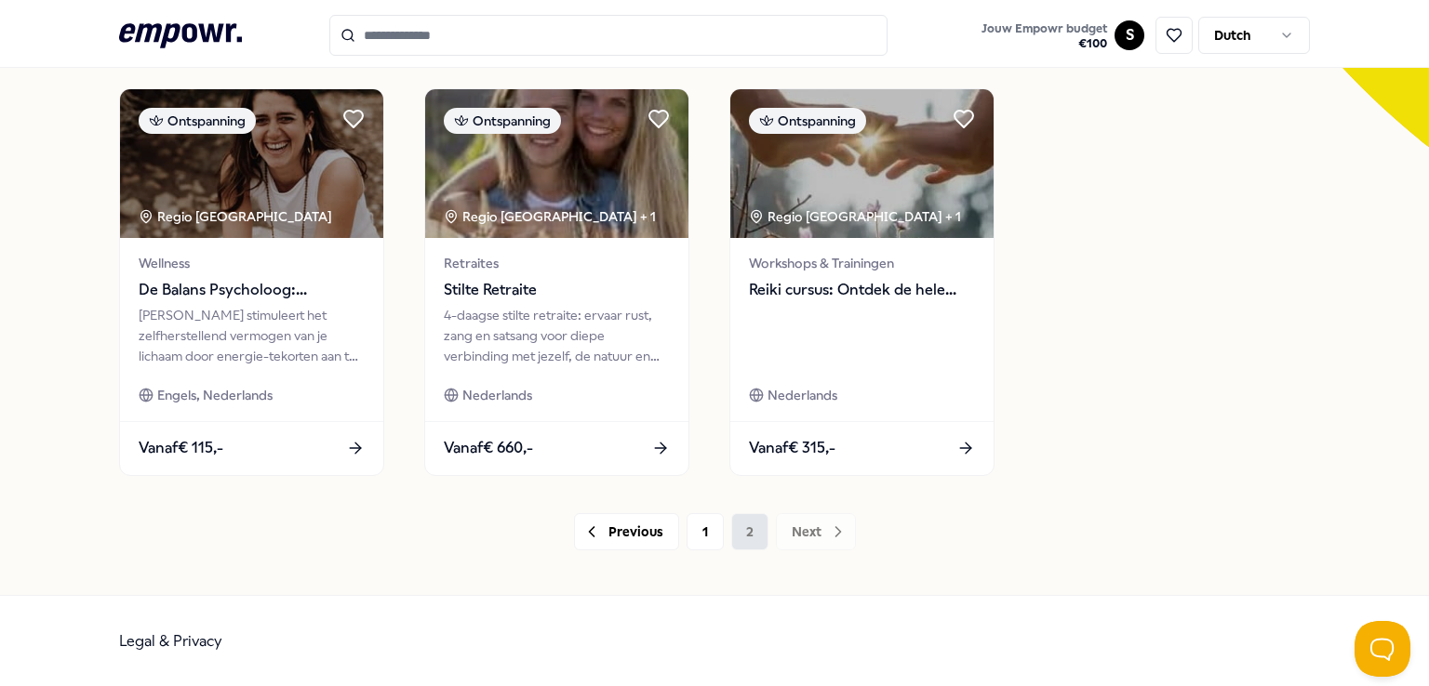
scroll to position [560, 0]
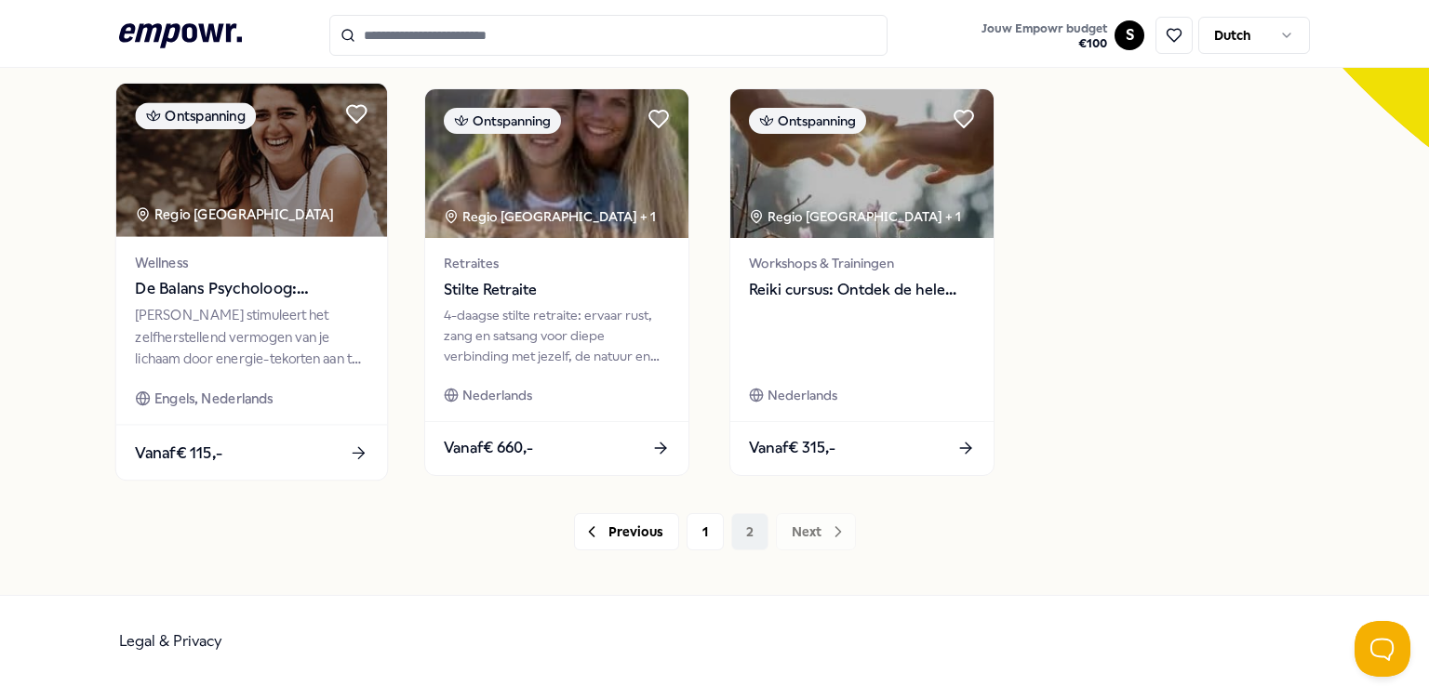
click at [326, 306] on div "[PERSON_NAME] stimuleert het zelfherstellend vermogen van je lichaam door energ…" at bounding box center [251, 337] width 233 height 64
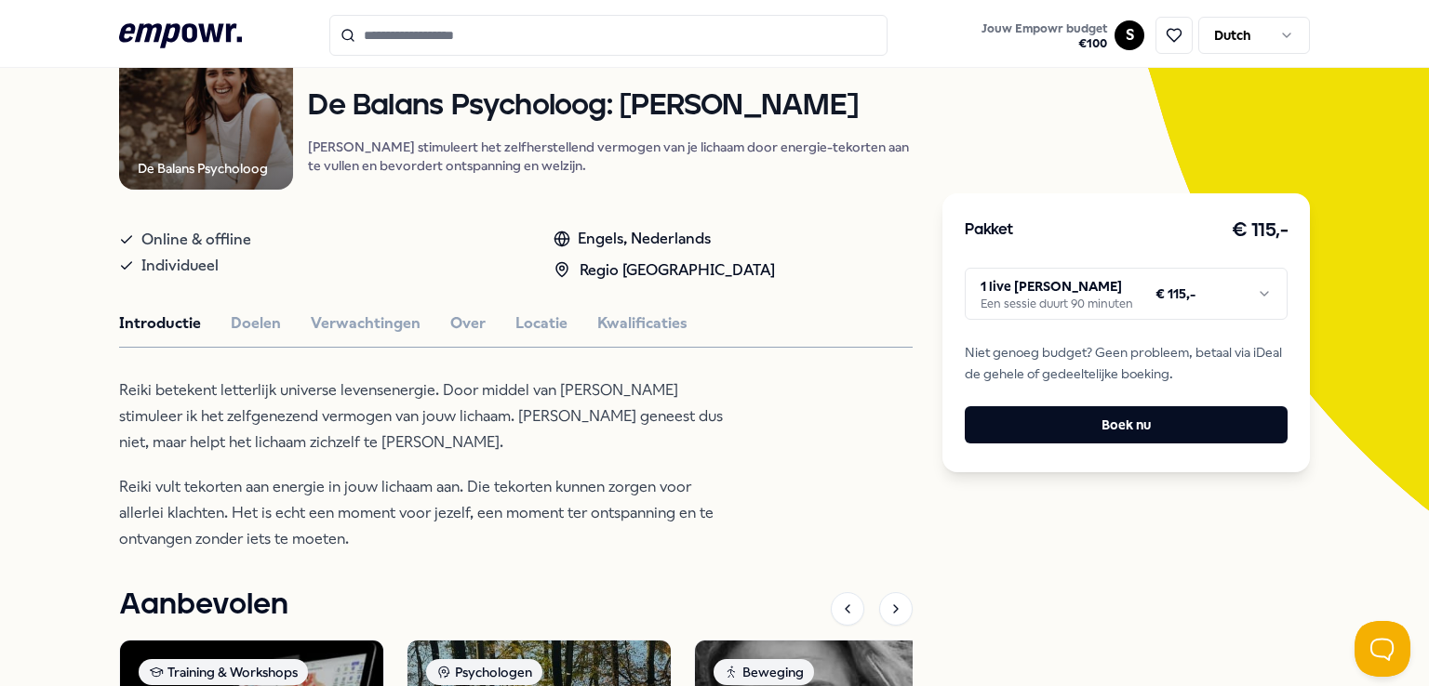
scroll to position [197, 0]
click at [456, 325] on button "Over" at bounding box center [467, 323] width 35 height 24
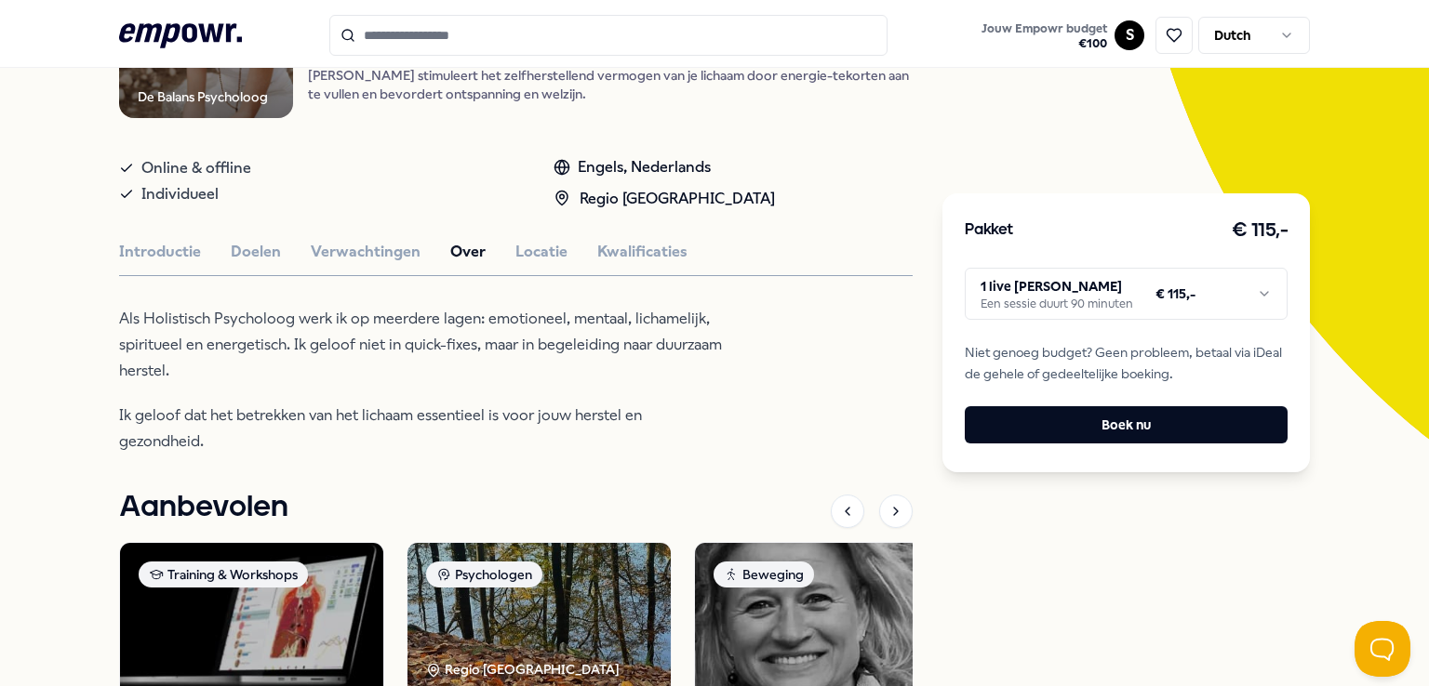
scroll to position [335, 0]
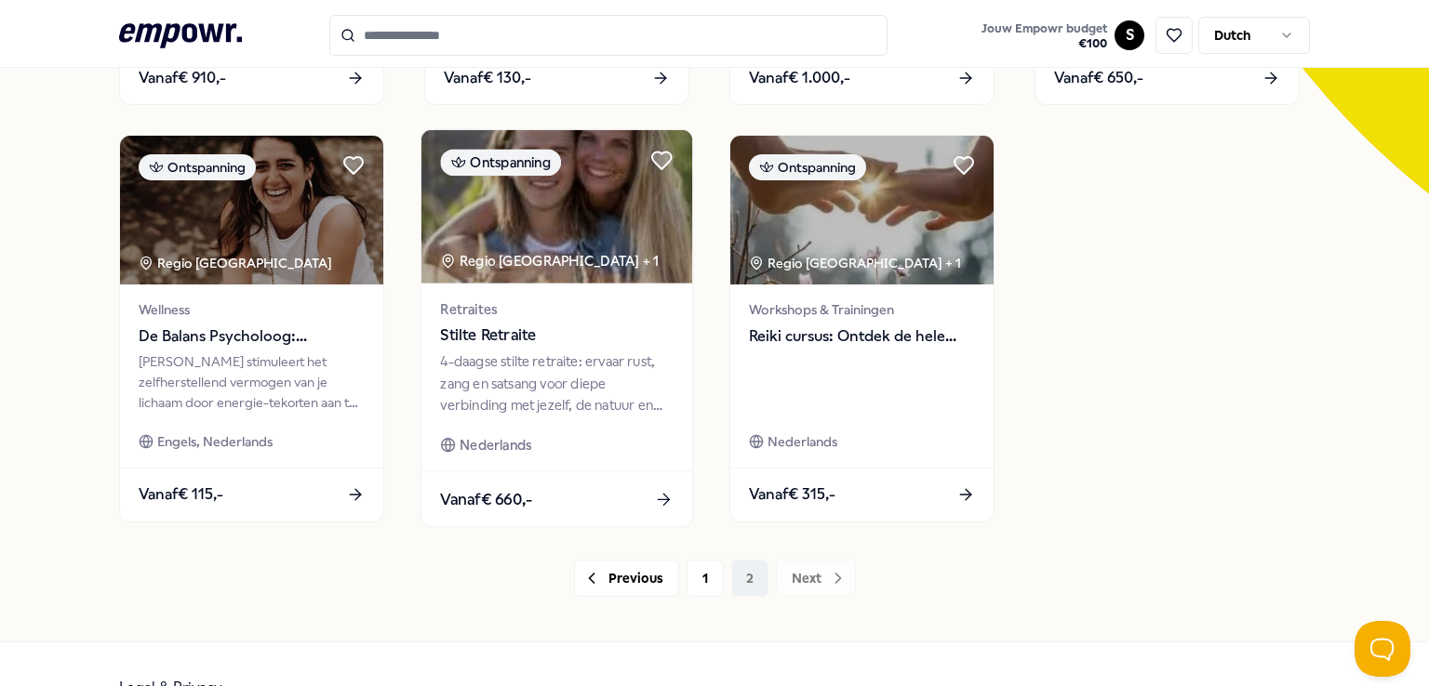
scroll to position [514, 0]
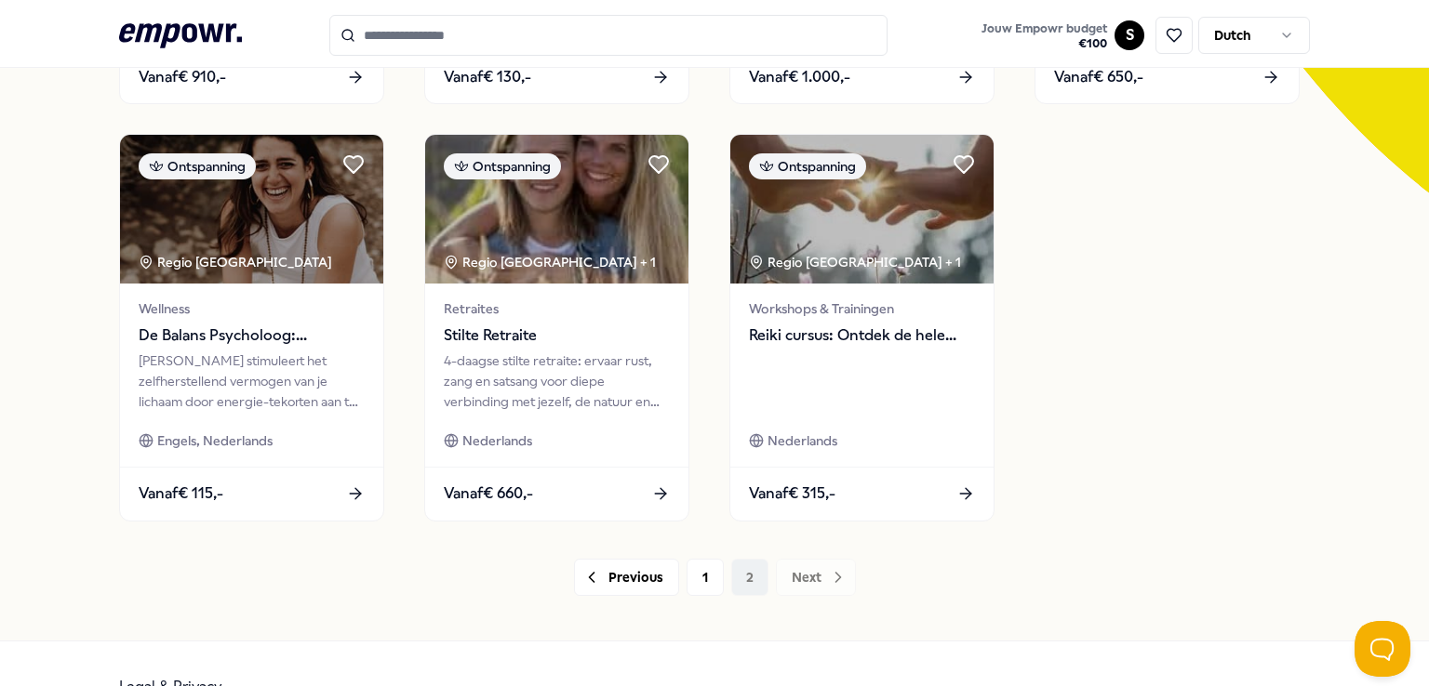
click at [744, 571] on div "Previous 1 2 Next" at bounding box center [714, 577] width 1190 height 37
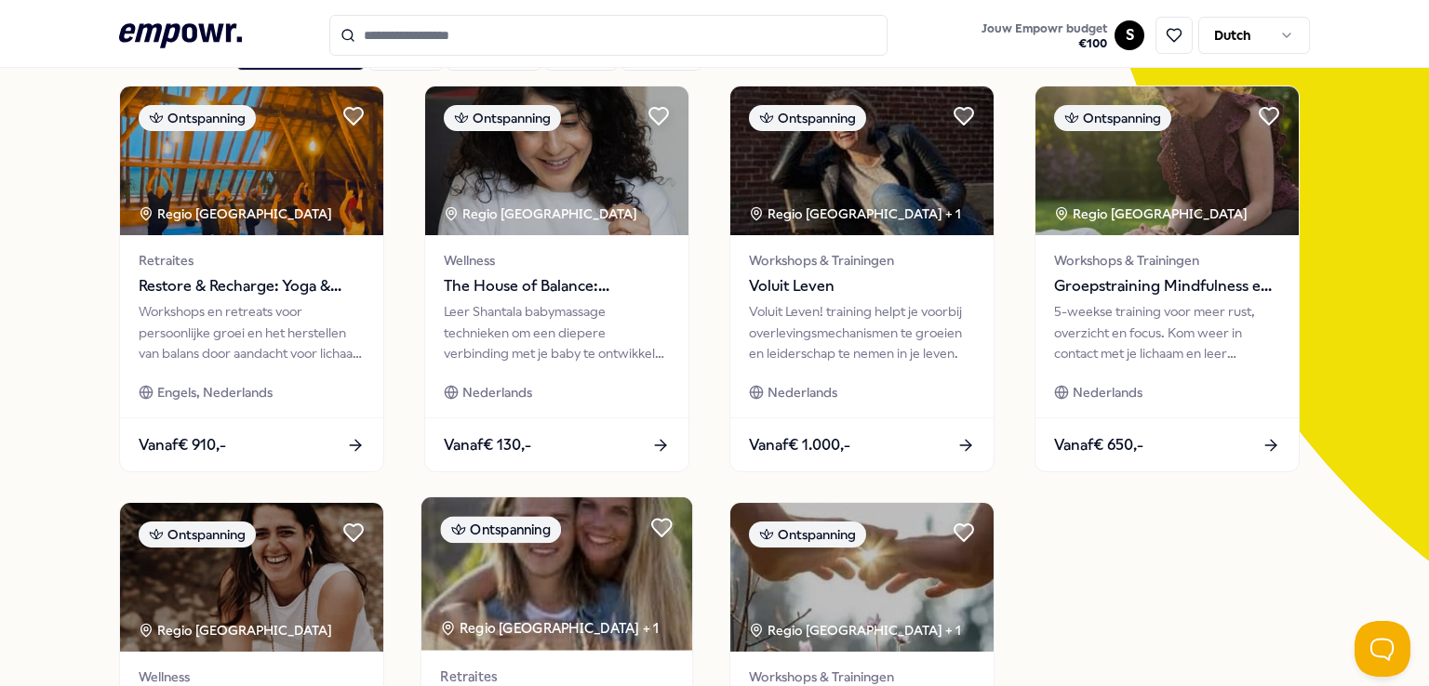
scroll to position [145, 0]
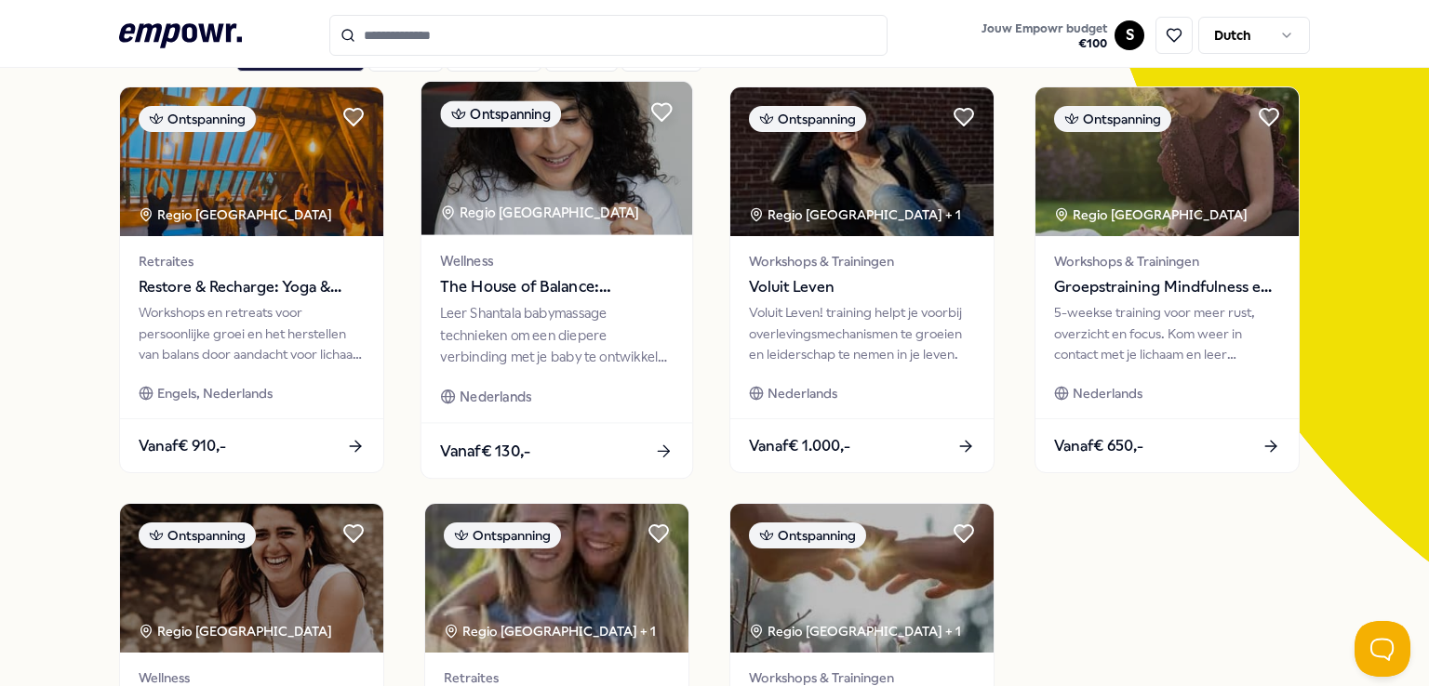
click at [554, 338] on div "Leer Shantala babymassage technieken om een diepere verbinding met je baby te o…" at bounding box center [556, 335] width 233 height 64
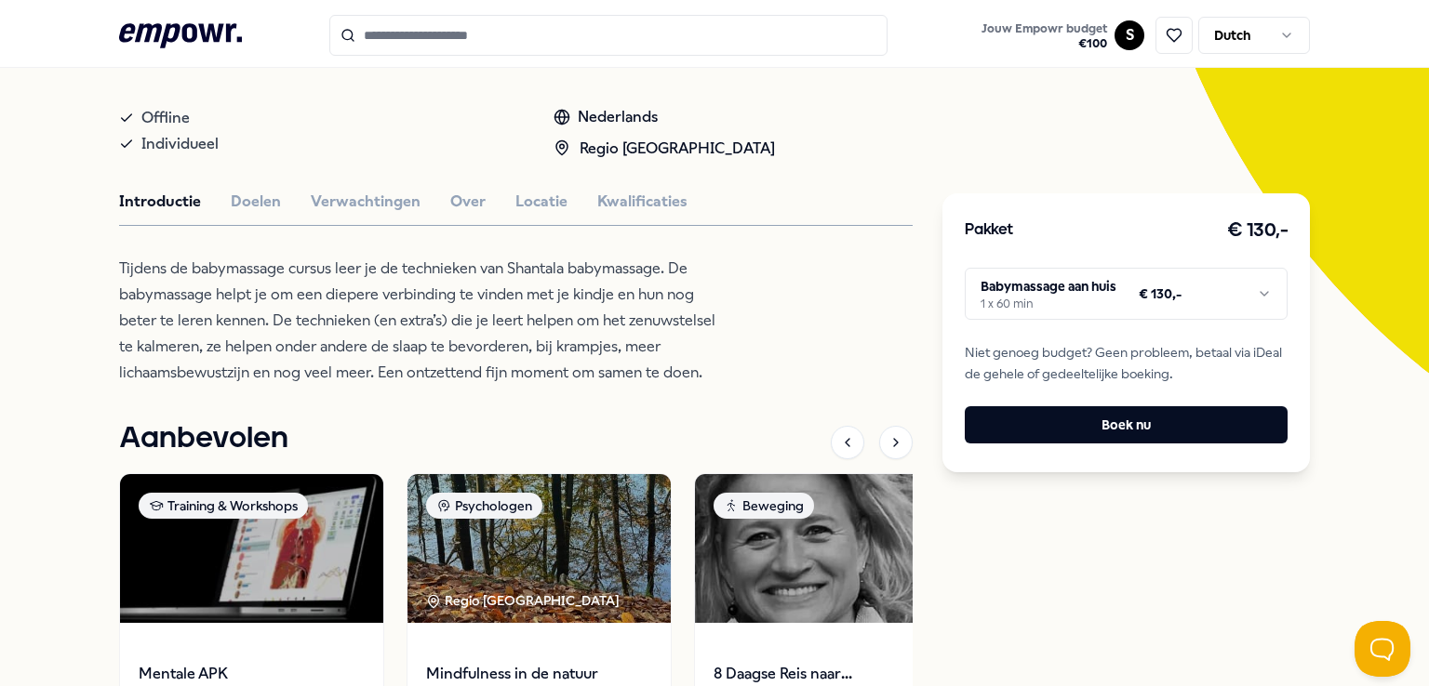
scroll to position [325, 0]
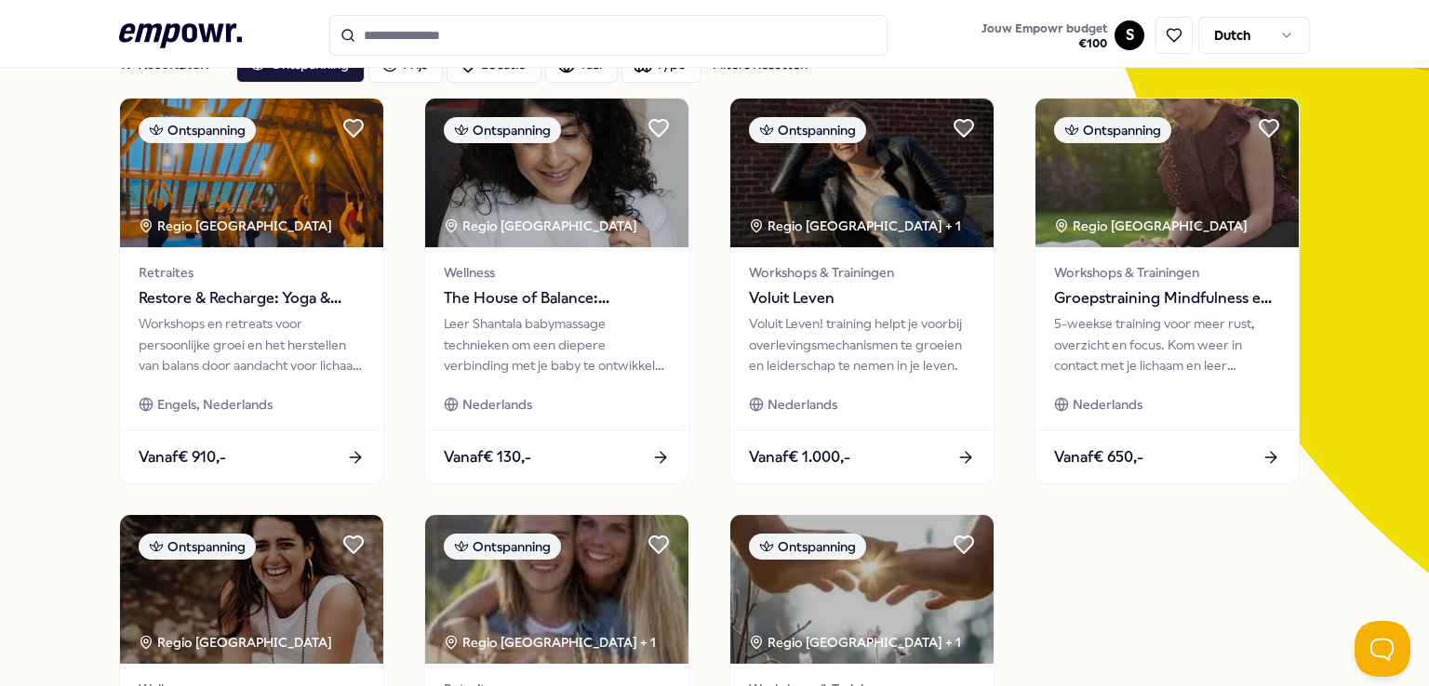
scroll to position [131, 0]
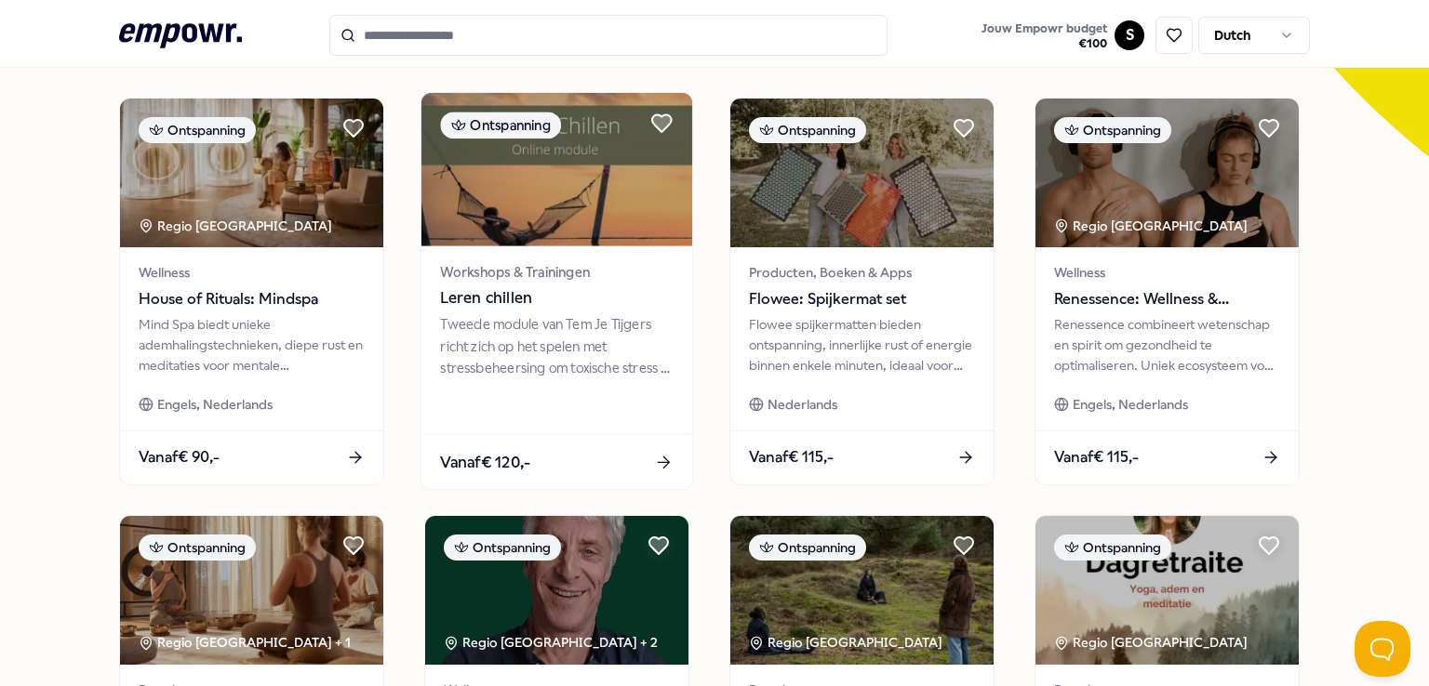
scroll to position [553, 0]
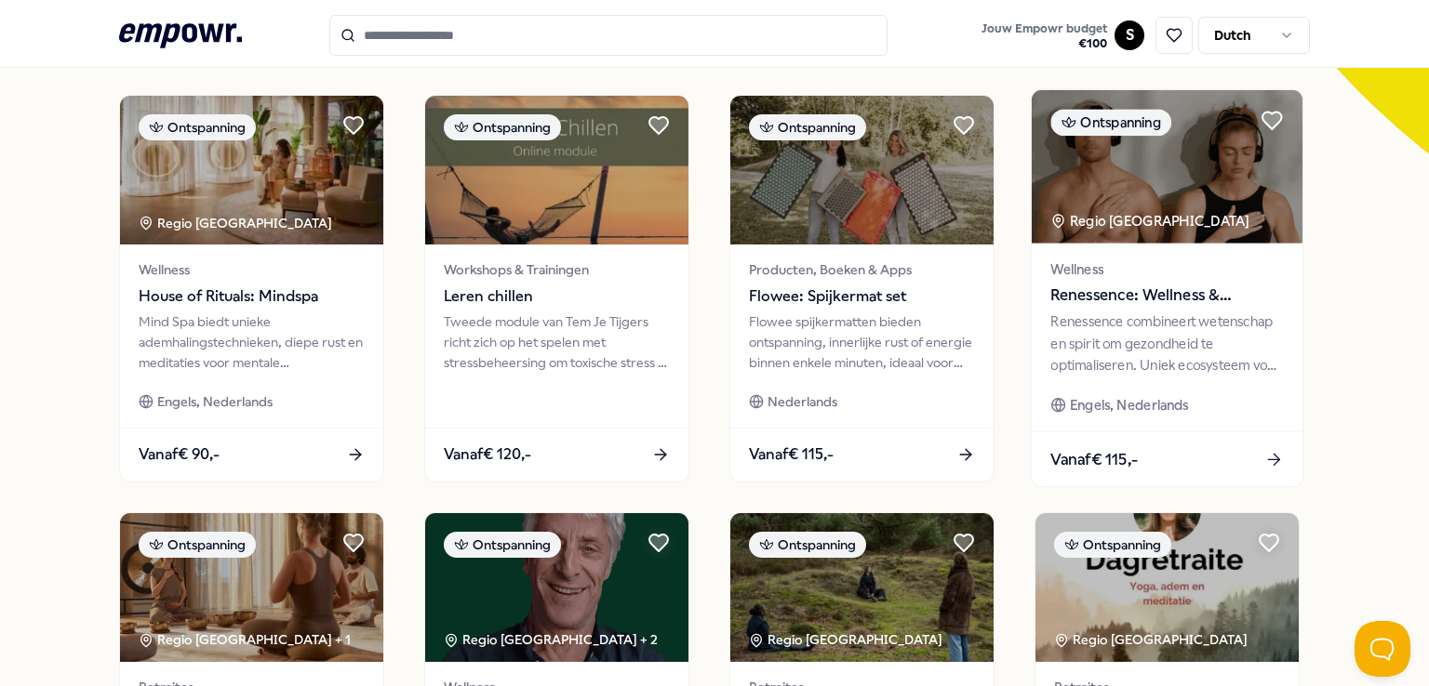
click at [1123, 362] on div "Renessence combineert wetenschap en spirit om gezondheid te optimaliseren. Unie…" at bounding box center [1166, 344] width 233 height 64
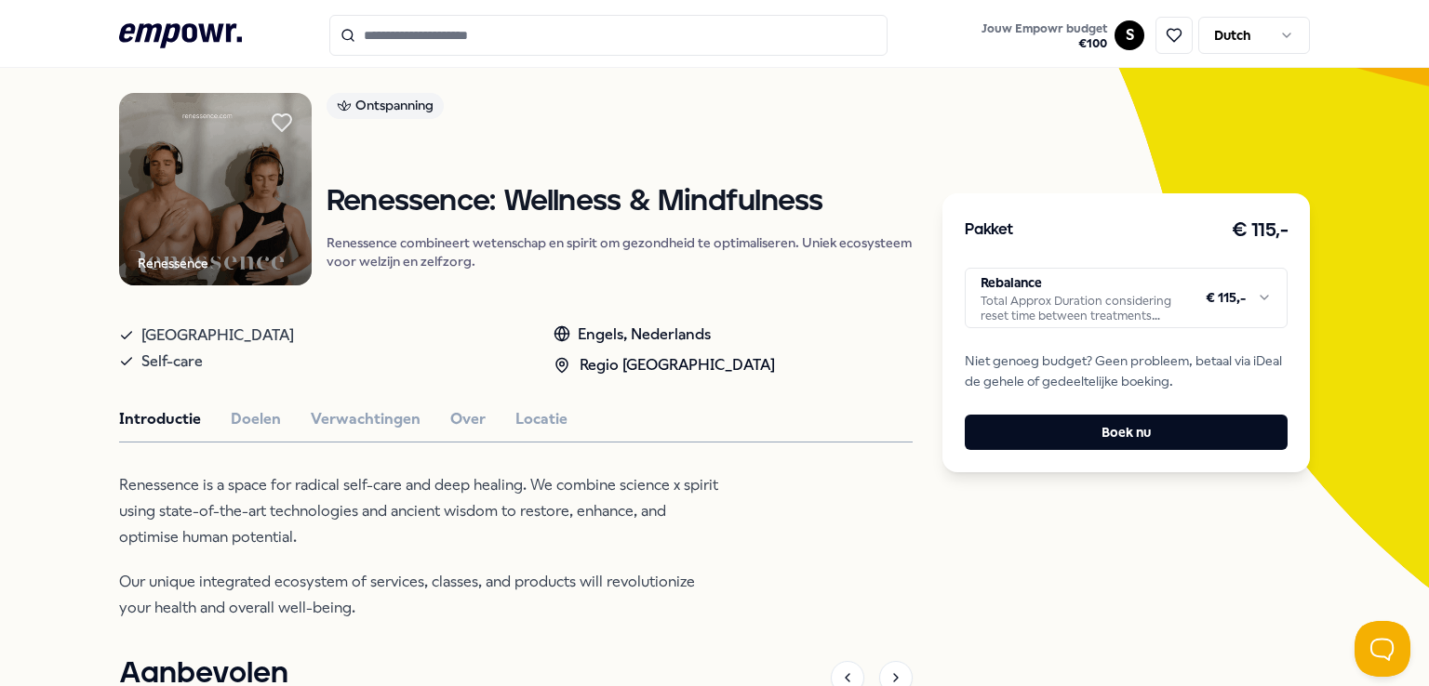
click at [1139, 298] on html ".empowr-logo_svg__cls-1{fill:#03032f} Jouw Empowr budget € 100 S Dutch Alle cat…" at bounding box center [714, 343] width 1429 height 686
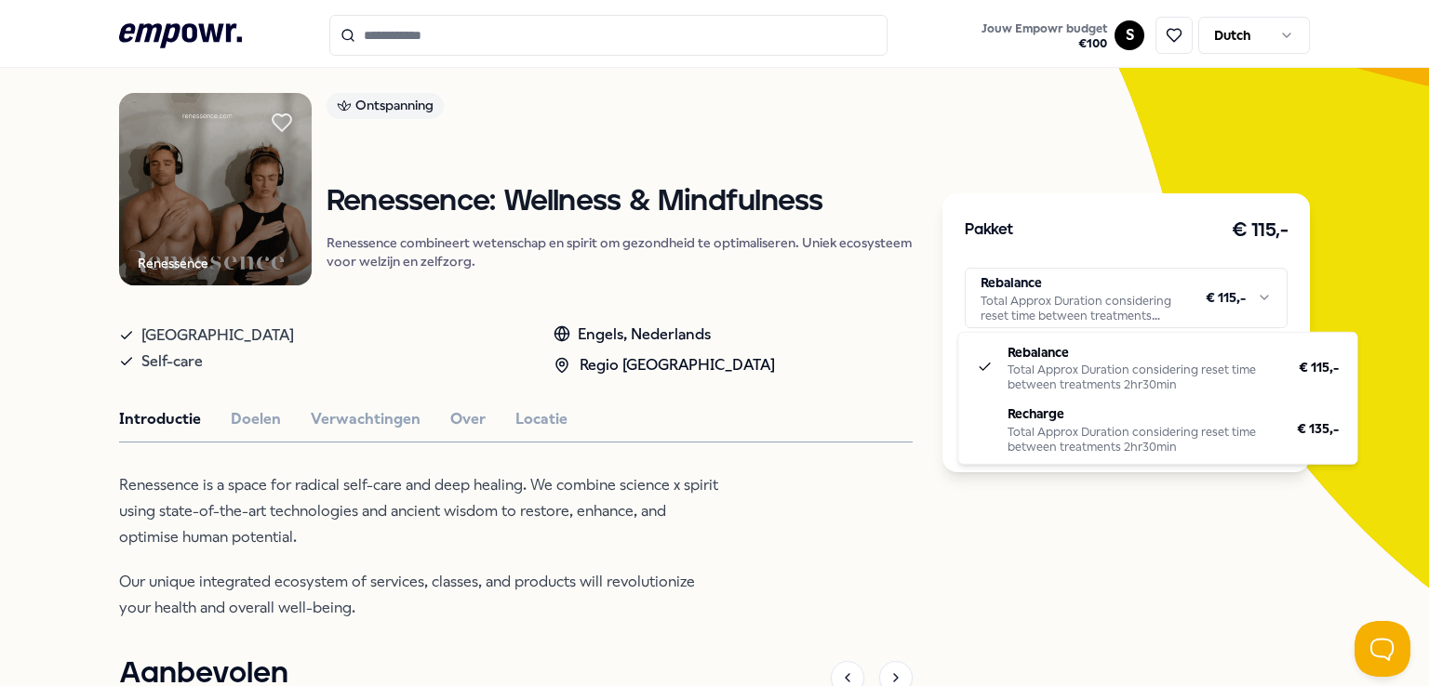
click at [1112, 531] on html ".empowr-logo_svg__cls-1{fill:#03032f} Jouw Empowr budget € 100 S Dutch Alle cat…" at bounding box center [714, 343] width 1429 height 686
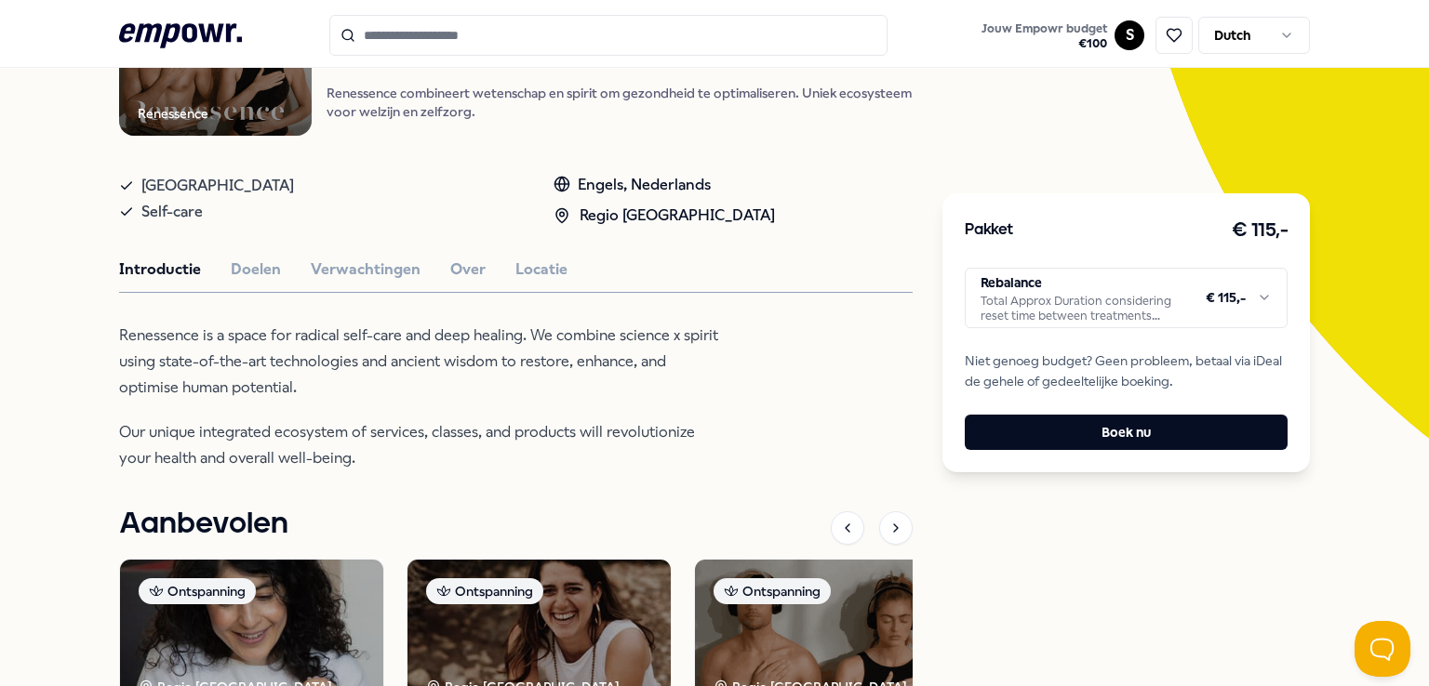
scroll to position [268, 0]
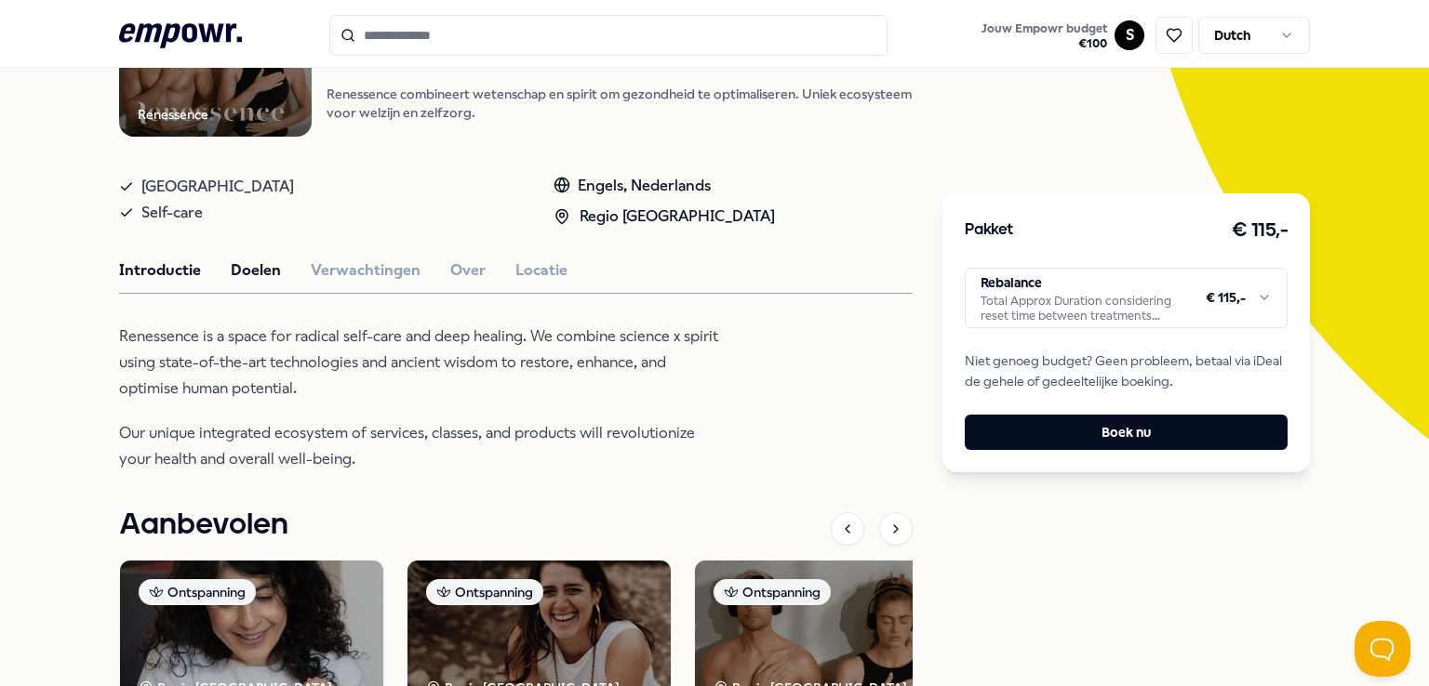
click at [237, 260] on button "Doelen" at bounding box center [256, 271] width 50 height 24
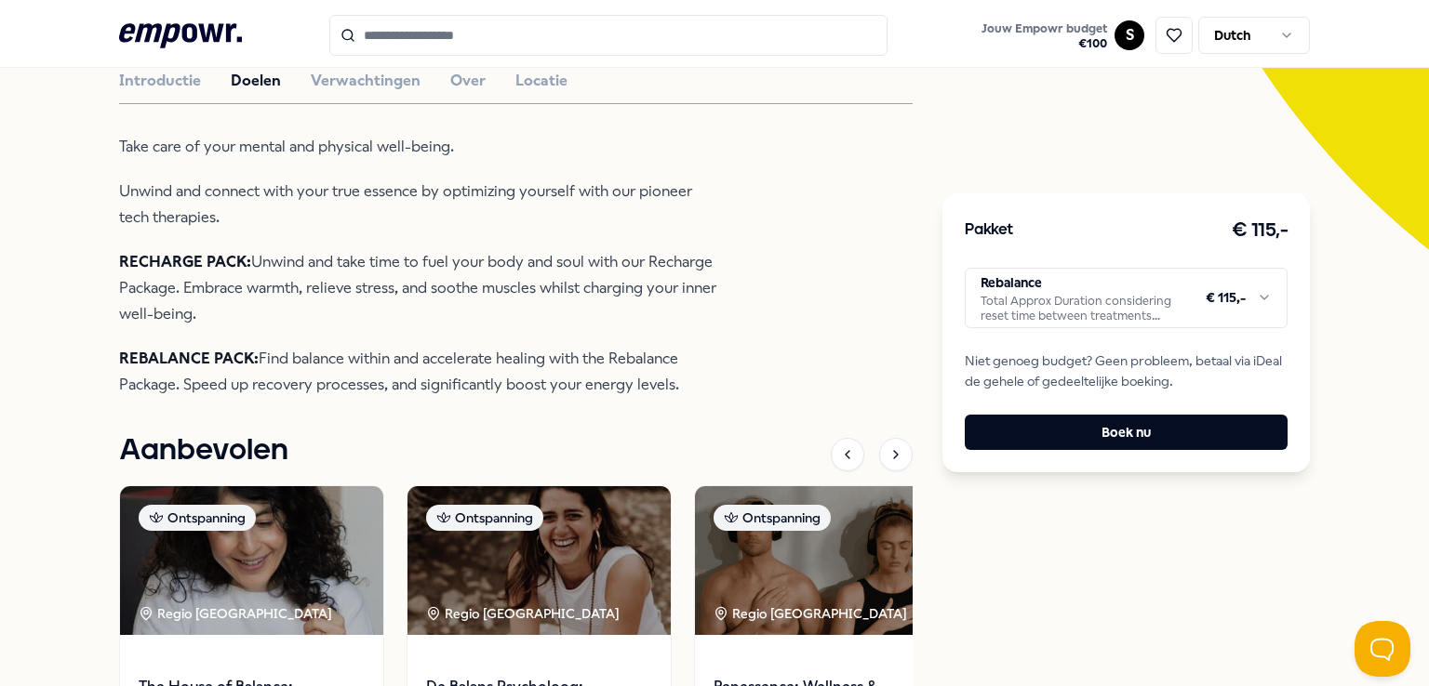
scroll to position [461, 0]
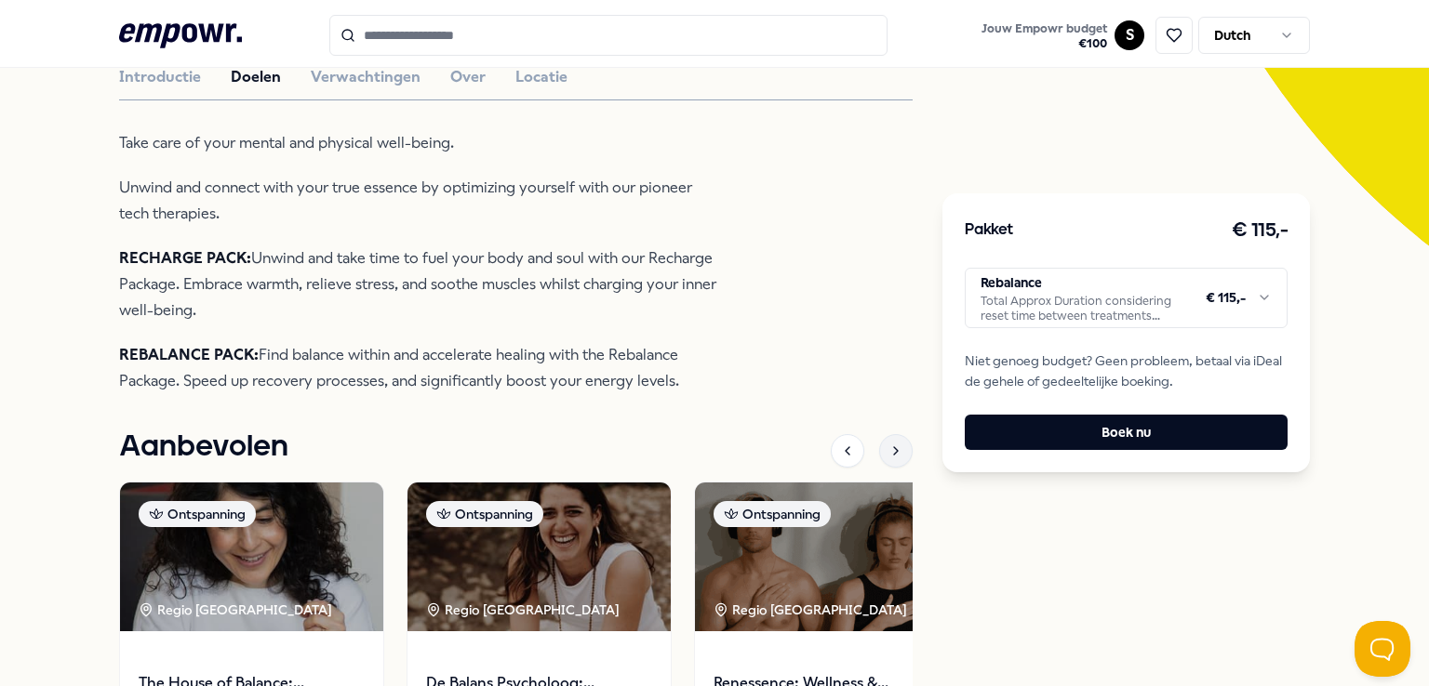
click at [888, 450] on icon at bounding box center [895, 451] width 15 height 15
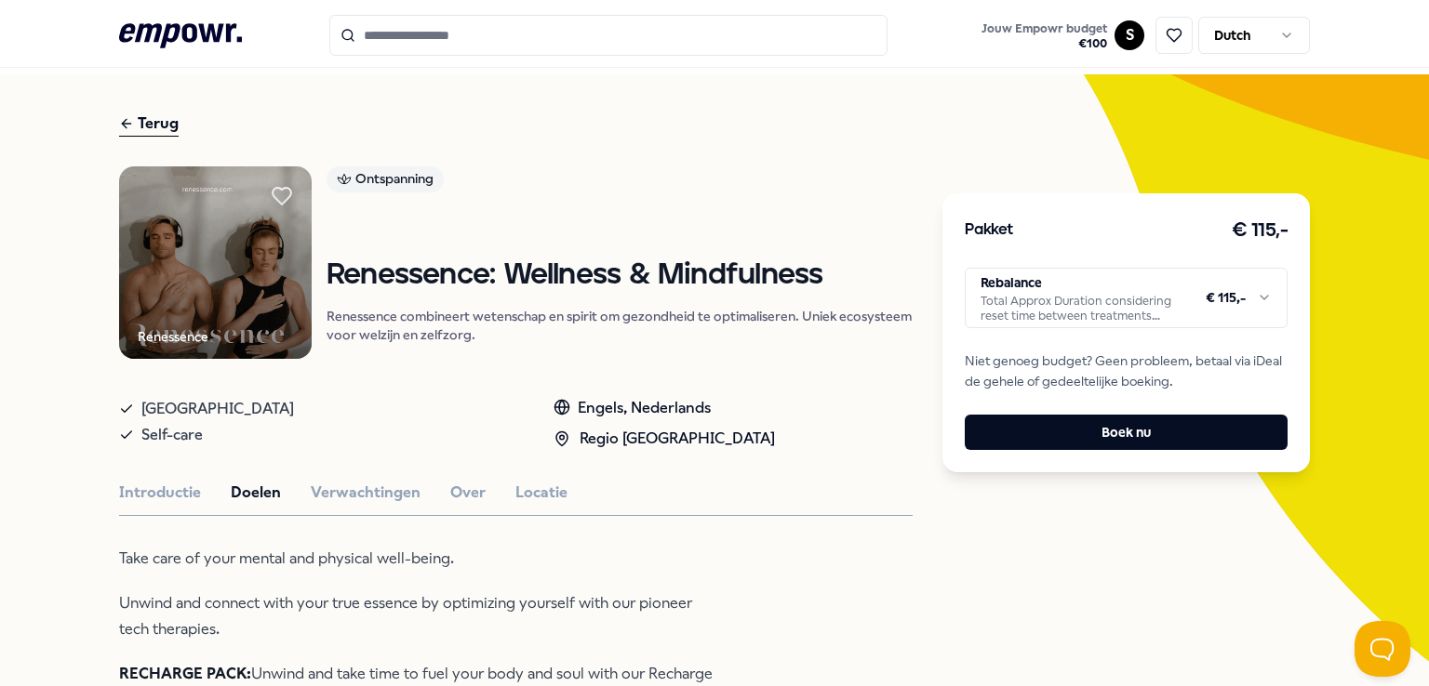
scroll to position [0, 0]
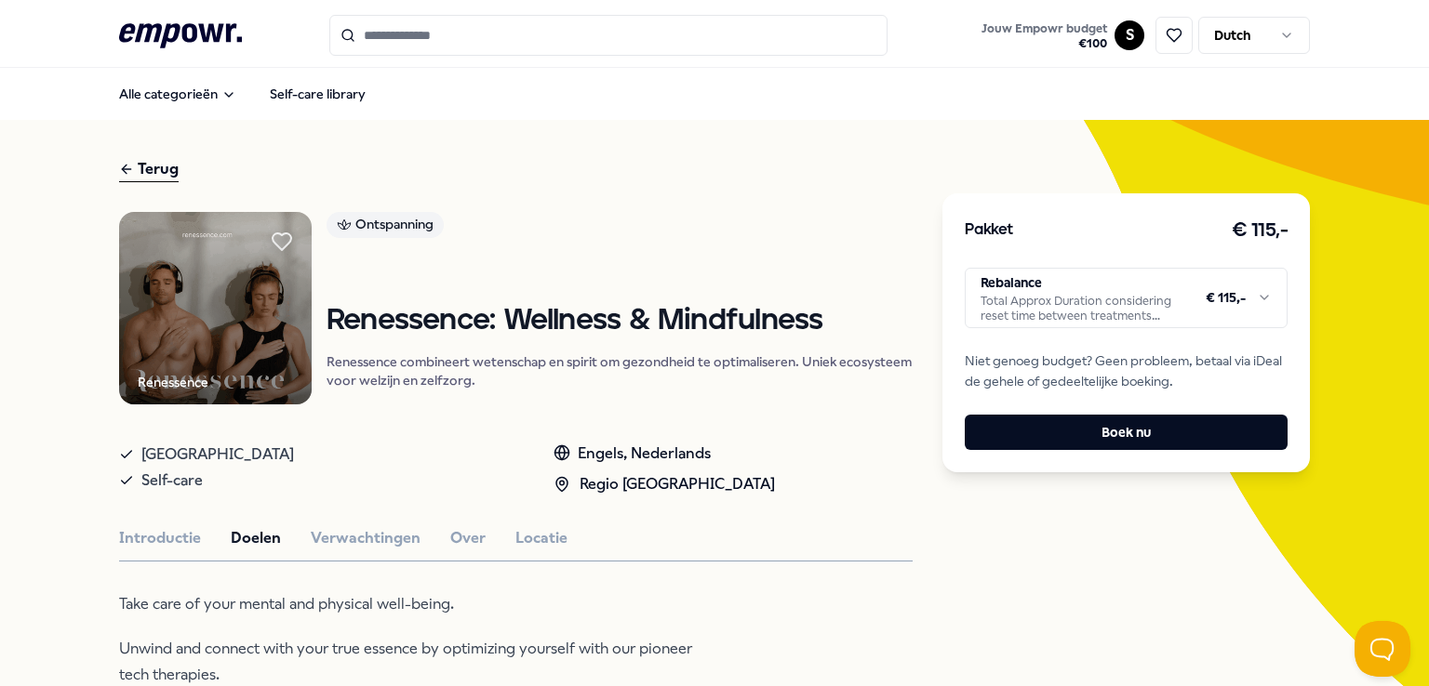
click at [153, 170] on div "Terug" at bounding box center [149, 169] width 60 height 25
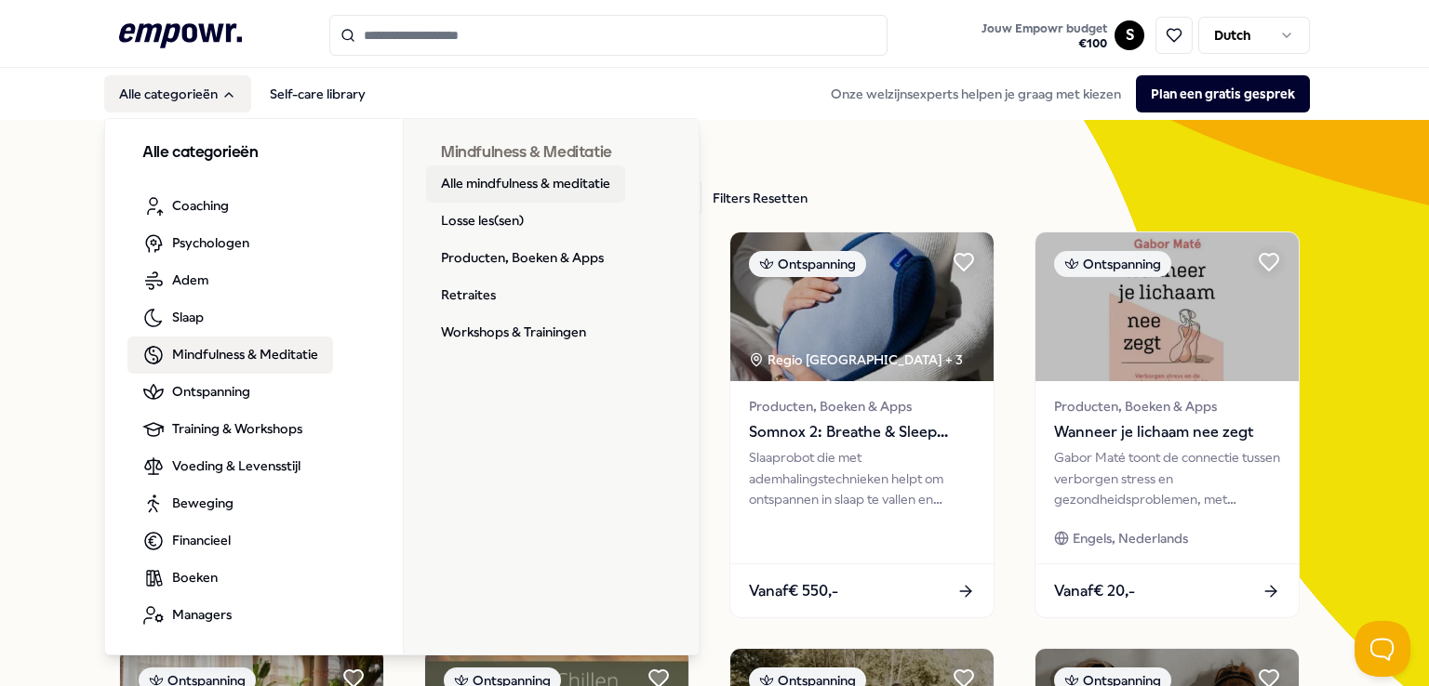
click at [524, 177] on link "Alle mindfulness & meditatie" at bounding box center [525, 184] width 199 height 37
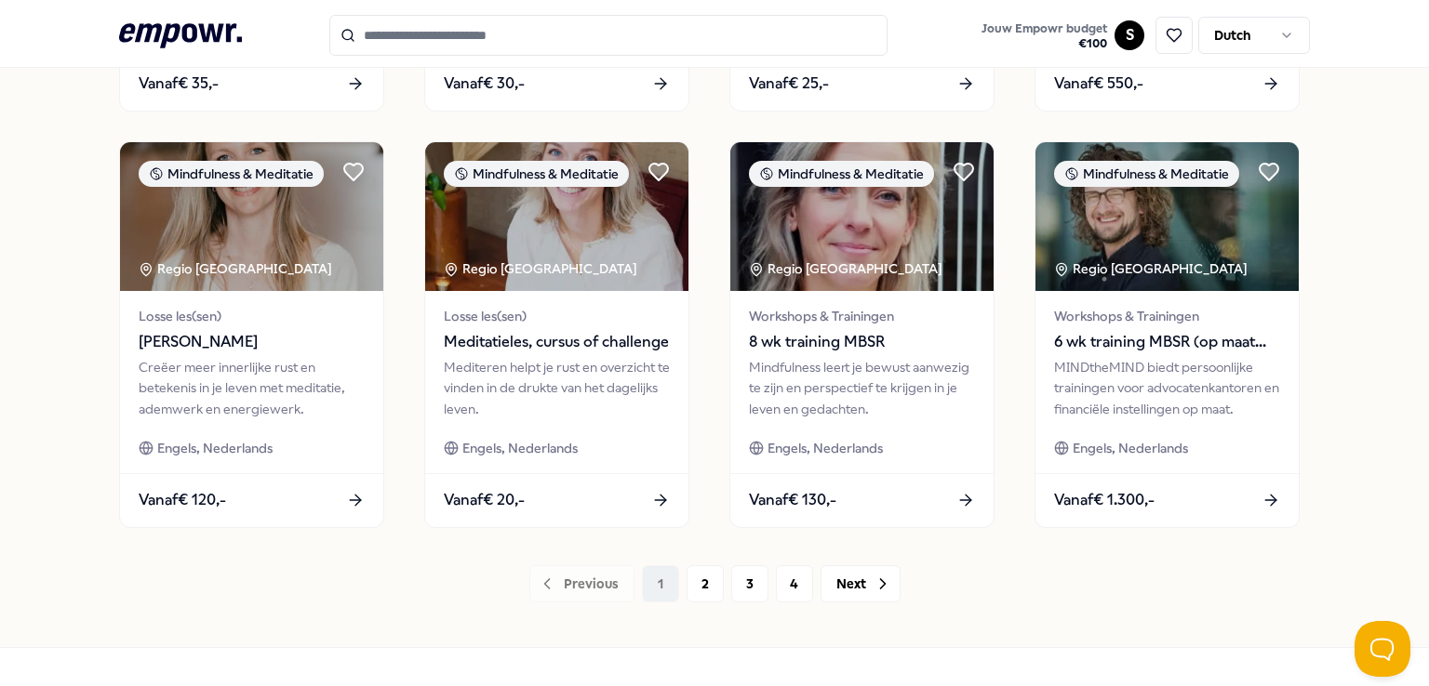
scroll to position [926, 0]
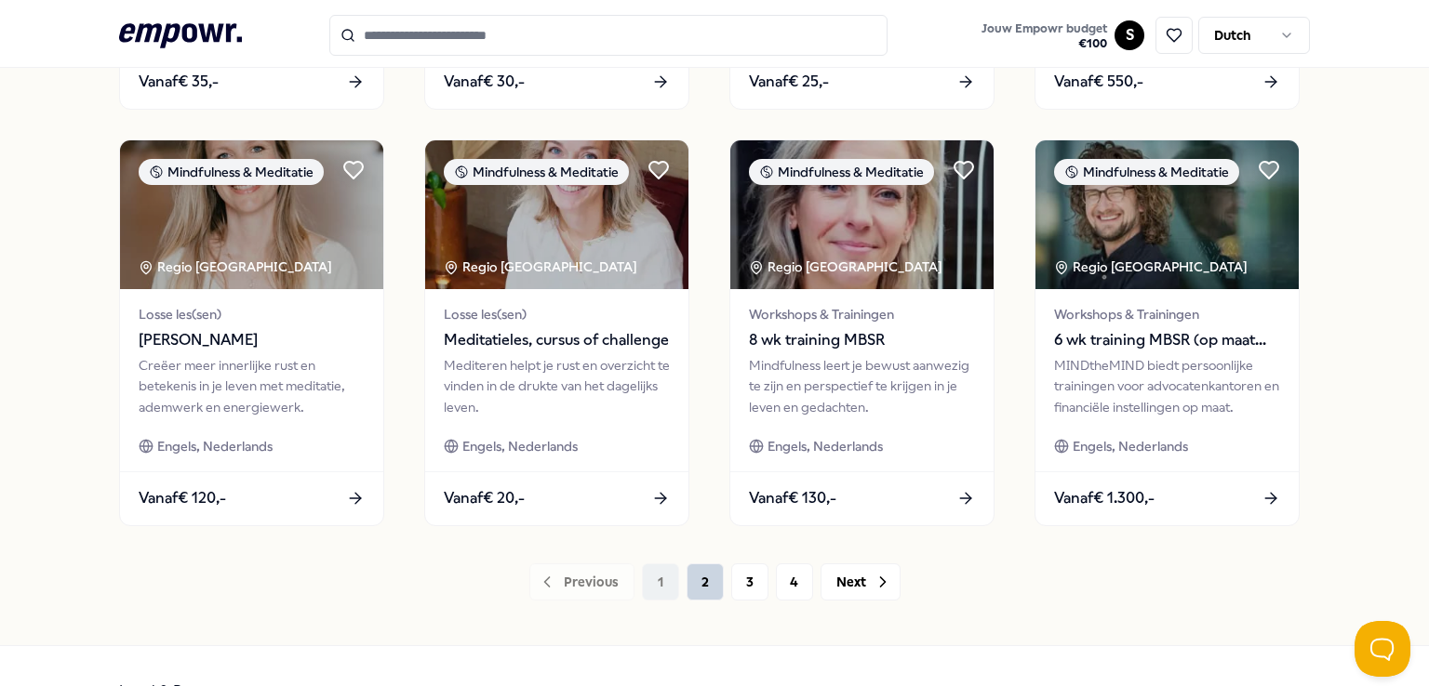
click at [698, 587] on button "2" at bounding box center [704, 582] width 37 height 37
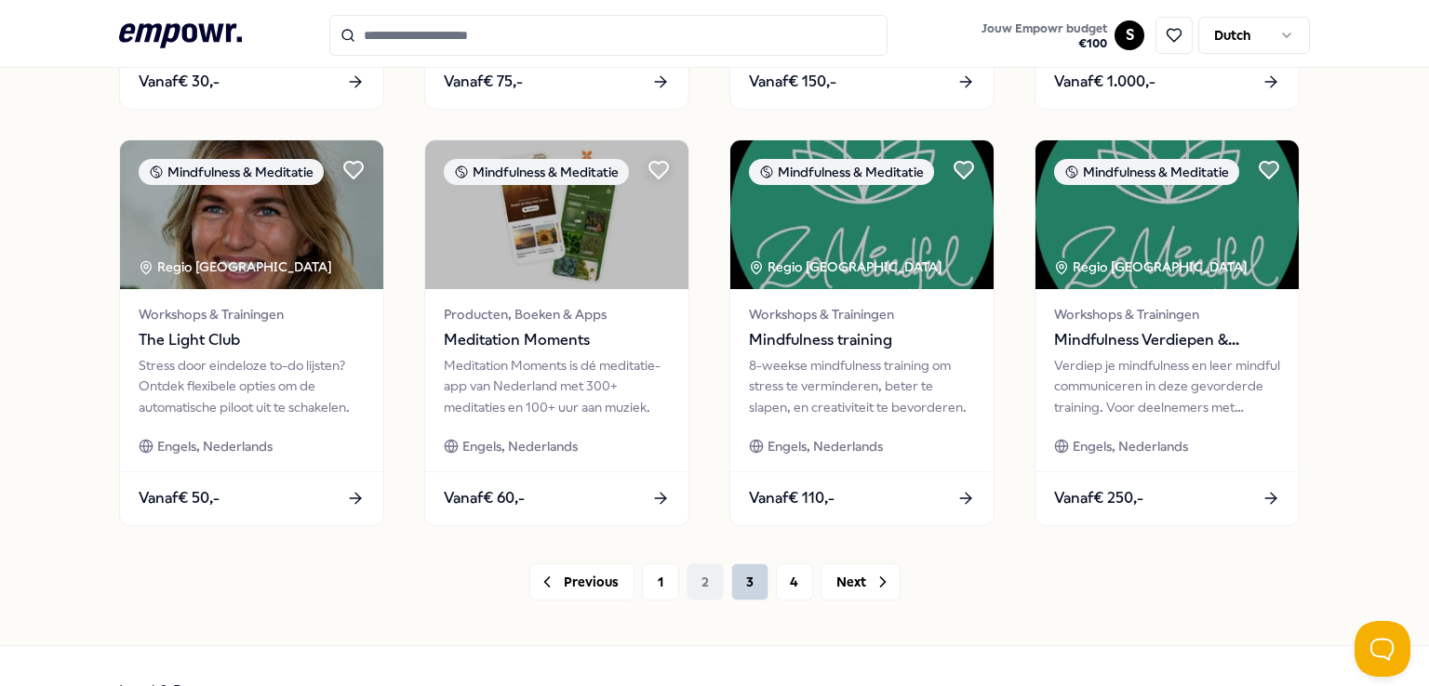
click at [749, 585] on button "3" at bounding box center [749, 582] width 37 height 37
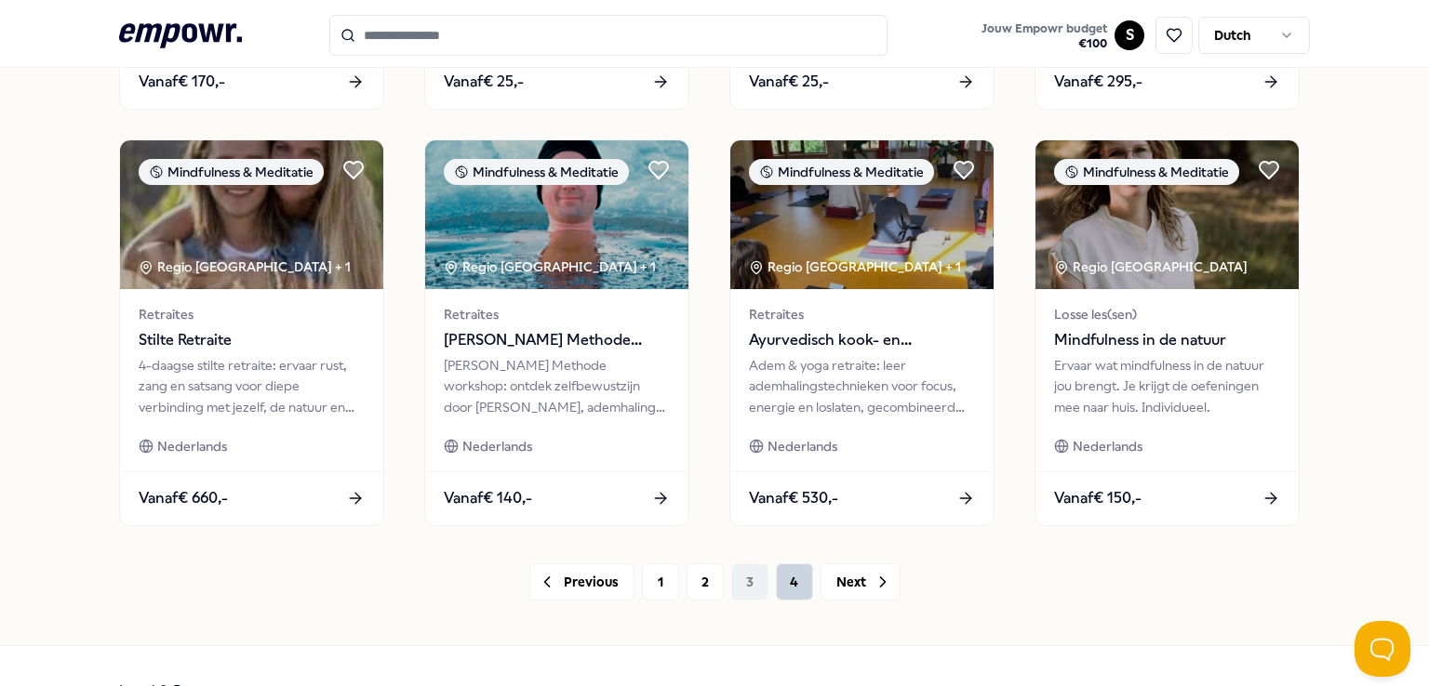
click at [785, 580] on button "4" at bounding box center [794, 582] width 37 height 37
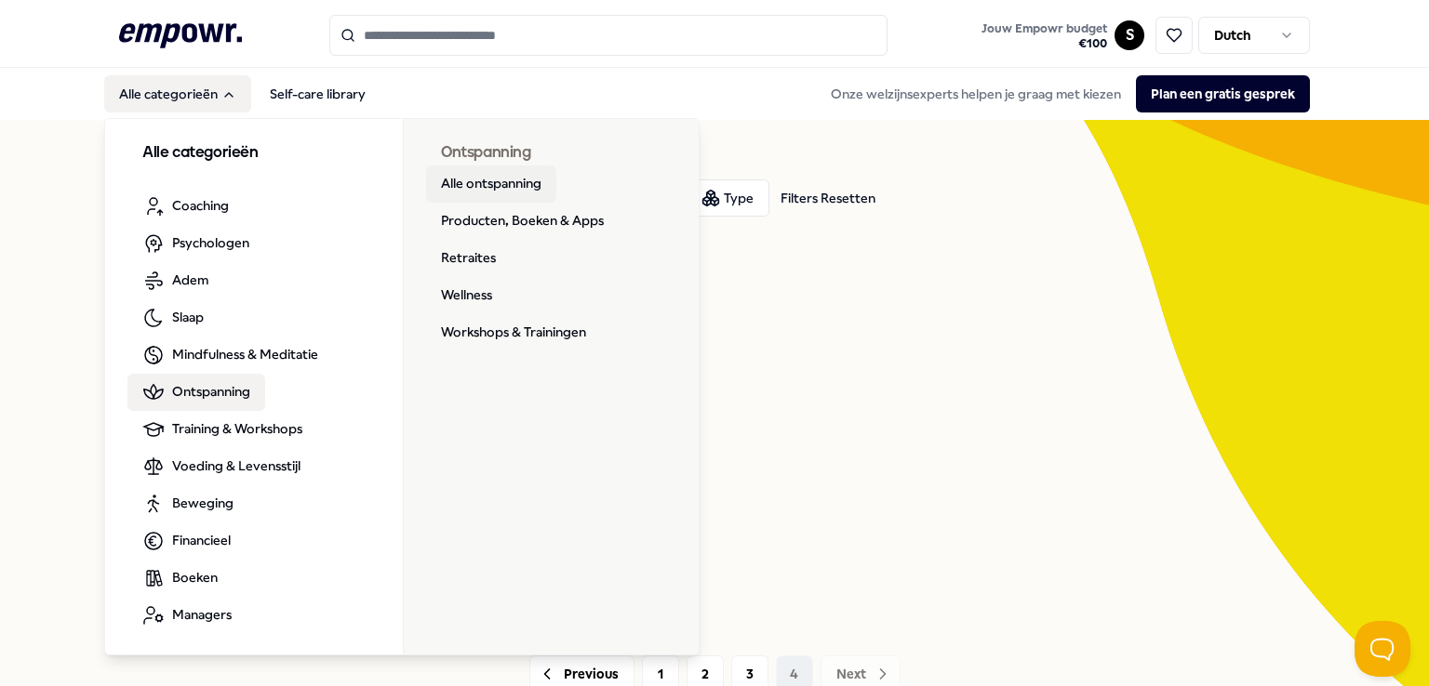
click at [483, 191] on link "Alle ontspanning" at bounding box center [491, 184] width 130 height 37
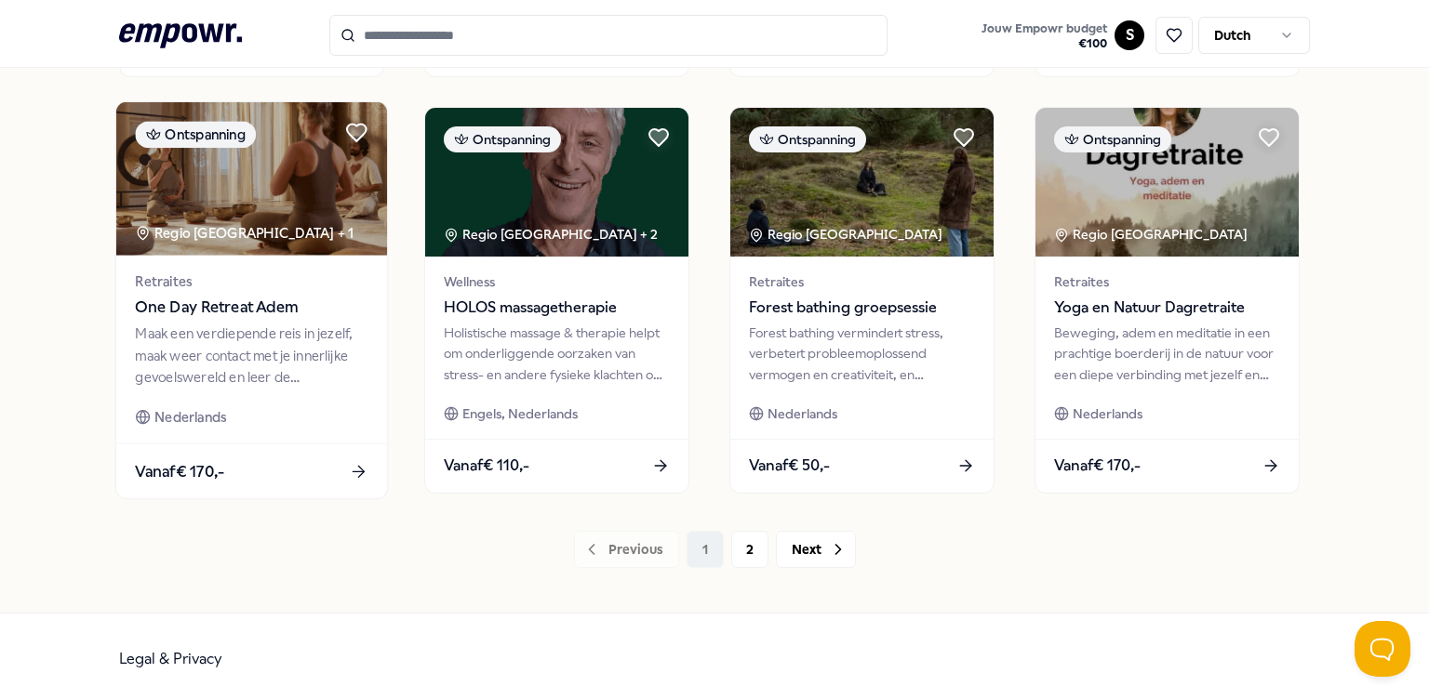
scroll to position [970, 0]
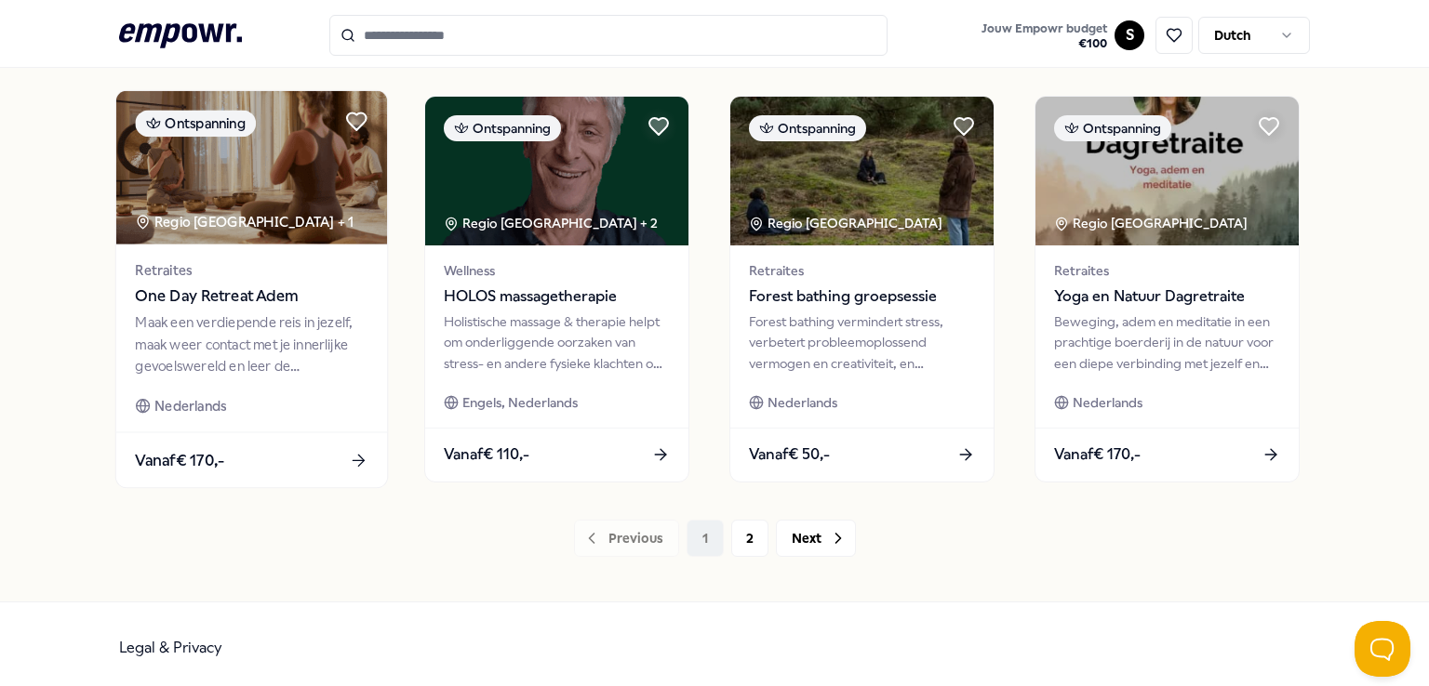
click at [264, 375] on div "Maak een verdiepende reis in jezelf, maak weer contact met je innerlijke gevoel…" at bounding box center [251, 344] width 233 height 64
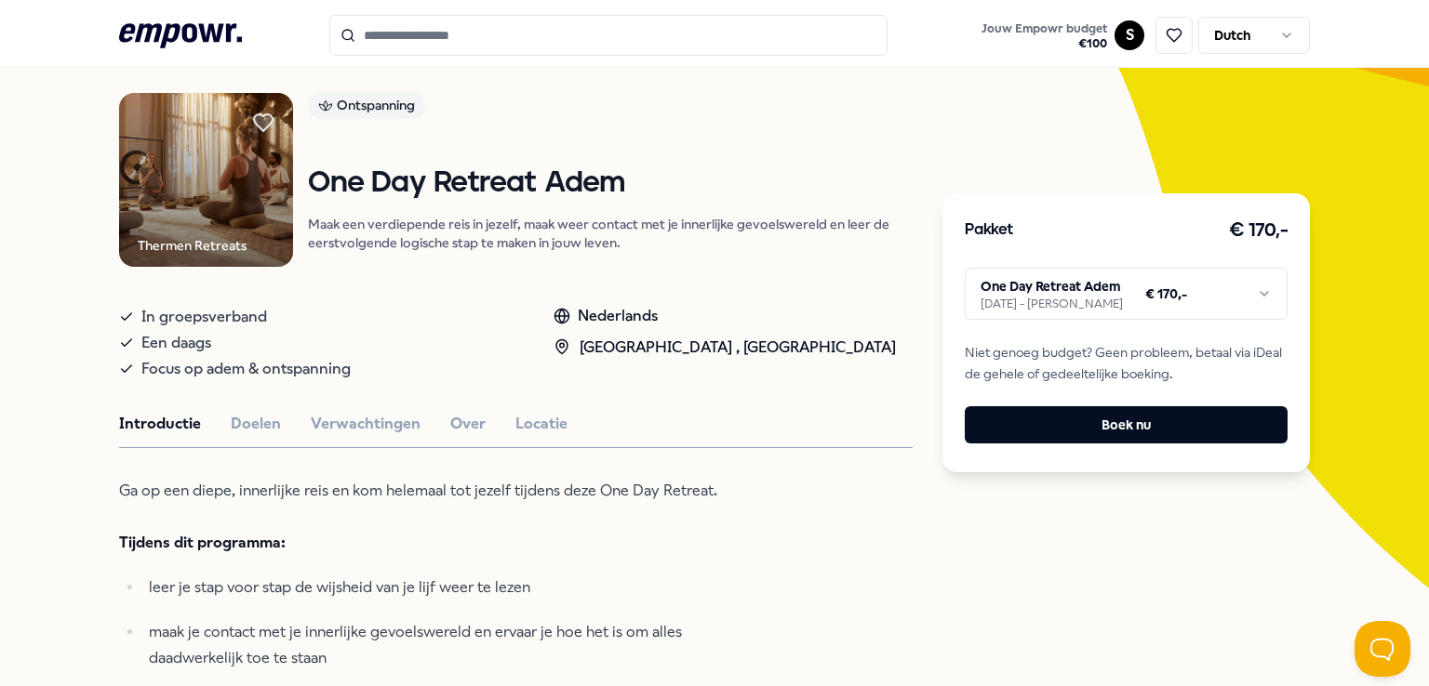
click at [1131, 299] on html ".empowr-logo_svg__cls-1{fill:#03032f} Jouw Empowr budget € 100 S Dutch Alle cat…" at bounding box center [714, 343] width 1429 height 686
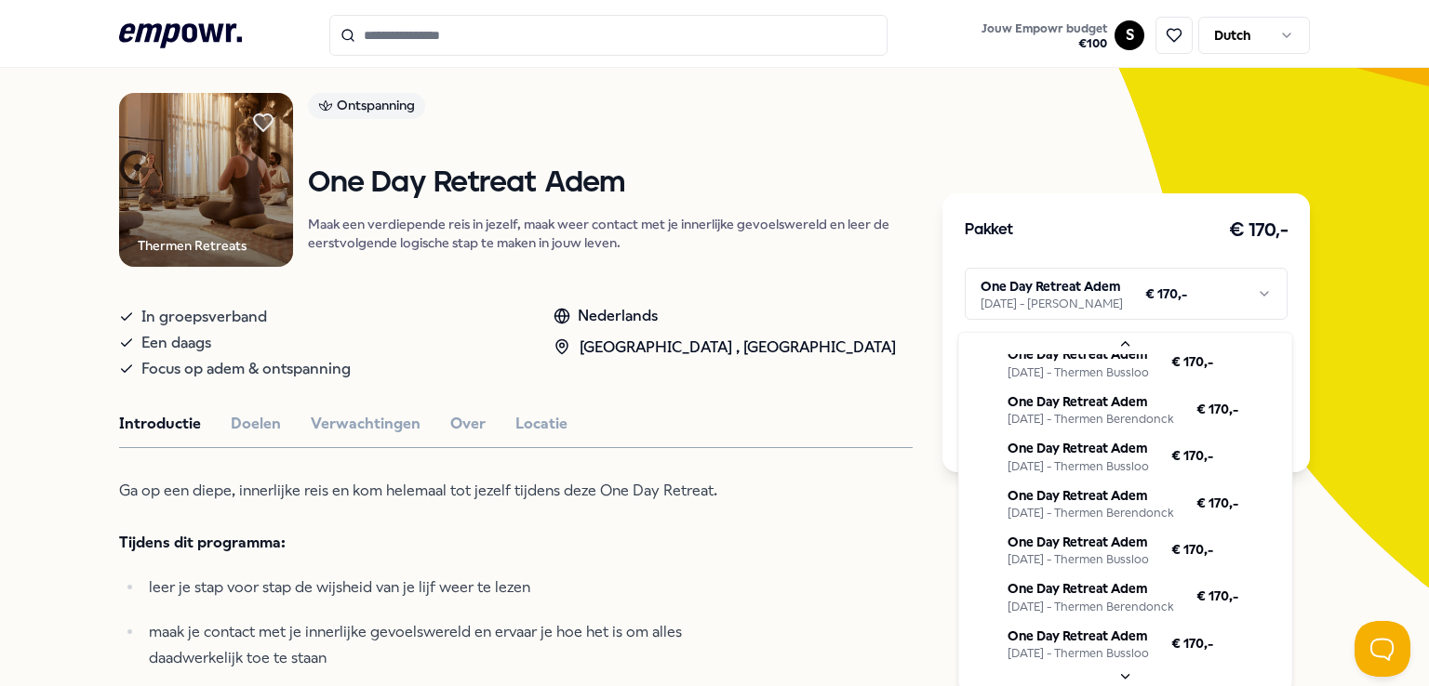
scroll to position [330, 0]
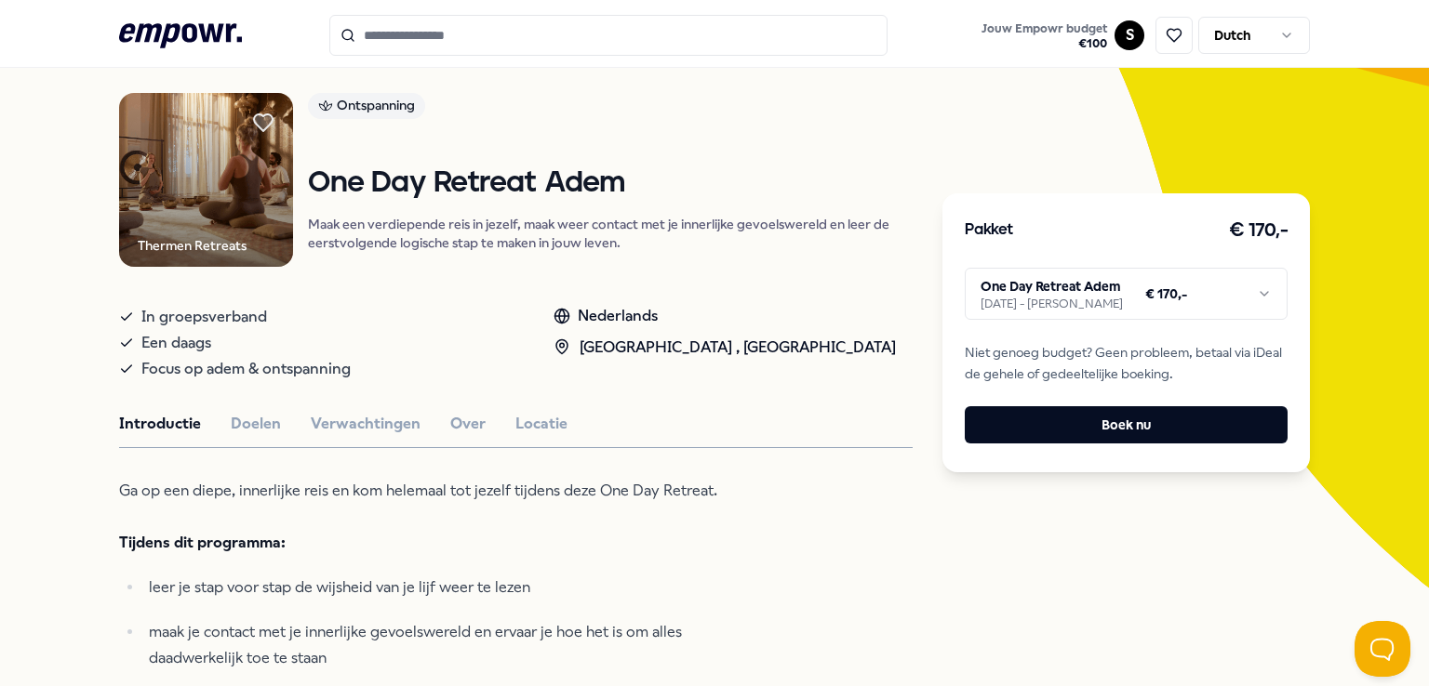
click at [732, 510] on html ".empowr-logo_svg__cls-1{fill:#03032f} Jouw Empowr budget € 100 S Dutch Alle cat…" at bounding box center [714, 343] width 1429 height 686
click at [454, 418] on button "Over" at bounding box center [467, 424] width 35 height 24
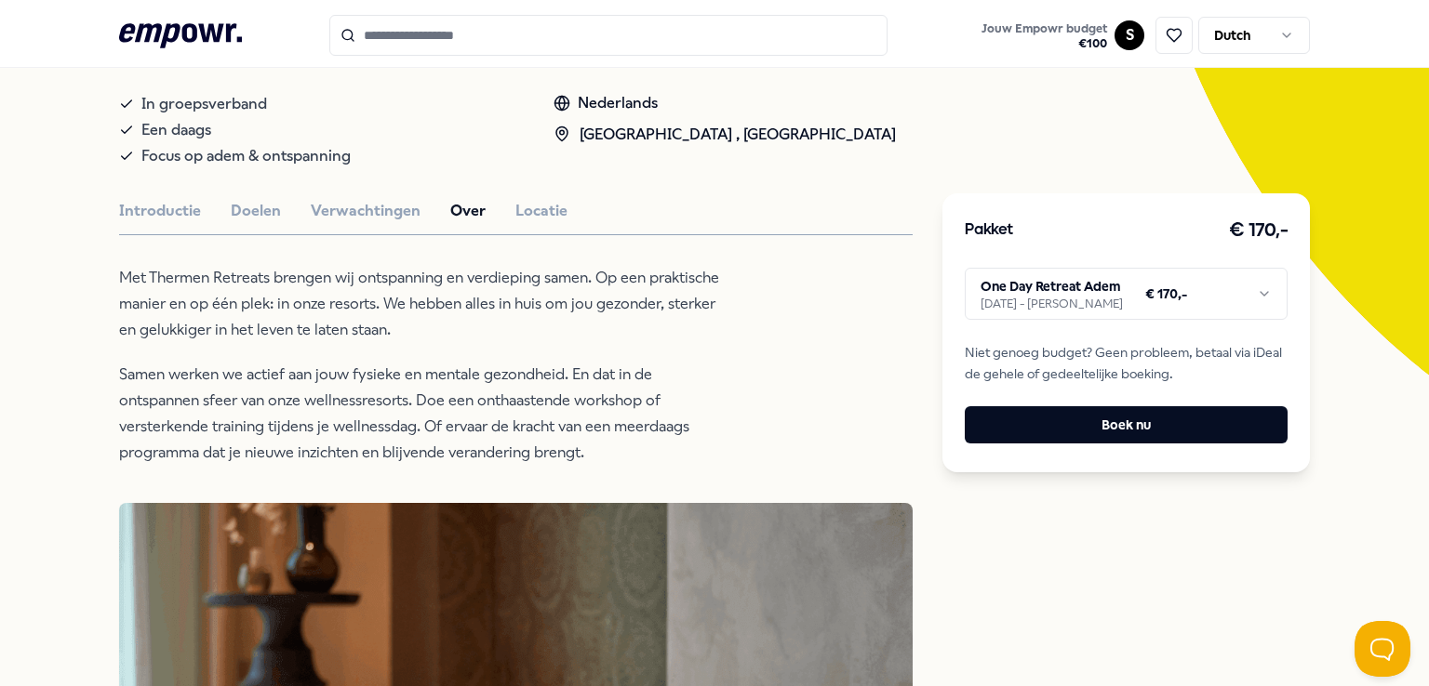
scroll to position [288, 0]
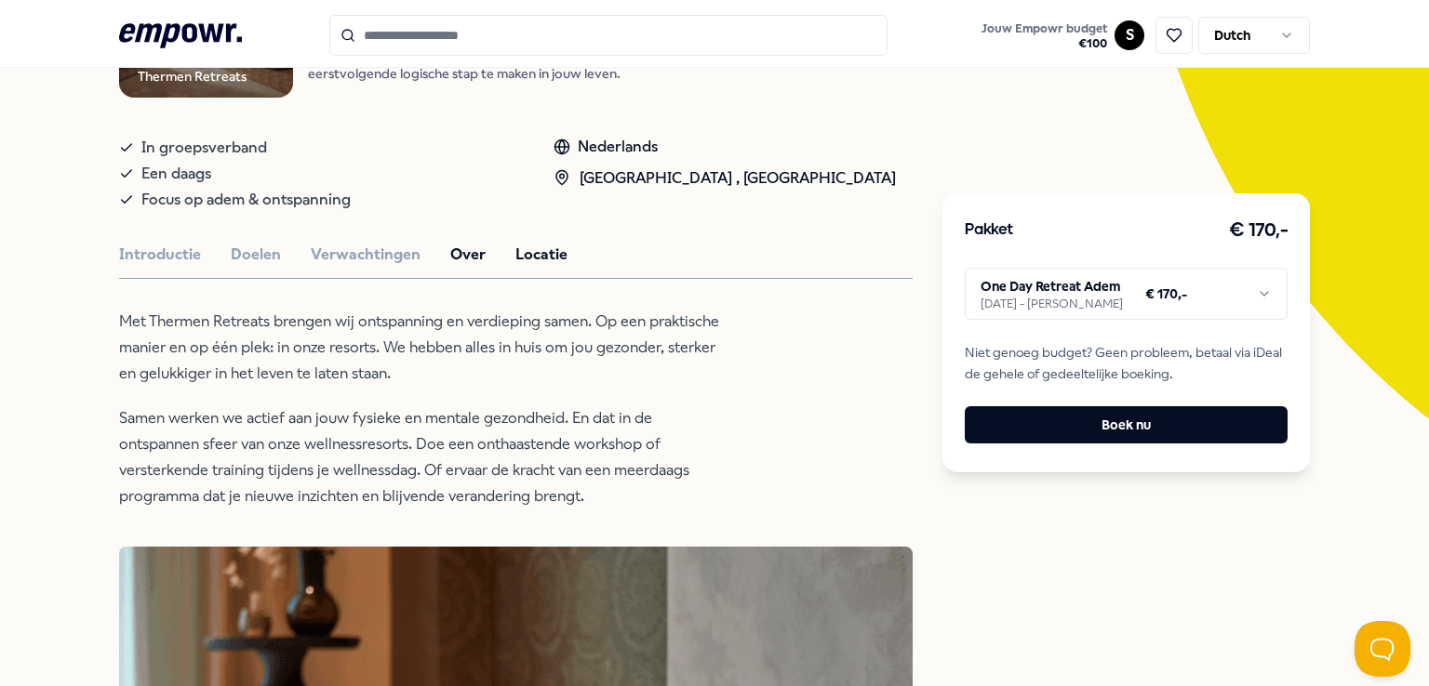
click at [540, 244] on button "Locatie" at bounding box center [541, 255] width 52 height 24
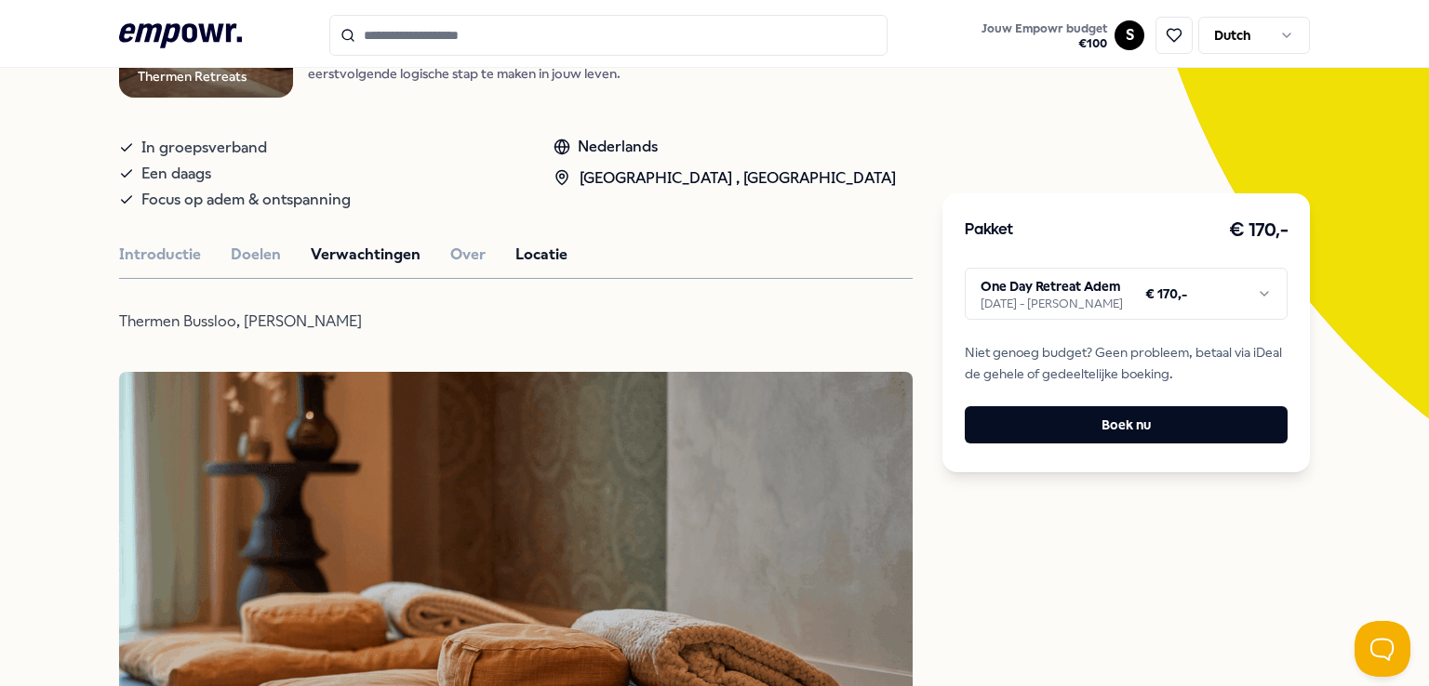
click at [368, 246] on button "Verwachtingen" at bounding box center [366, 255] width 110 height 24
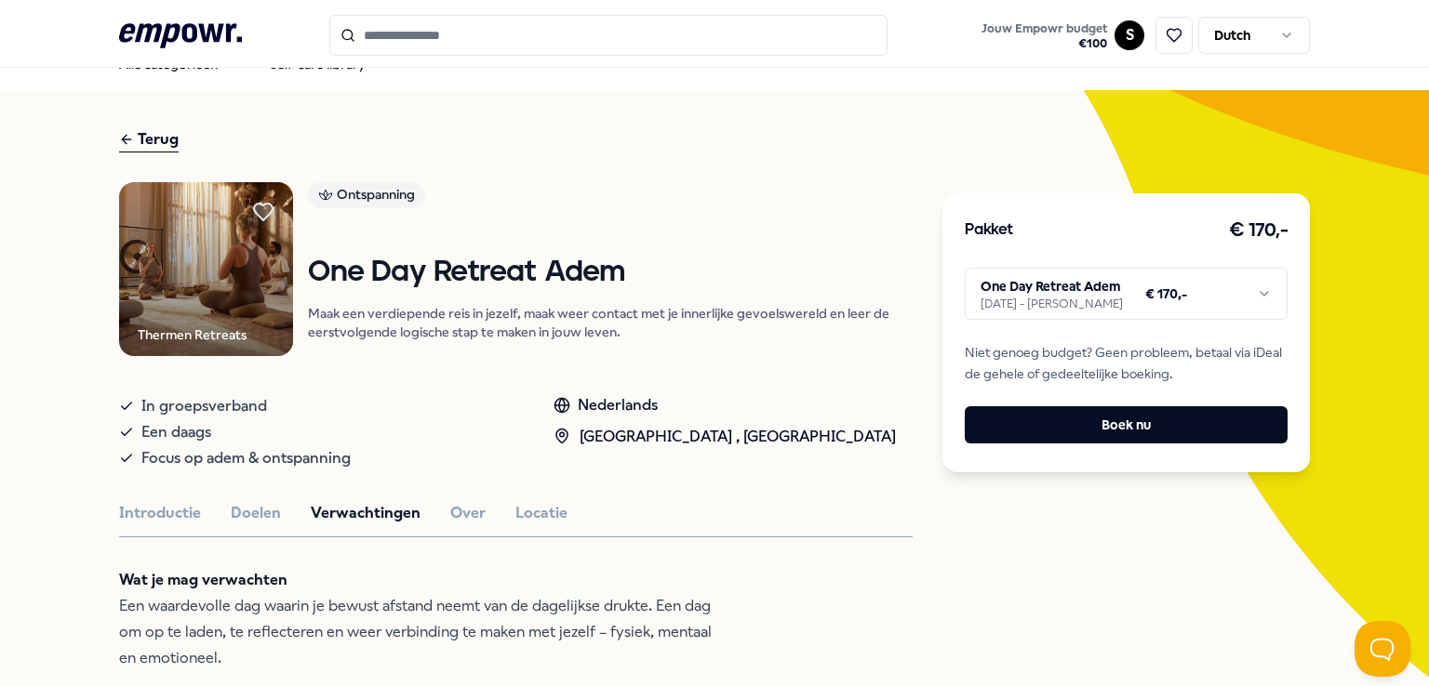
scroll to position [32, 0]
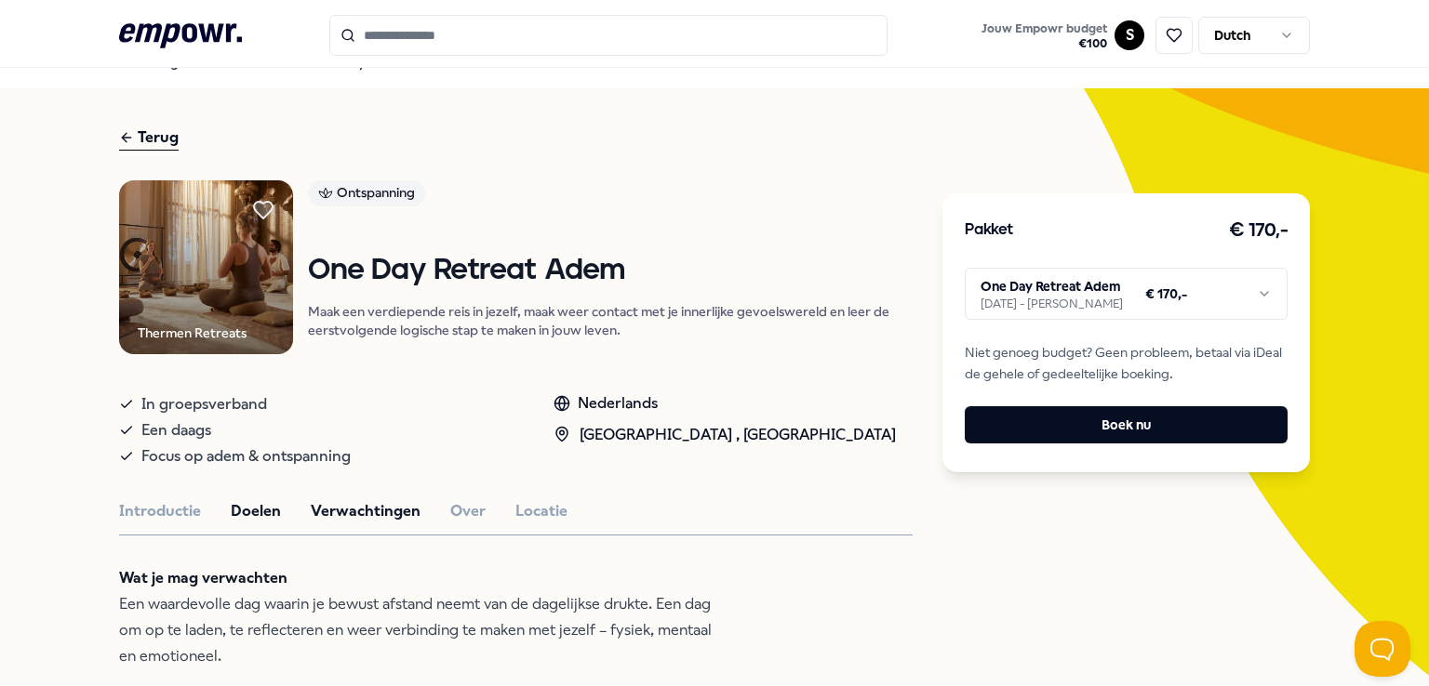
click at [264, 503] on button "Doelen" at bounding box center [256, 511] width 50 height 24
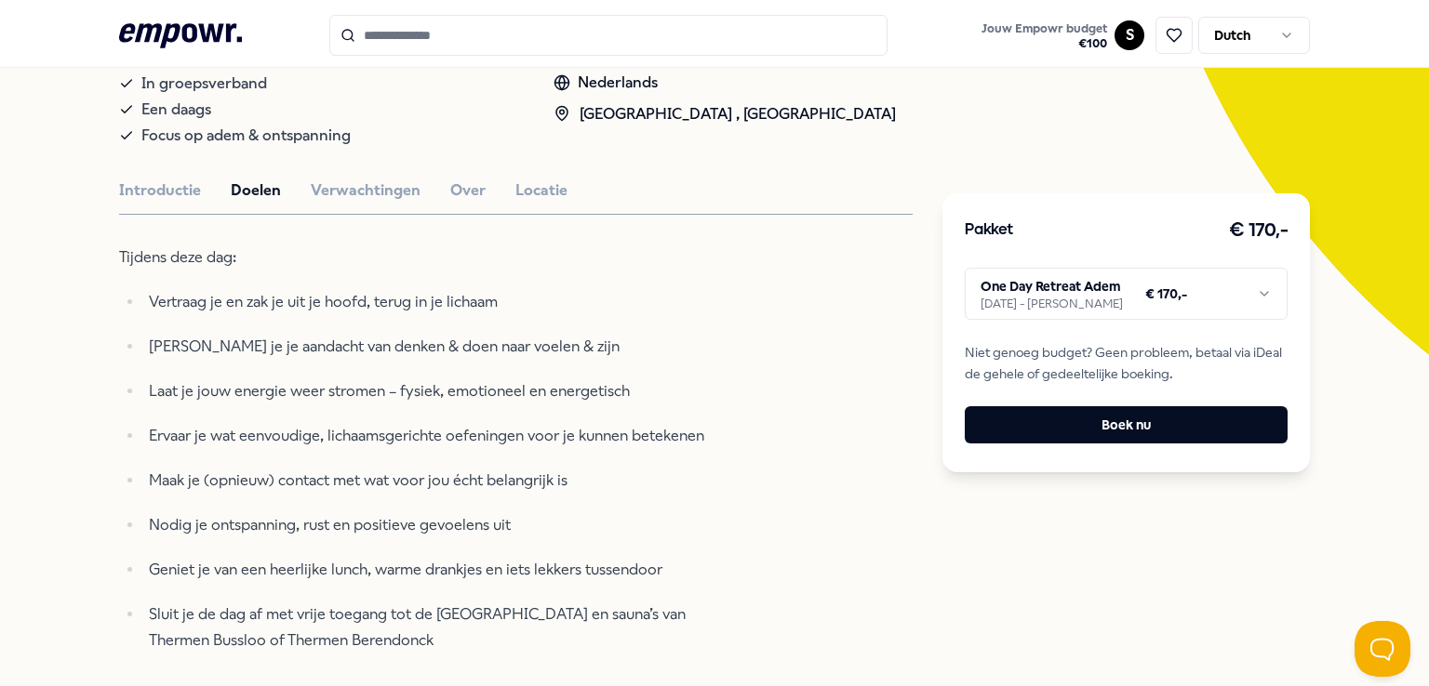
scroll to position [350, 0]
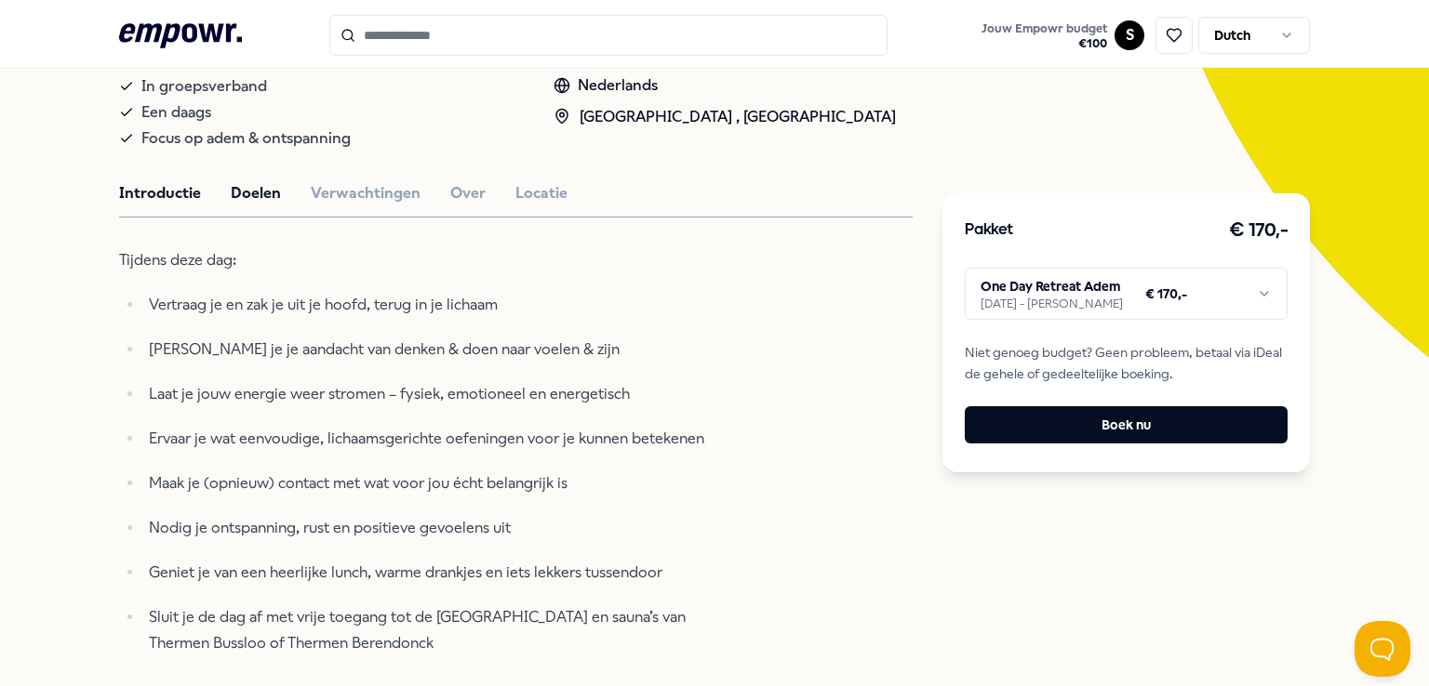
click at [181, 195] on button "Introductie" at bounding box center [160, 193] width 82 height 24
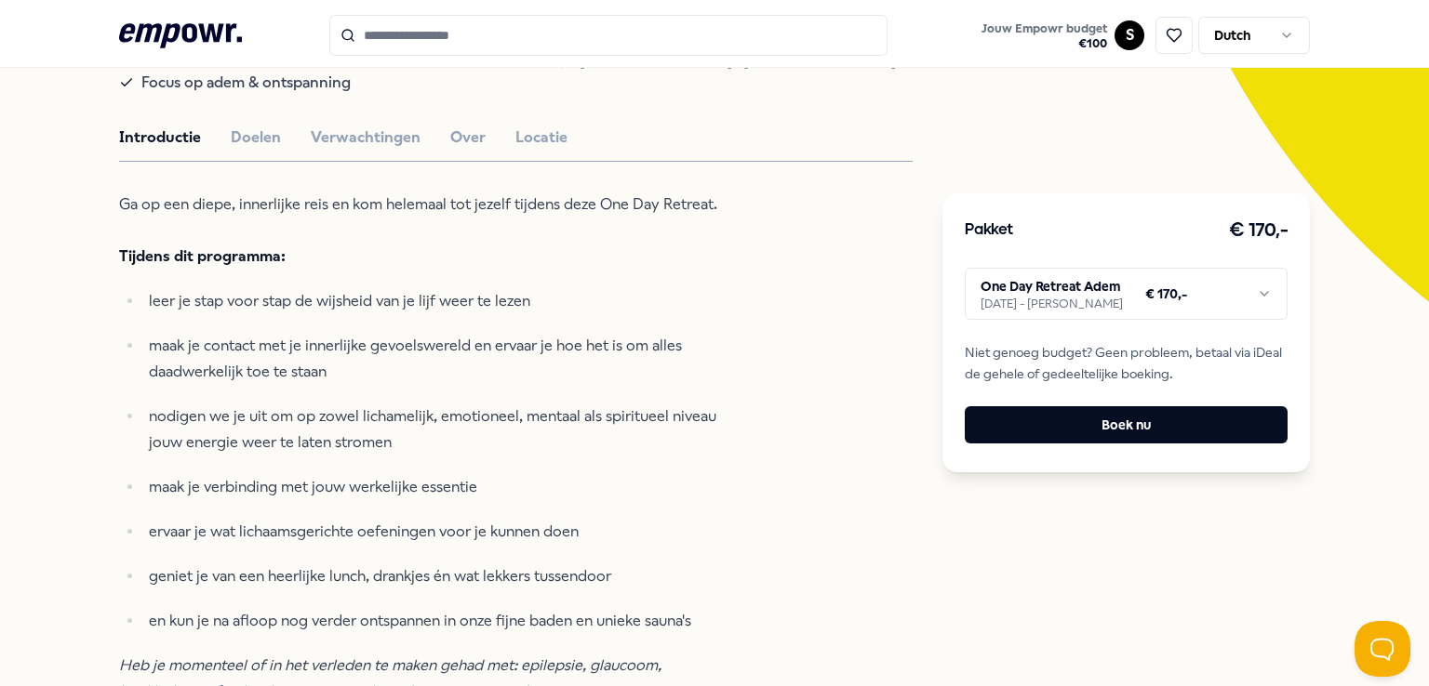
scroll to position [0, 0]
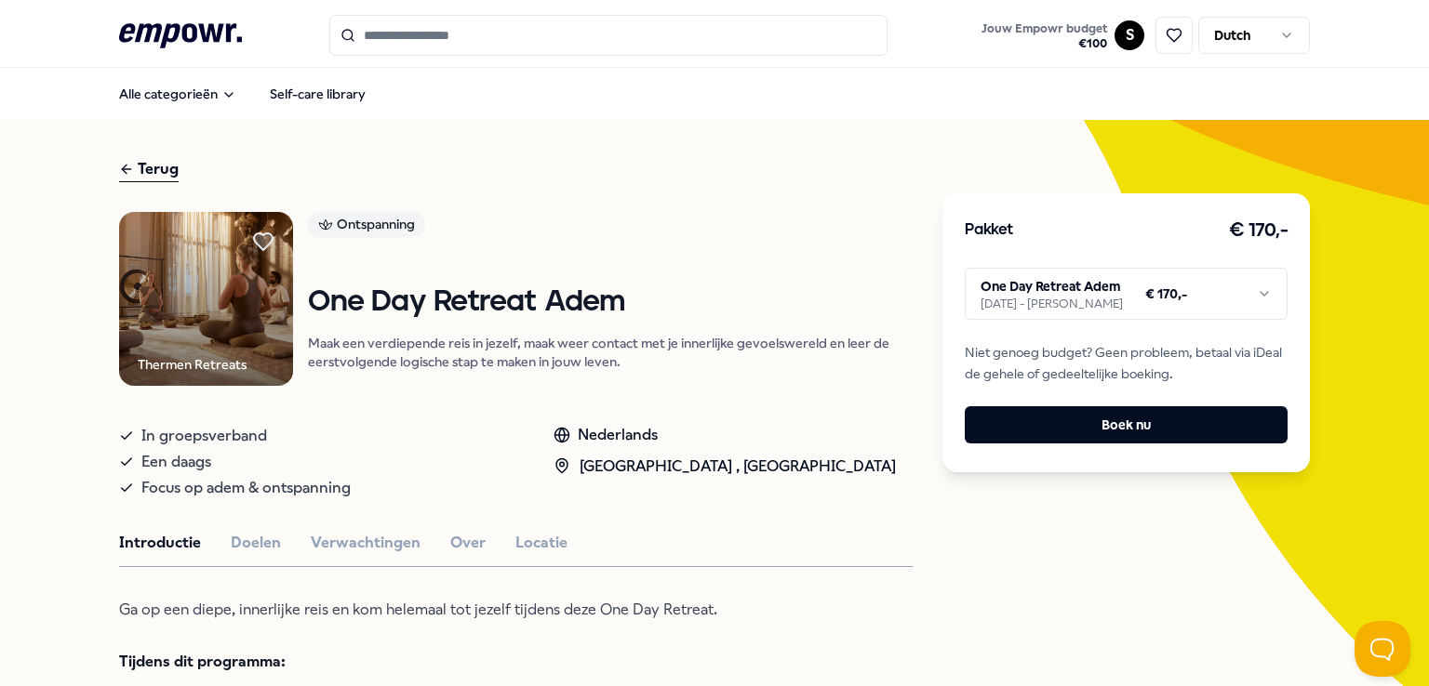
click at [1132, 303] on html ".empowr-logo_svg__cls-1{fill:#03032f} Jouw Empowr budget € 100 S Dutch Alle cat…" at bounding box center [714, 343] width 1429 height 686
click at [125, 165] on icon at bounding box center [126, 169] width 15 height 22
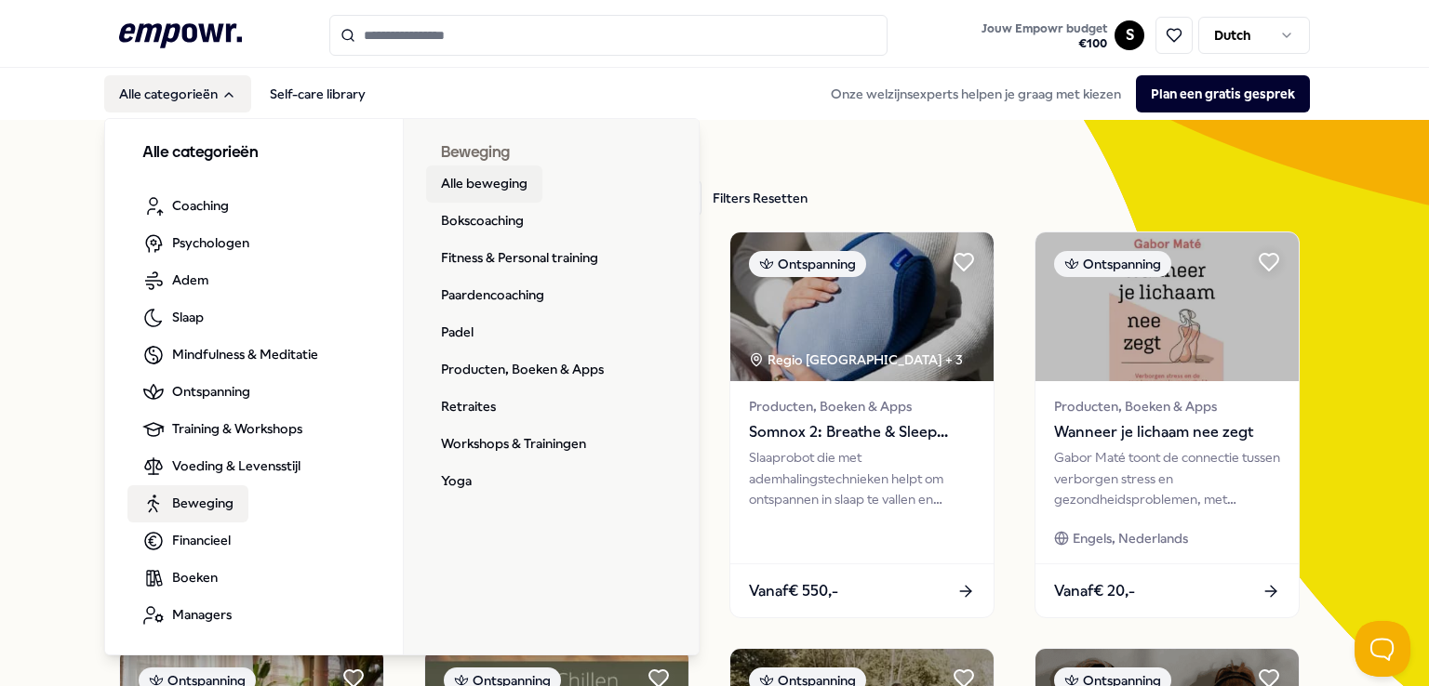
click at [485, 189] on link "Alle beweging" at bounding box center [484, 184] width 116 height 37
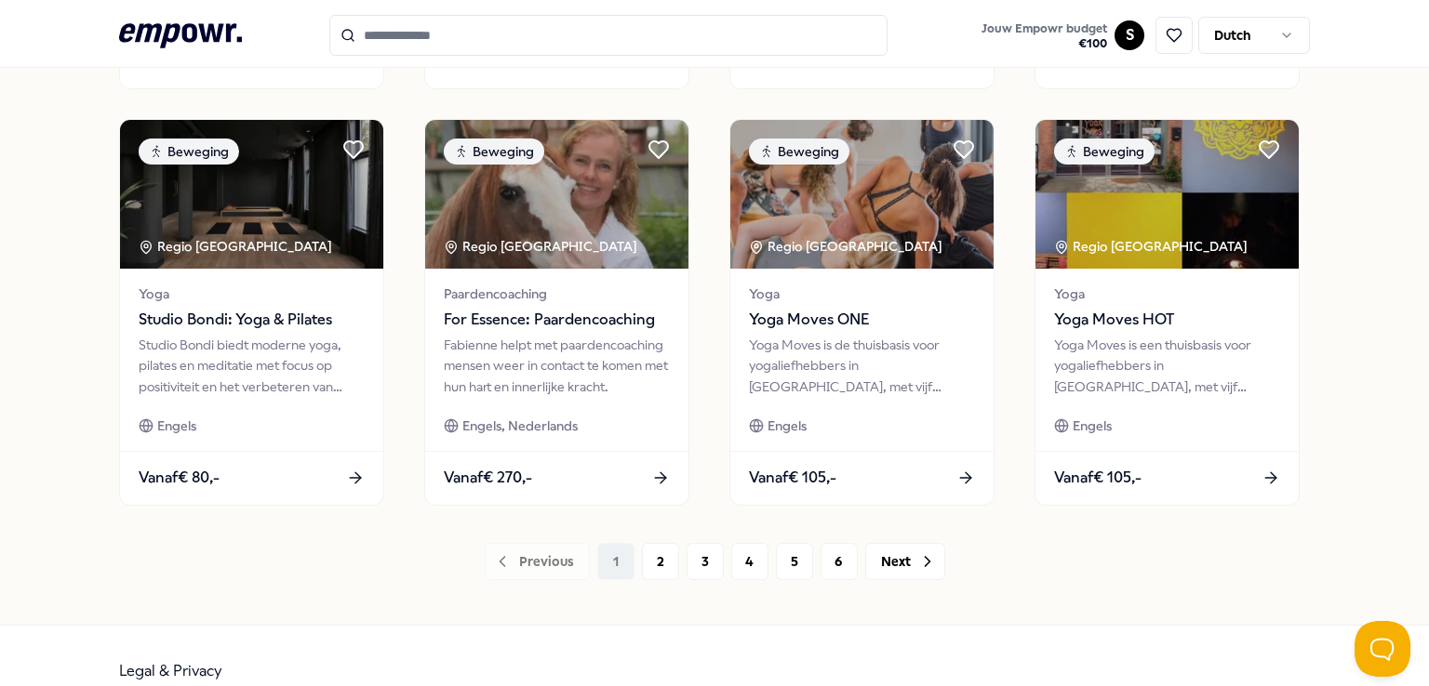
scroll to position [977, 0]
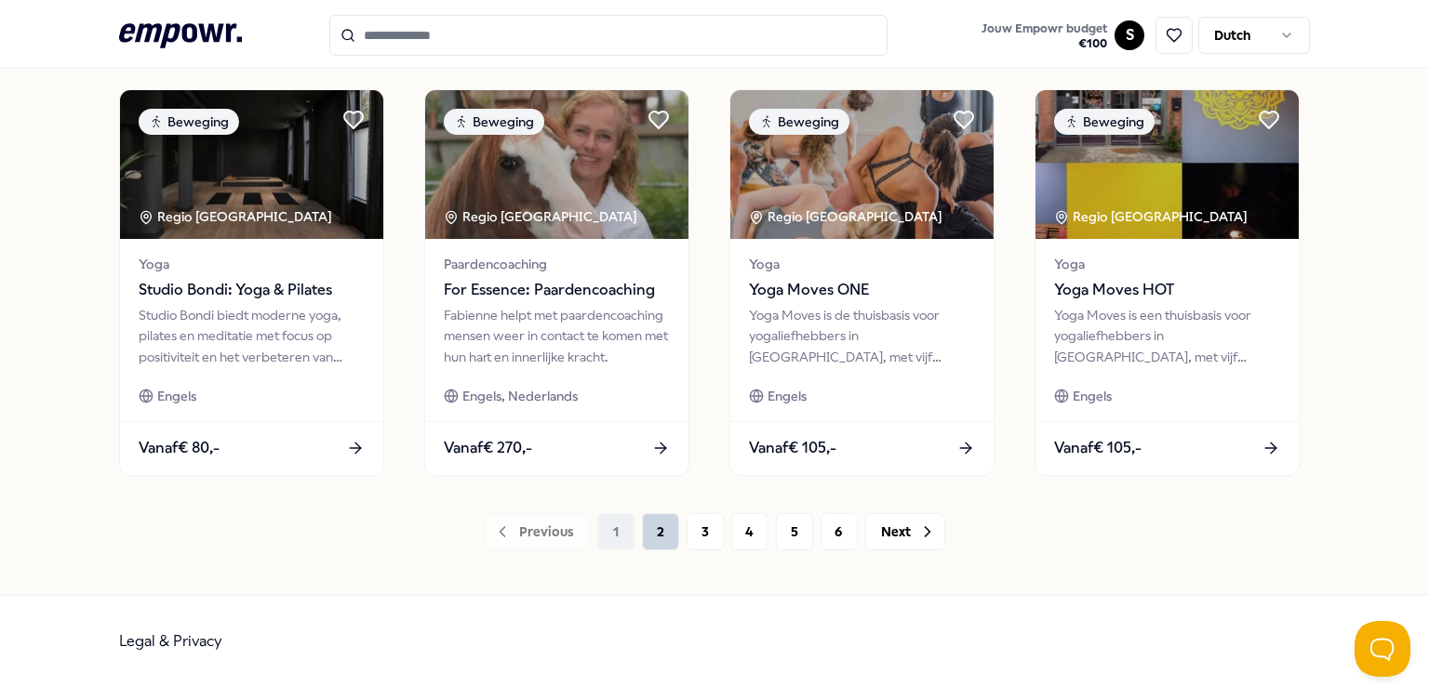
click at [650, 537] on button "2" at bounding box center [660, 531] width 37 height 37
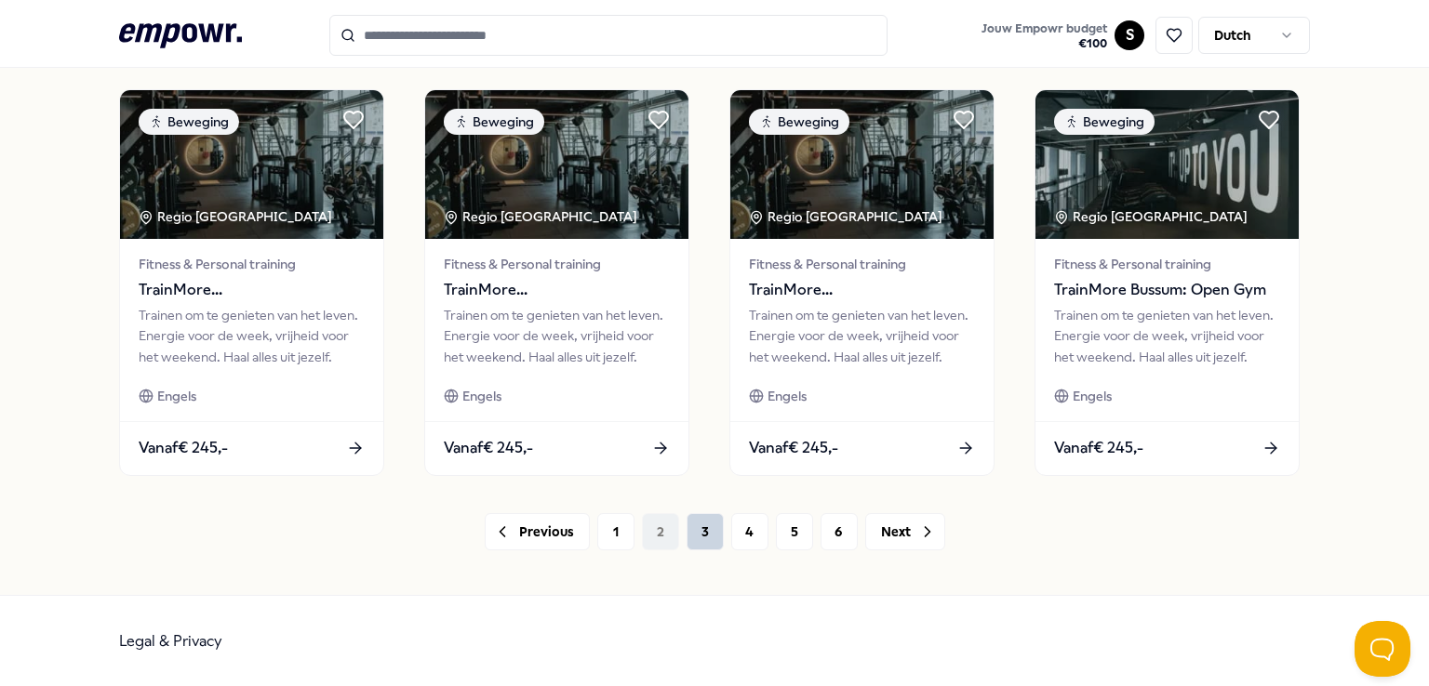
click at [709, 534] on button "3" at bounding box center [704, 531] width 37 height 37
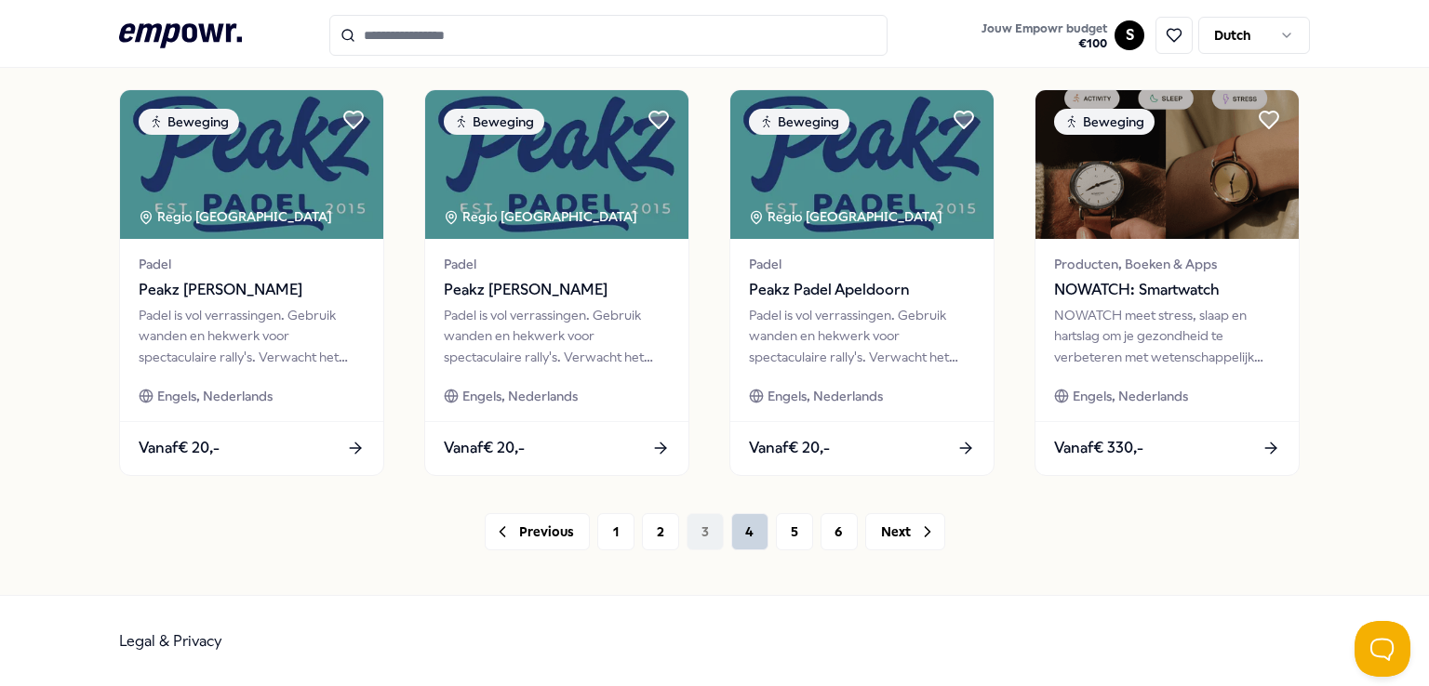
click at [740, 538] on button "4" at bounding box center [749, 531] width 37 height 37
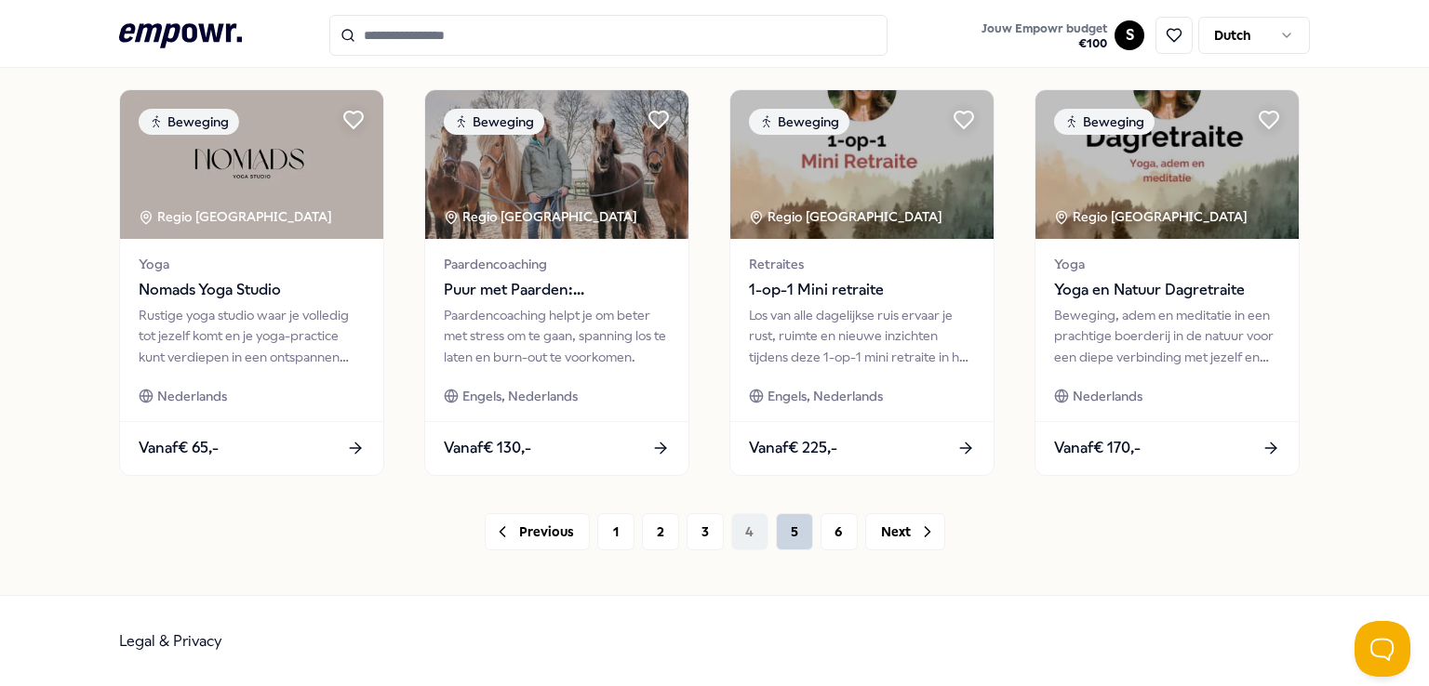
click at [784, 533] on button "5" at bounding box center [794, 531] width 37 height 37
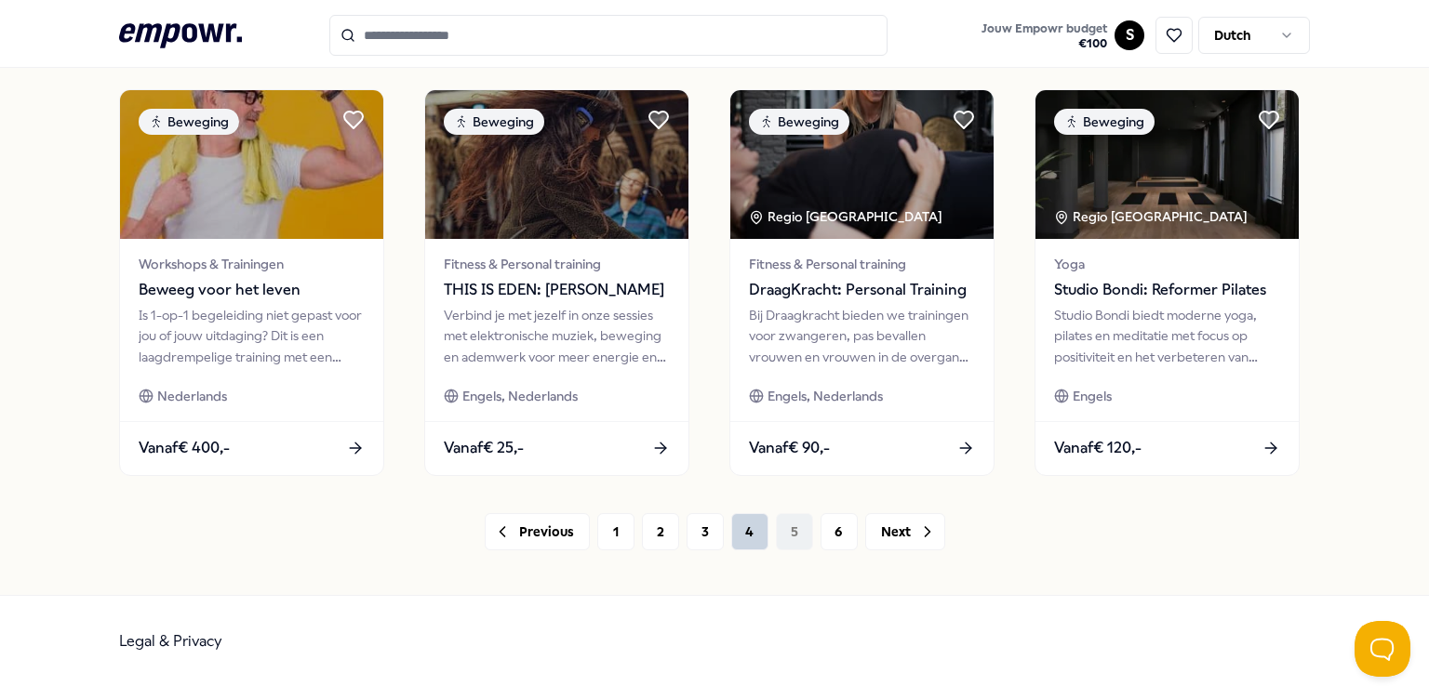
click at [742, 539] on button "4" at bounding box center [749, 531] width 37 height 37
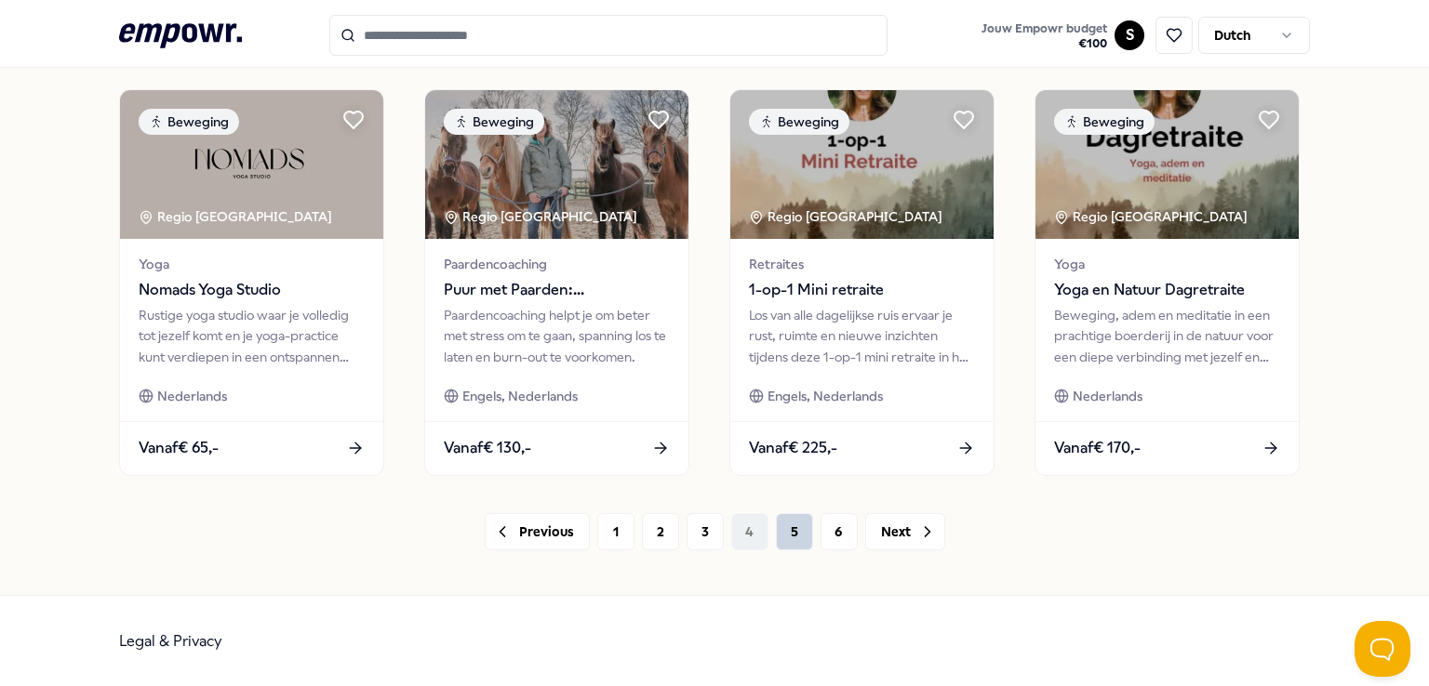
click at [789, 537] on button "5" at bounding box center [794, 531] width 37 height 37
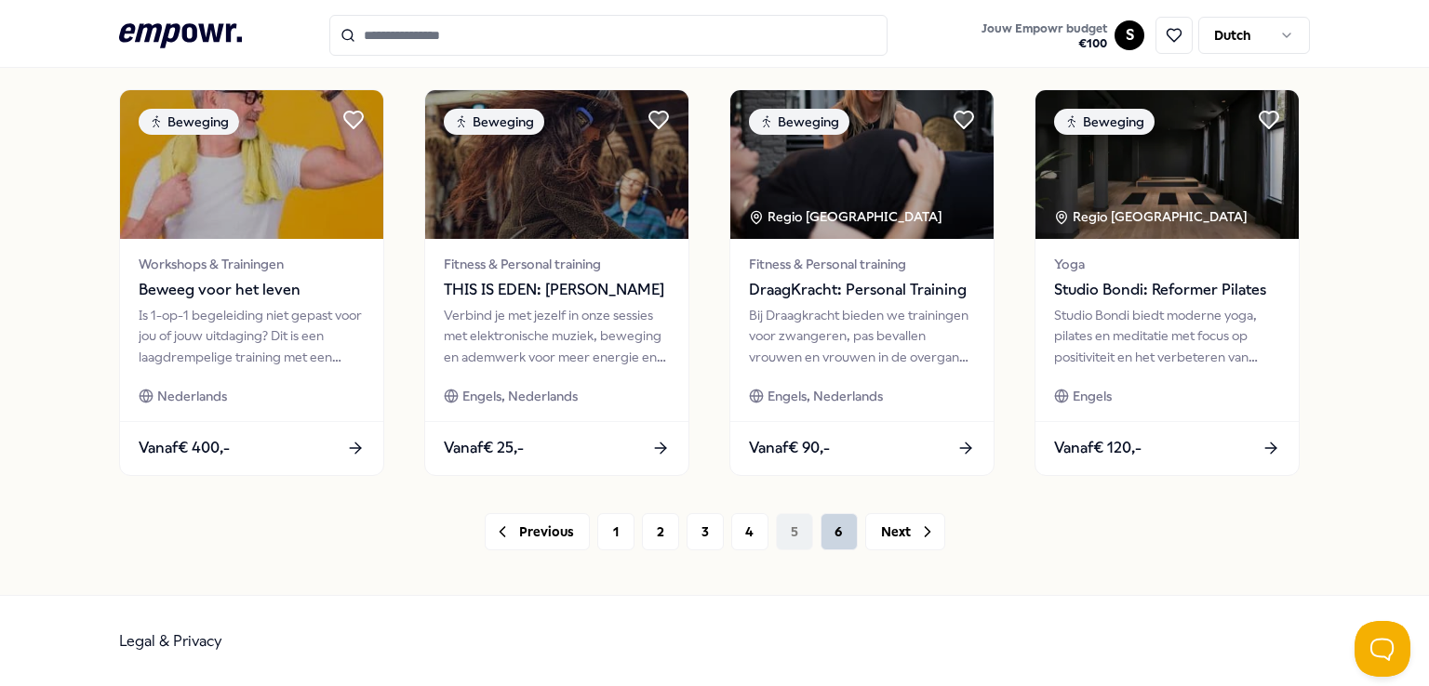
click at [835, 525] on button "6" at bounding box center [838, 531] width 37 height 37
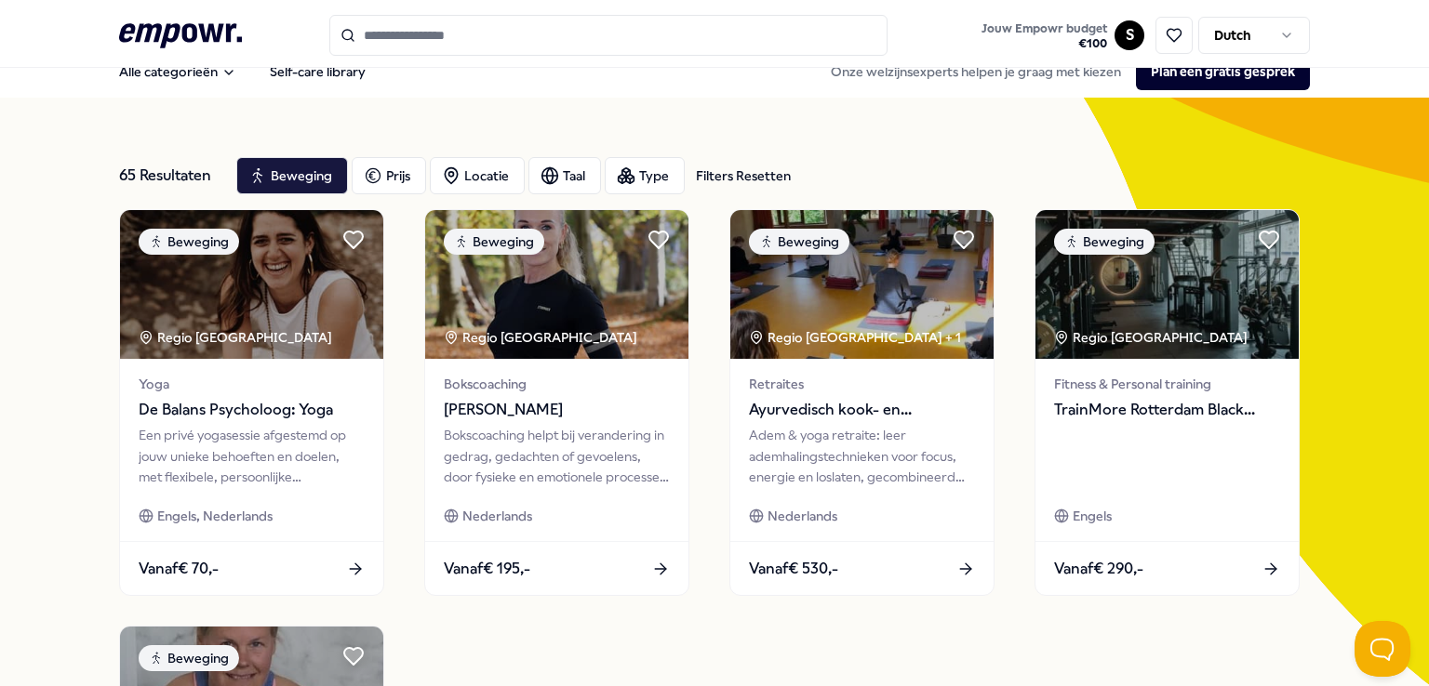
scroll to position [16, 0]
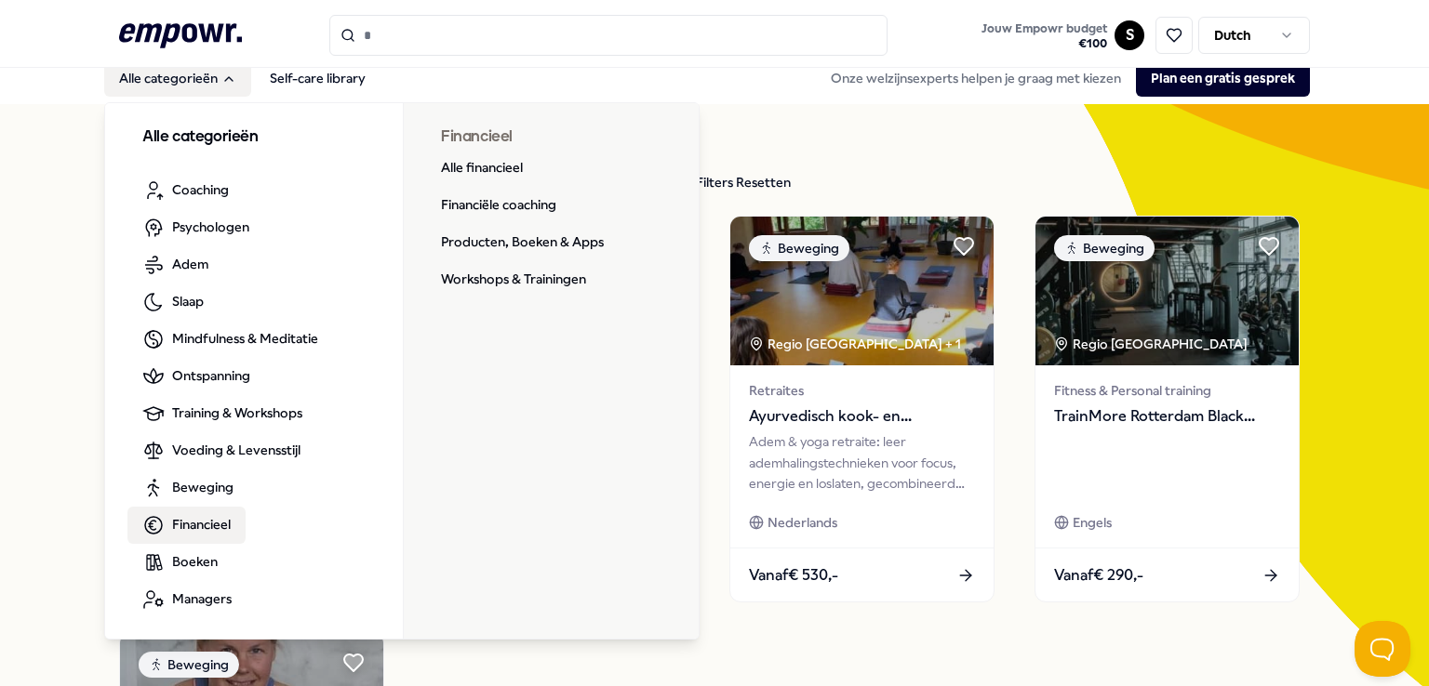
click at [172, 529] on span "Financieel" at bounding box center [201, 524] width 59 height 20
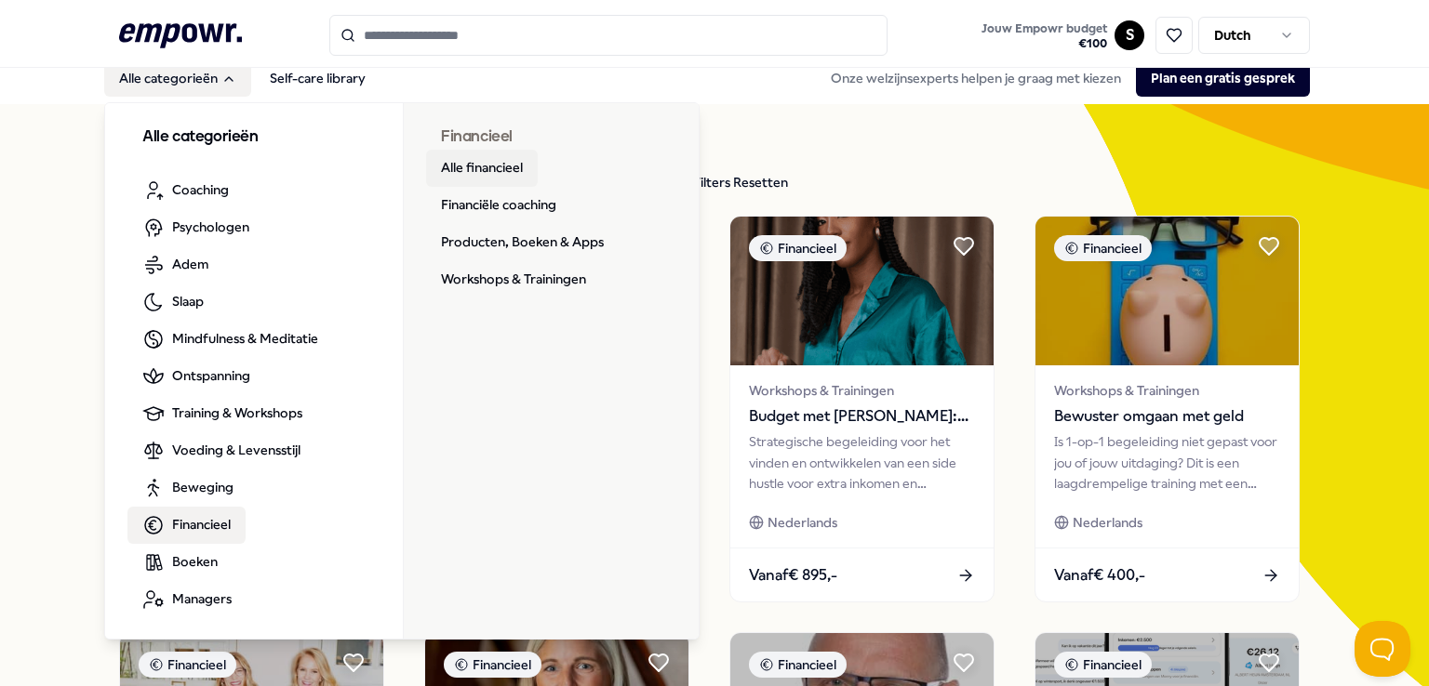
click at [479, 159] on link "Alle financieel" at bounding box center [482, 168] width 112 height 37
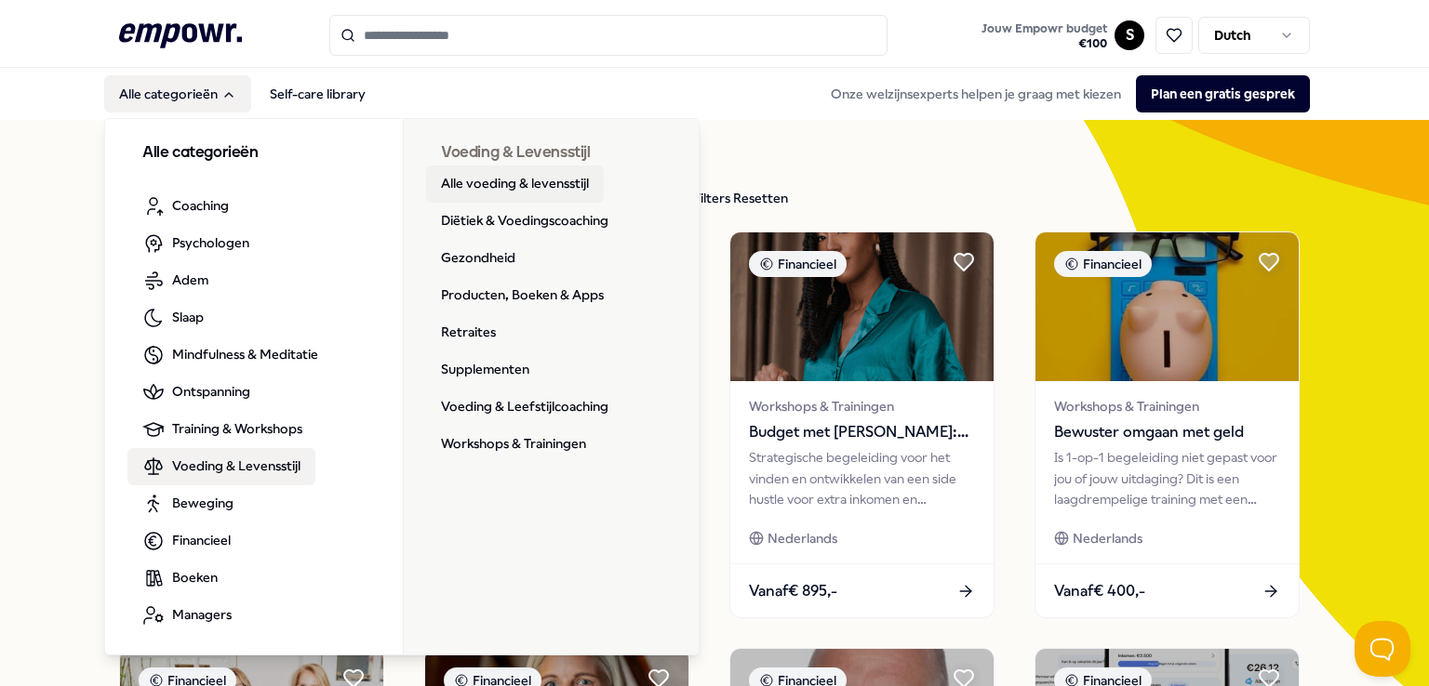
click at [526, 182] on link "Alle voeding & levensstijl" at bounding box center [515, 184] width 178 height 37
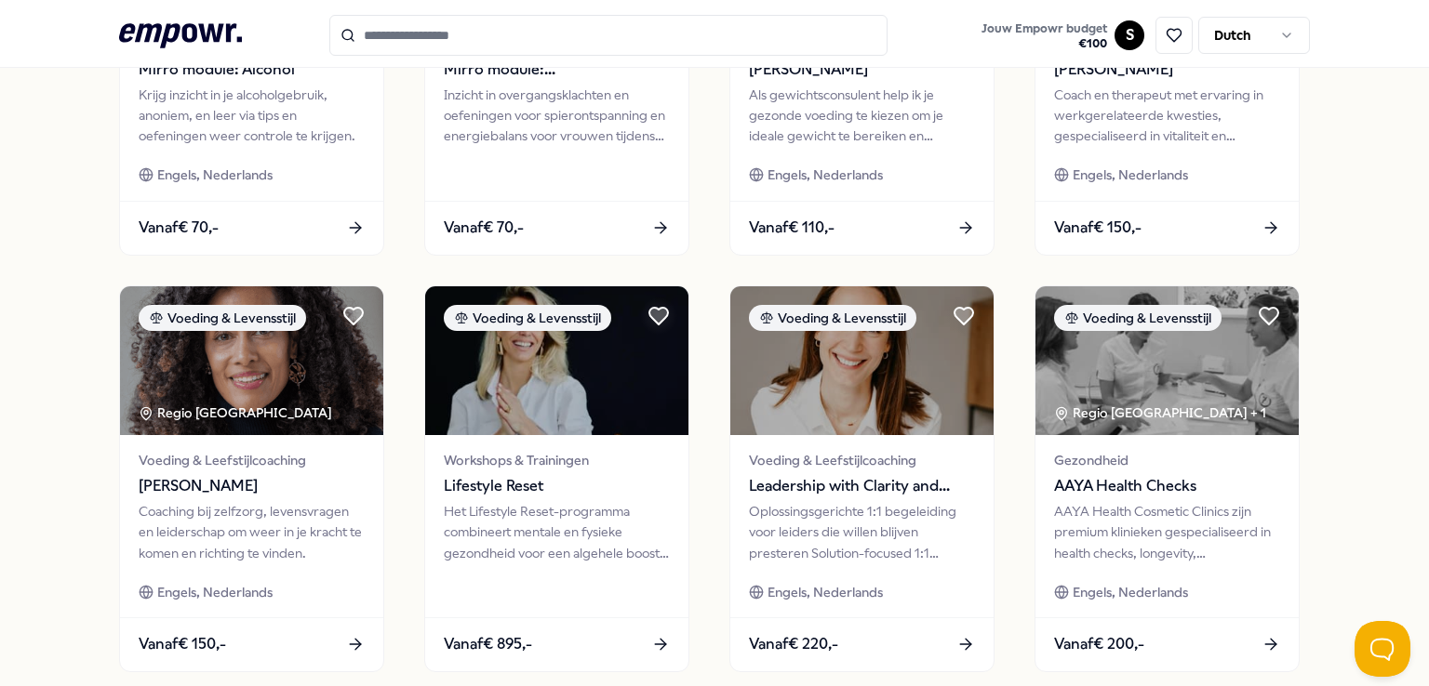
scroll to position [781, 0]
click at [526, 182] on div at bounding box center [557, 174] width 226 height 20
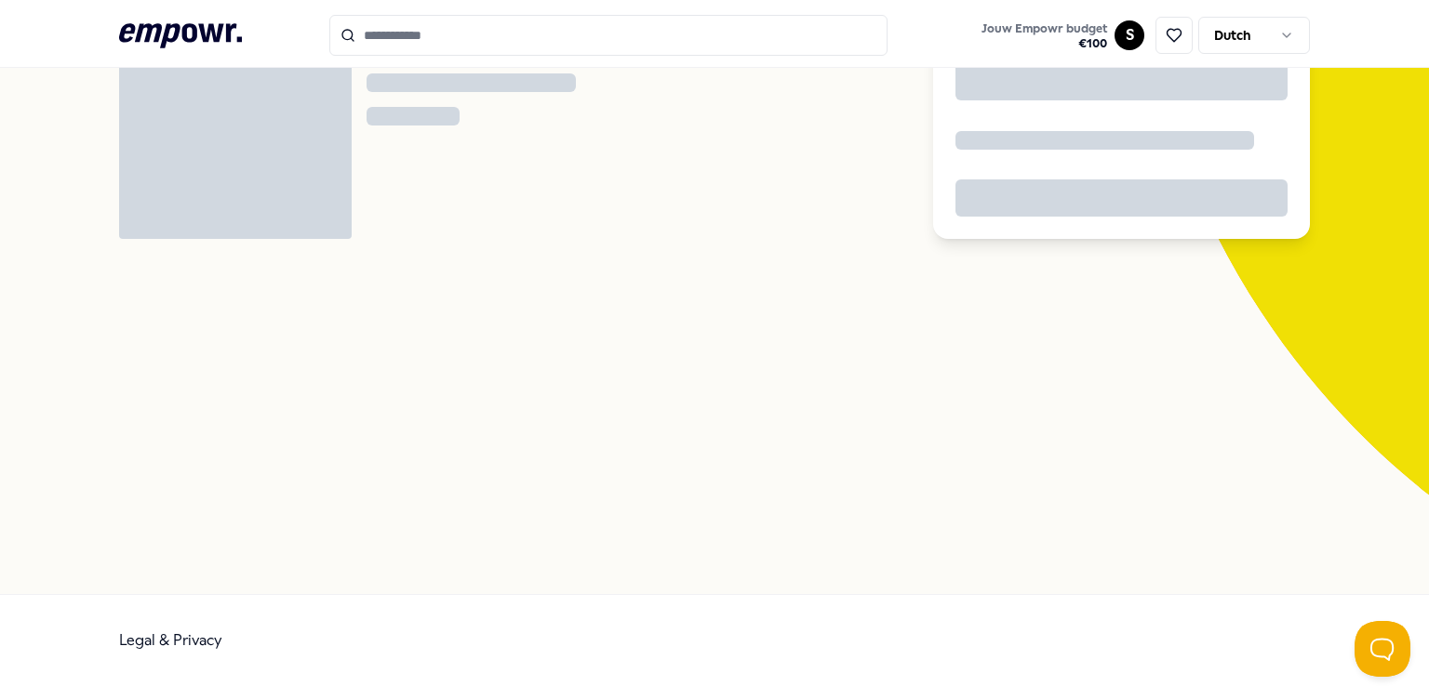
scroll to position [119, 0]
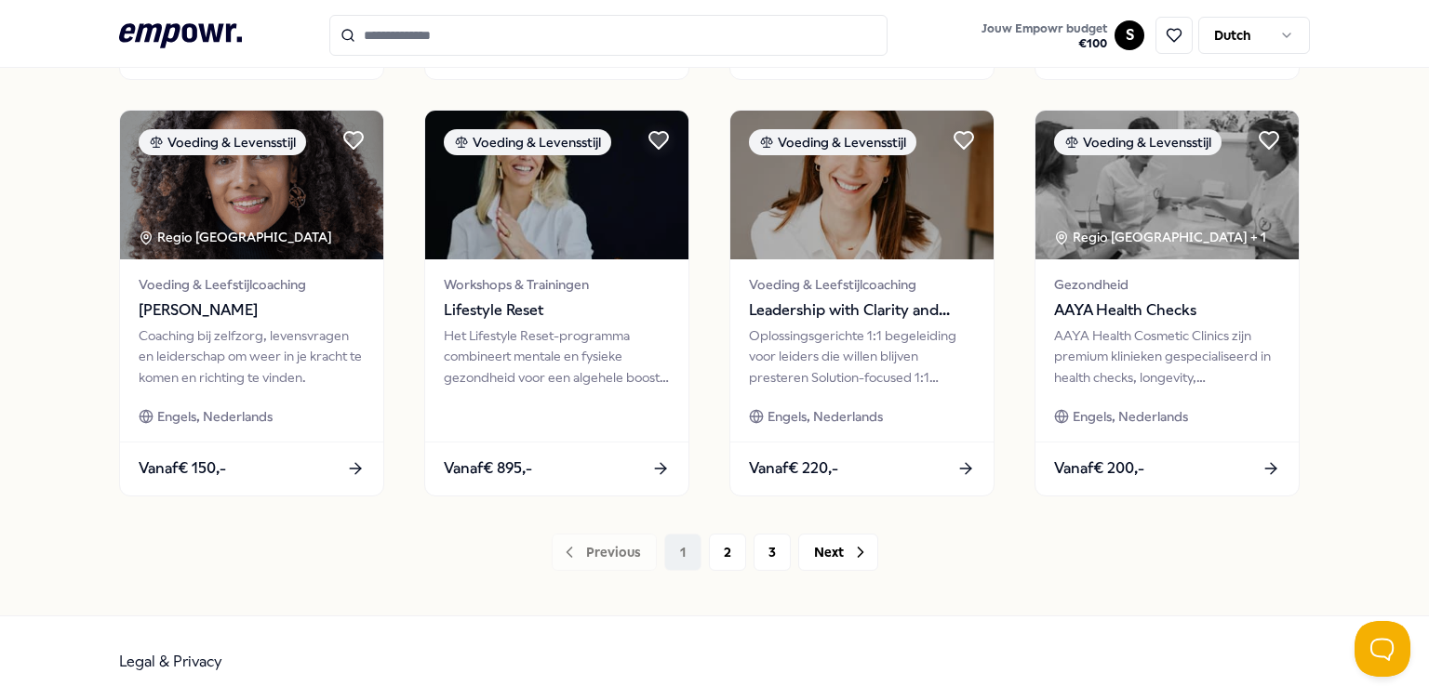
scroll to position [977, 0]
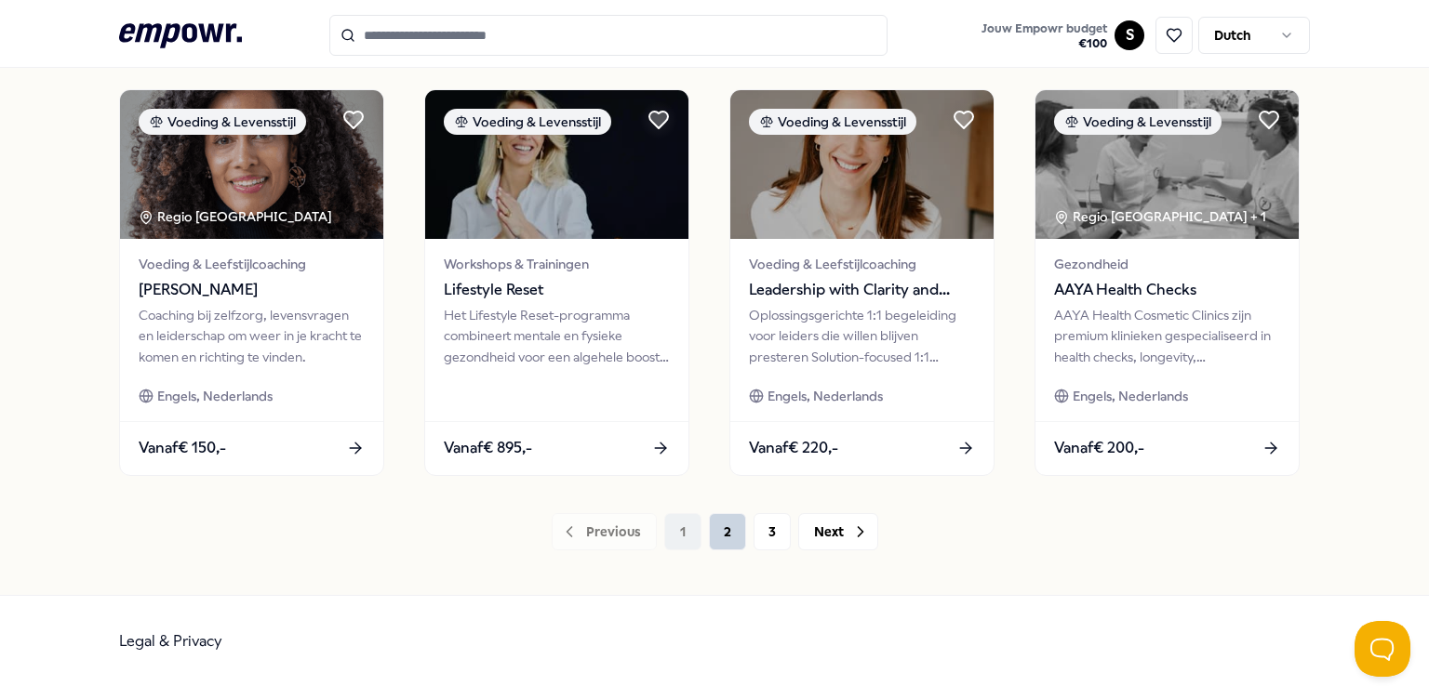
click at [723, 544] on button "2" at bounding box center [727, 531] width 37 height 37
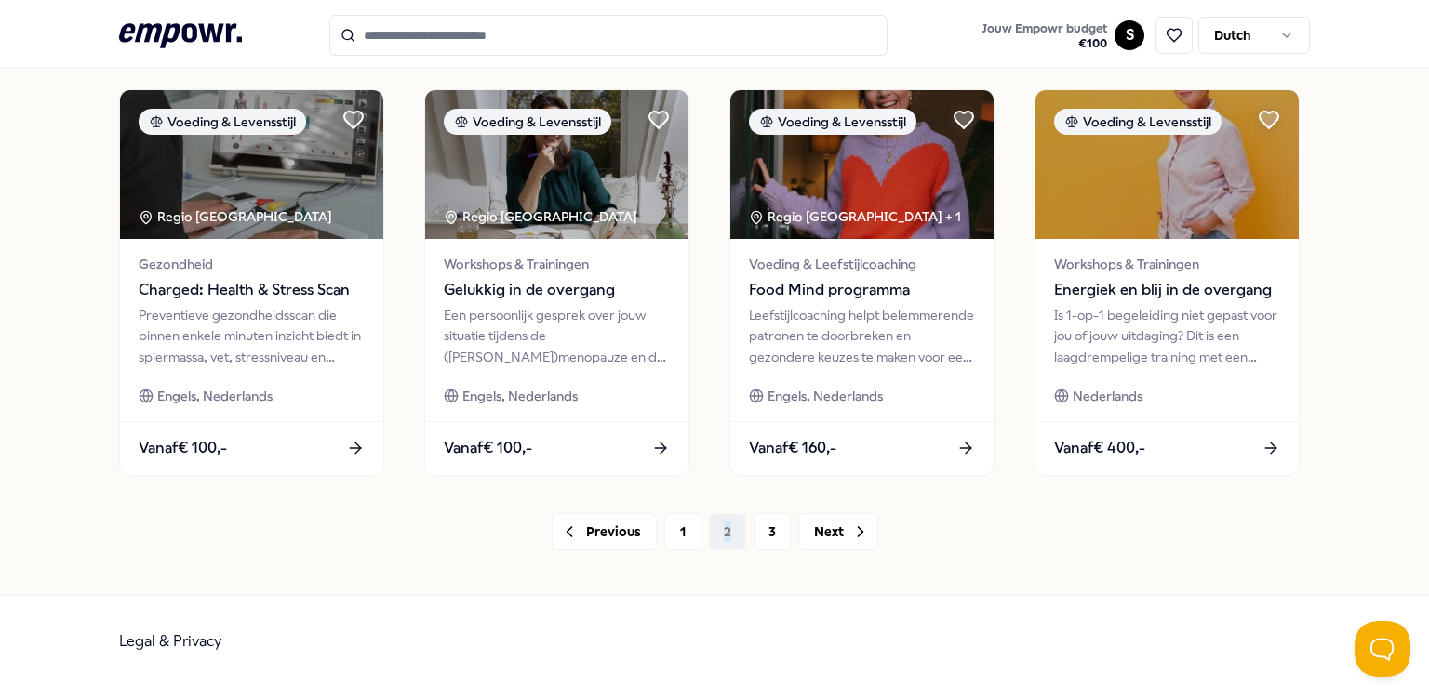
drag, startPoint x: 723, startPoint y: 544, endPoint x: 702, endPoint y: 585, distance: 45.8
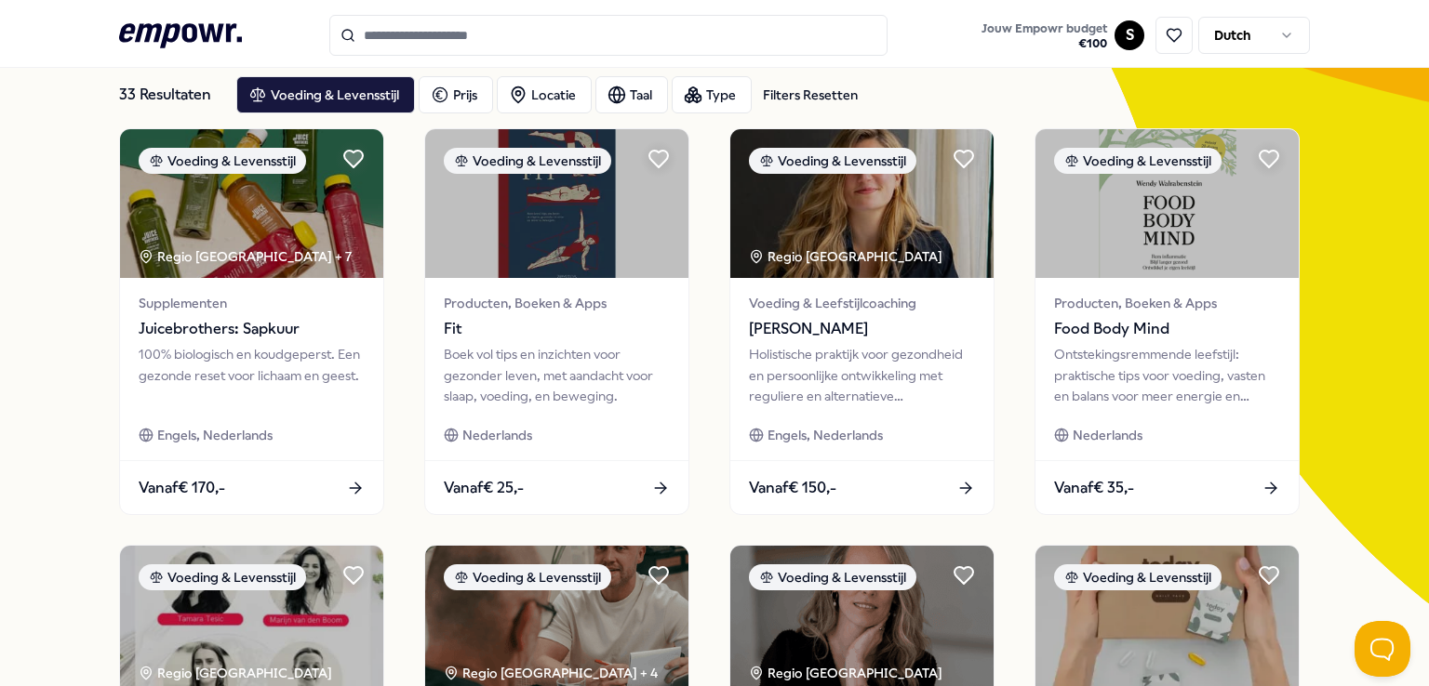
scroll to position [100, 0]
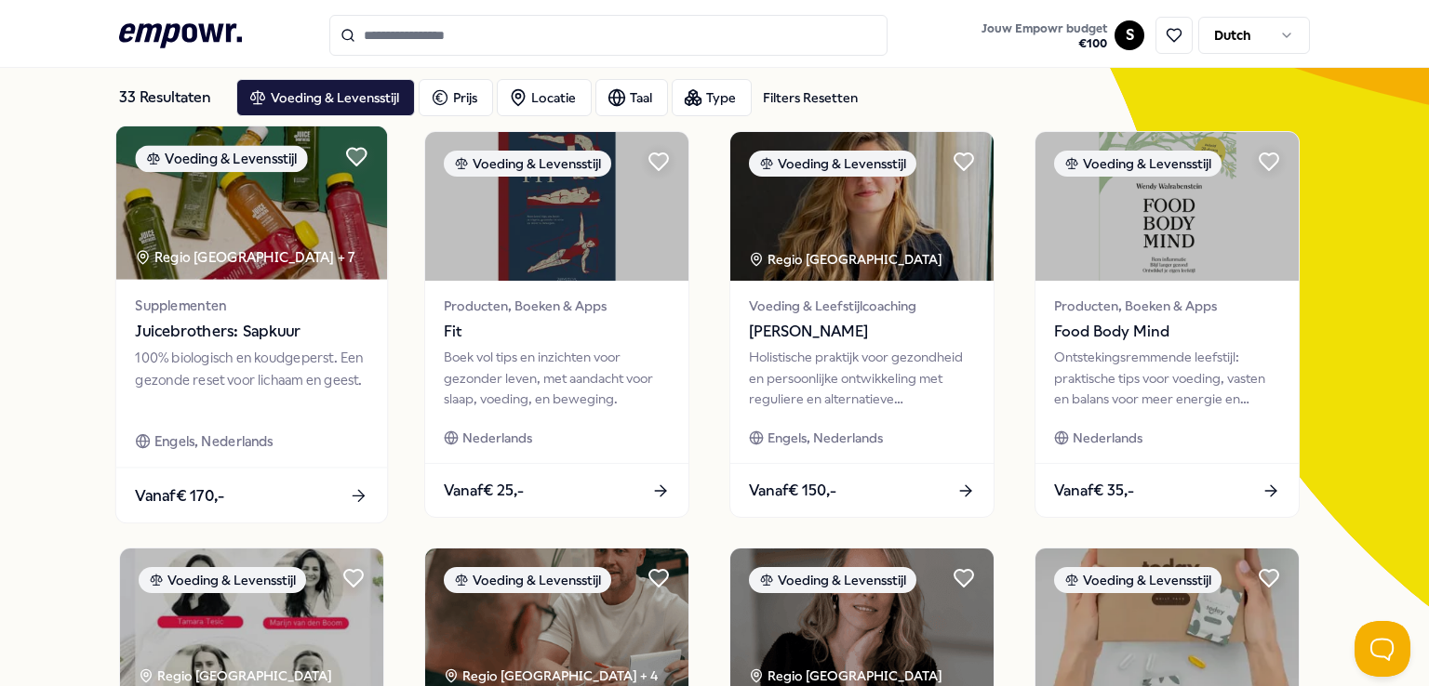
click at [217, 382] on div "100% biologisch en koudgeperst. Een gezonde reset voor lichaam en geest." at bounding box center [251, 380] width 233 height 64
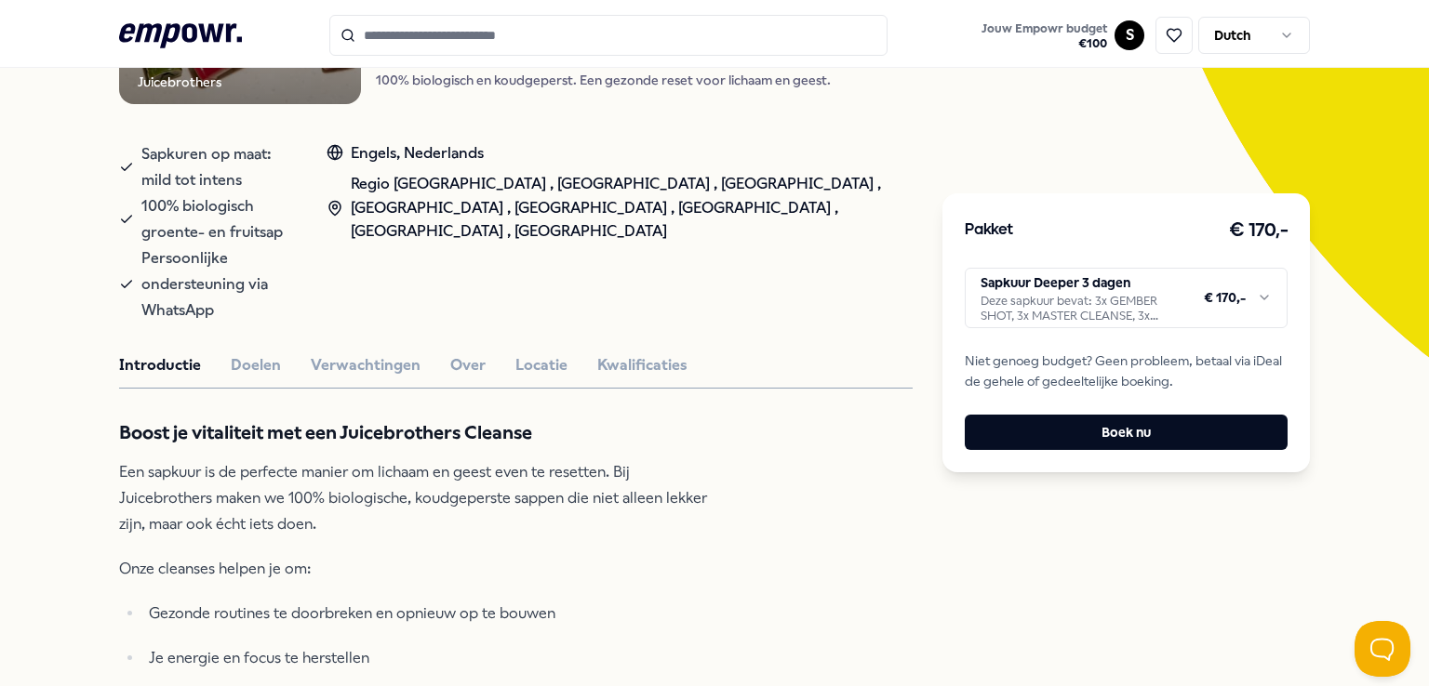
scroll to position [350, 0]
click at [245, 353] on button "Doelen" at bounding box center [256, 365] width 50 height 24
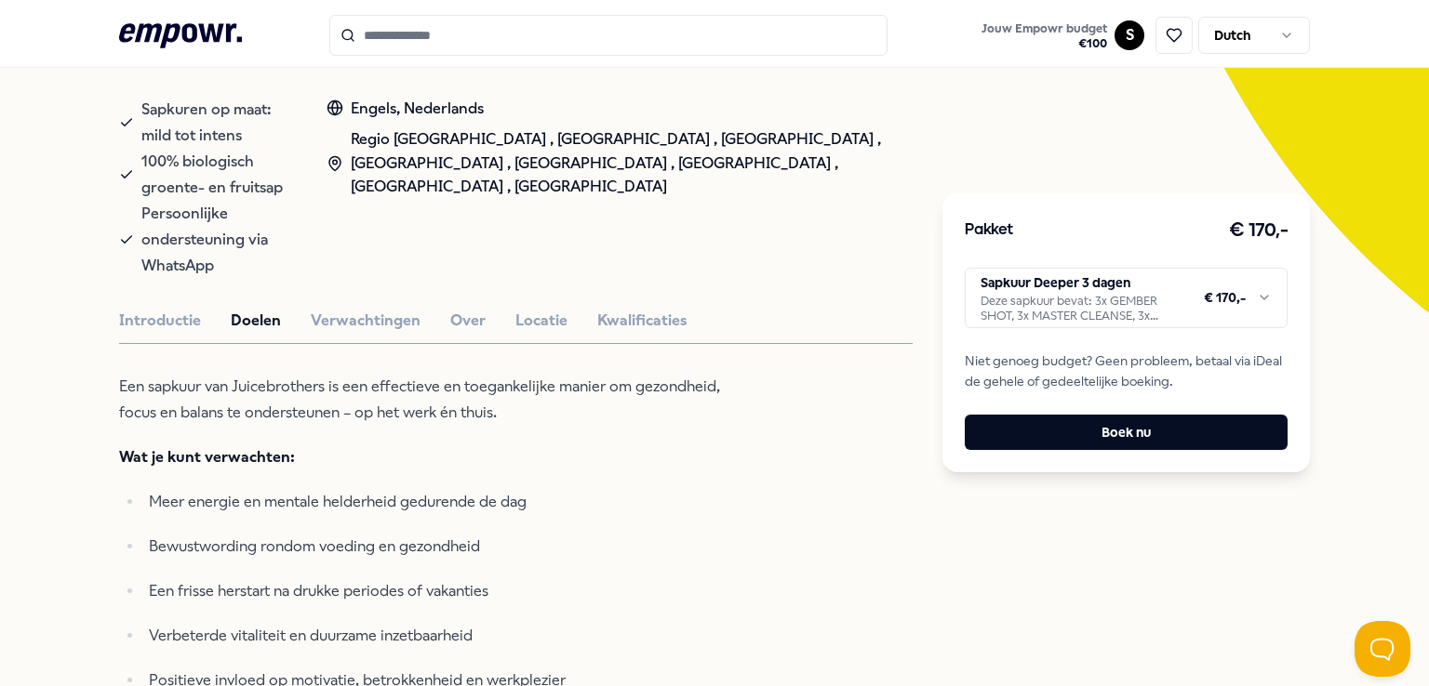
scroll to position [394, 0]
click at [345, 309] on button "Verwachtingen" at bounding box center [366, 321] width 110 height 24
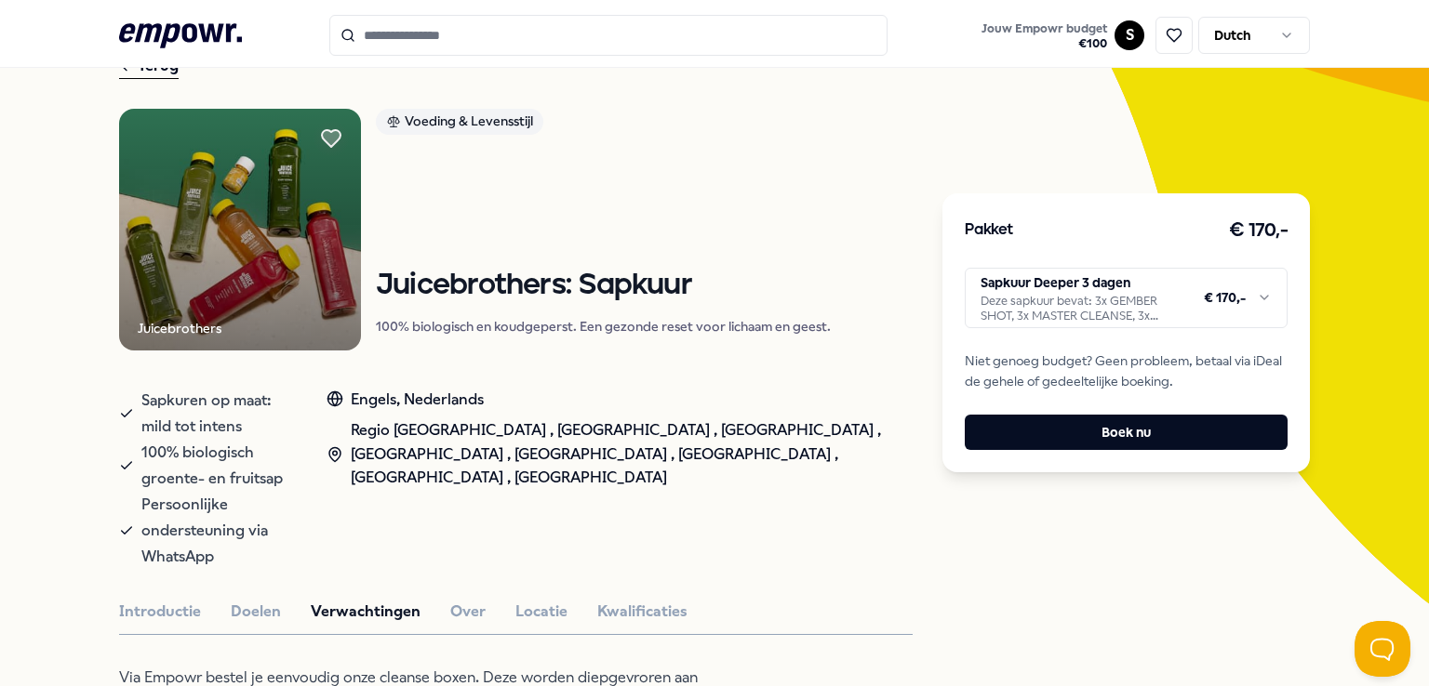
scroll to position [96, 0]
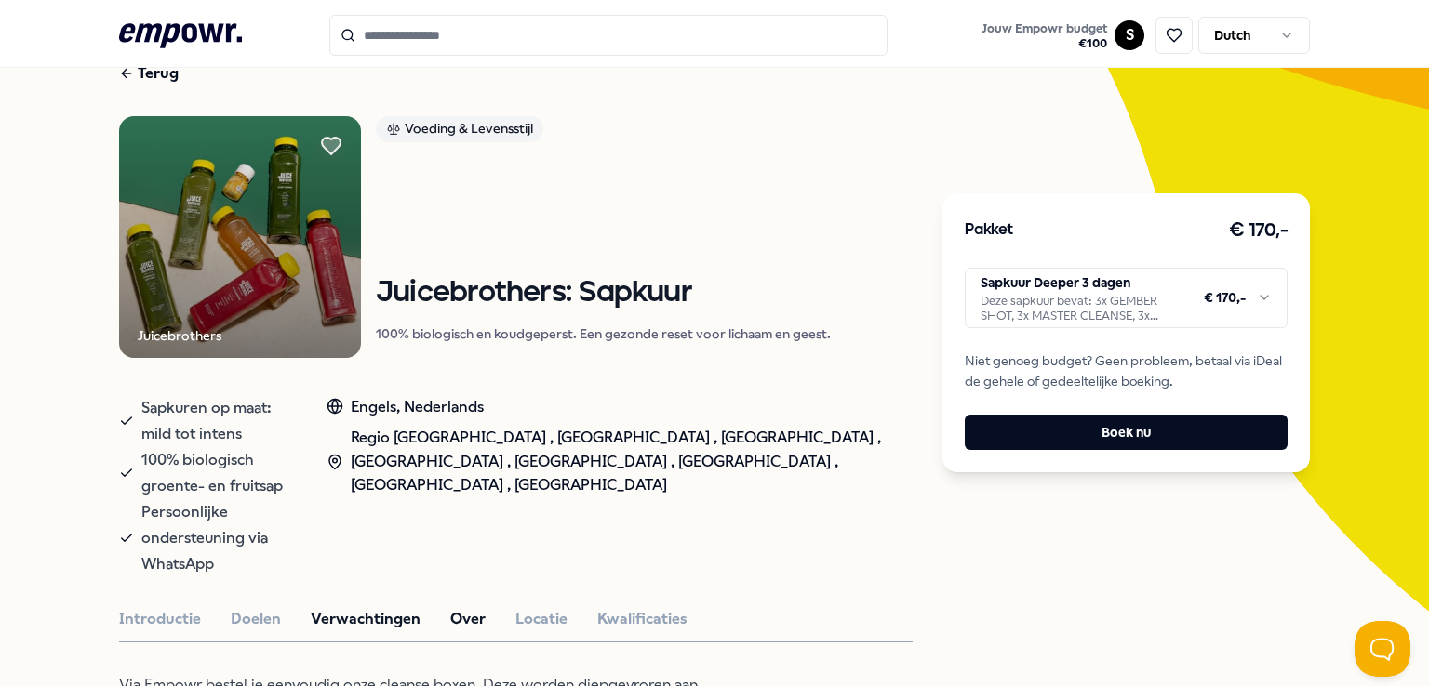
click at [465, 607] on button "Over" at bounding box center [467, 619] width 35 height 24
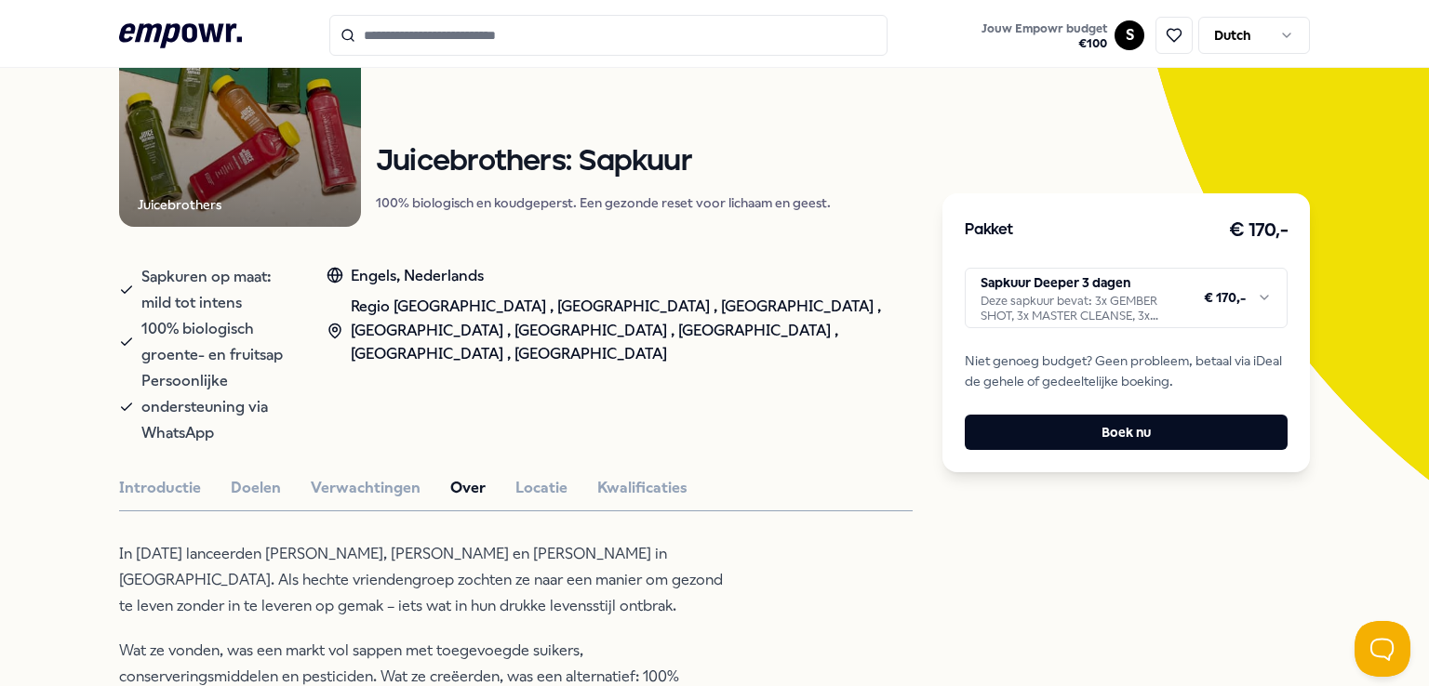
scroll to position [218, 0]
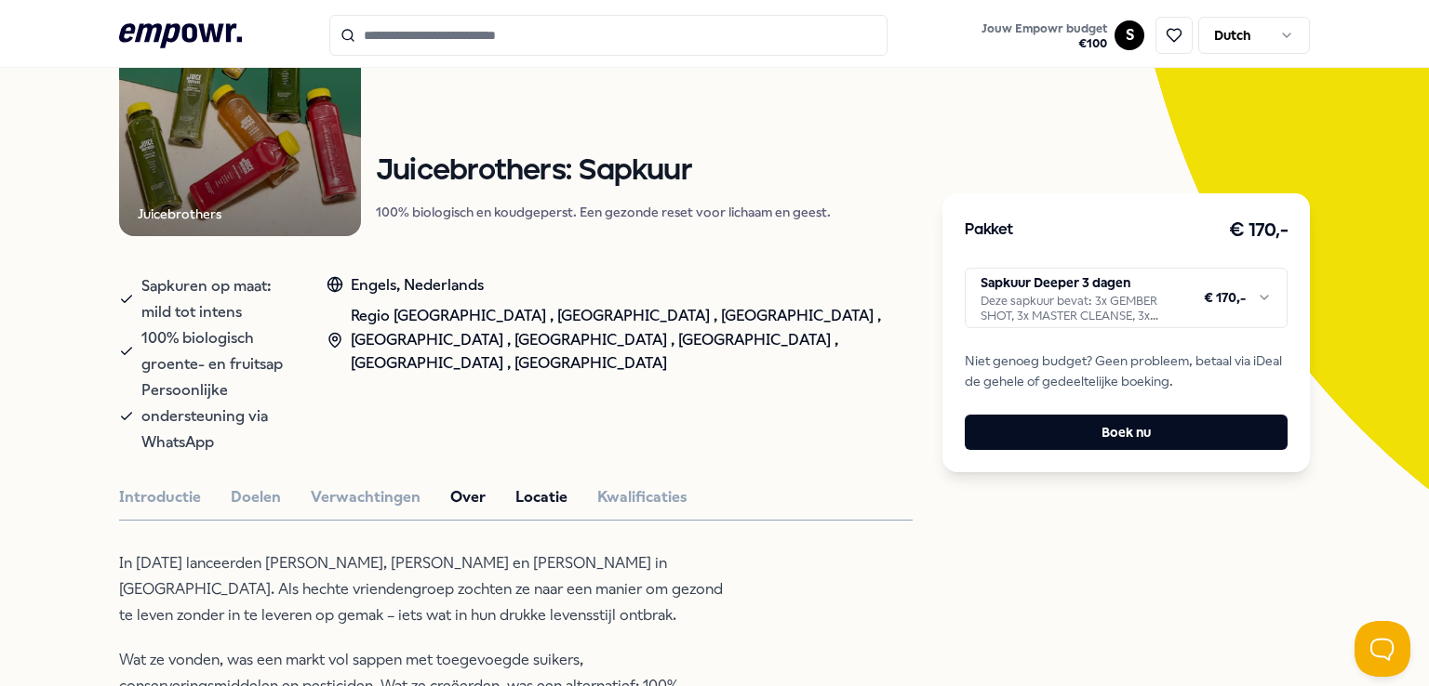
click at [517, 485] on button "Locatie" at bounding box center [541, 497] width 52 height 24
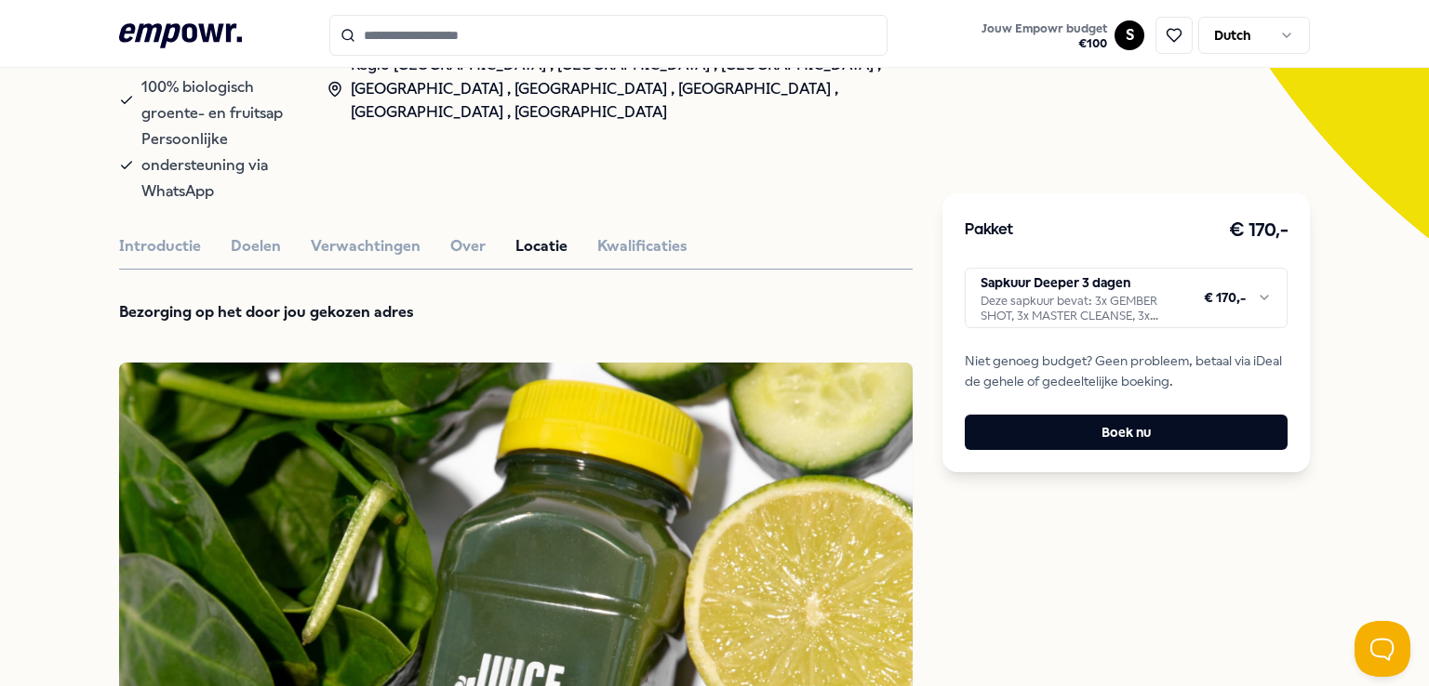
scroll to position [468, 0]
click at [640, 235] on button "Kwalificaties" at bounding box center [642, 247] width 90 height 24
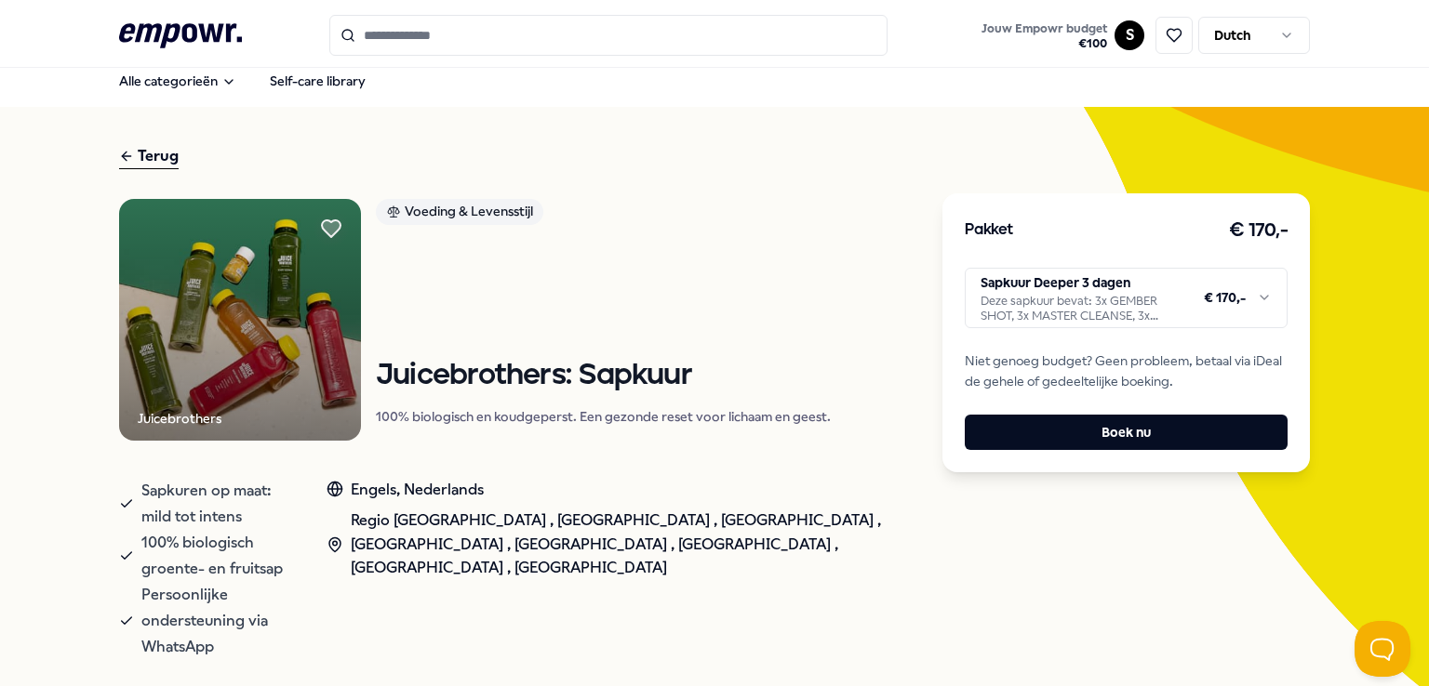
scroll to position [0, 0]
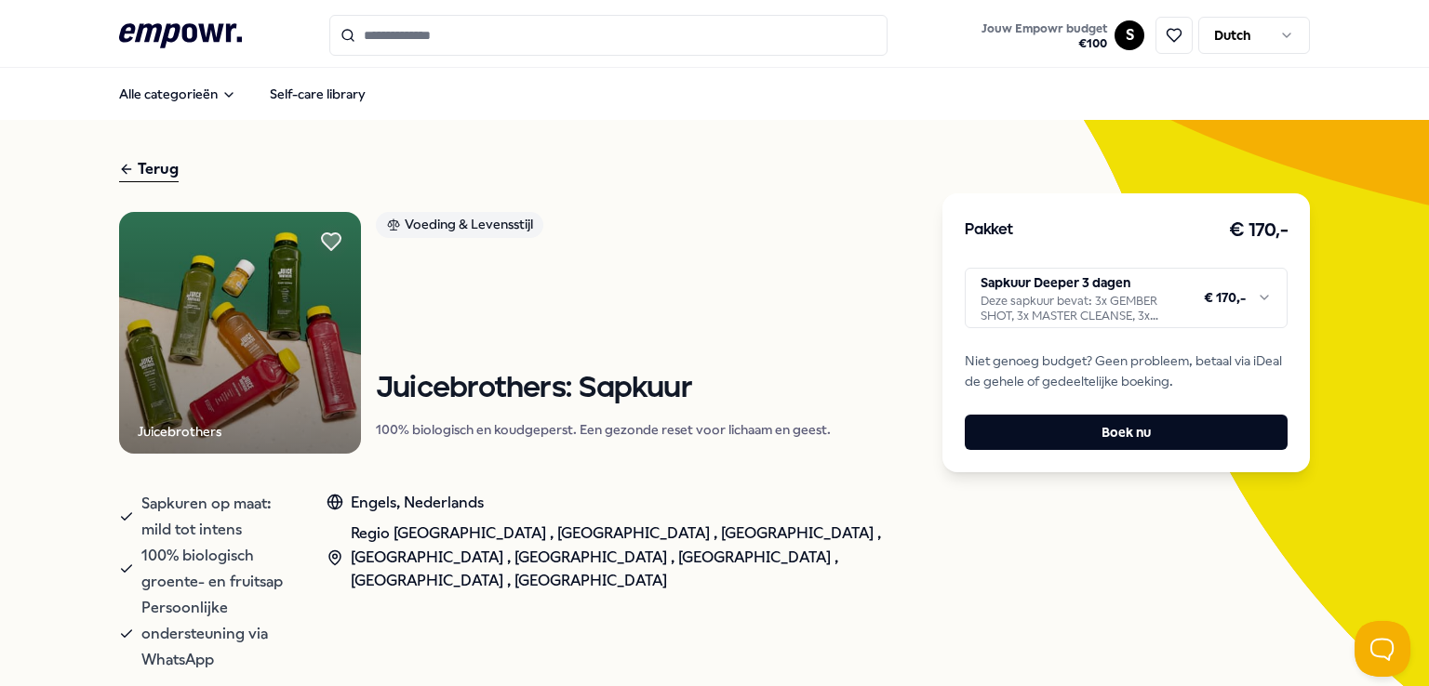
click at [146, 172] on div "Terug" at bounding box center [149, 169] width 60 height 25
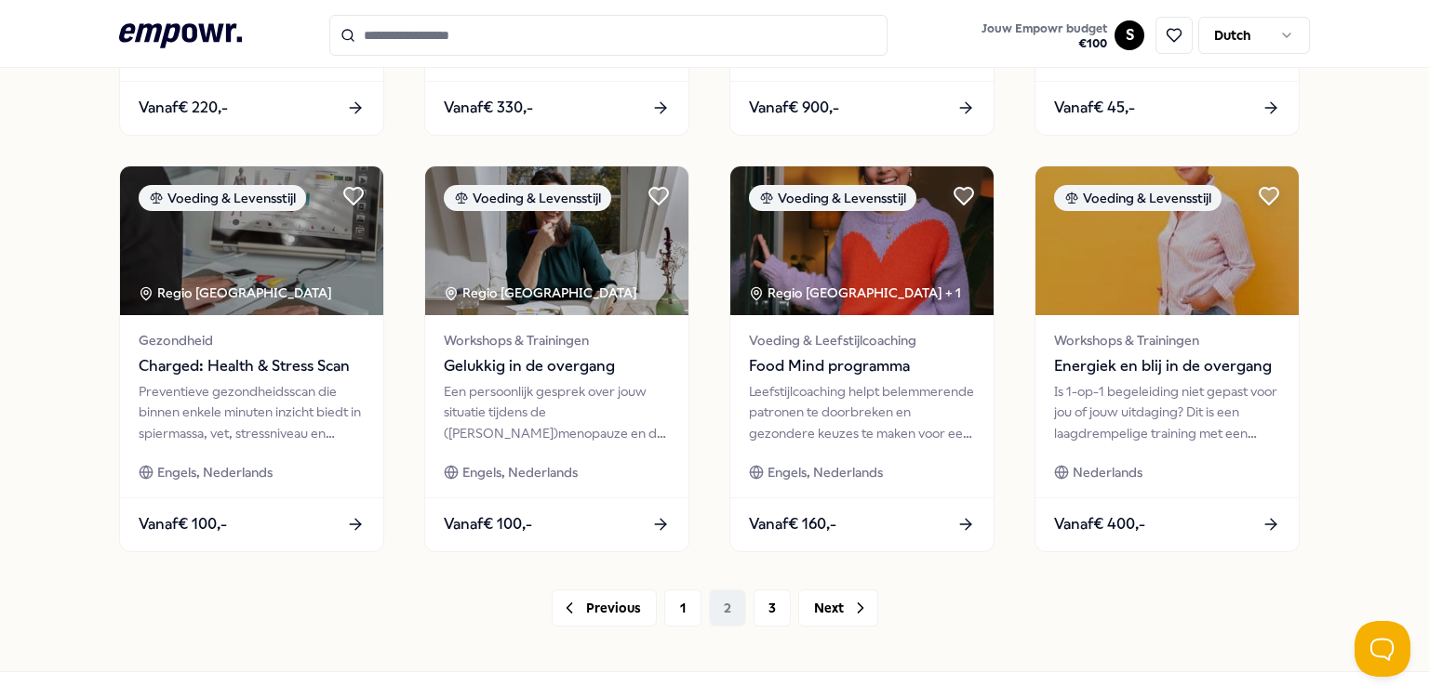
scroll to position [977, 0]
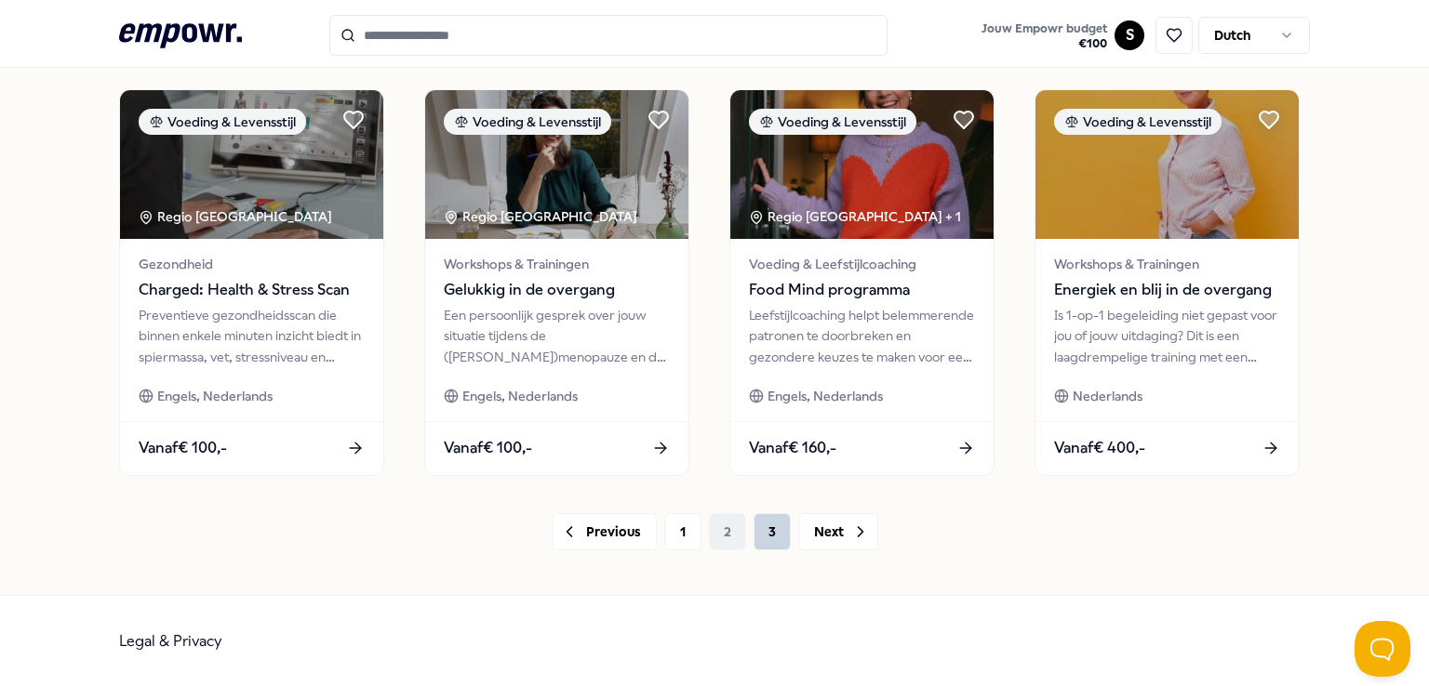
click at [762, 537] on button "3" at bounding box center [771, 531] width 37 height 37
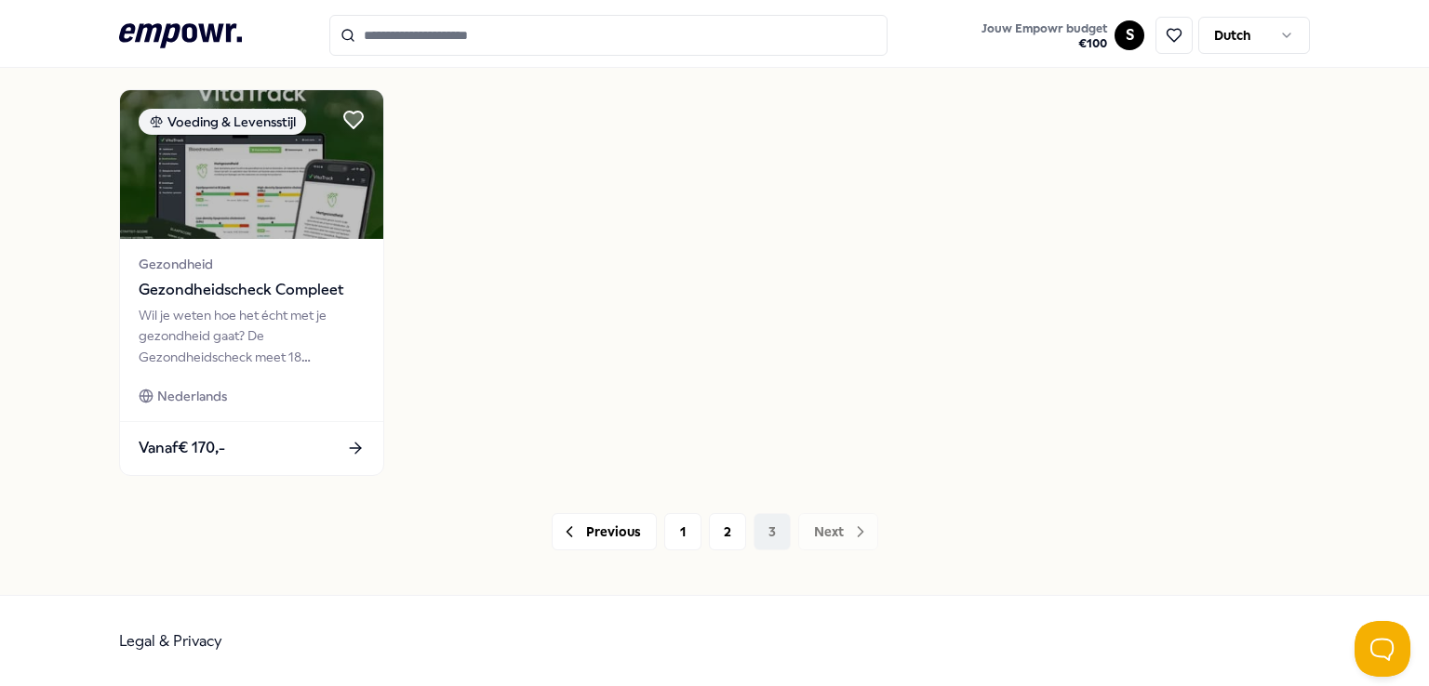
click at [181, 26] on icon at bounding box center [180, 35] width 123 height 24
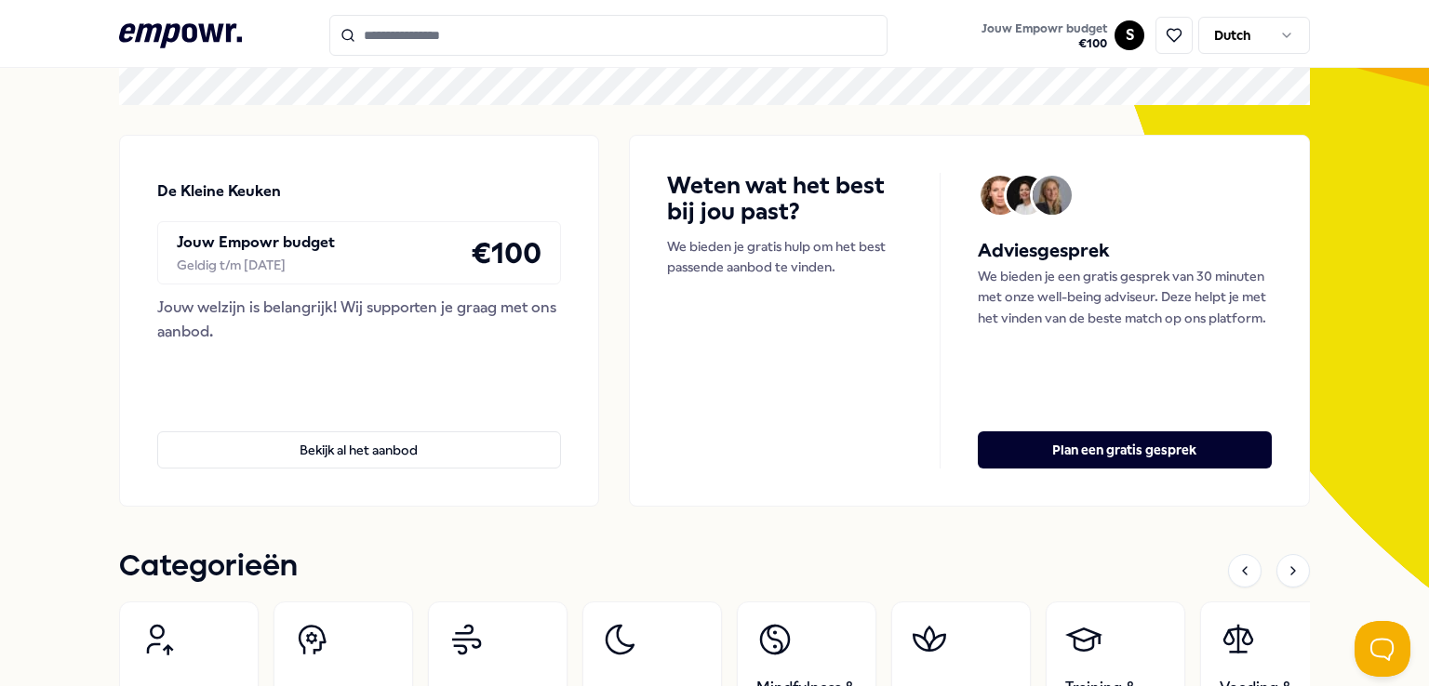
click at [203, 27] on icon at bounding box center [180, 35] width 123 height 24
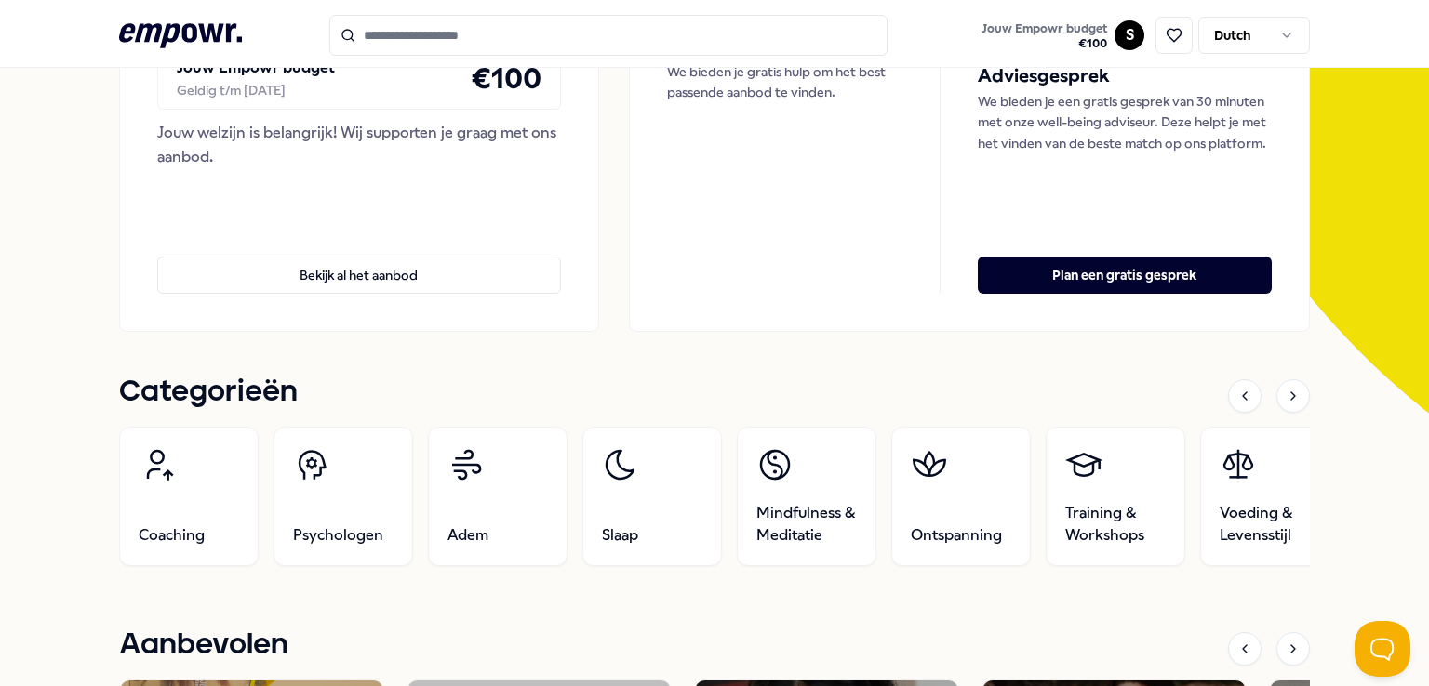
scroll to position [0, 0]
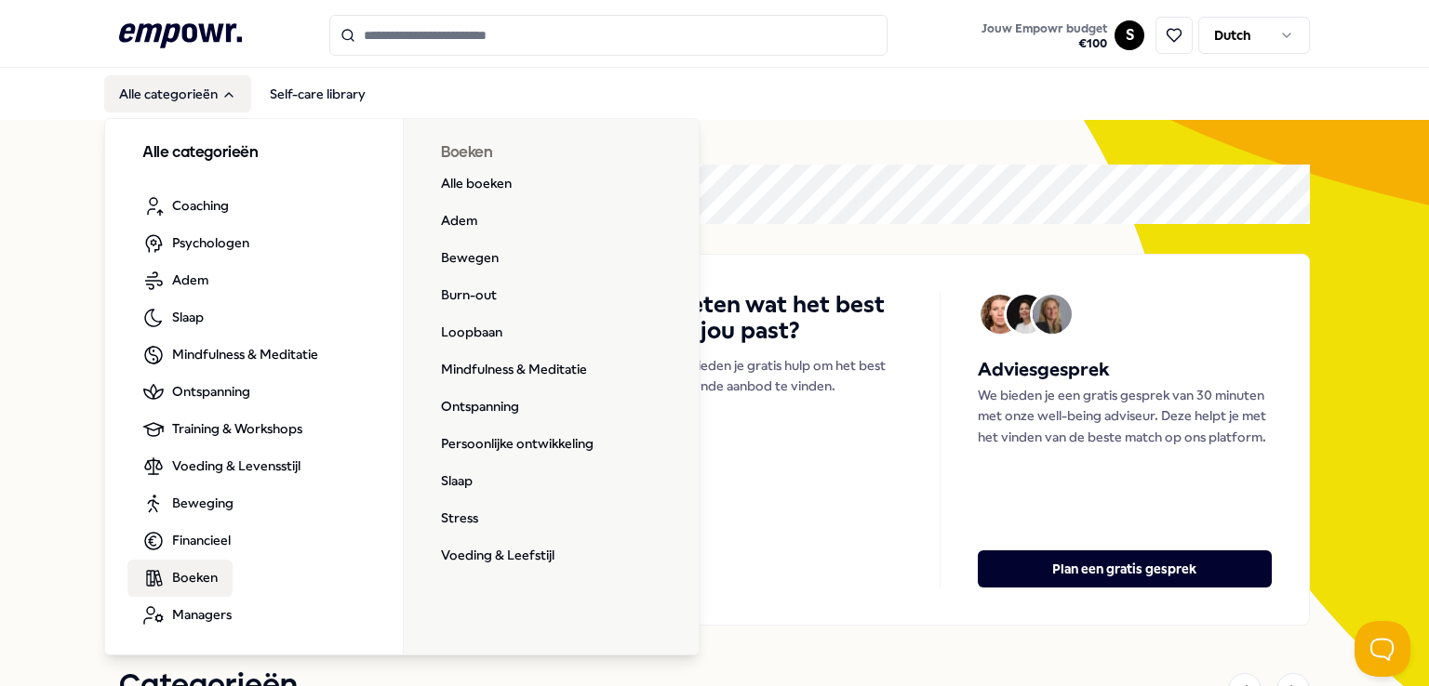
click at [179, 586] on span "Boeken" at bounding box center [195, 577] width 46 height 20
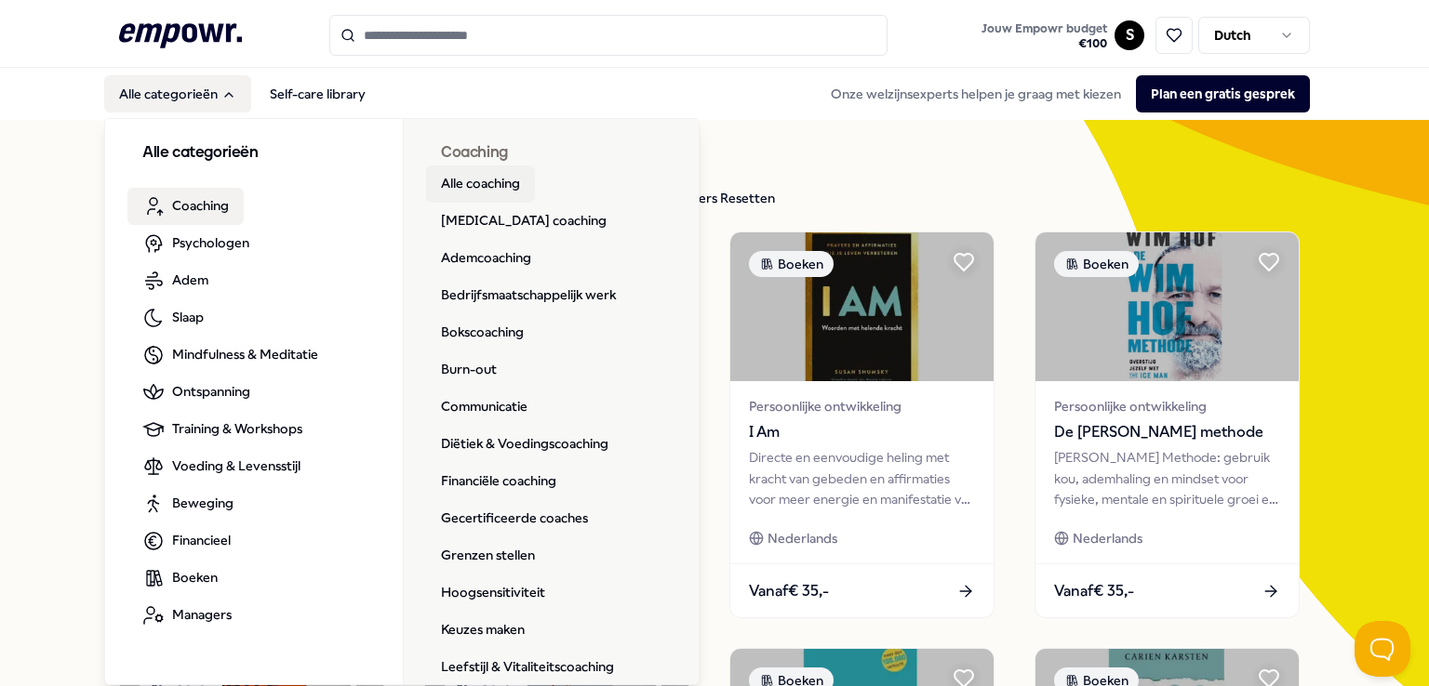
click at [485, 188] on link "Alle coaching" at bounding box center [480, 184] width 109 height 37
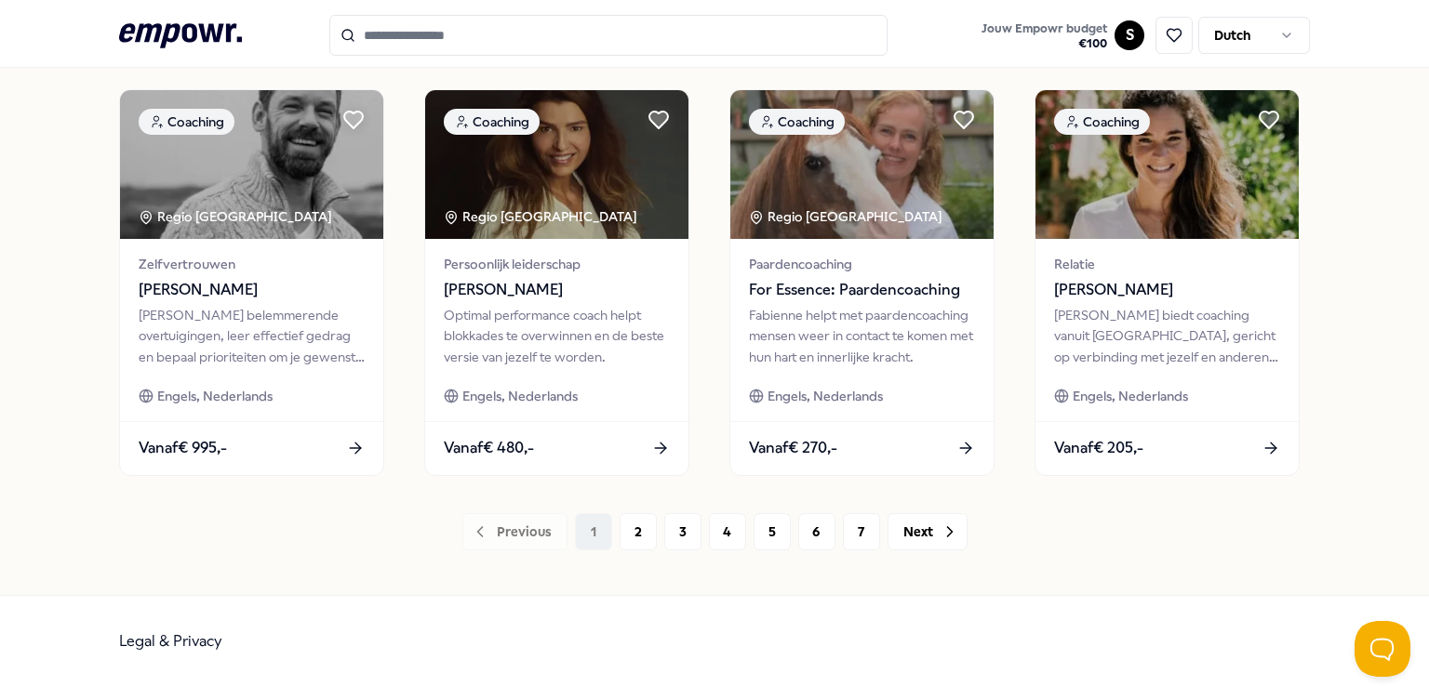
scroll to position [976, 0]
click at [843, 547] on button "7" at bounding box center [861, 532] width 37 height 37
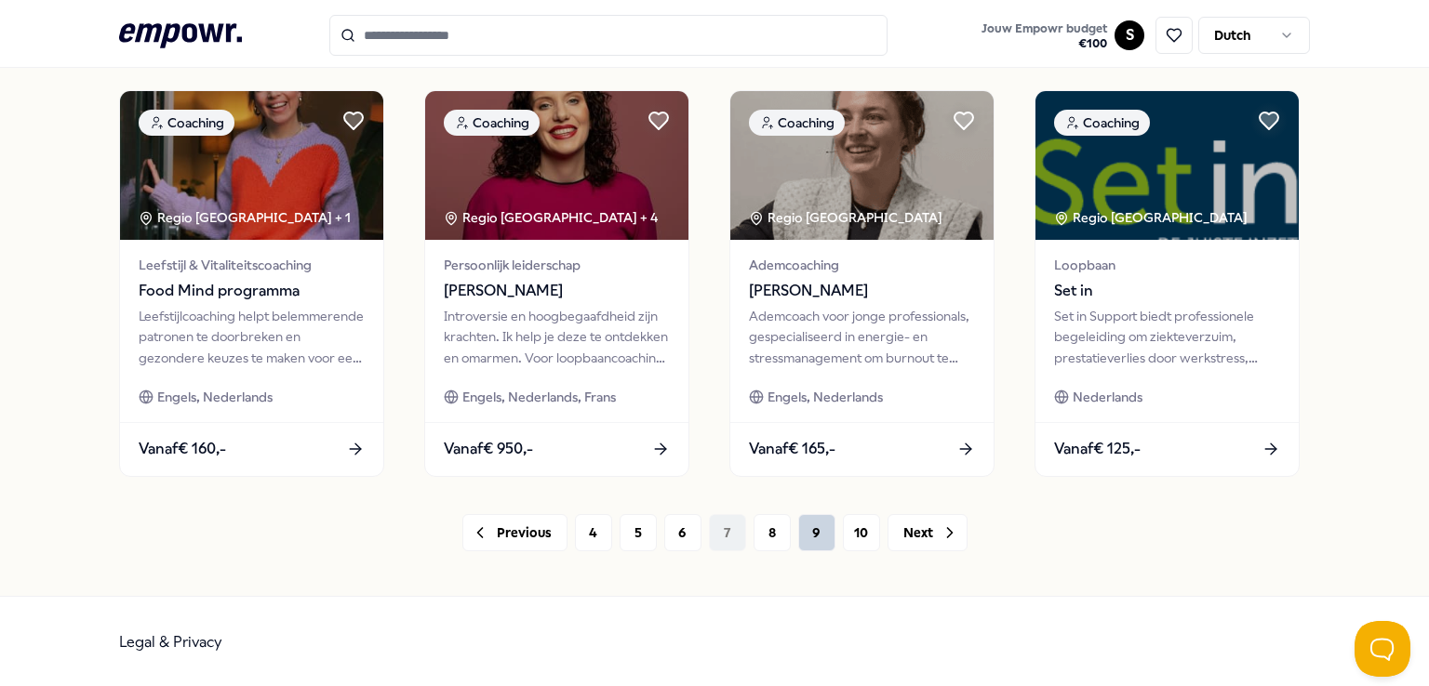
click at [815, 543] on button "9" at bounding box center [816, 532] width 37 height 37
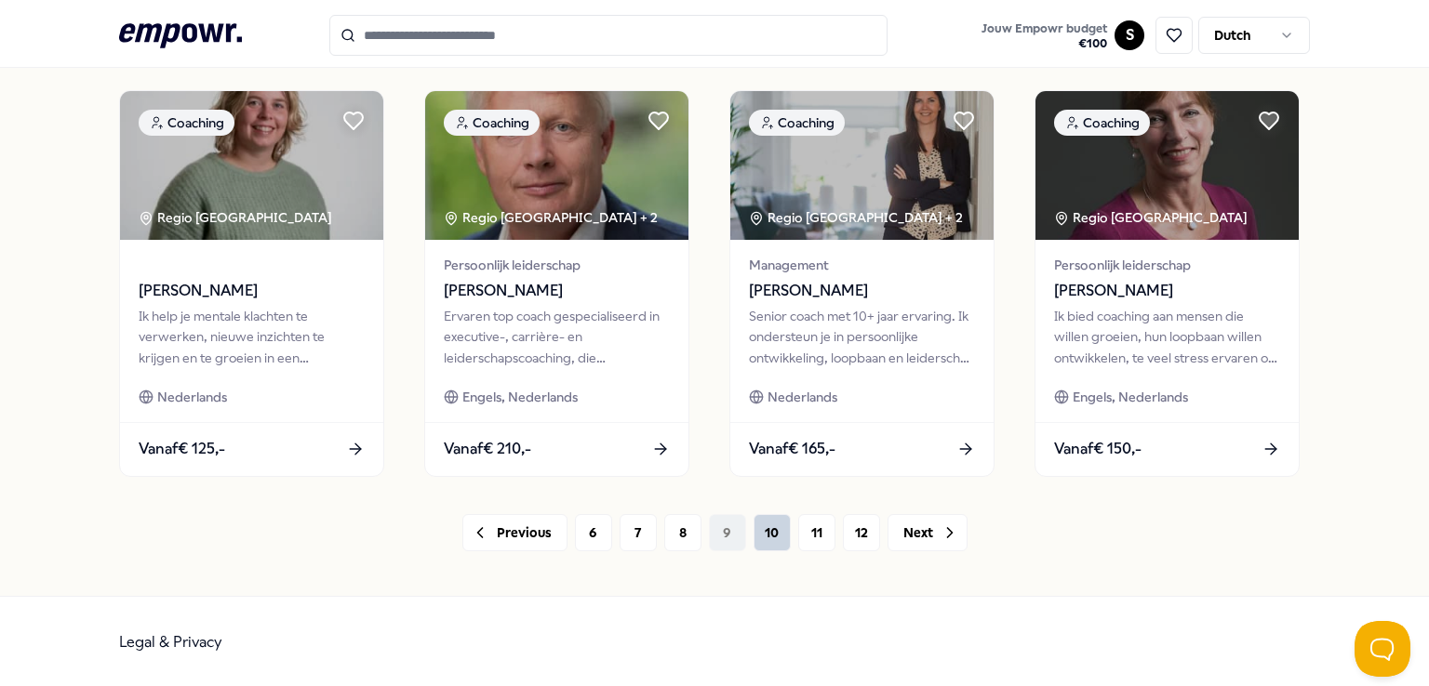
click at [771, 525] on button "10" at bounding box center [771, 532] width 37 height 37
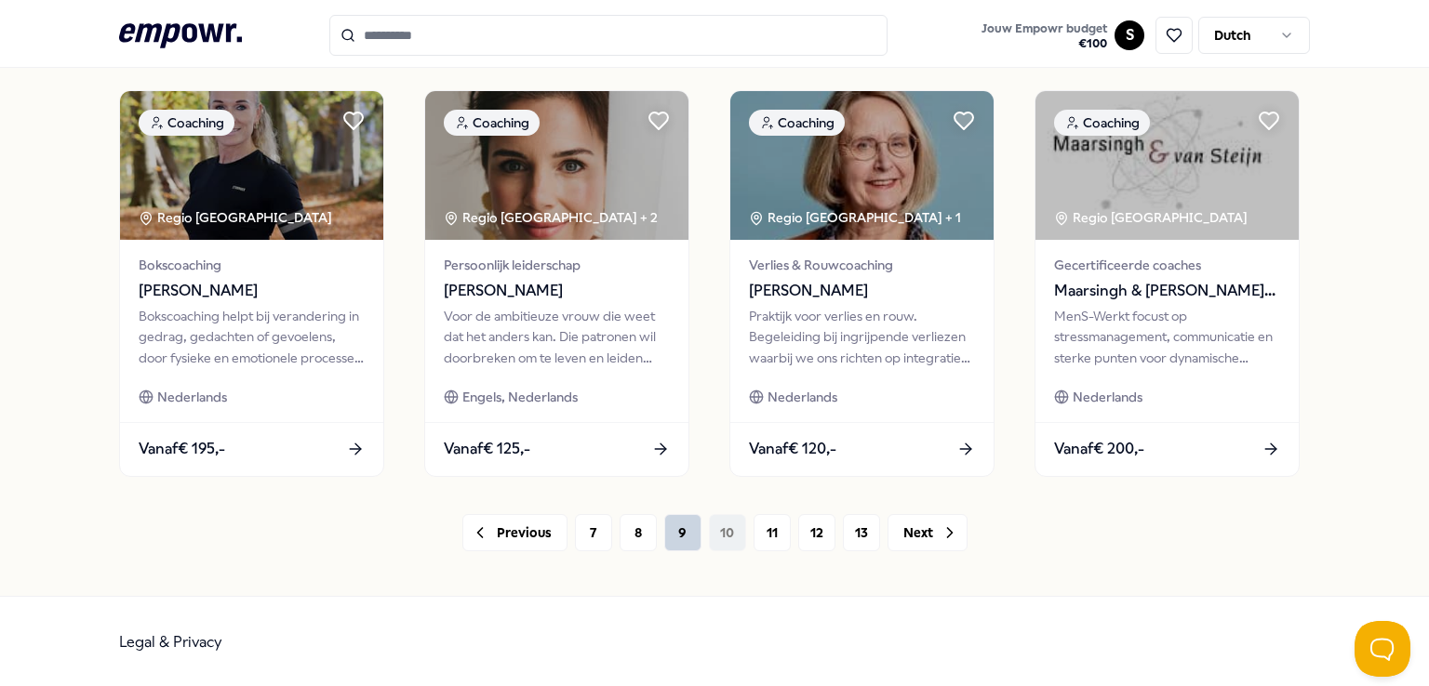
click at [674, 534] on button "9" at bounding box center [682, 532] width 37 height 37
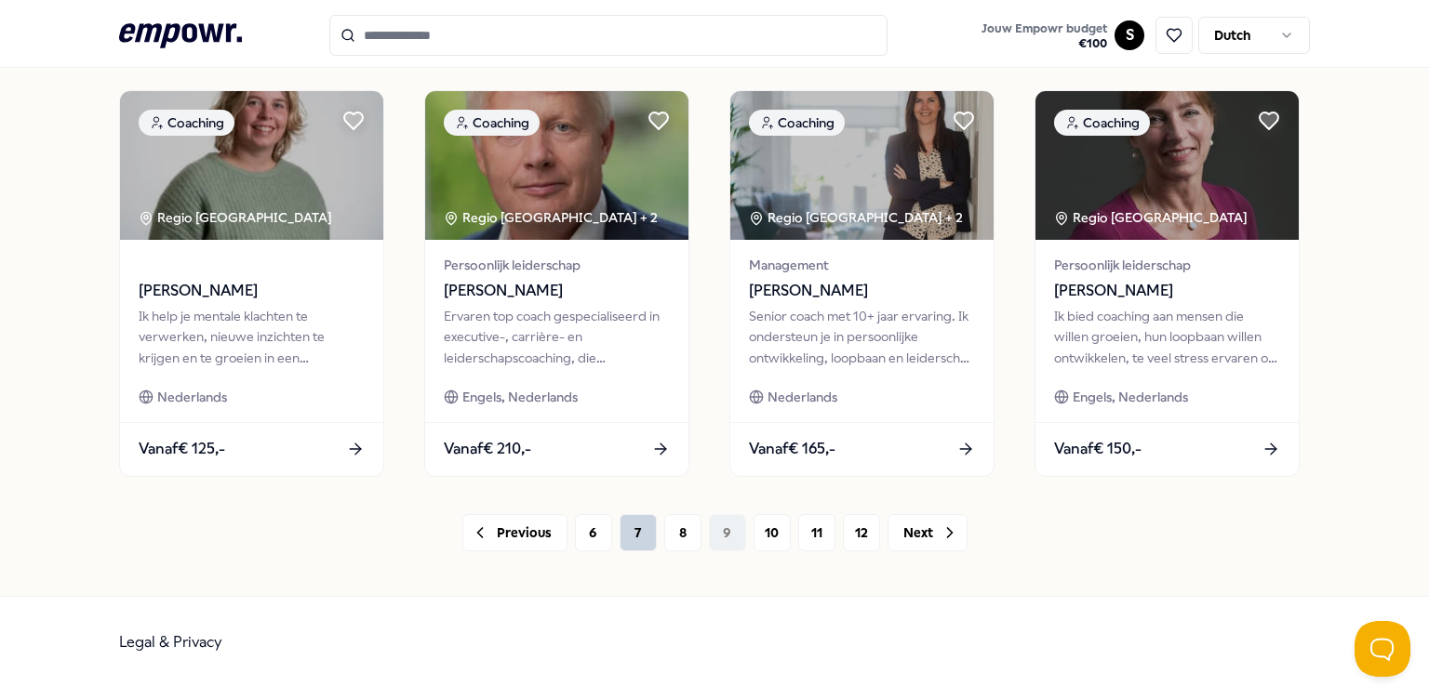
click at [625, 538] on button "7" at bounding box center [637, 532] width 37 height 37
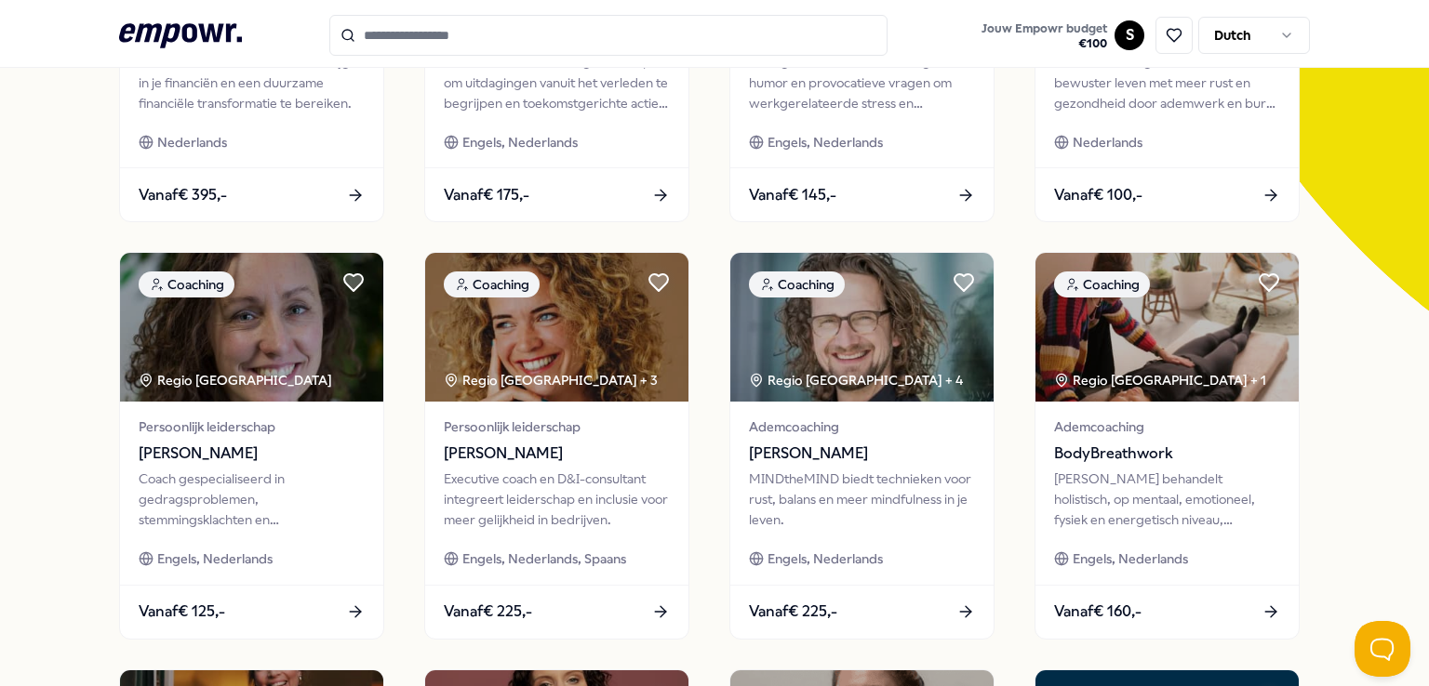
scroll to position [398, 0]
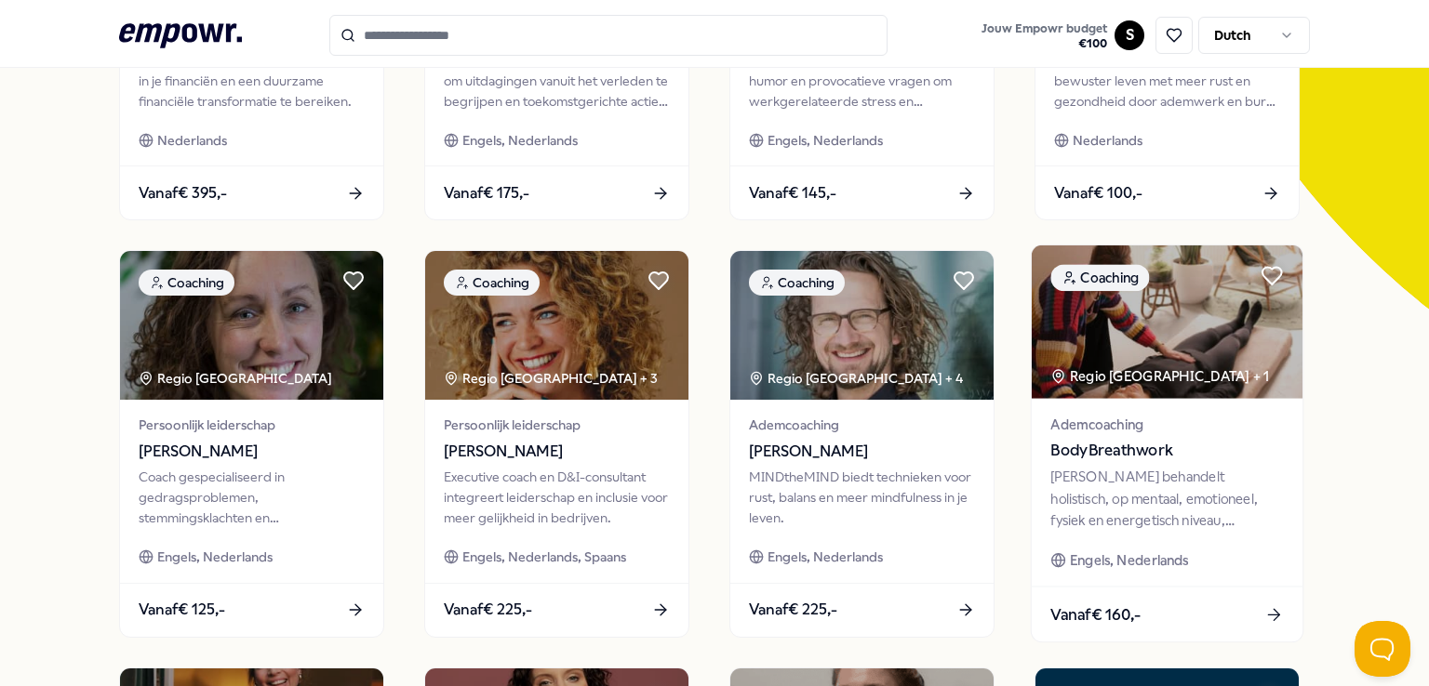
click at [1184, 486] on div "[PERSON_NAME] behandelt holistisch, op mentaal, emotioneel, fysiek en energetis…" at bounding box center [1166, 499] width 233 height 64
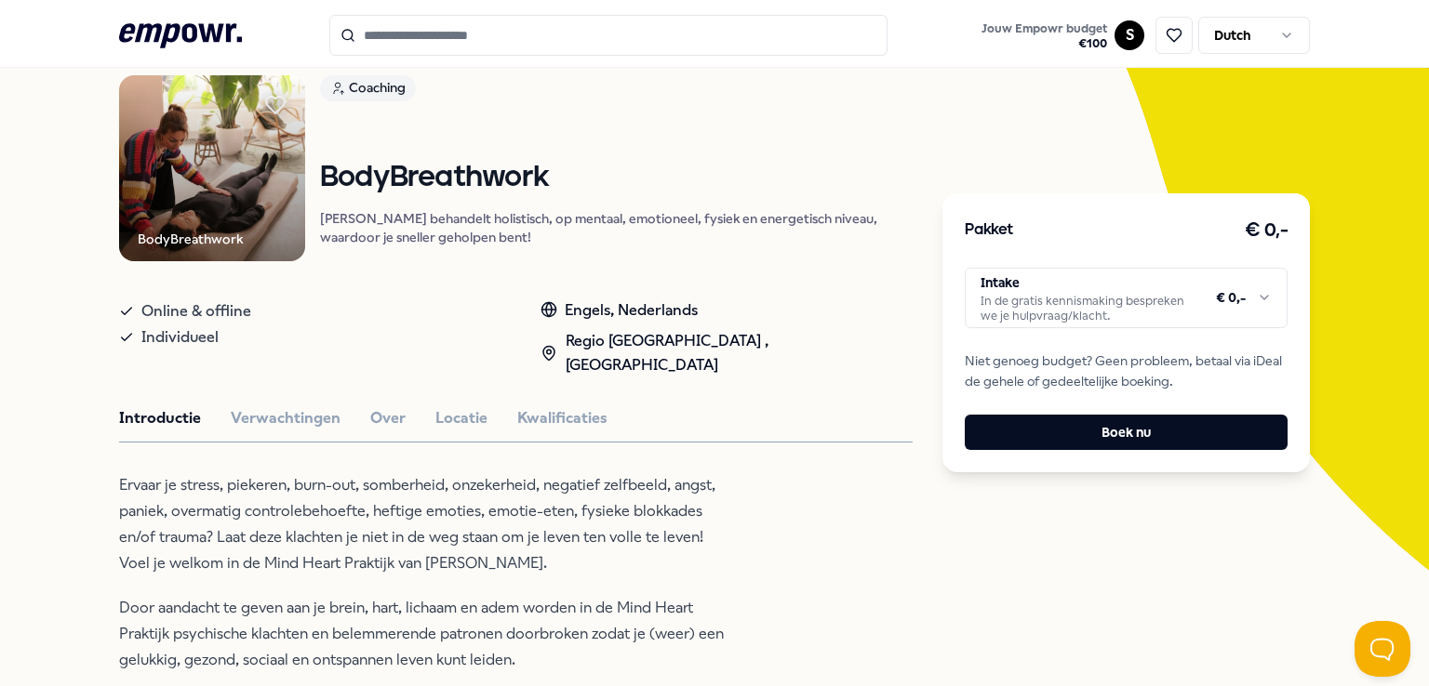
scroll to position [138, 0]
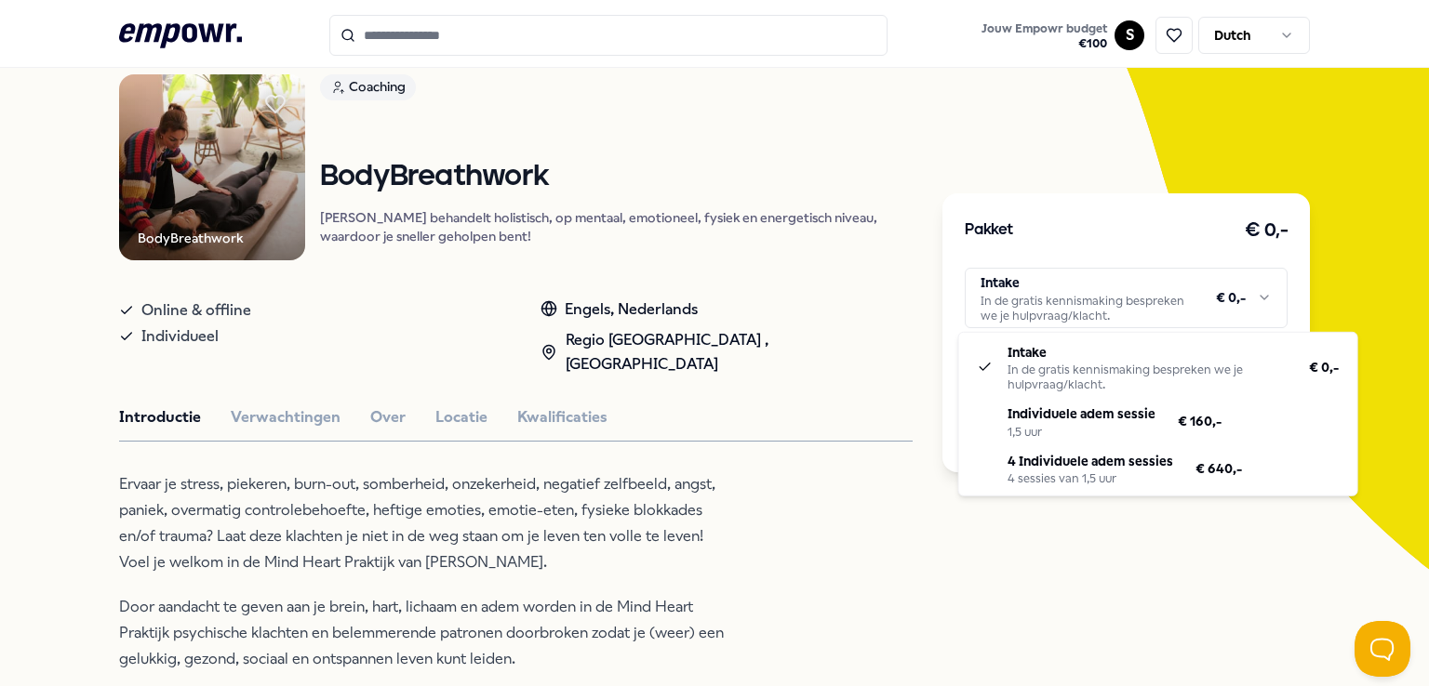
click at [1168, 315] on html ".empowr-logo_svg__cls-1{fill:#03032f} Jouw Empowr budget € 100 S Dutch Alle cat…" at bounding box center [714, 343] width 1429 height 686
click at [835, 514] on html ".empowr-logo_svg__cls-1{fill:#03032f} Jouw Empowr budget € 100 S Dutch Alle cat…" at bounding box center [714, 343] width 1429 height 686
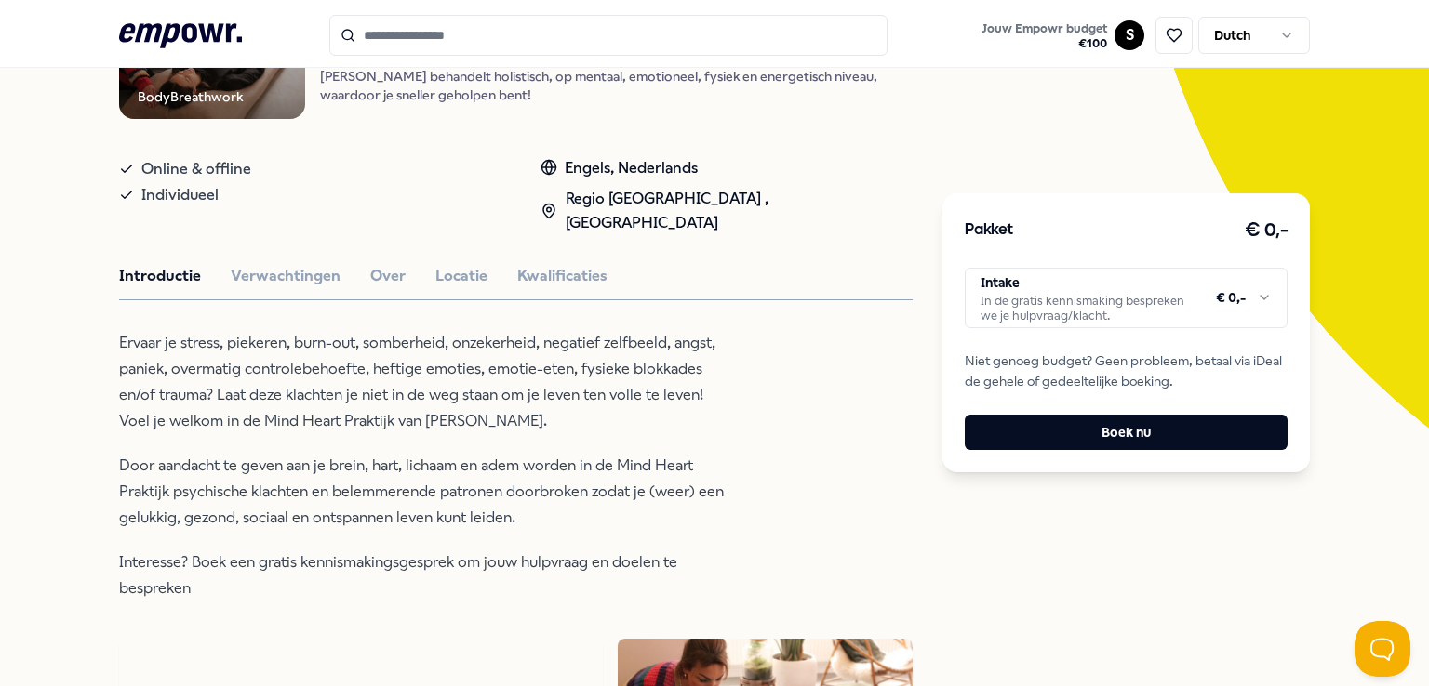
scroll to position [279, 0]
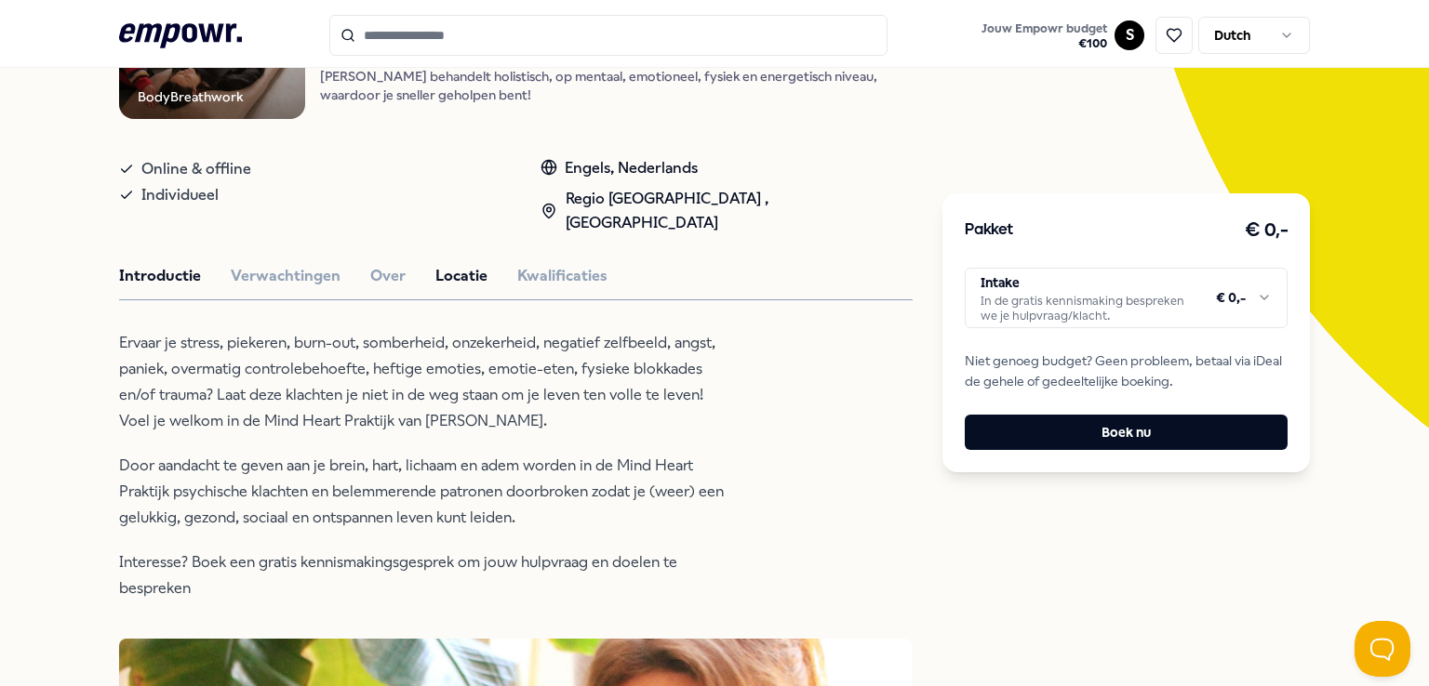
click at [438, 274] on button "Locatie" at bounding box center [461, 276] width 52 height 24
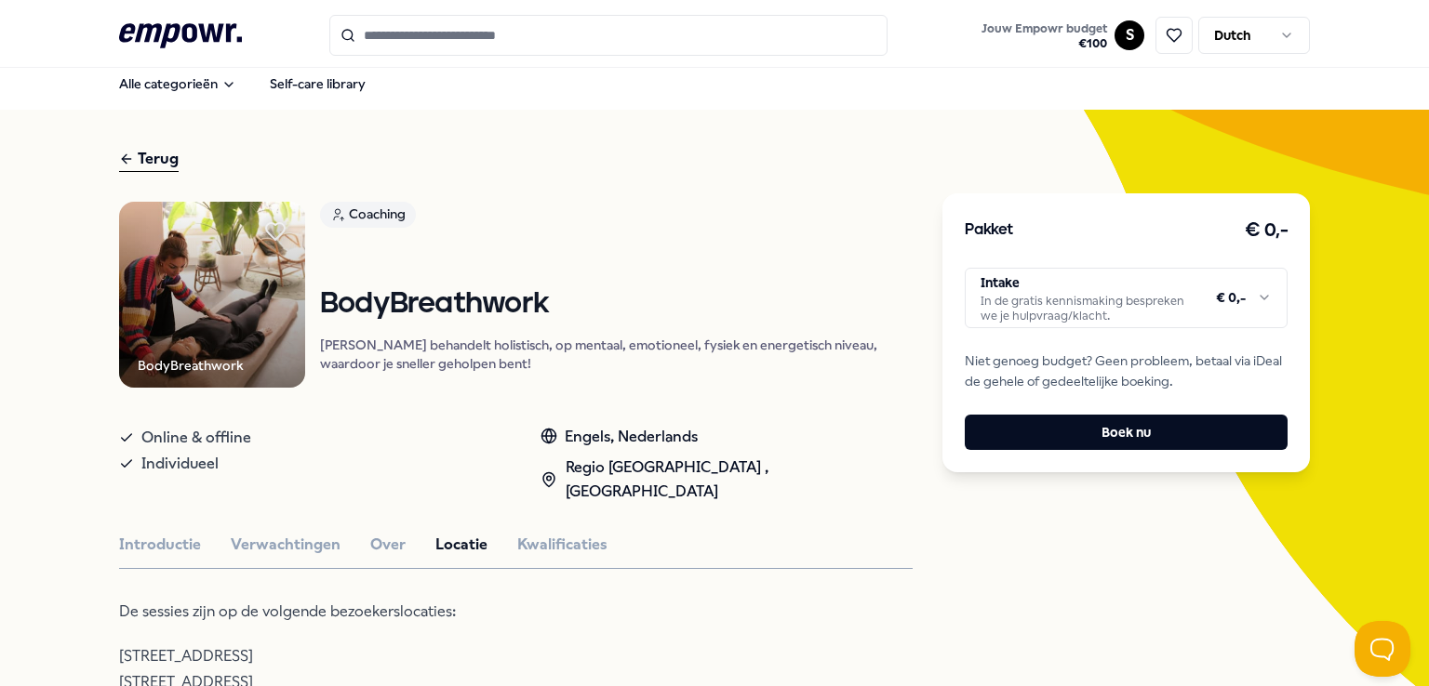
scroll to position [0, 0]
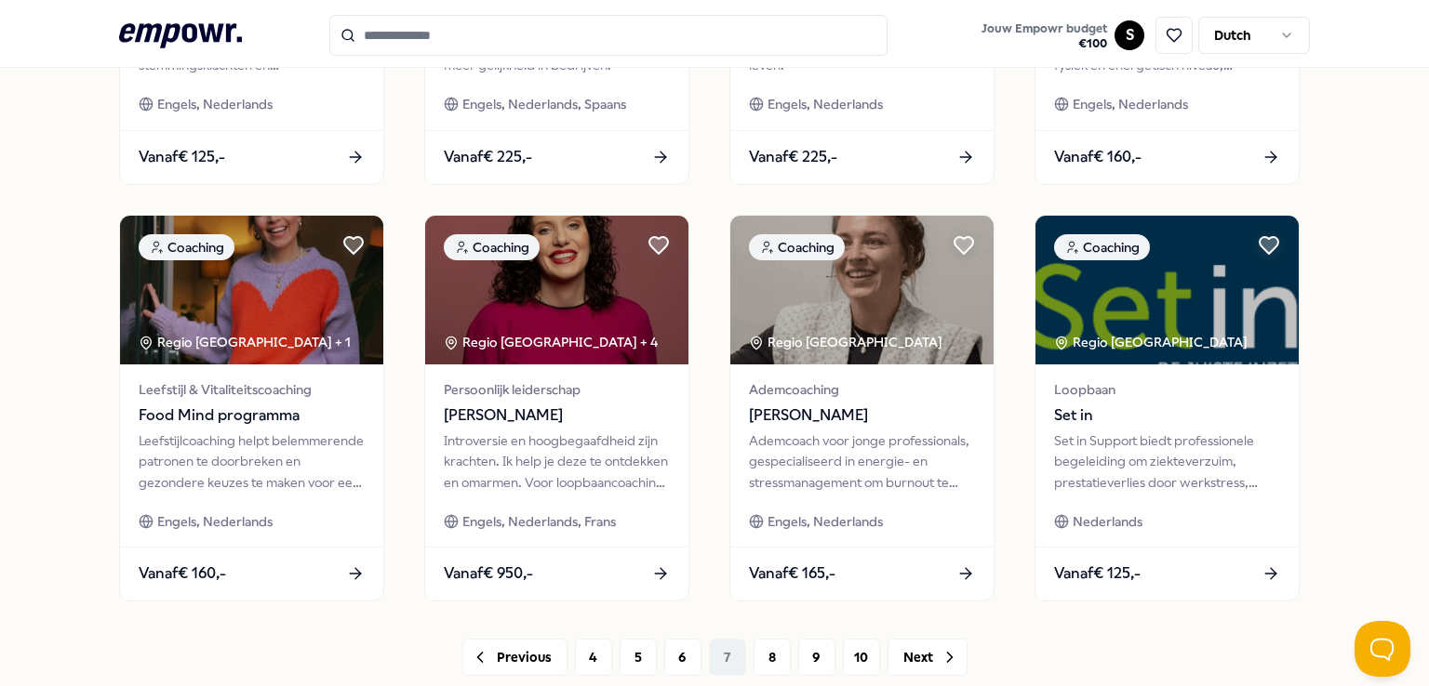
scroll to position [852, 0]
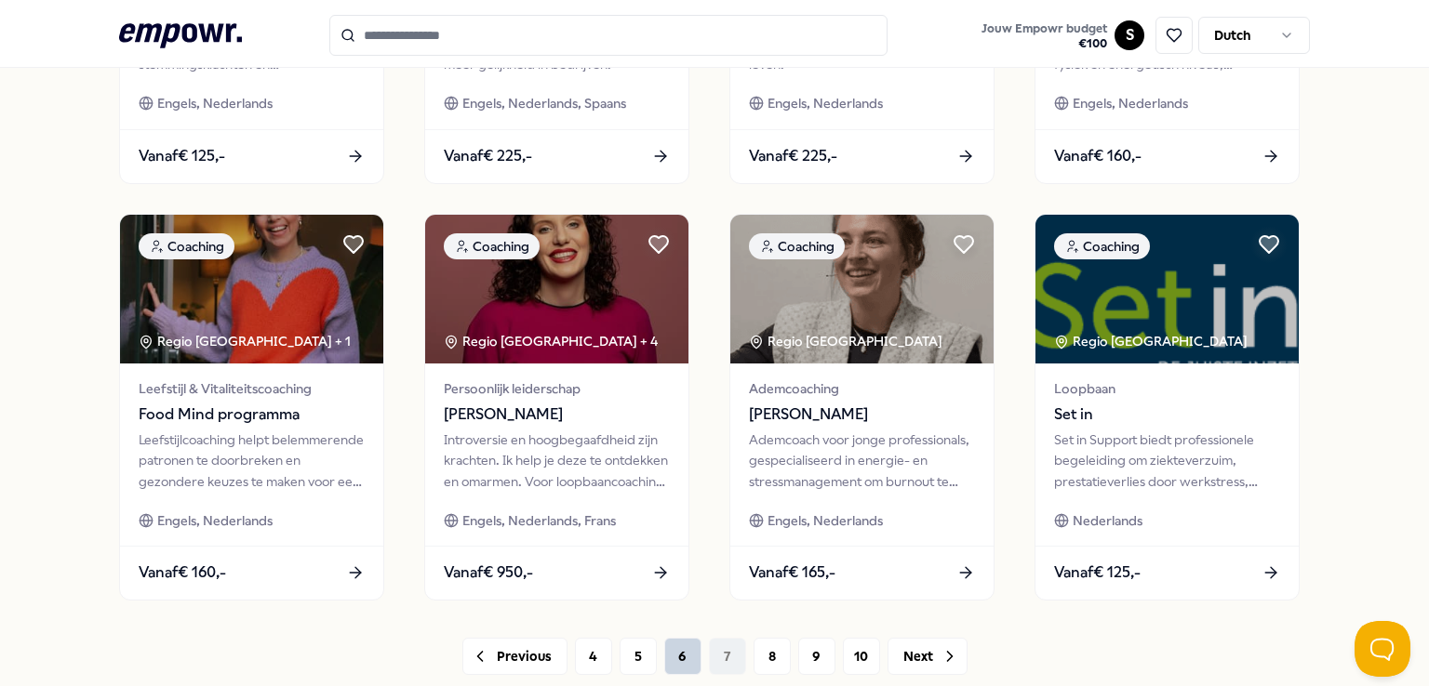
click at [677, 666] on button "6" at bounding box center [682, 656] width 37 height 37
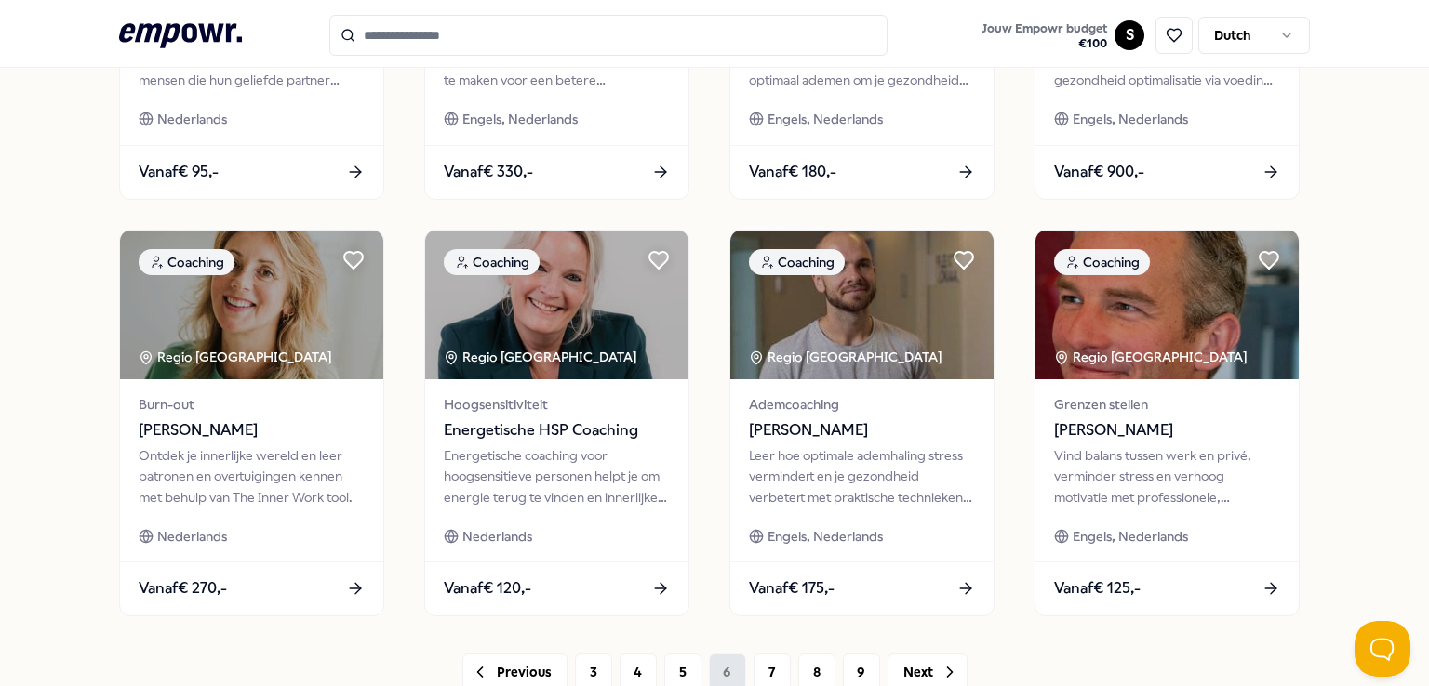
scroll to position [833, 0]
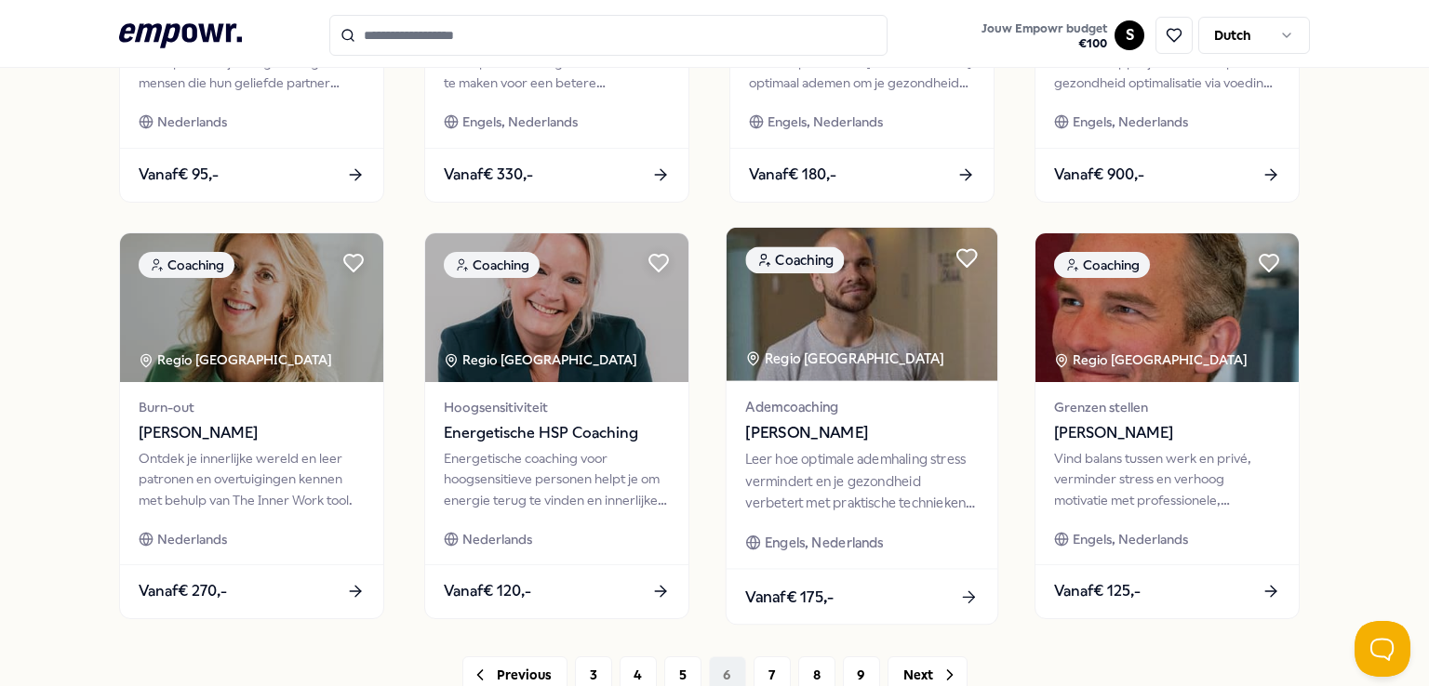
click at [904, 483] on div "Leer hoe optimale ademhaling stress vermindert en je gezondheid verbetert met p…" at bounding box center [861, 481] width 233 height 64
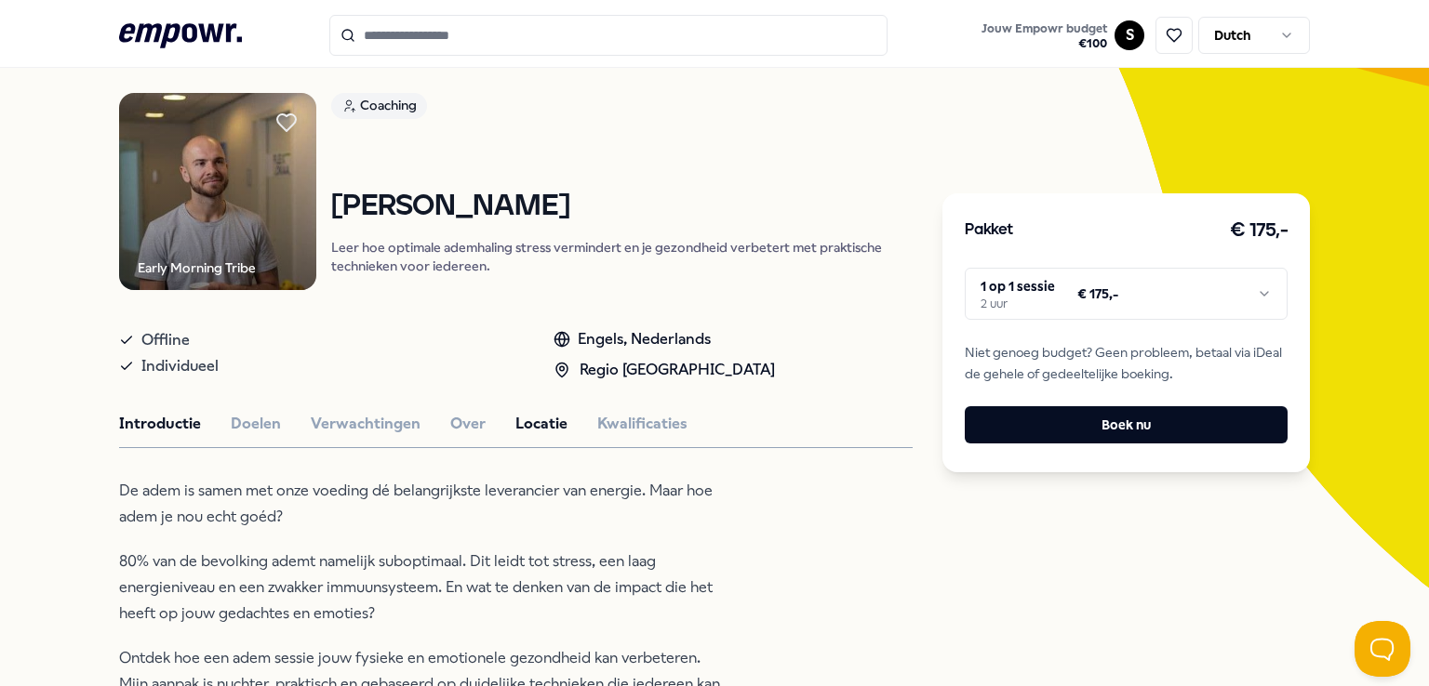
click at [517, 418] on button "Locatie" at bounding box center [541, 424] width 52 height 24
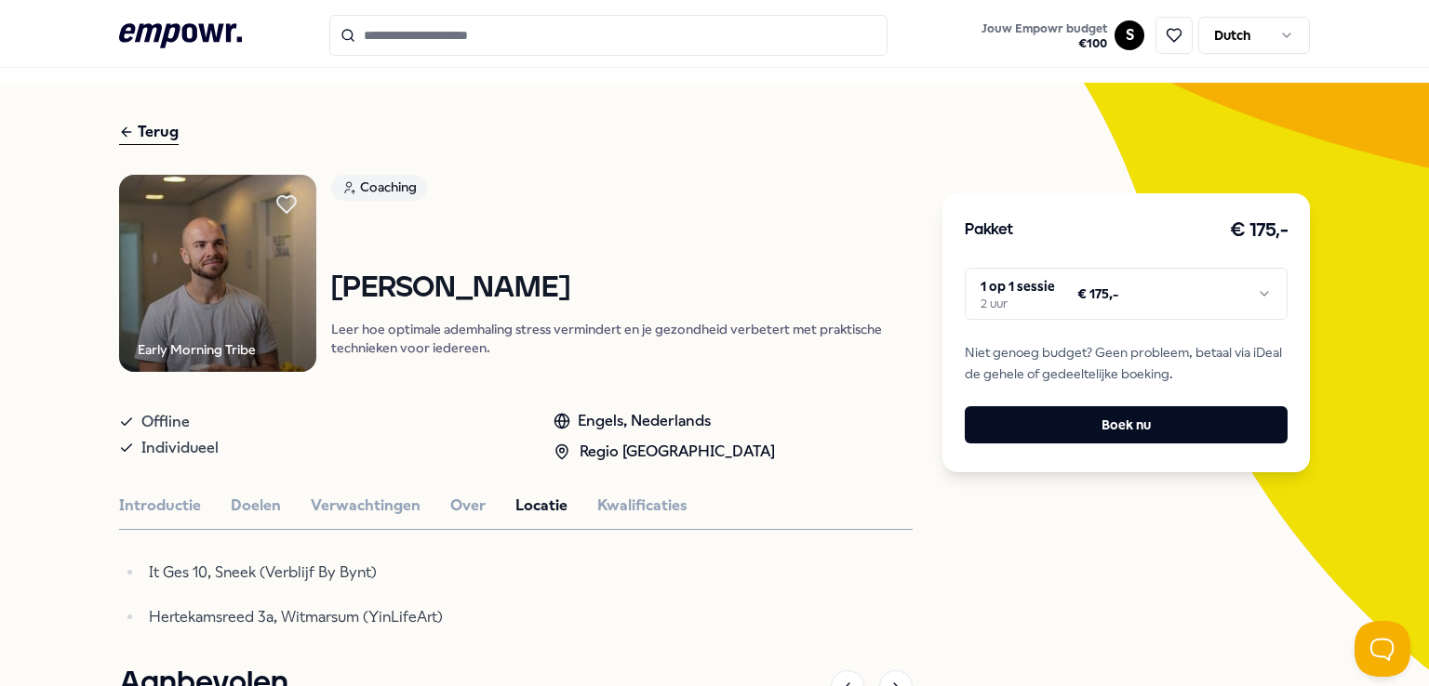
scroll to position [39, 0]
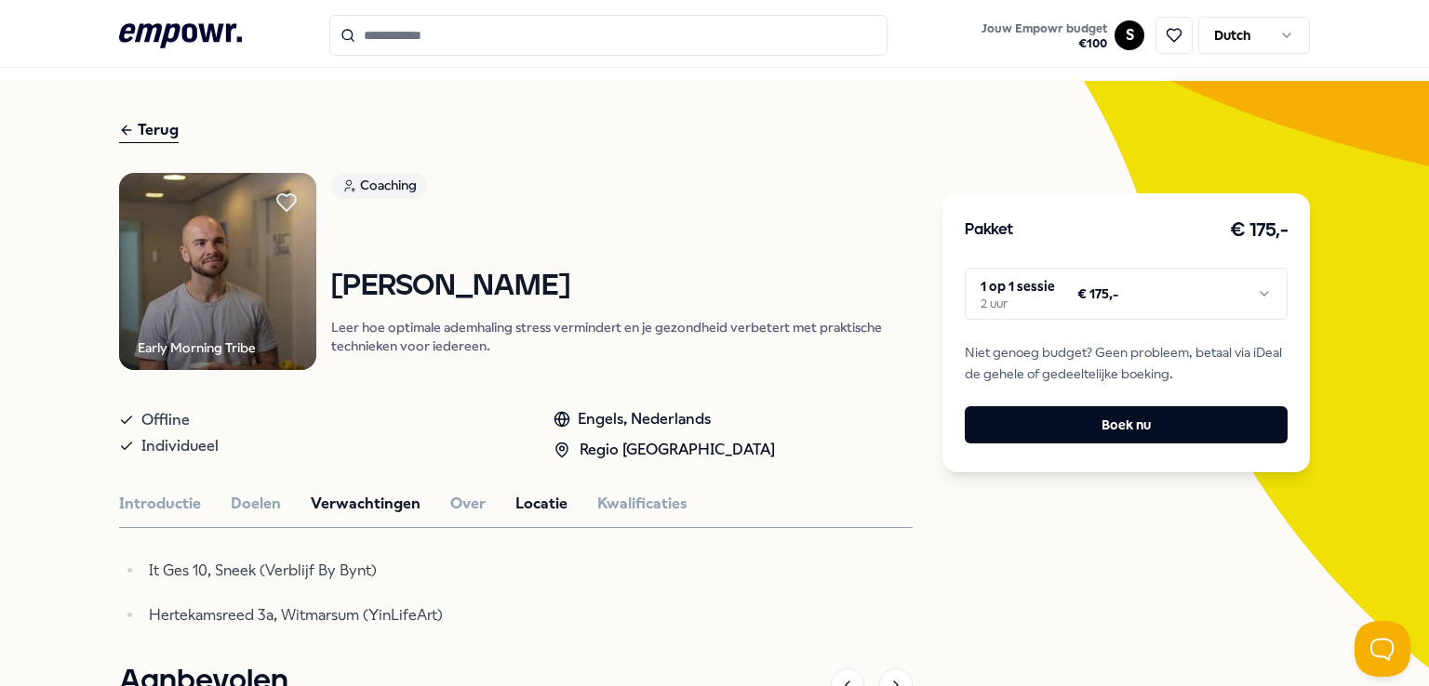
click at [327, 511] on button "Verwachtingen" at bounding box center [366, 504] width 110 height 24
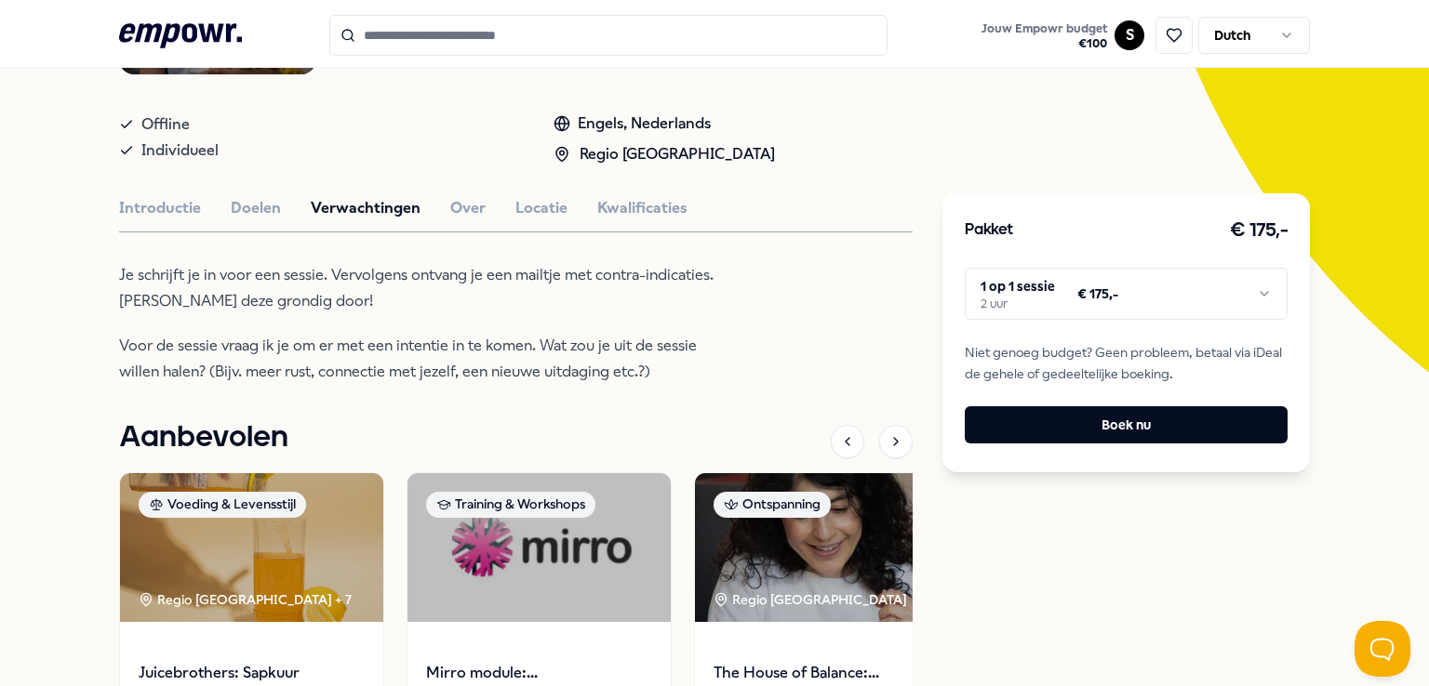
scroll to position [342, 0]
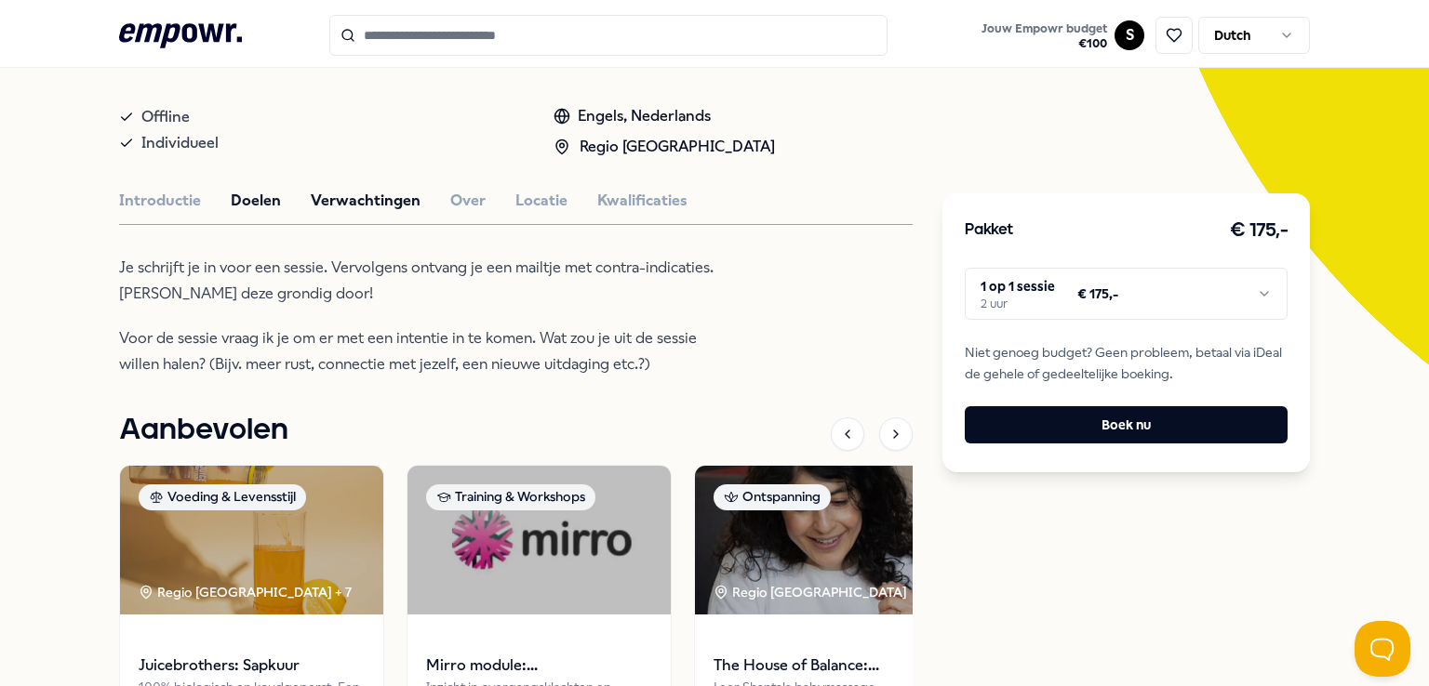
click at [253, 208] on button "Doelen" at bounding box center [256, 201] width 50 height 24
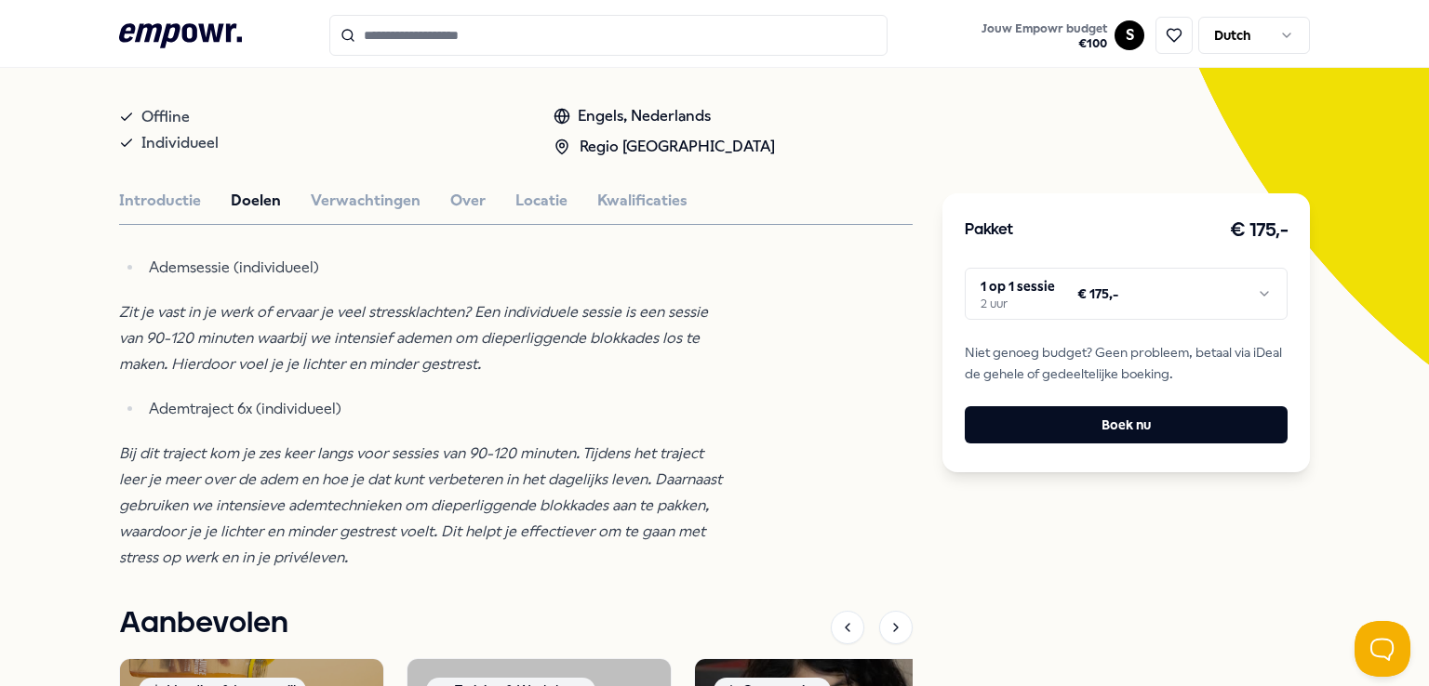
click at [490, 202] on div "Introductie Doelen Verwachtingen Over Locatie Kwalificaties" at bounding box center [515, 201] width 793 height 24
click at [522, 209] on button "Locatie" at bounding box center [541, 201] width 52 height 24
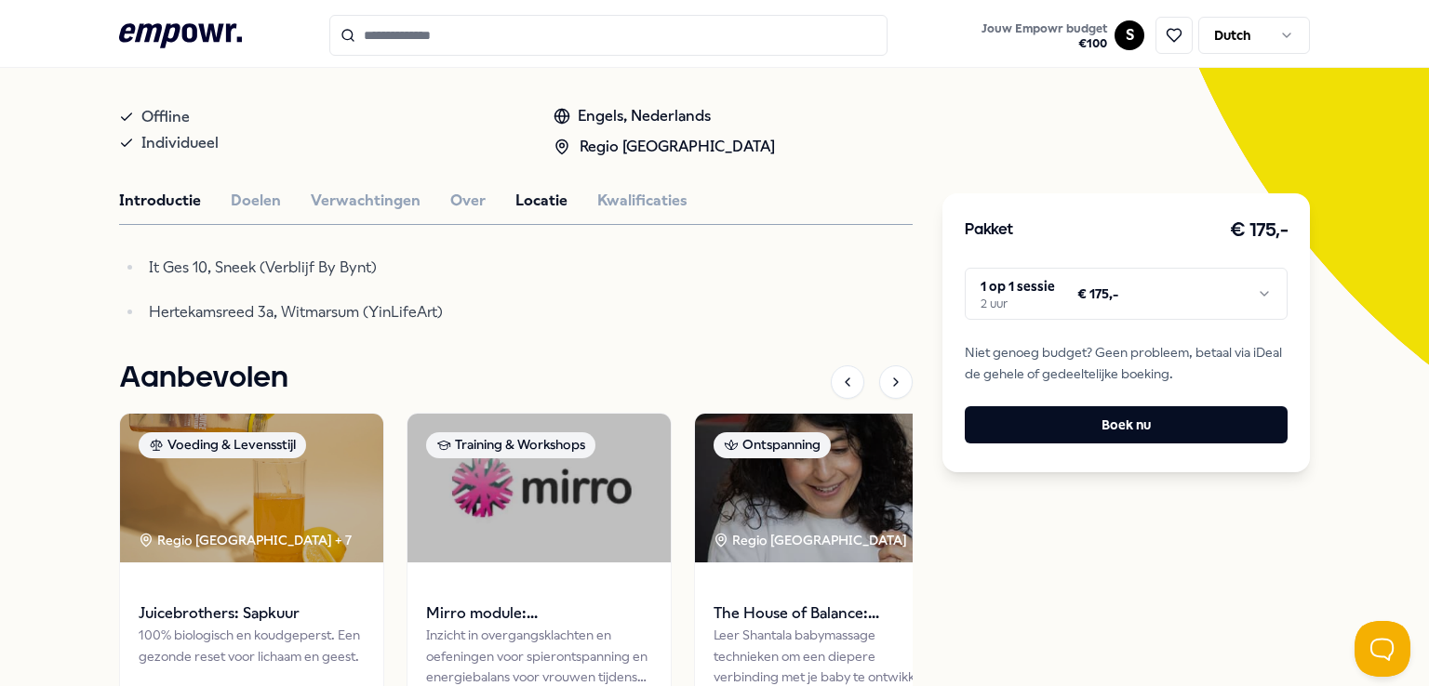
click at [124, 194] on button "Introductie" at bounding box center [160, 201] width 82 height 24
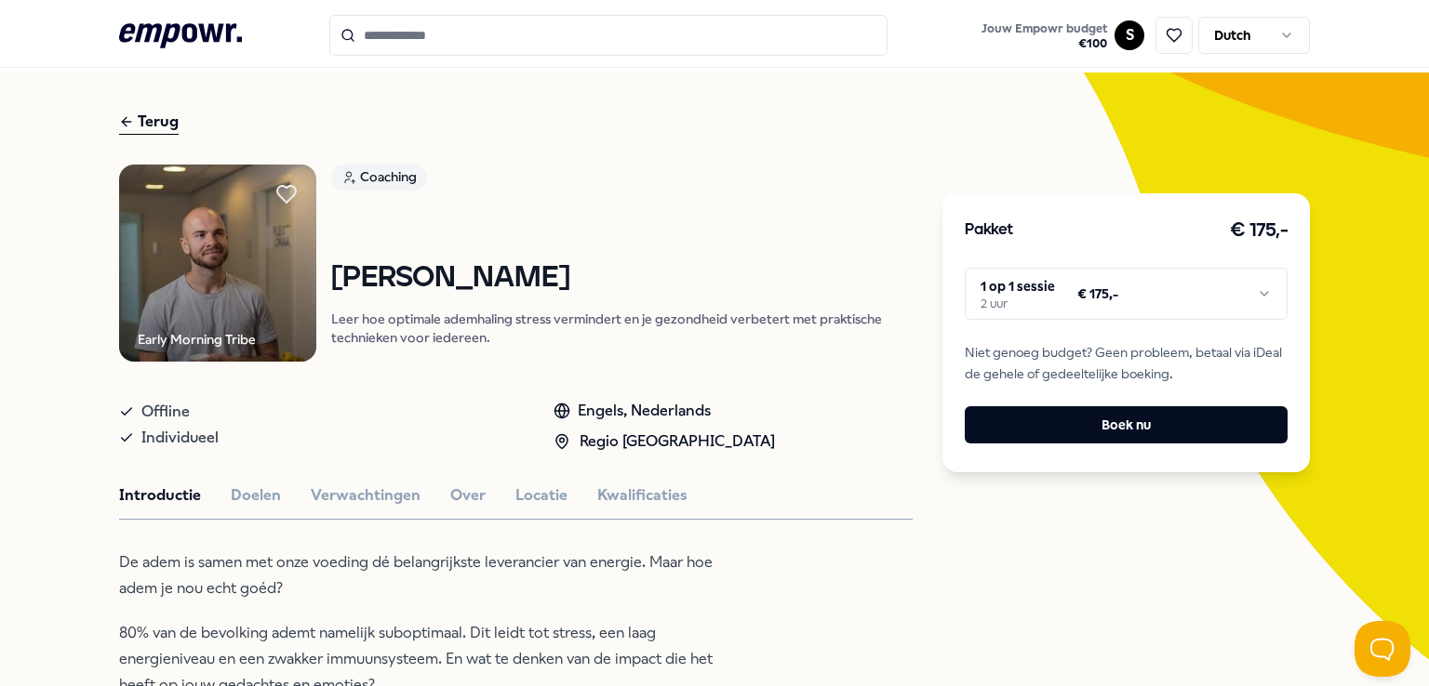
scroll to position [0, 0]
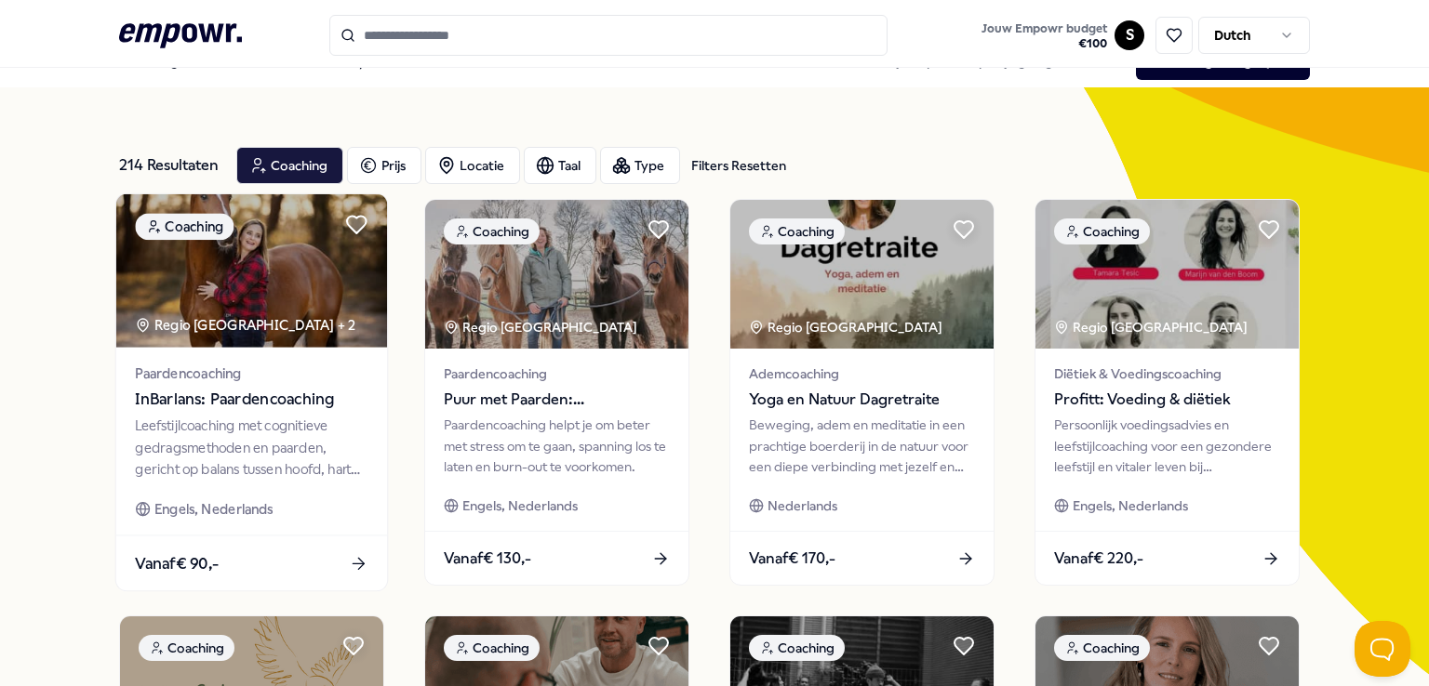
scroll to position [33, 0]
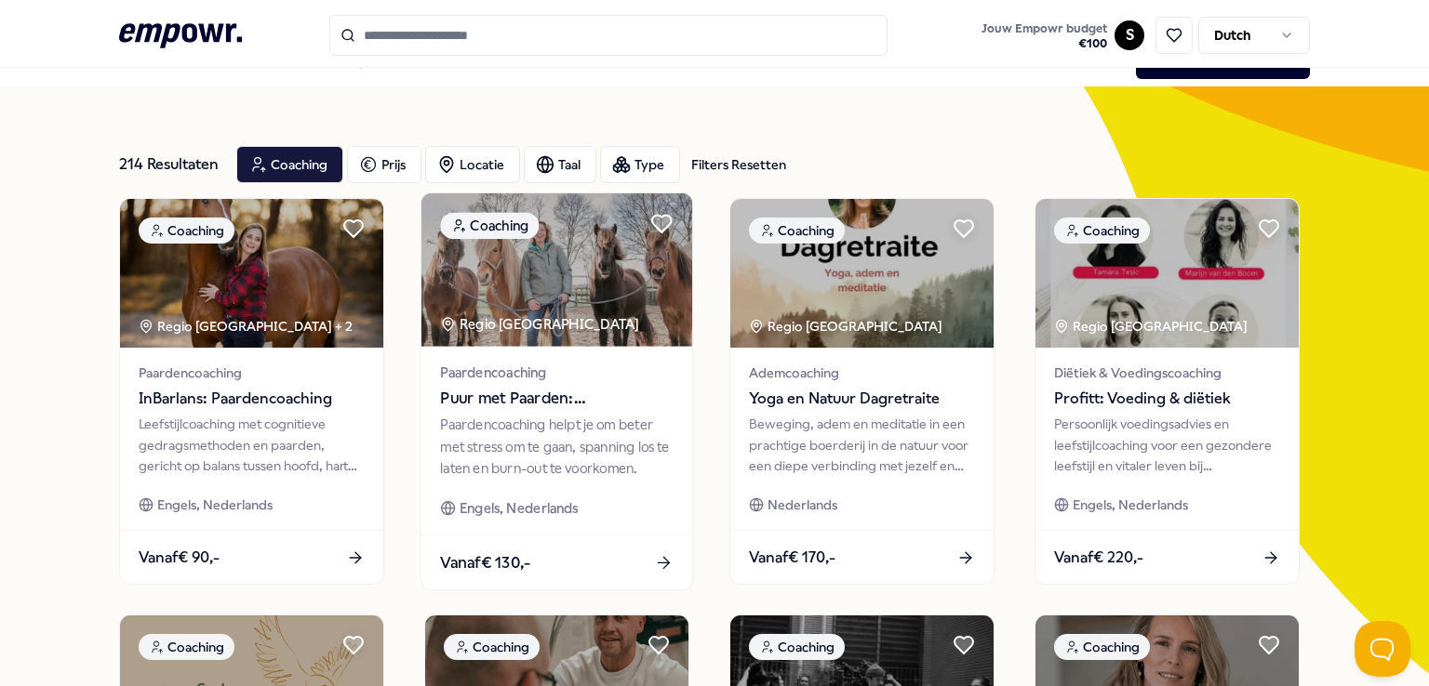
click at [551, 466] on div "Paardencoaching helpt je om beter met stress om te gaan, spanning los te laten …" at bounding box center [556, 447] width 233 height 64
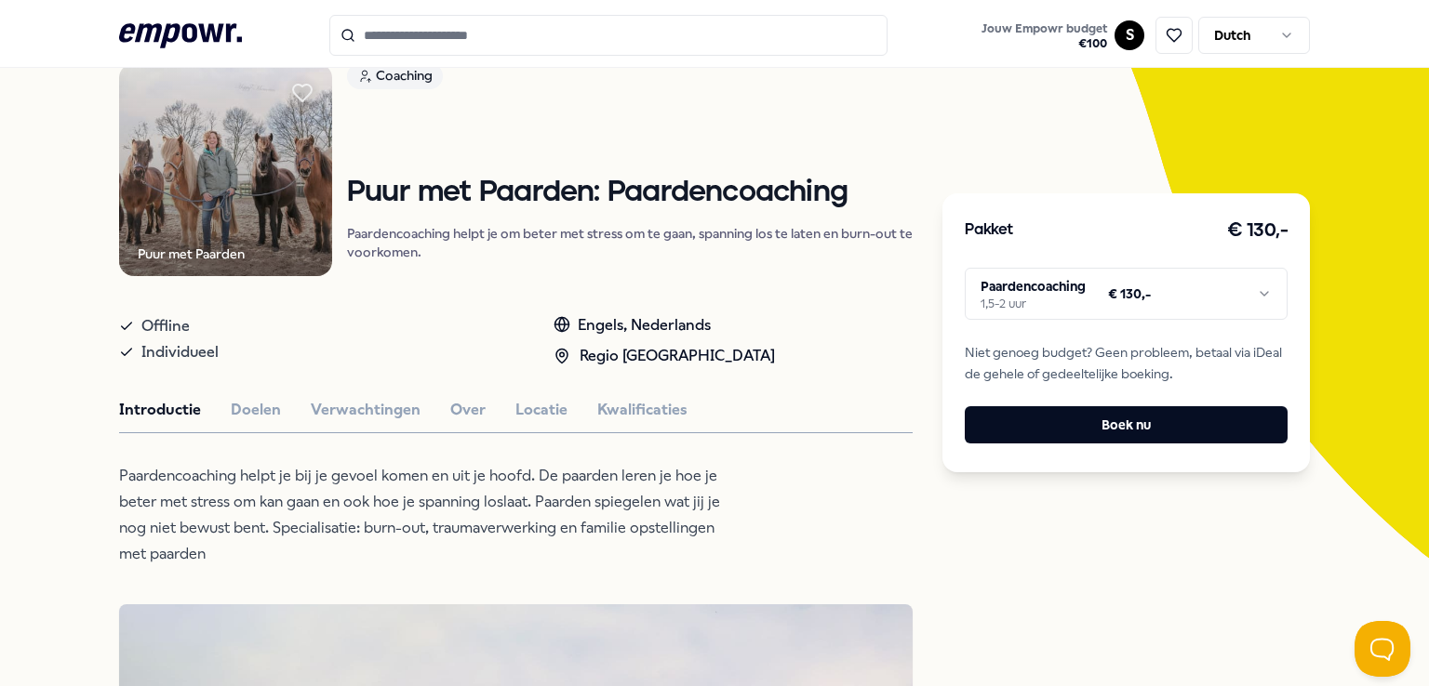
scroll to position [249, 0]
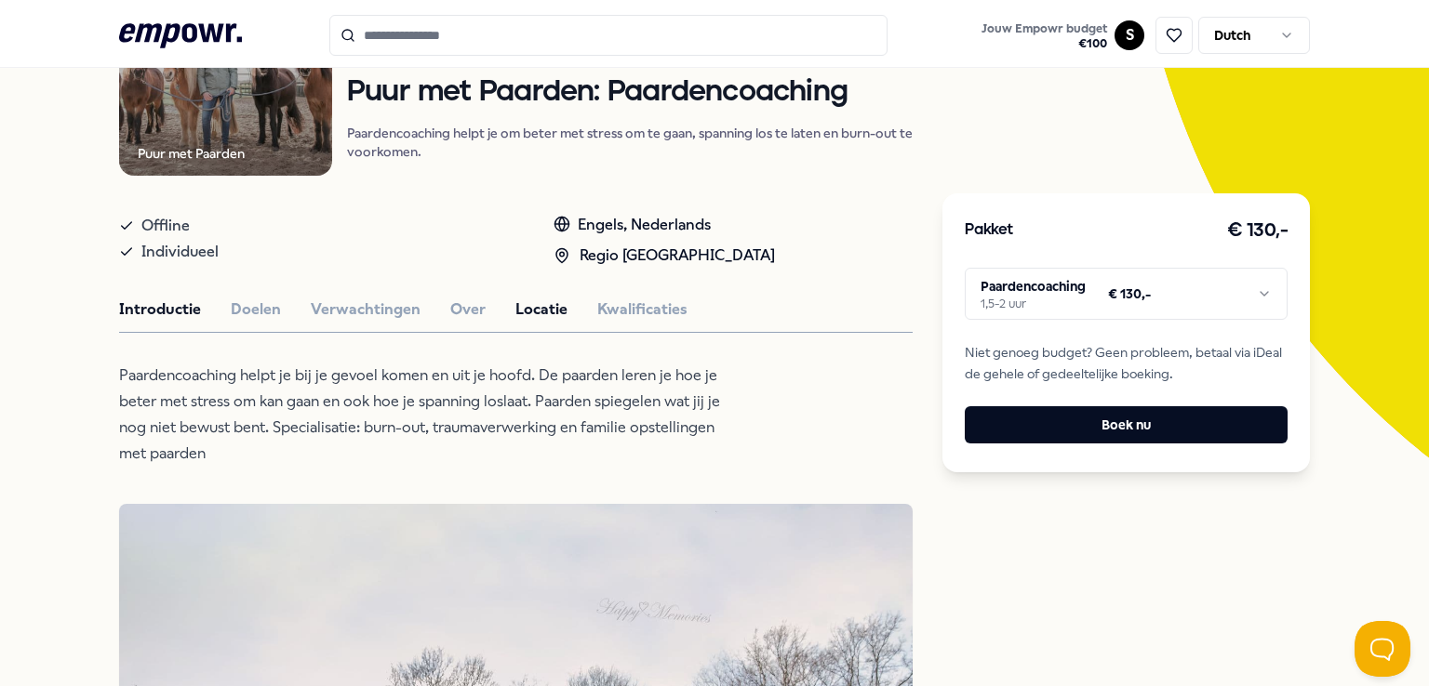
click at [525, 319] on button "Locatie" at bounding box center [541, 310] width 52 height 24
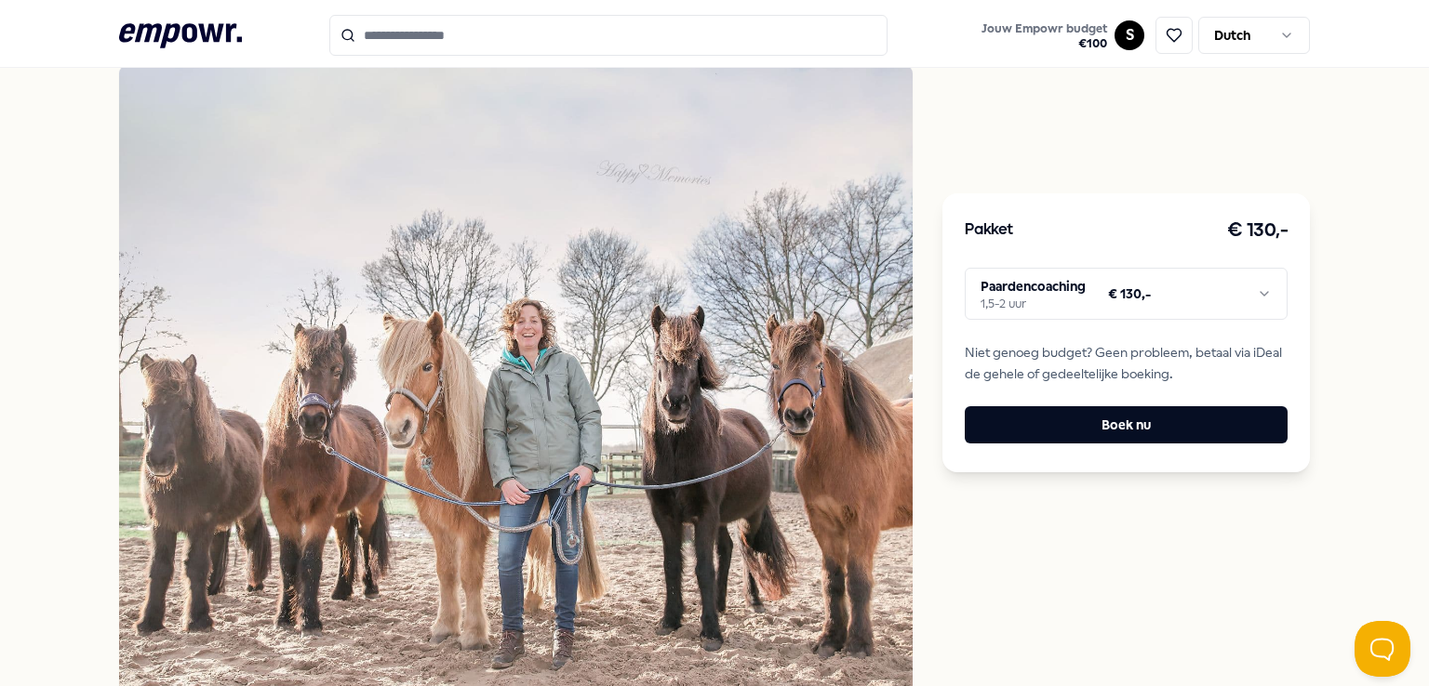
scroll to position [662, 0]
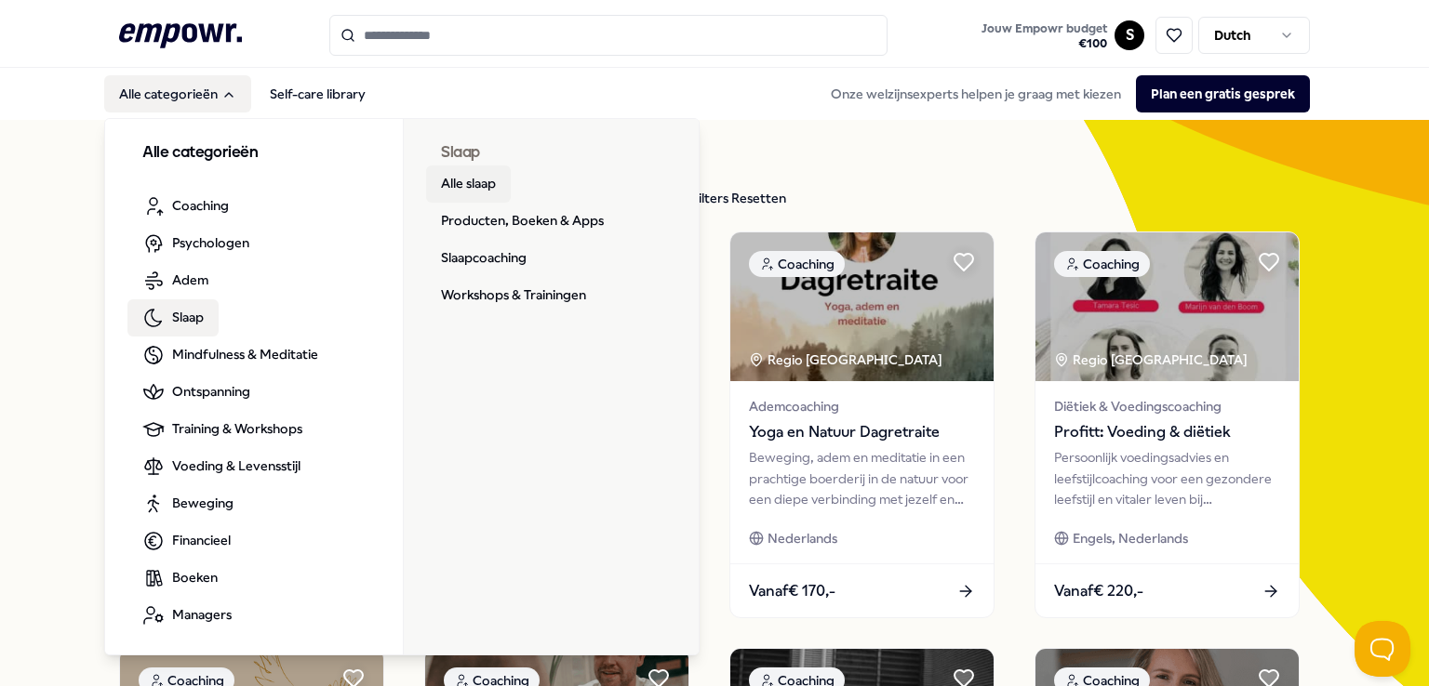
click at [459, 193] on link "Alle slaap" at bounding box center [468, 184] width 85 height 37
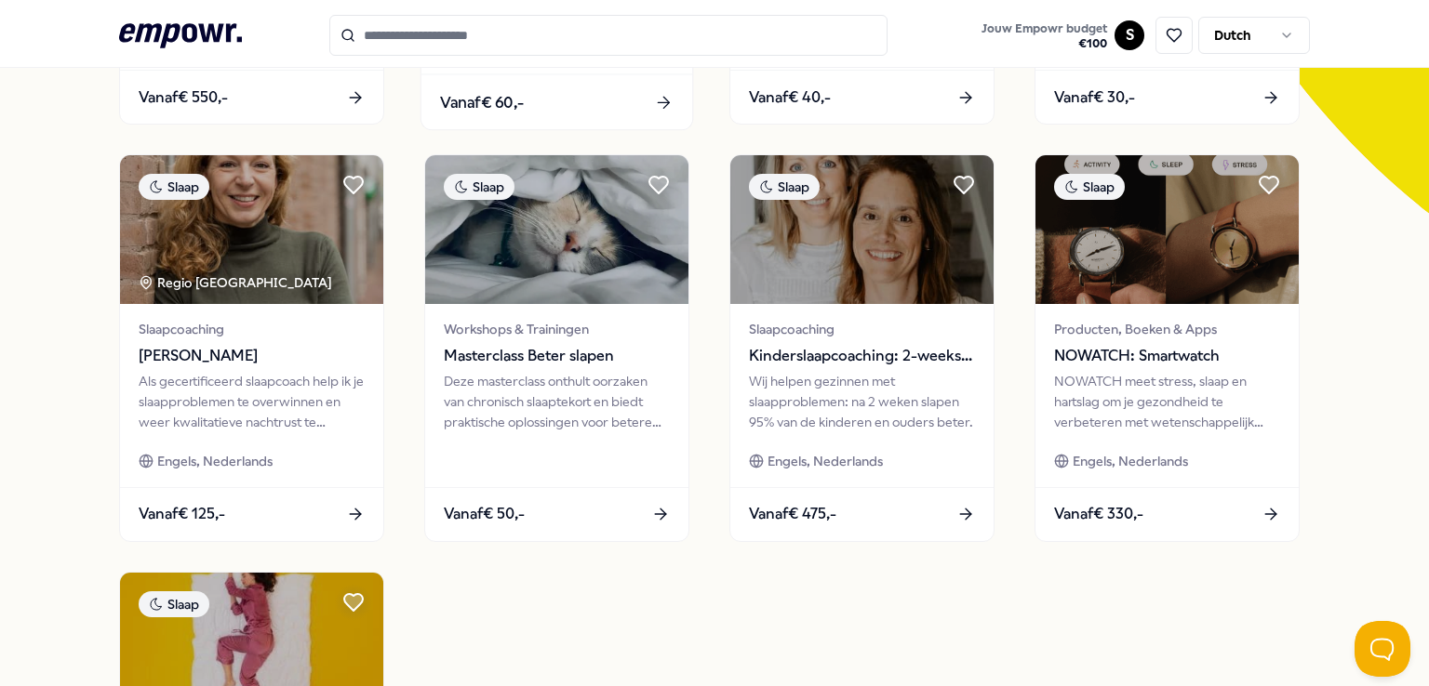
scroll to position [498, 0]
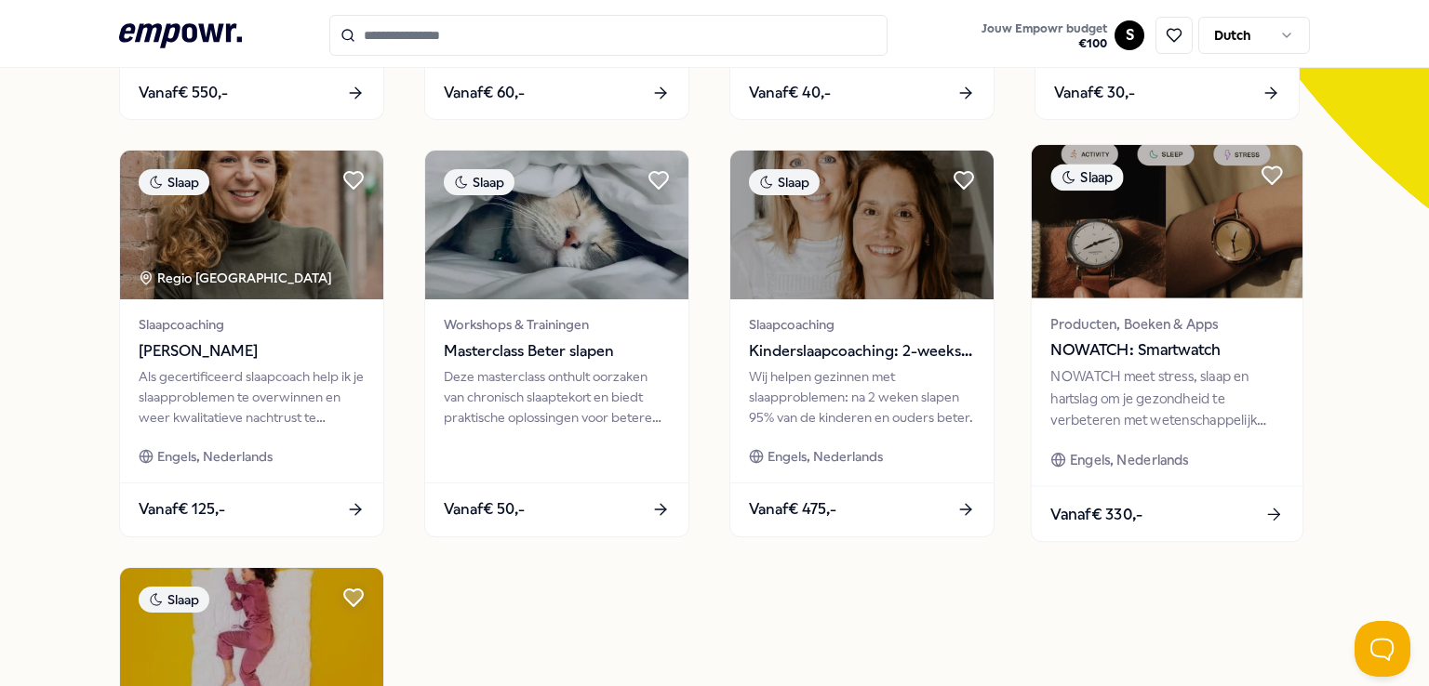
click at [1190, 390] on div "NOWATCH meet stress, slaap en hartslag om je gezondheid te verbeteren met weten…" at bounding box center [1166, 398] width 233 height 64
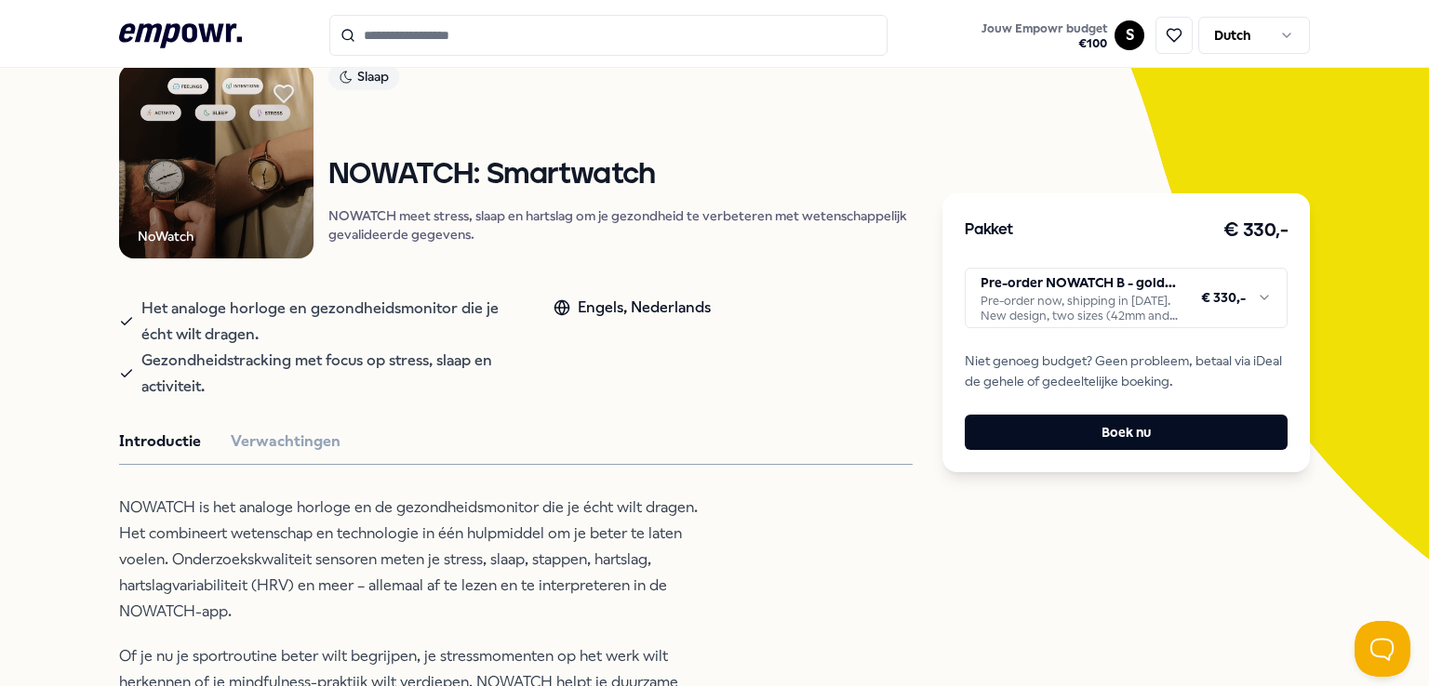
scroll to position [115, 0]
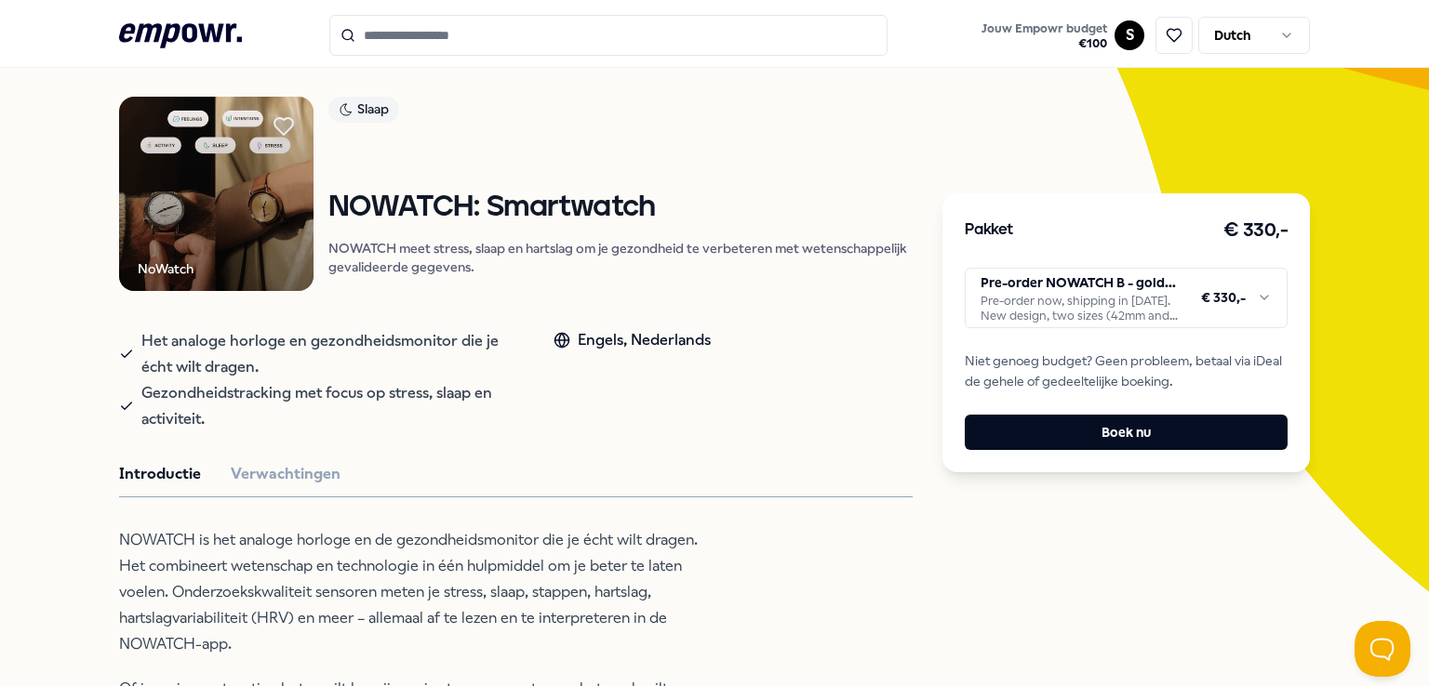
click at [175, 219] on img at bounding box center [216, 194] width 194 height 194
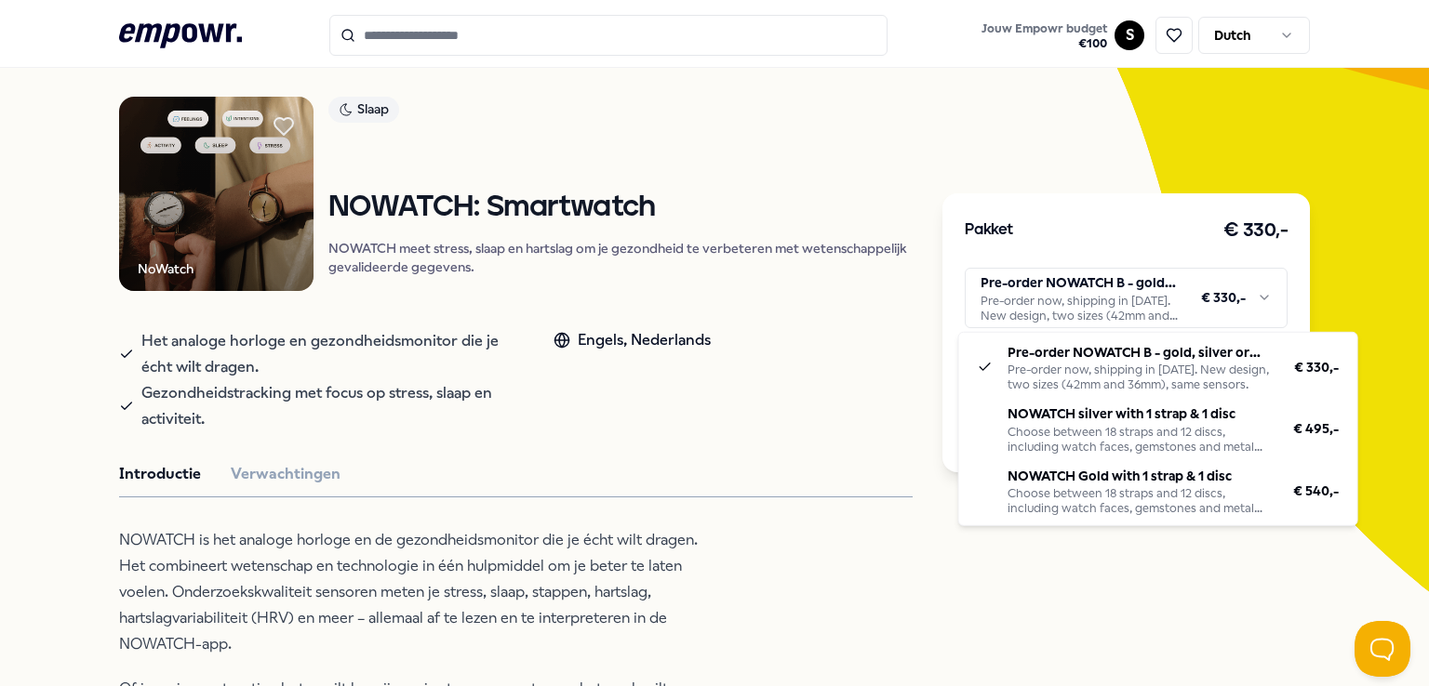
click at [1107, 313] on html ".empowr-logo_svg__cls-1{fill:#03032f} Jouw Empowr budget € 100 S Dutch Alle cat…" at bounding box center [714, 343] width 1429 height 686
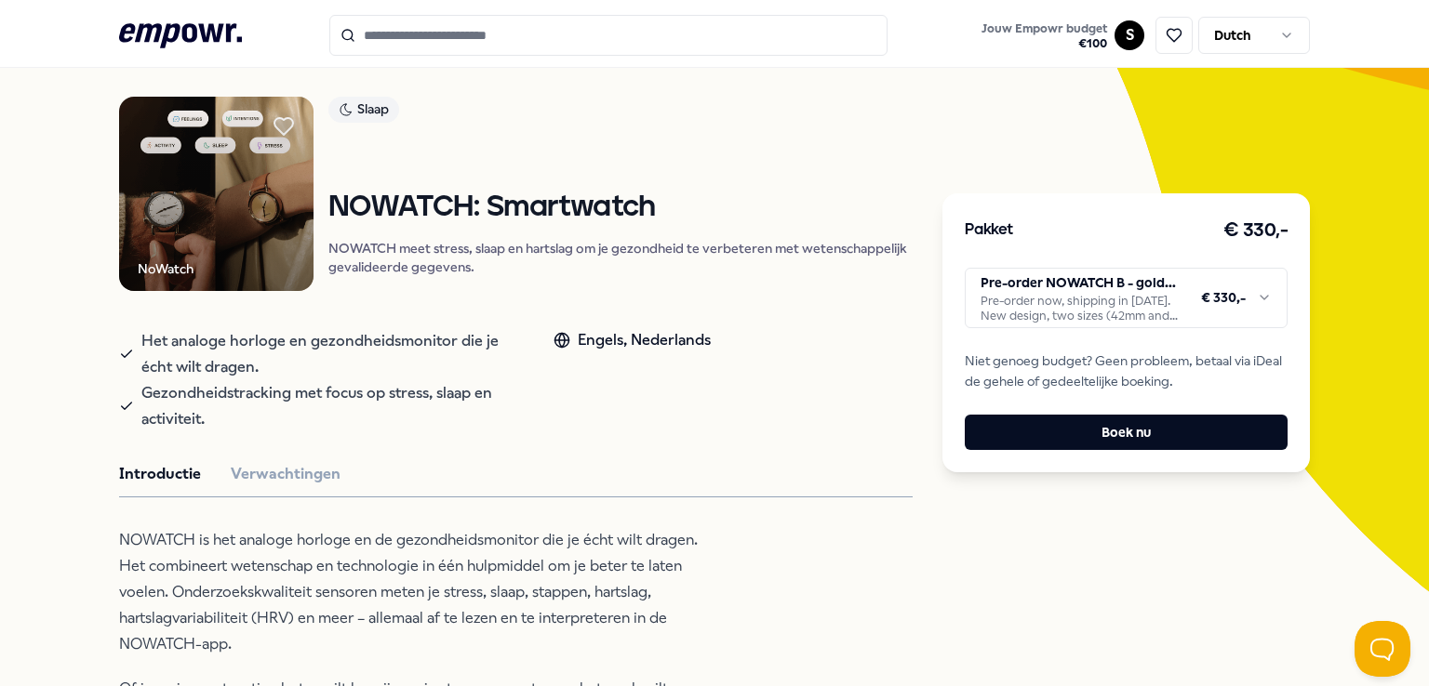
click at [551, 613] on html ".empowr-logo_svg__cls-1{fill:#03032f} Jouw Empowr budget € 100 S Dutch Alle cat…" at bounding box center [714, 343] width 1429 height 686
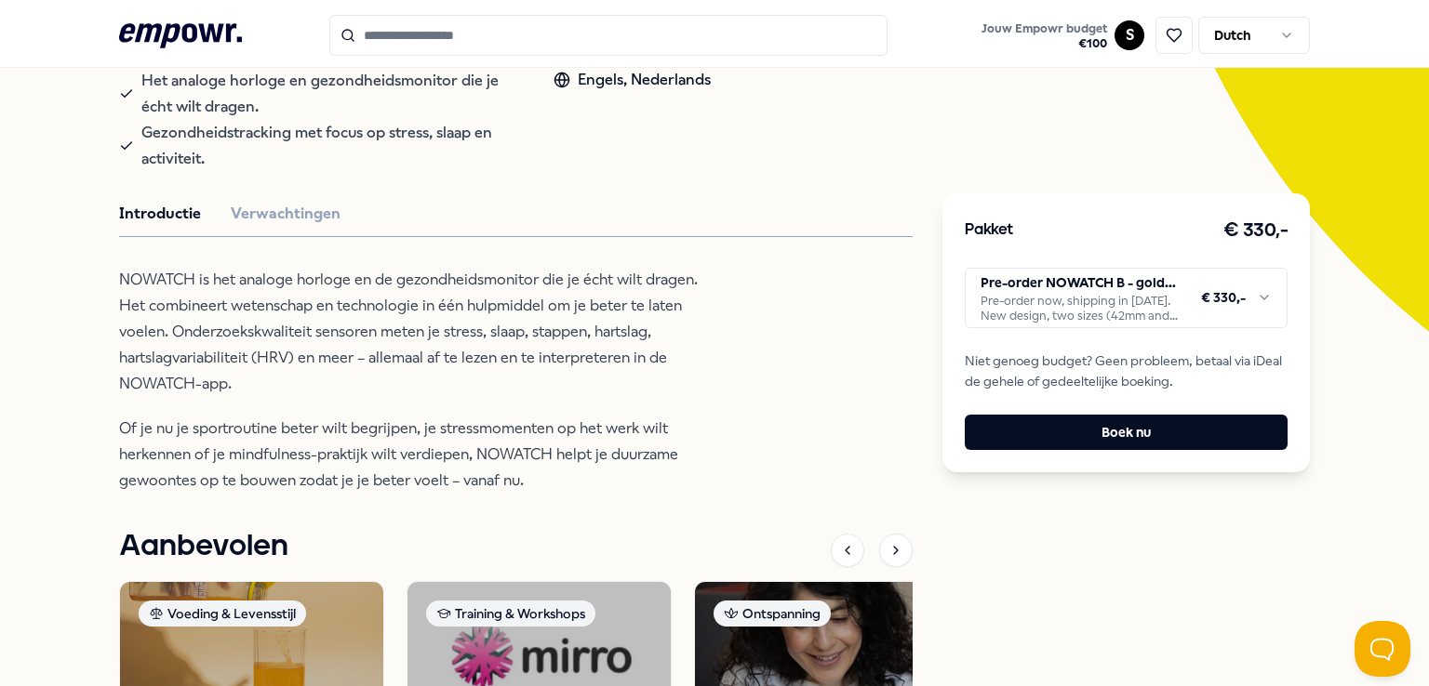
scroll to position [377, 0]
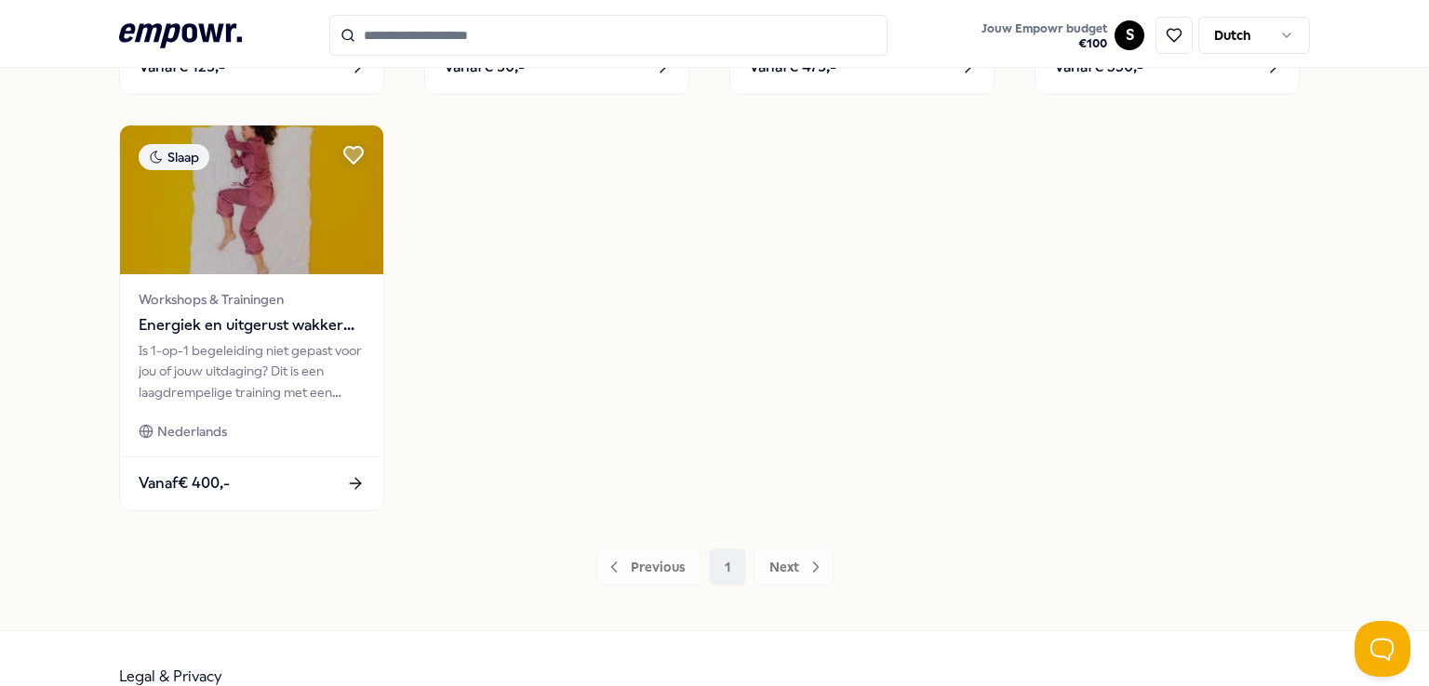
scroll to position [942, 0]
click at [163, 52] on icon ".empowr-logo_svg__cls-1{fill:#03032f}" at bounding box center [180, 36] width 123 height 34
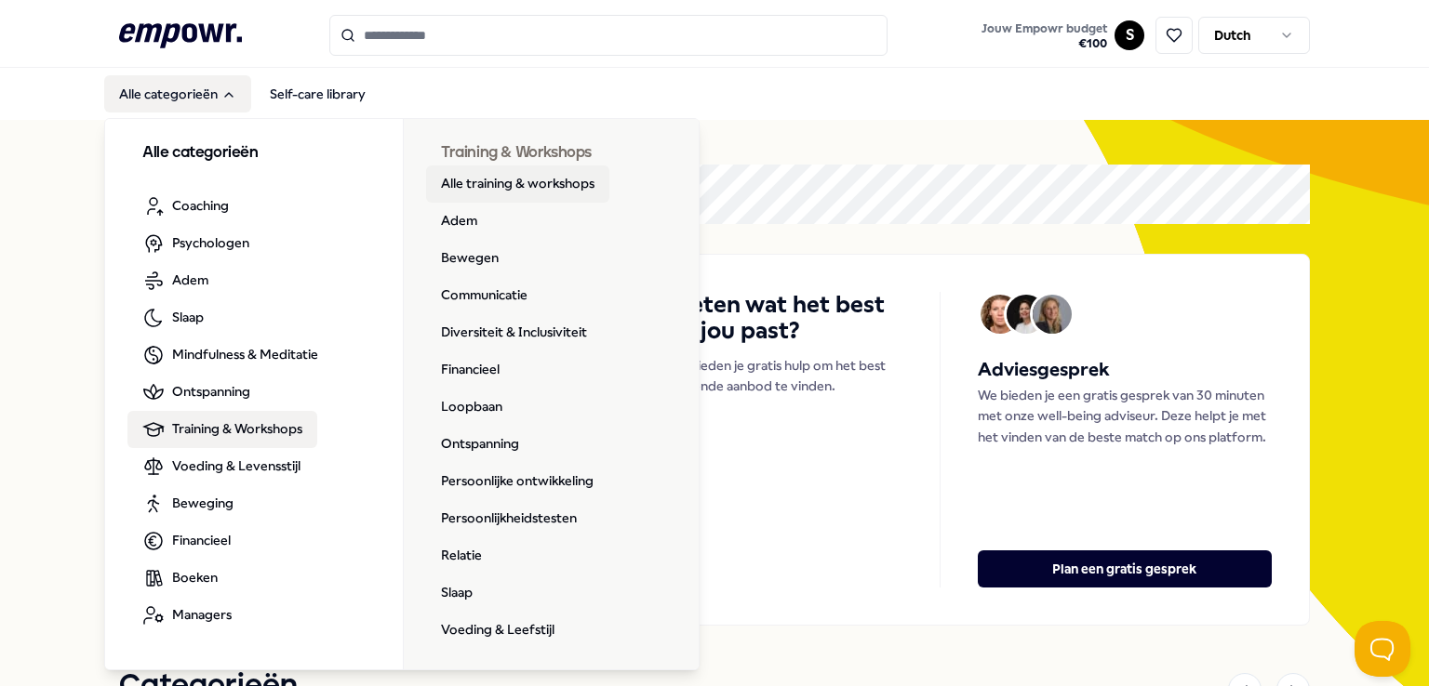
click at [471, 182] on link "Alle training & workshops" at bounding box center [517, 184] width 183 height 37
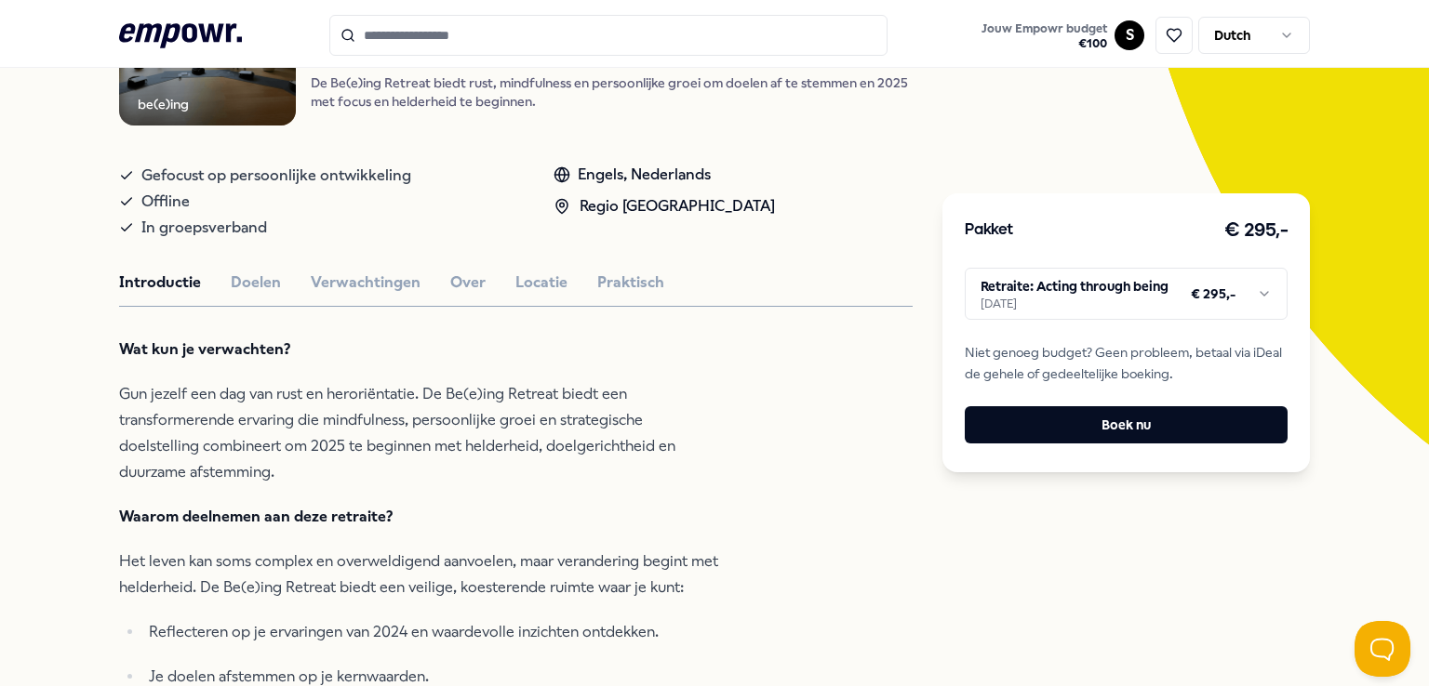
scroll to position [260, 0]
click at [610, 290] on button "Praktisch" at bounding box center [630, 284] width 67 height 24
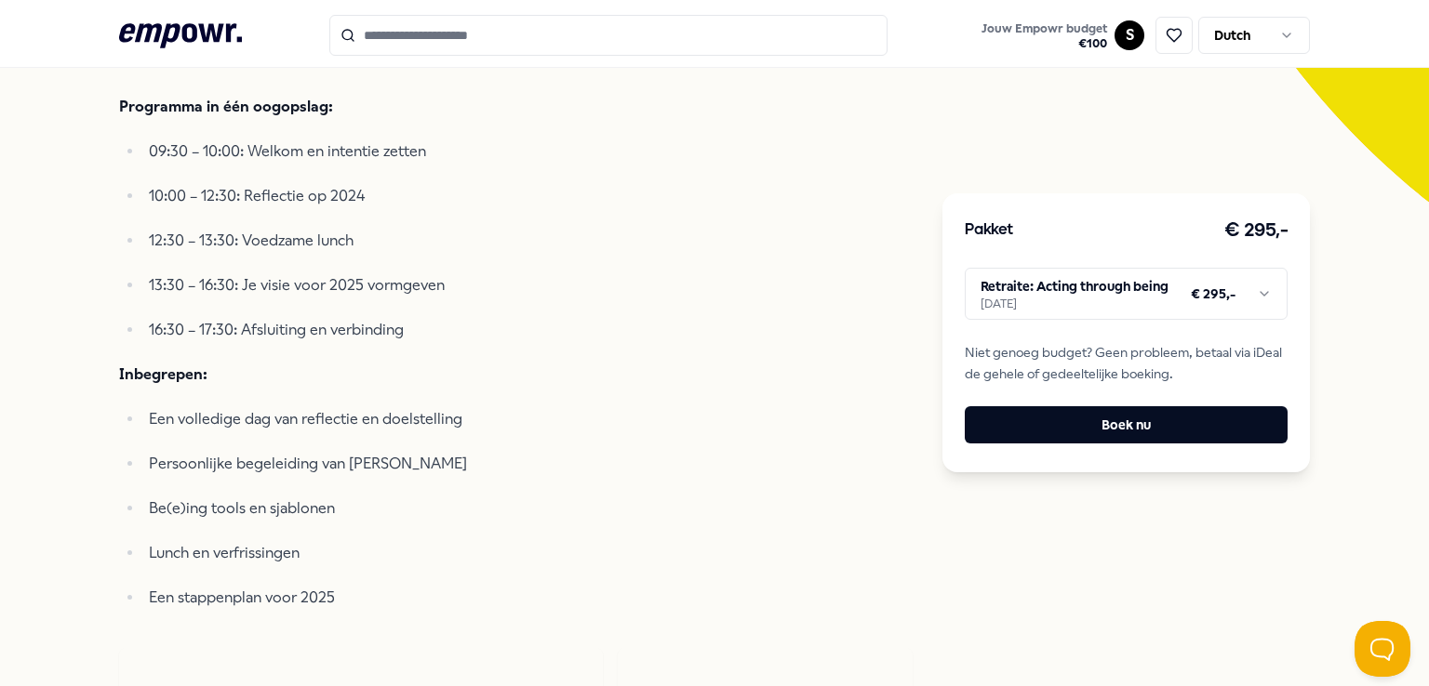
scroll to position [0, 0]
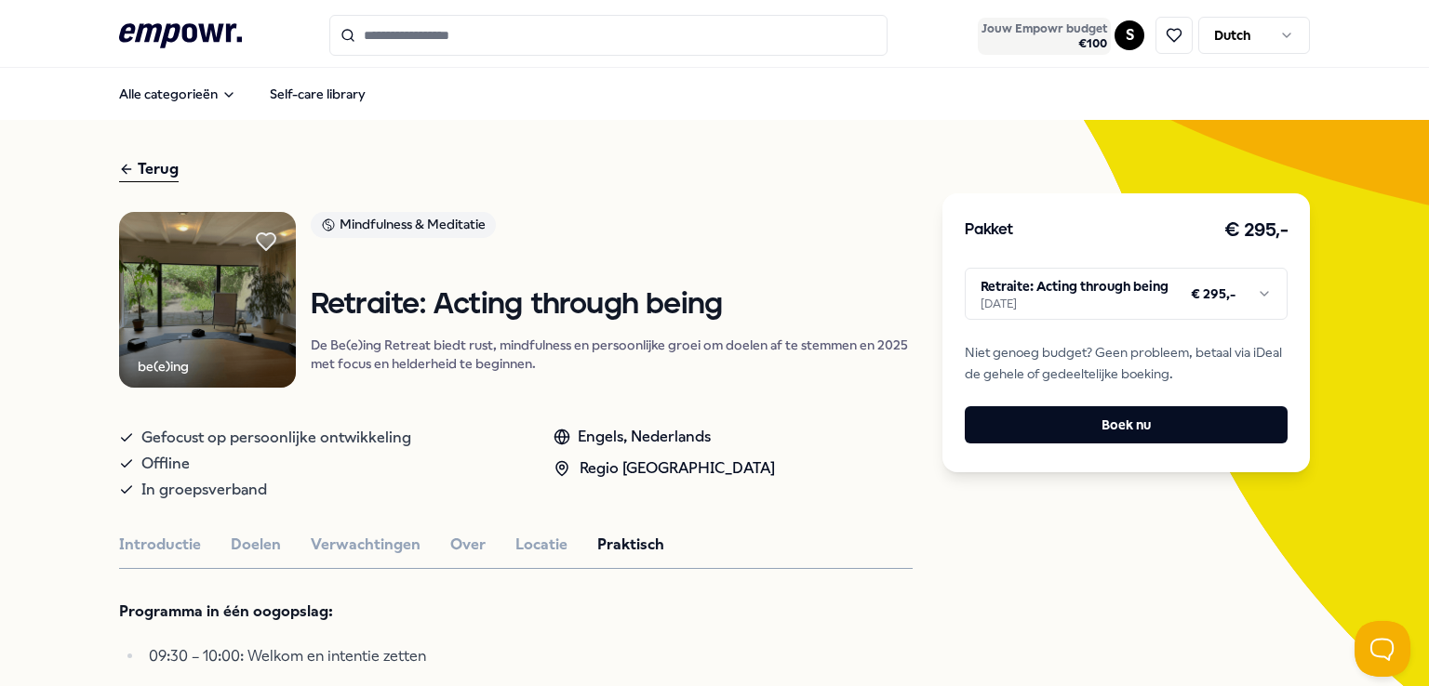
click at [1084, 38] on span "€ 100" at bounding box center [1044, 43] width 126 height 15
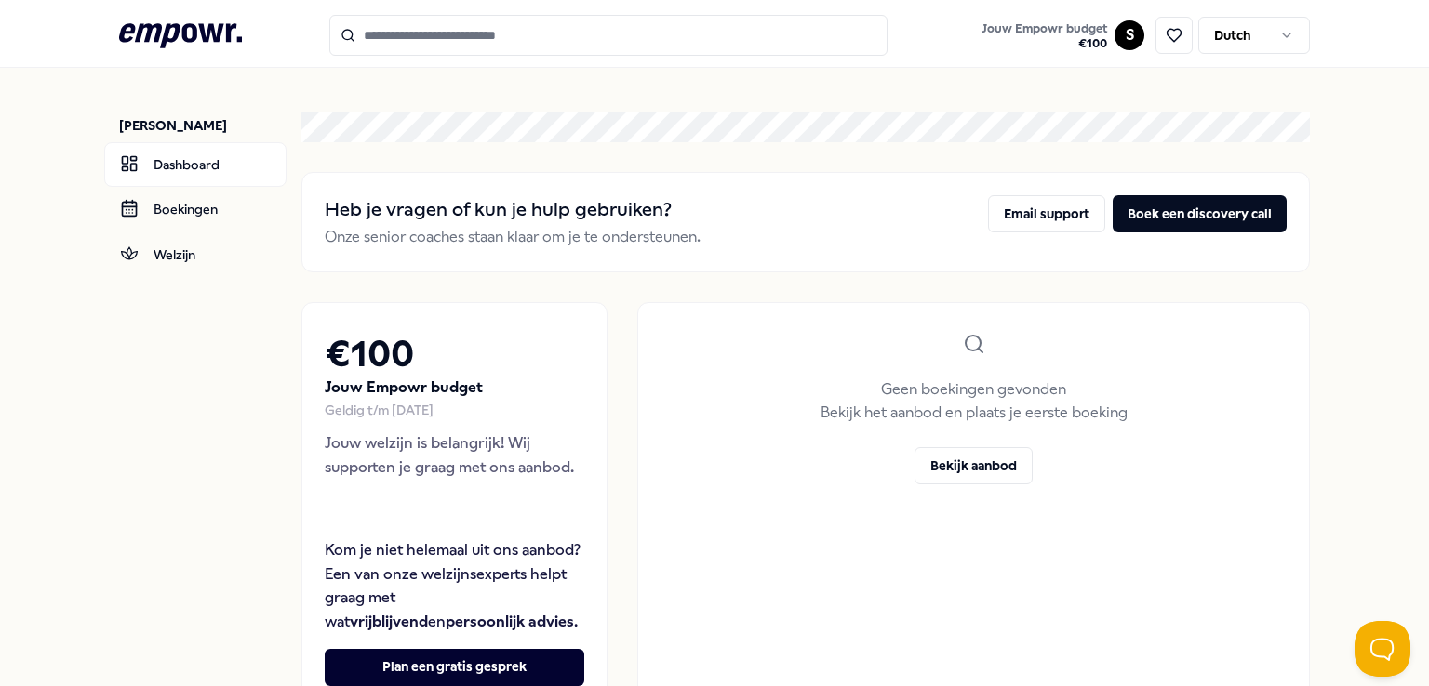
scroll to position [158, 0]
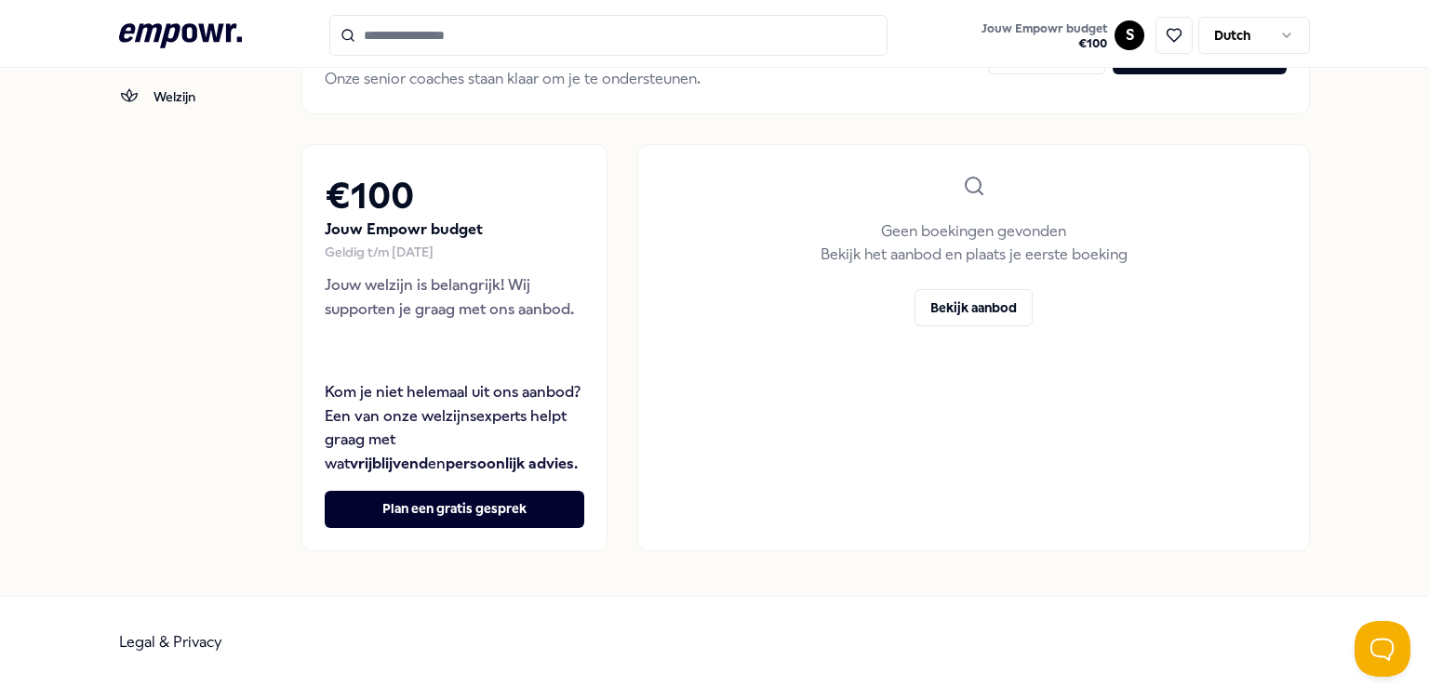
click at [176, 36] on icon at bounding box center [180, 35] width 123 height 24
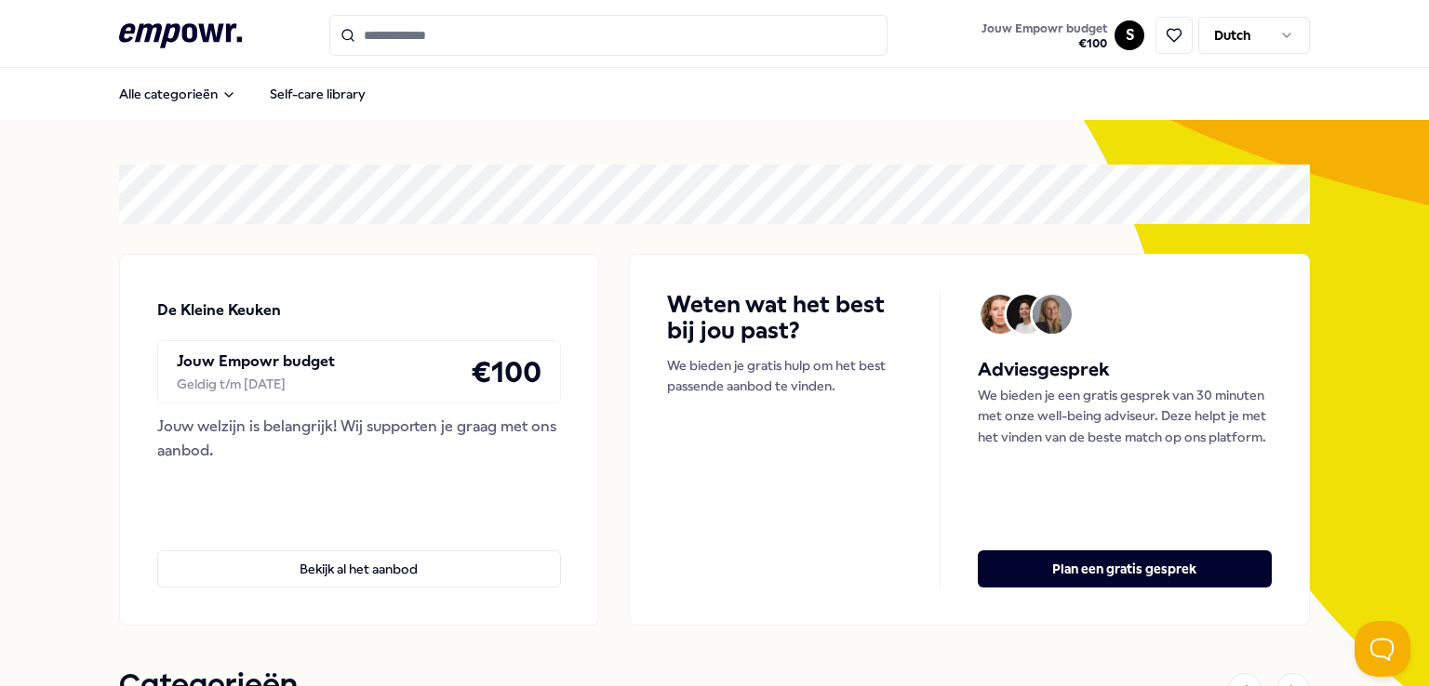
click at [177, 44] on icon ".empowr-logo_svg__cls-1{fill:#03032f}" at bounding box center [180, 36] width 123 height 34
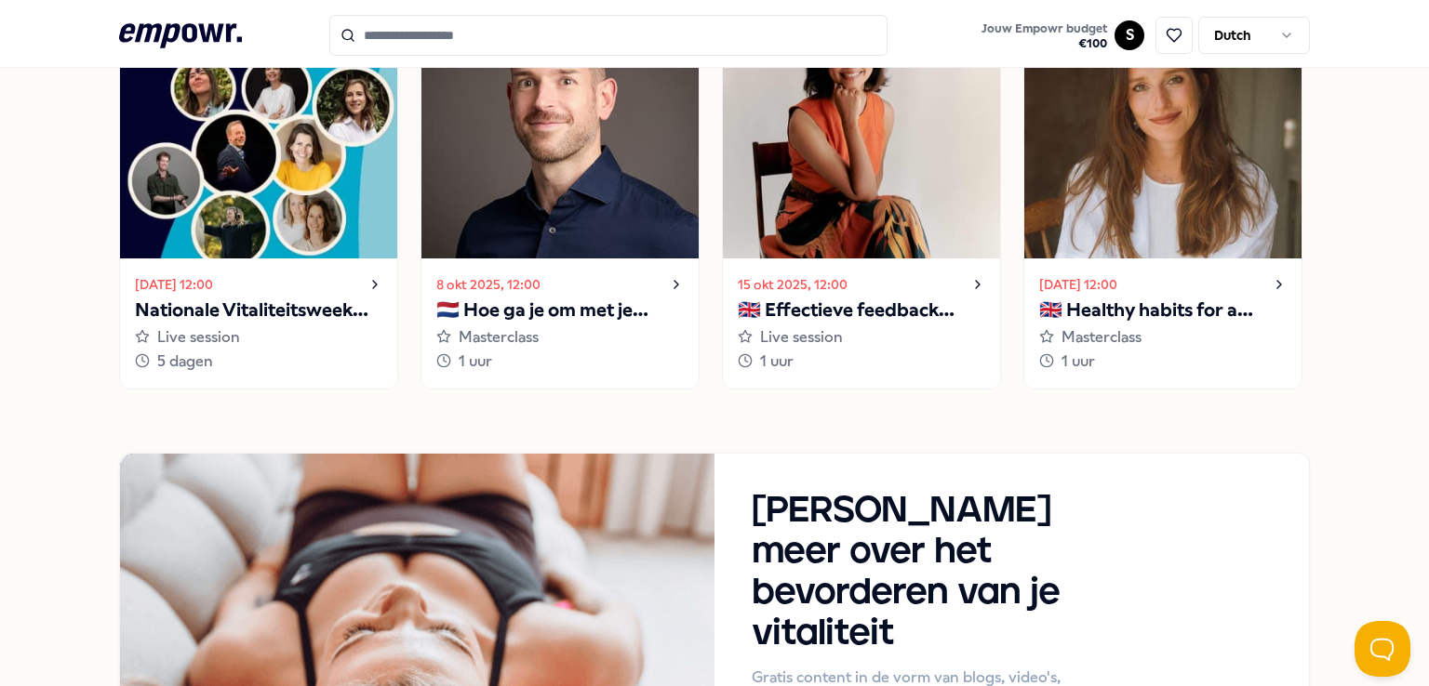
scroll to position [1759, 0]
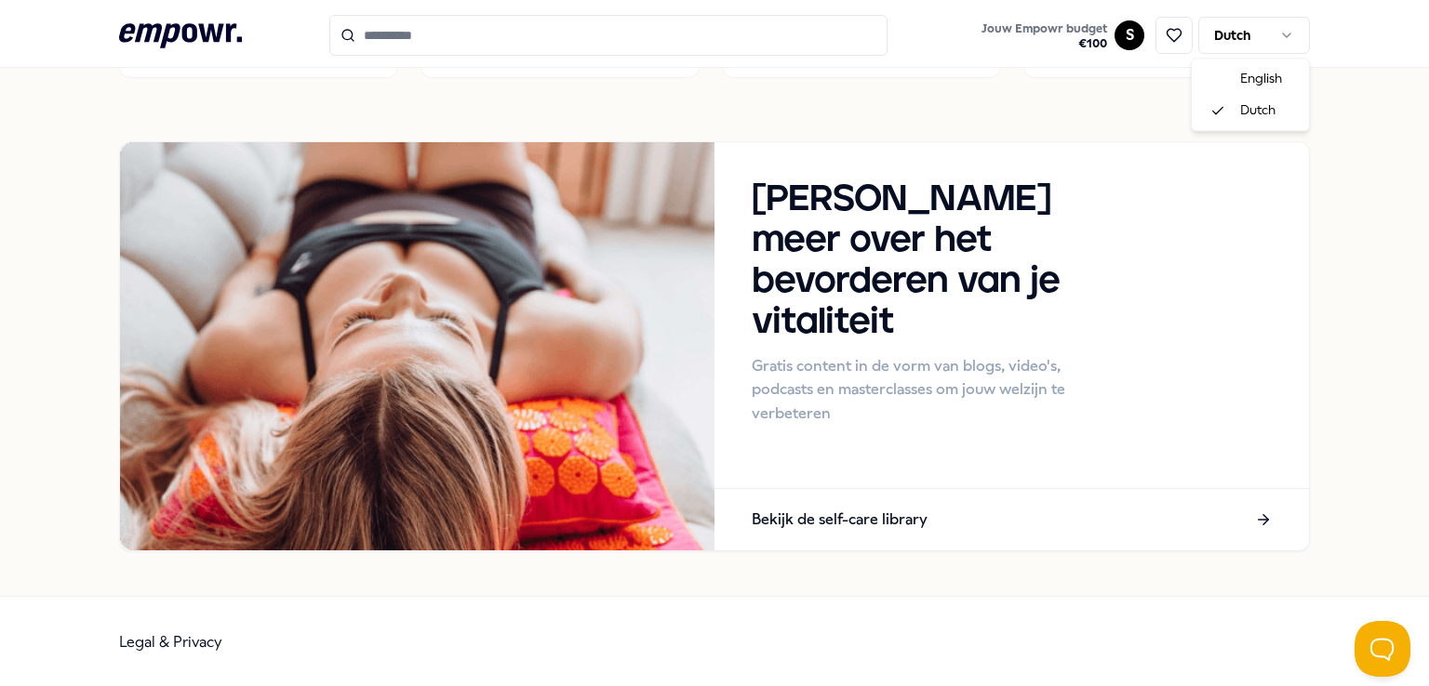
click at [1269, 40] on html ".empowr-logo_svg__cls-1{fill:#03032f} Jouw Empowr budget € 100 S Dutch Alle cat…" at bounding box center [714, 343] width 1429 height 686
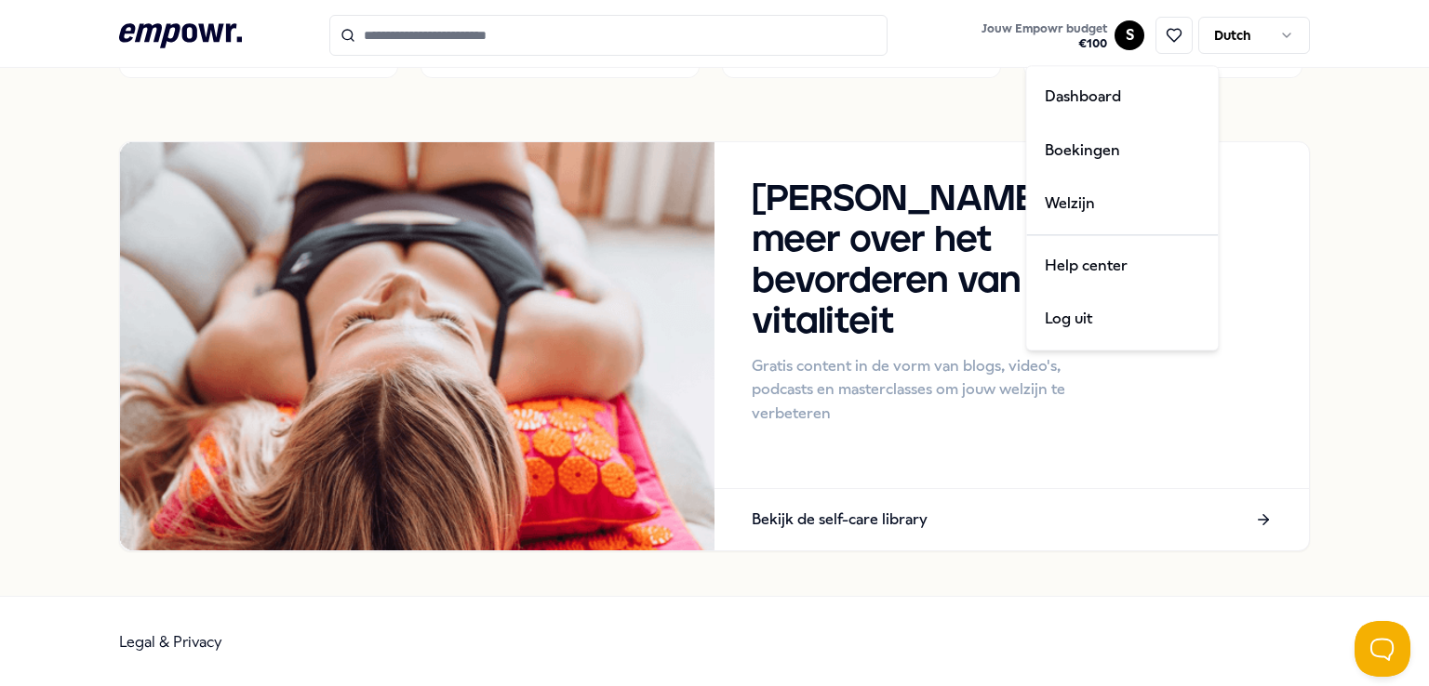
click at [1109, 39] on html ".empowr-logo_svg__cls-1{fill:#03032f} Jouw Empowr budget € 100 S Dutch Alle cat…" at bounding box center [714, 343] width 1429 height 686
click at [1099, 259] on div "Help center" at bounding box center [1122, 266] width 184 height 54
